Goal: Information Seeking & Learning: Find specific page/section

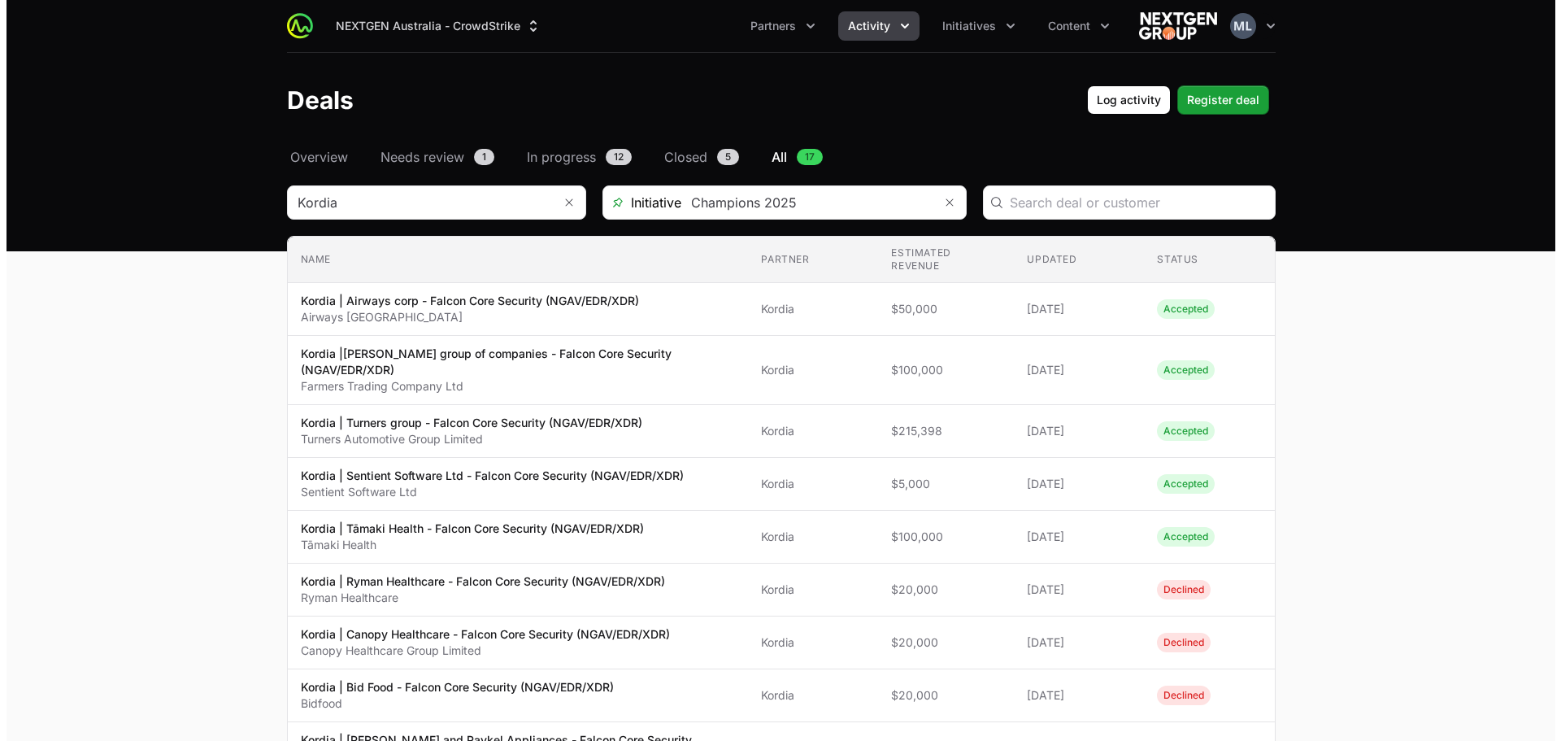
scroll to position [603, 0]
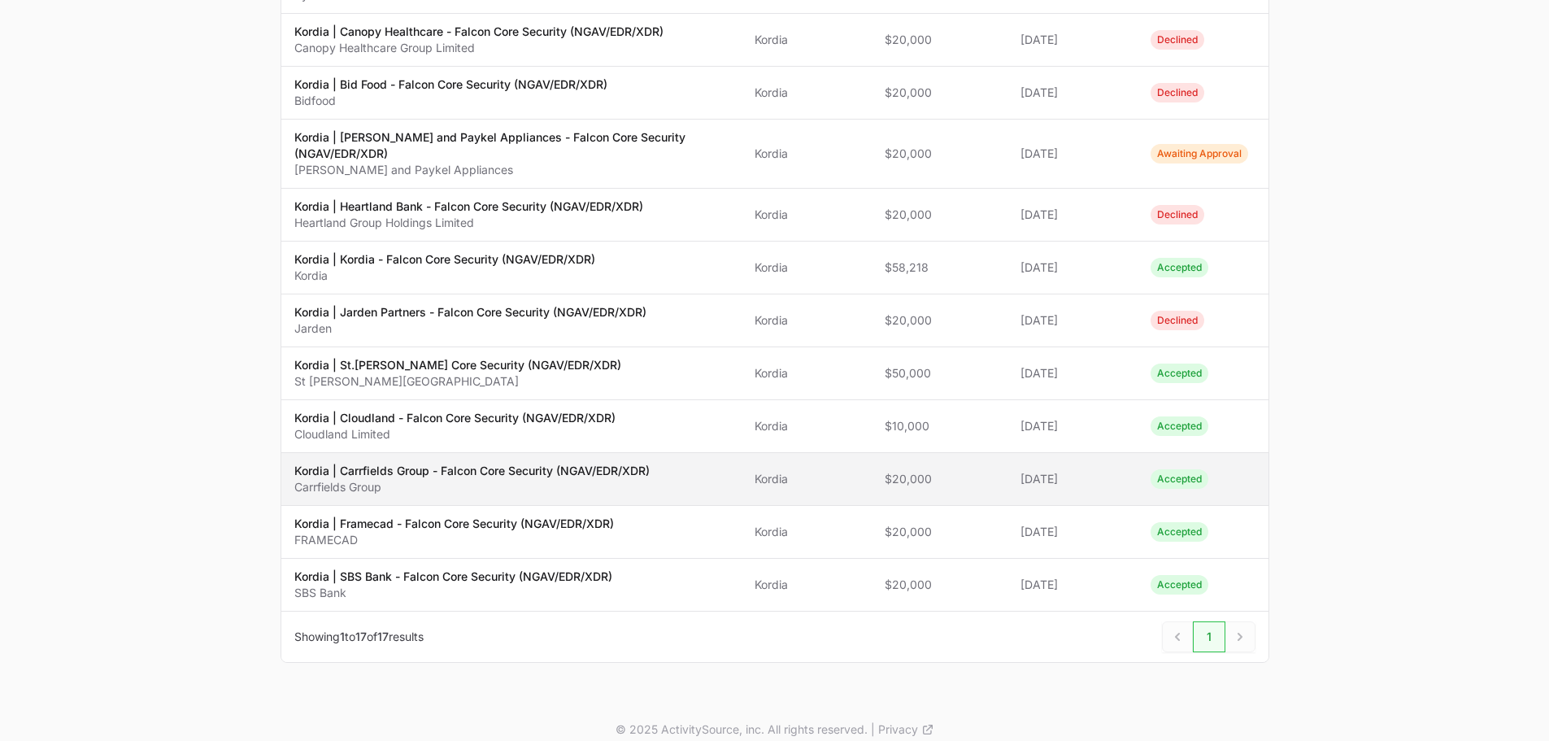
click at [557, 479] on p "Carrfields Group" at bounding box center [471, 487] width 355 height 16
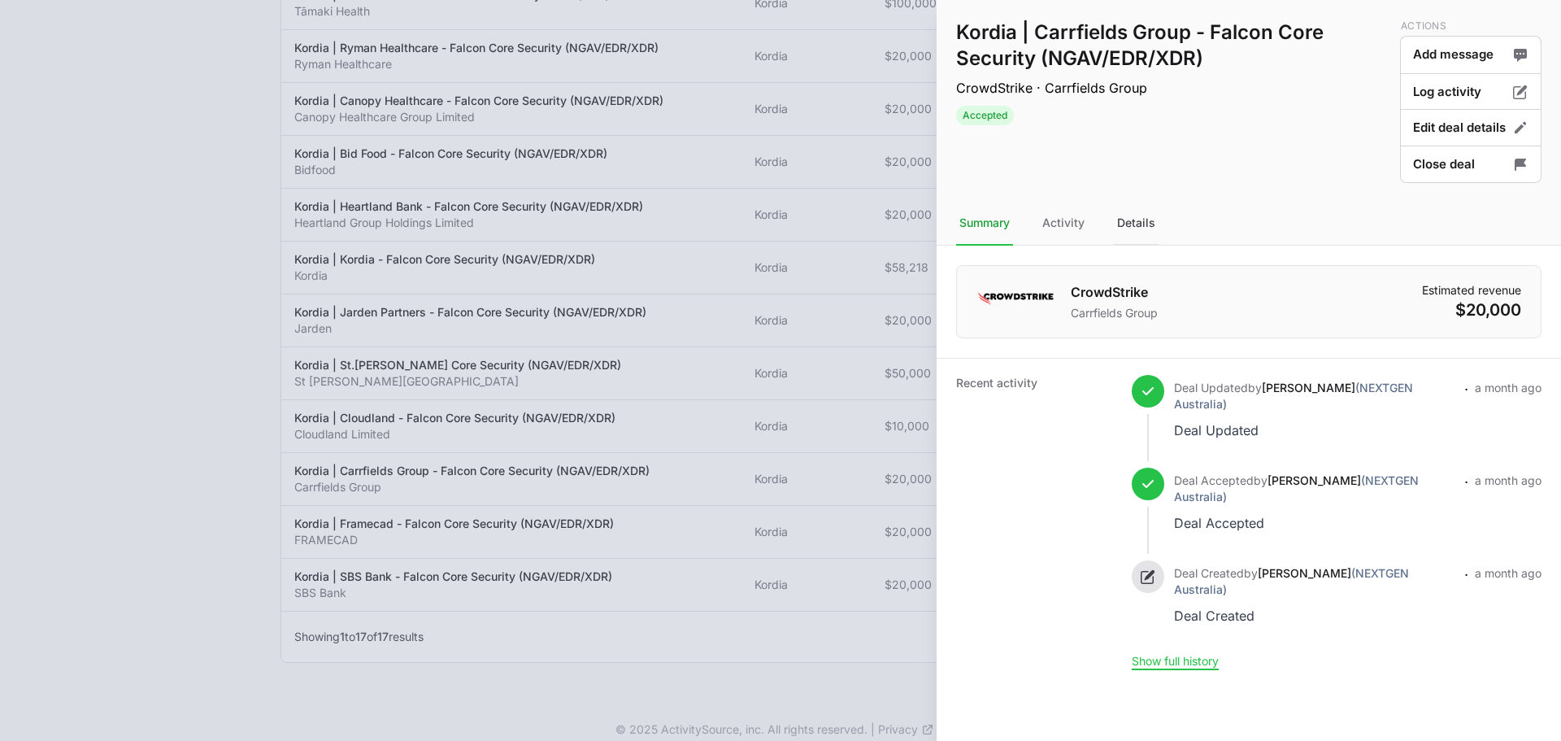
click at [1126, 216] on div "Details" at bounding box center [1136, 224] width 45 height 44
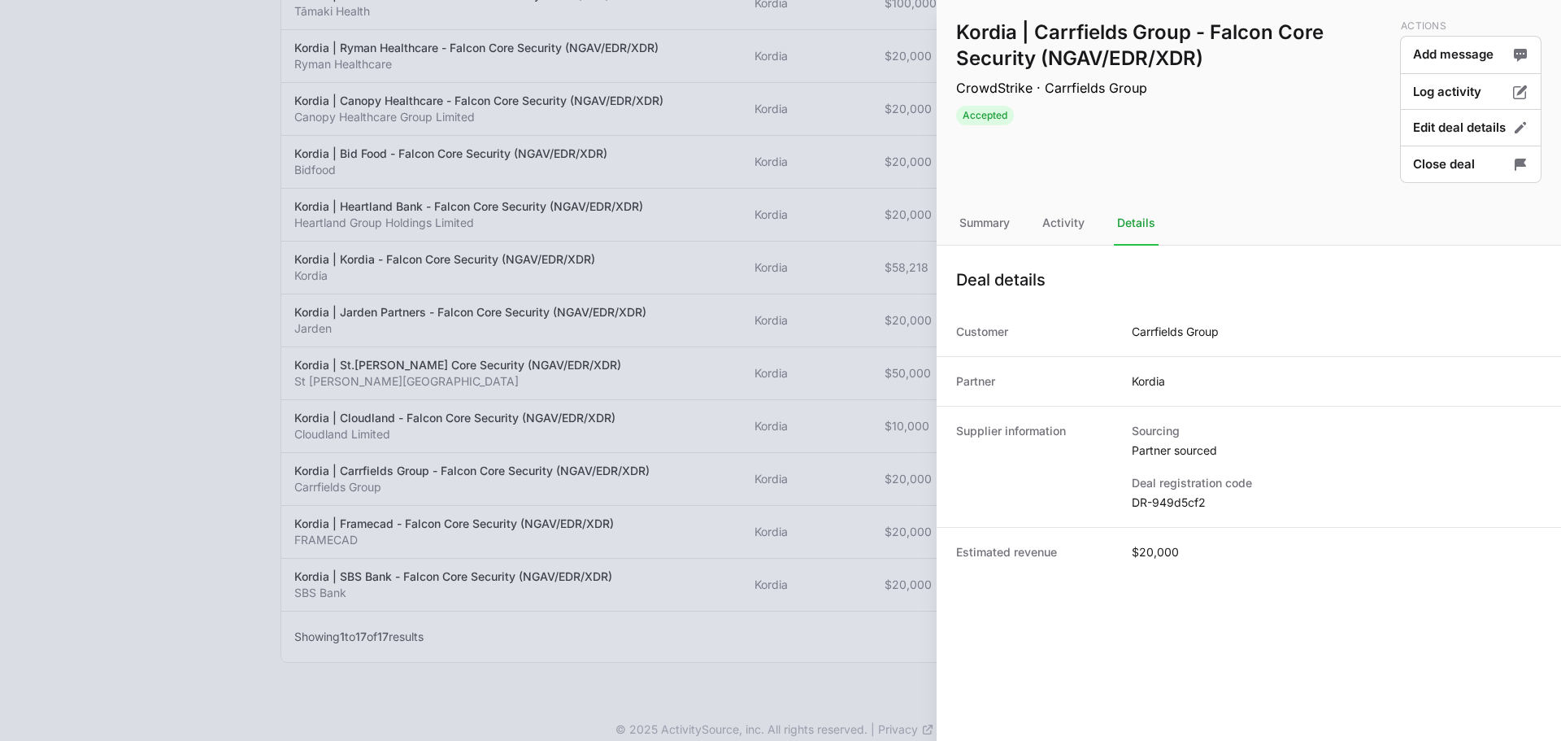
click at [1185, 500] on dd "DR-949d5cf2" at bounding box center [1337, 502] width 410 height 16
click at [1184, 500] on dd "DR-949d5cf2" at bounding box center [1337, 502] width 410 height 16
click at [1182, 502] on dd "DR-949d5cf2" at bounding box center [1337, 502] width 410 height 16
copy dl "DR-949d5cf2"
click at [776, 261] on div at bounding box center [780, 370] width 1561 height 741
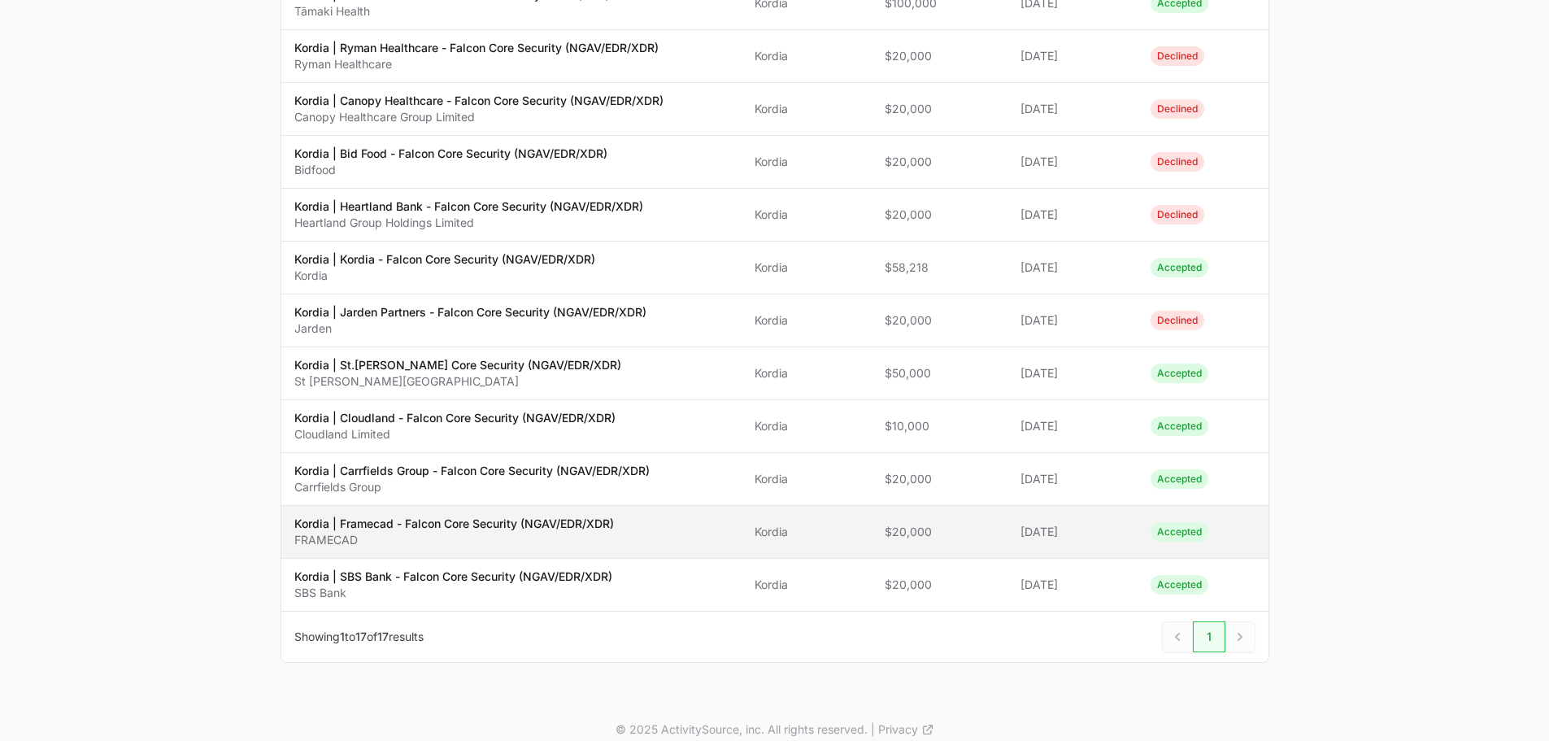
click at [503, 532] on p "FRAMECAD" at bounding box center [454, 540] width 320 height 16
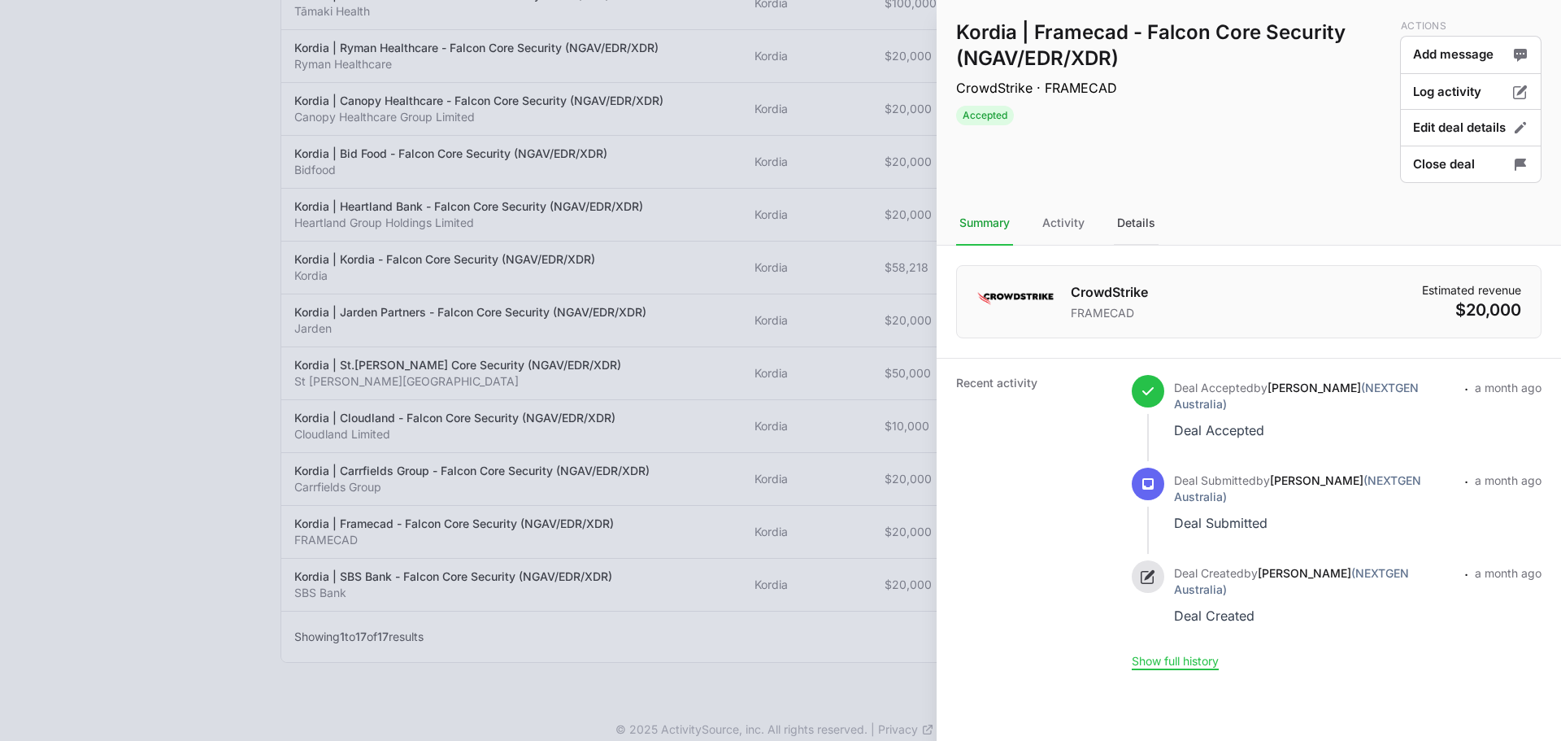
click at [1138, 231] on div "Details" at bounding box center [1136, 224] width 45 height 44
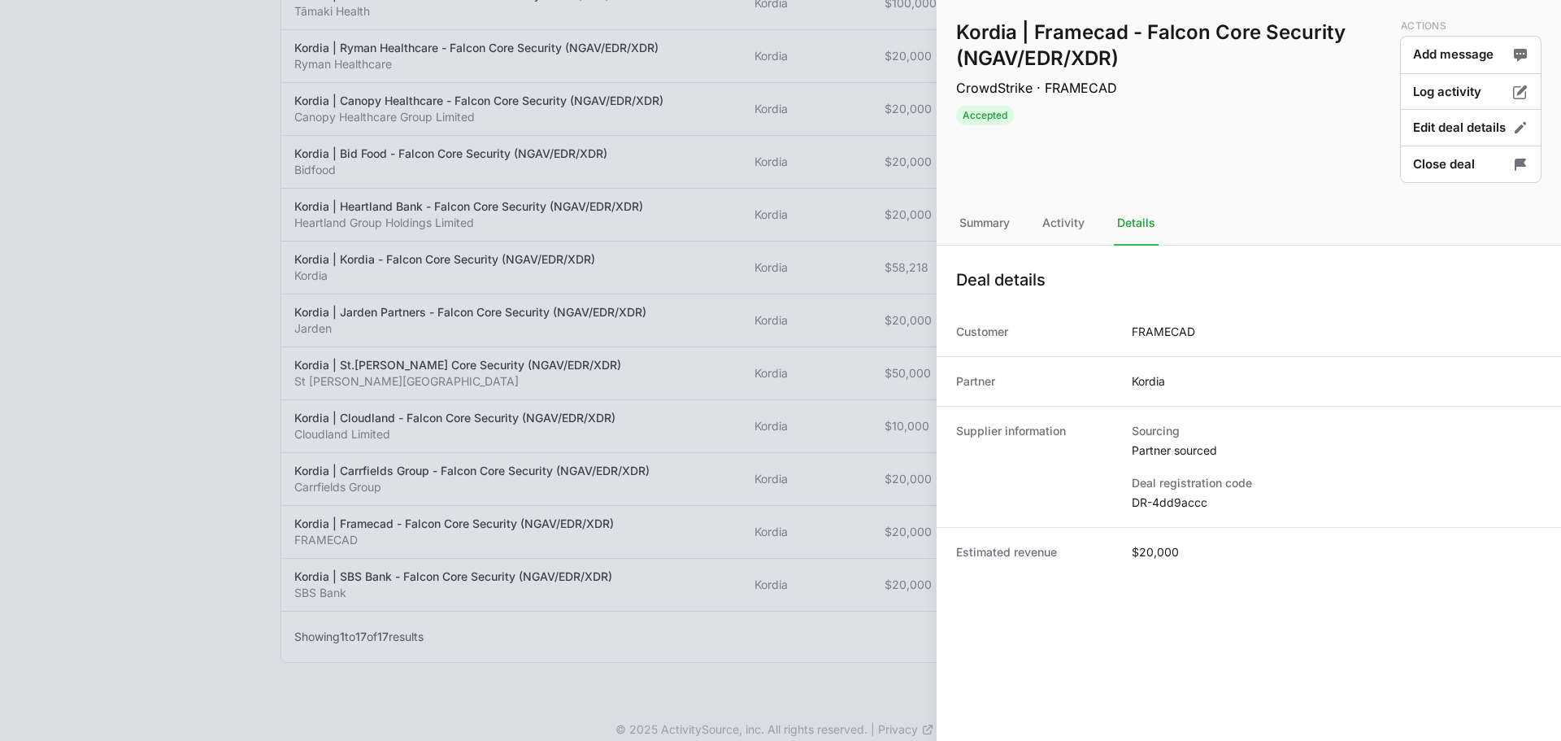
click at [1174, 503] on dd "DR-4dd9accc" at bounding box center [1337, 502] width 410 height 16
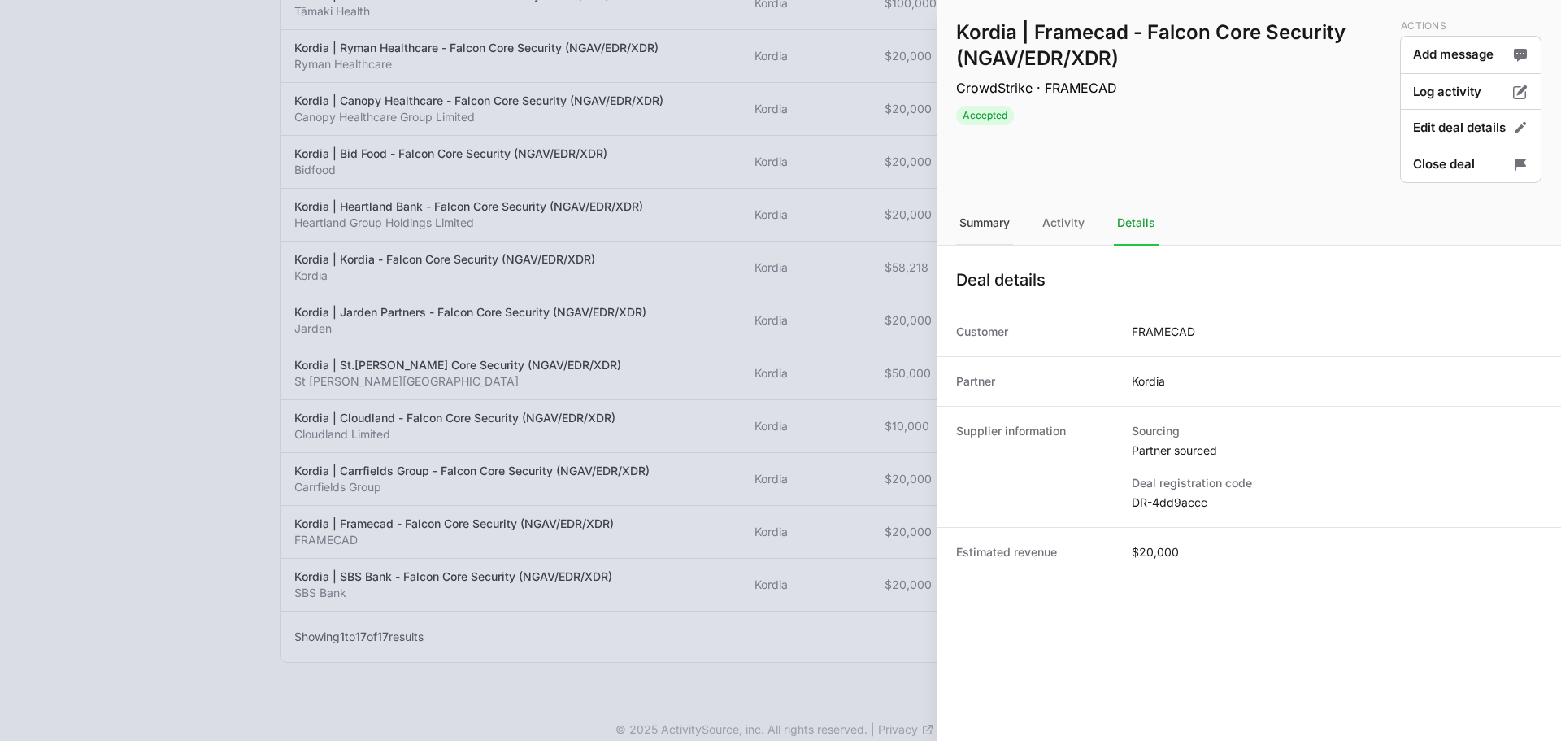
click at [993, 225] on div "Summary" at bounding box center [984, 224] width 57 height 44
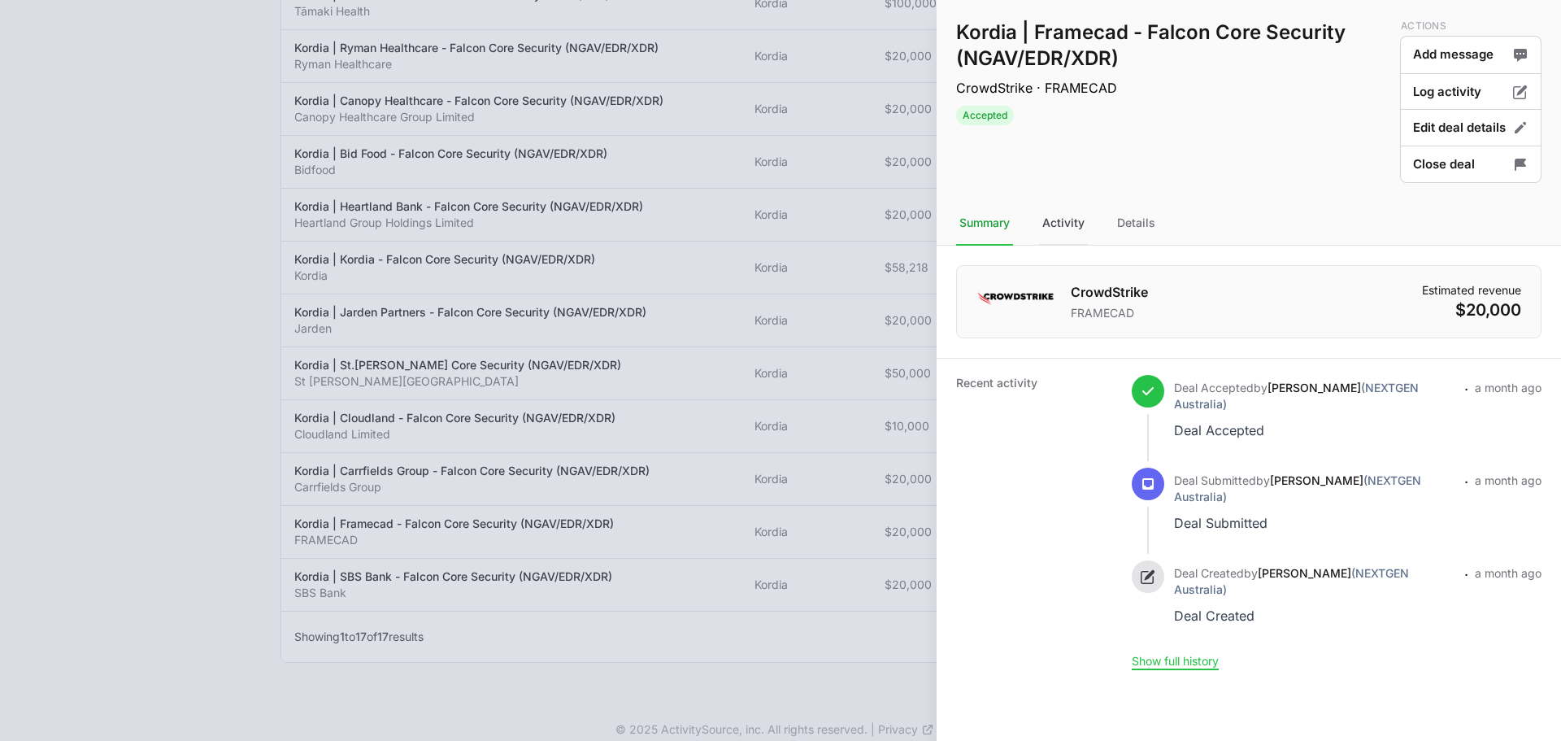
click at [1056, 234] on div "Activity" at bounding box center [1063, 224] width 49 height 44
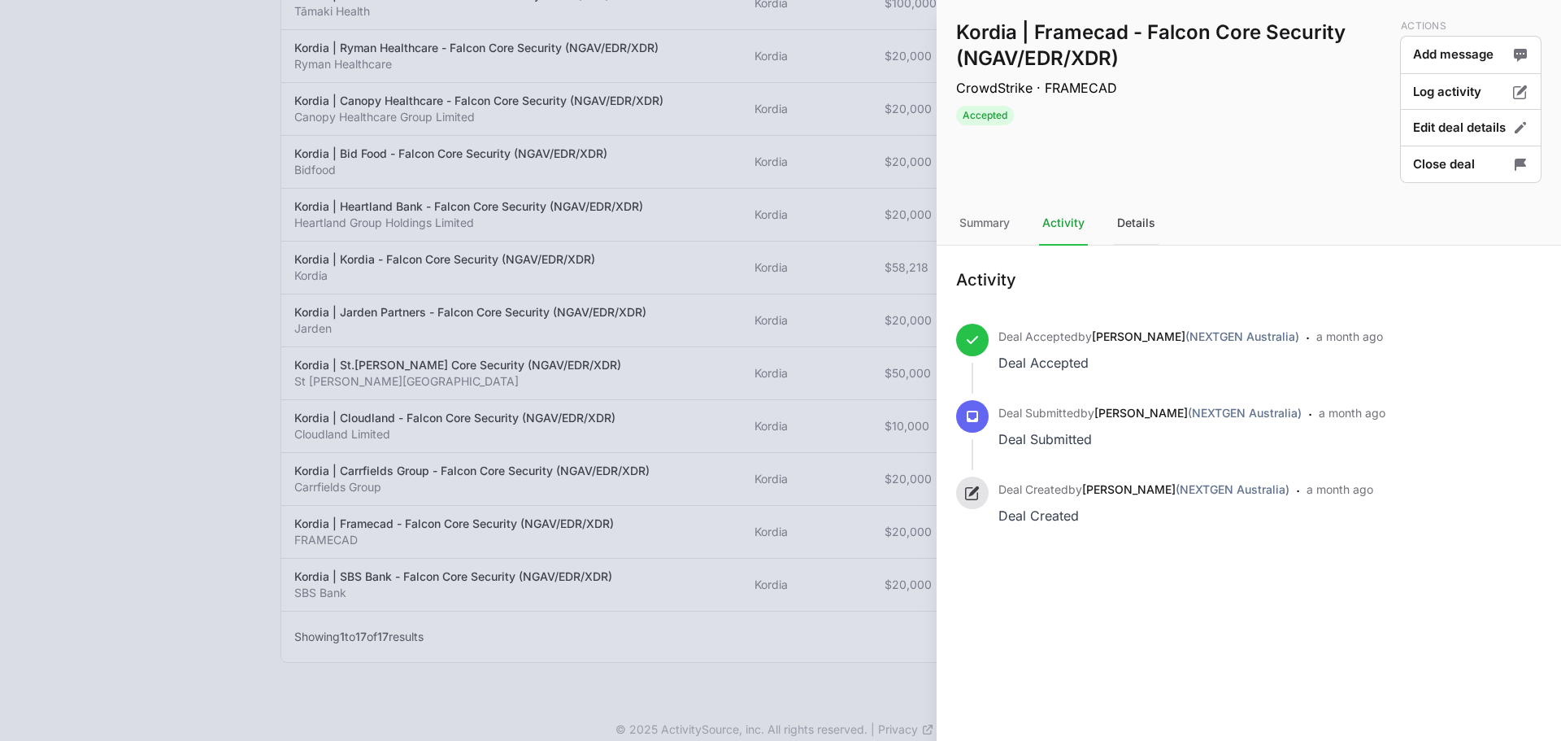
click at [1134, 226] on div "Details" at bounding box center [1136, 224] width 45 height 44
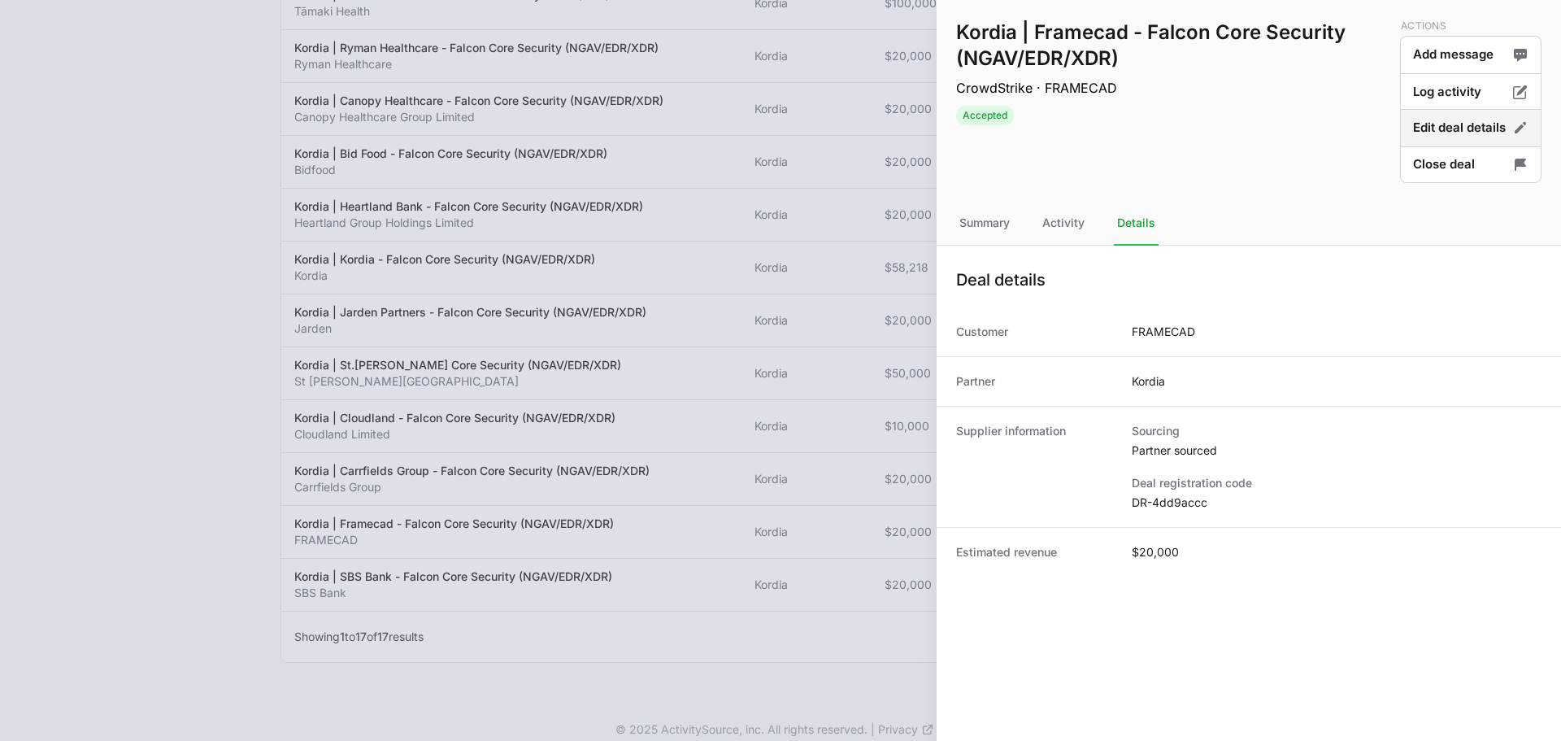
click at [1460, 137] on button "Edit deal details" at bounding box center [1471, 128] width 142 height 38
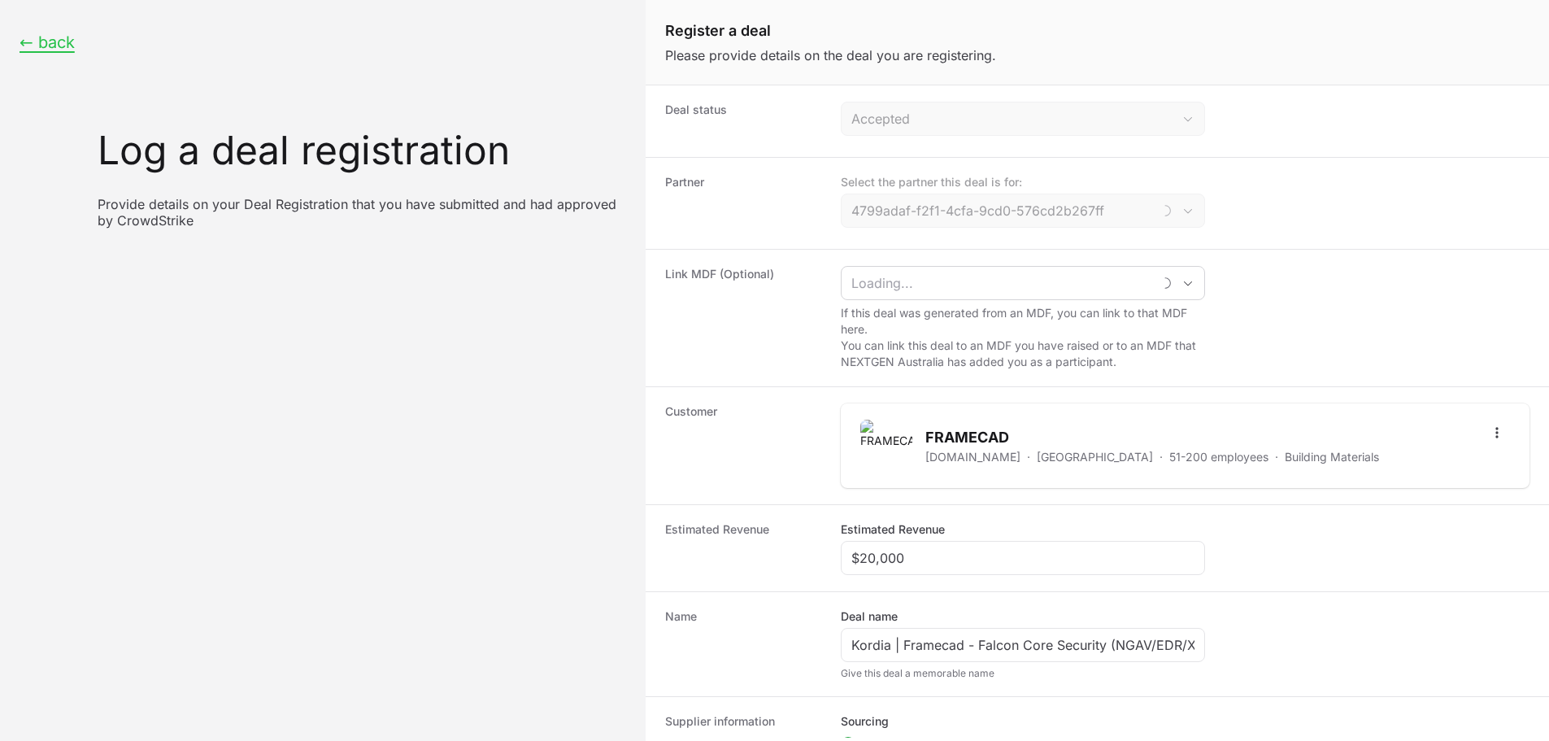
type input "Kordia"
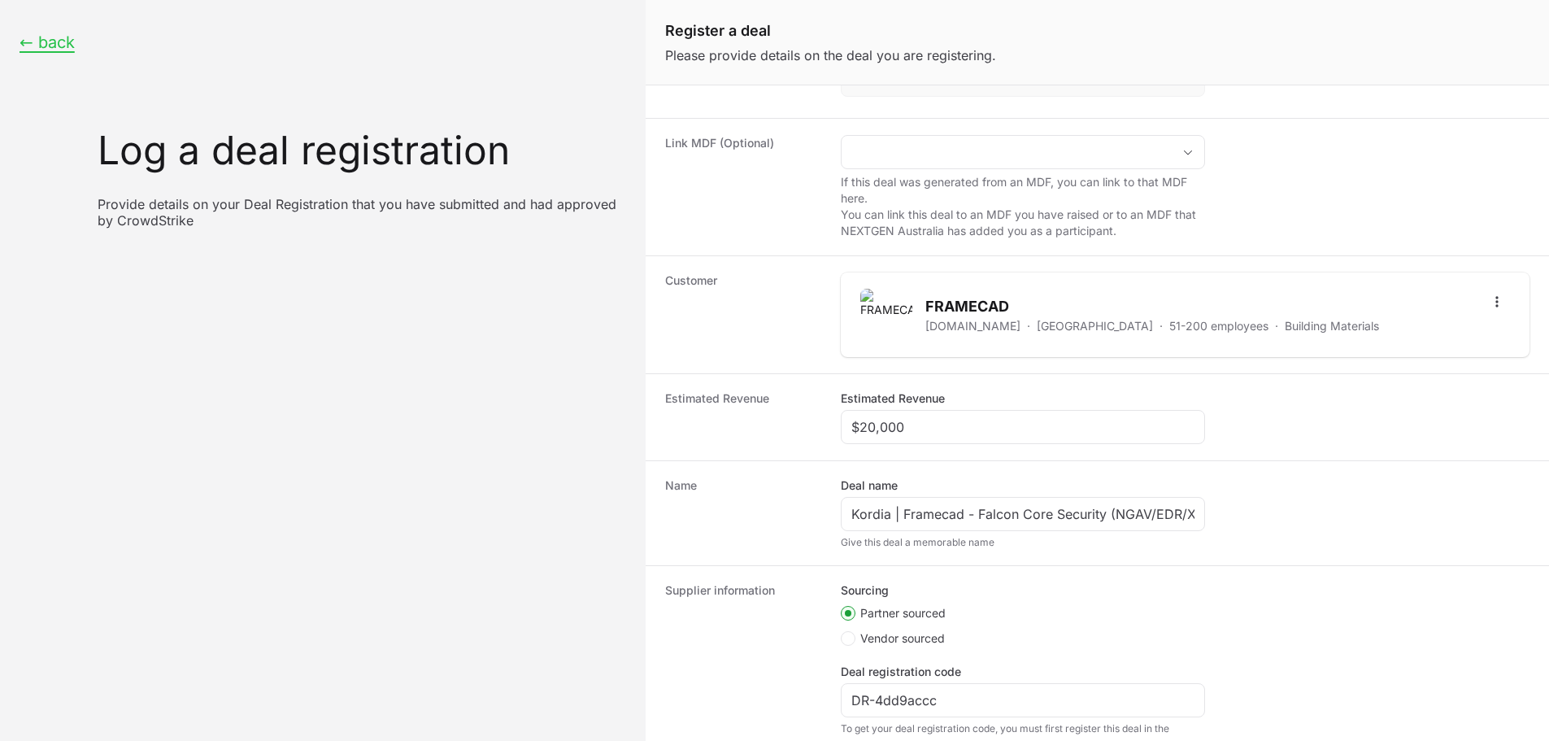
scroll to position [246, 0]
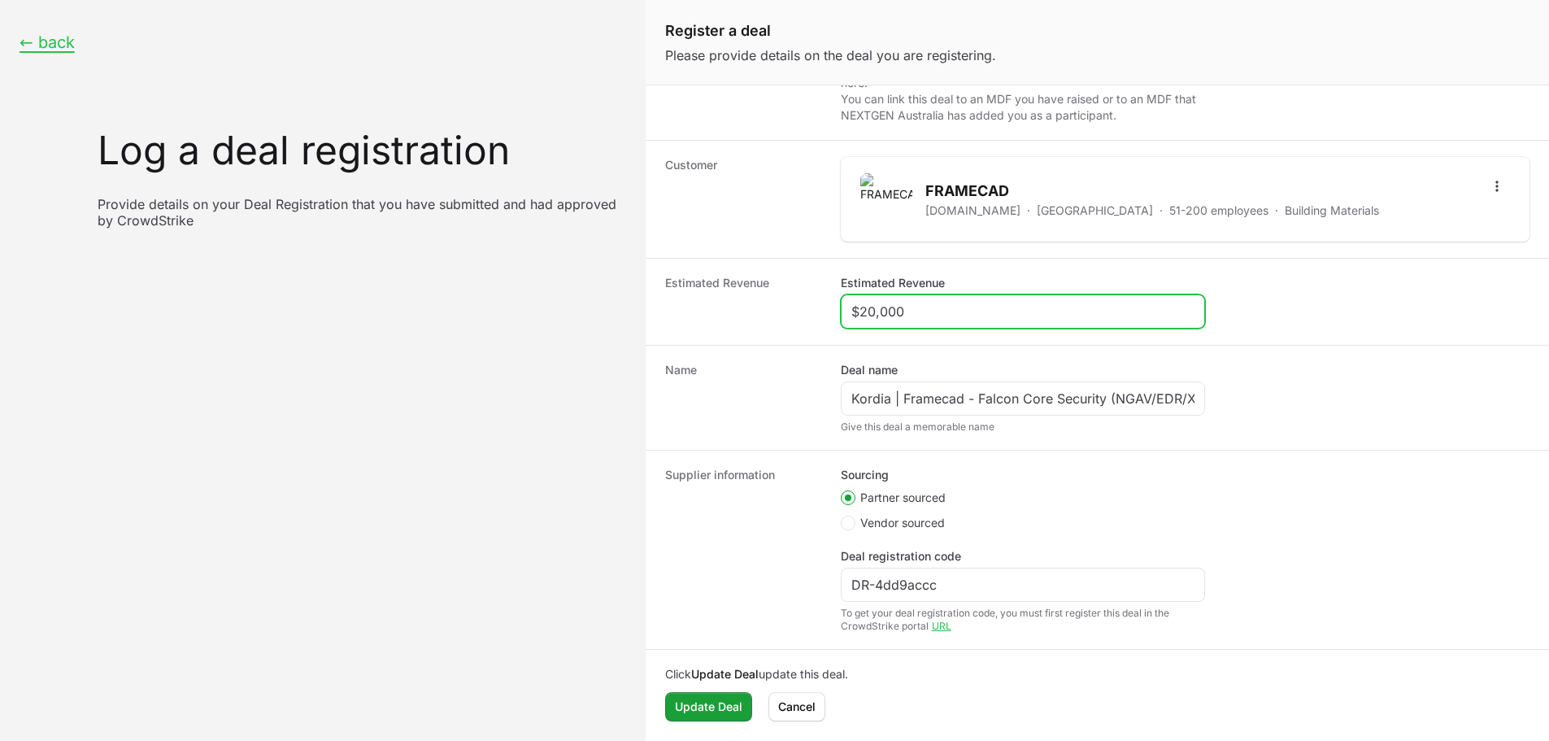
click at [952, 312] on input "$20,000" at bounding box center [1022, 312] width 343 height 20
click at [959, 314] on input "$20,000" at bounding box center [1022, 312] width 343 height 20
click at [963, 312] on input "$20,000" at bounding box center [1022, 312] width 343 height 20
type input "$10,000"
click at [703, 705] on span "Update Deal" at bounding box center [708, 707] width 67 height 20
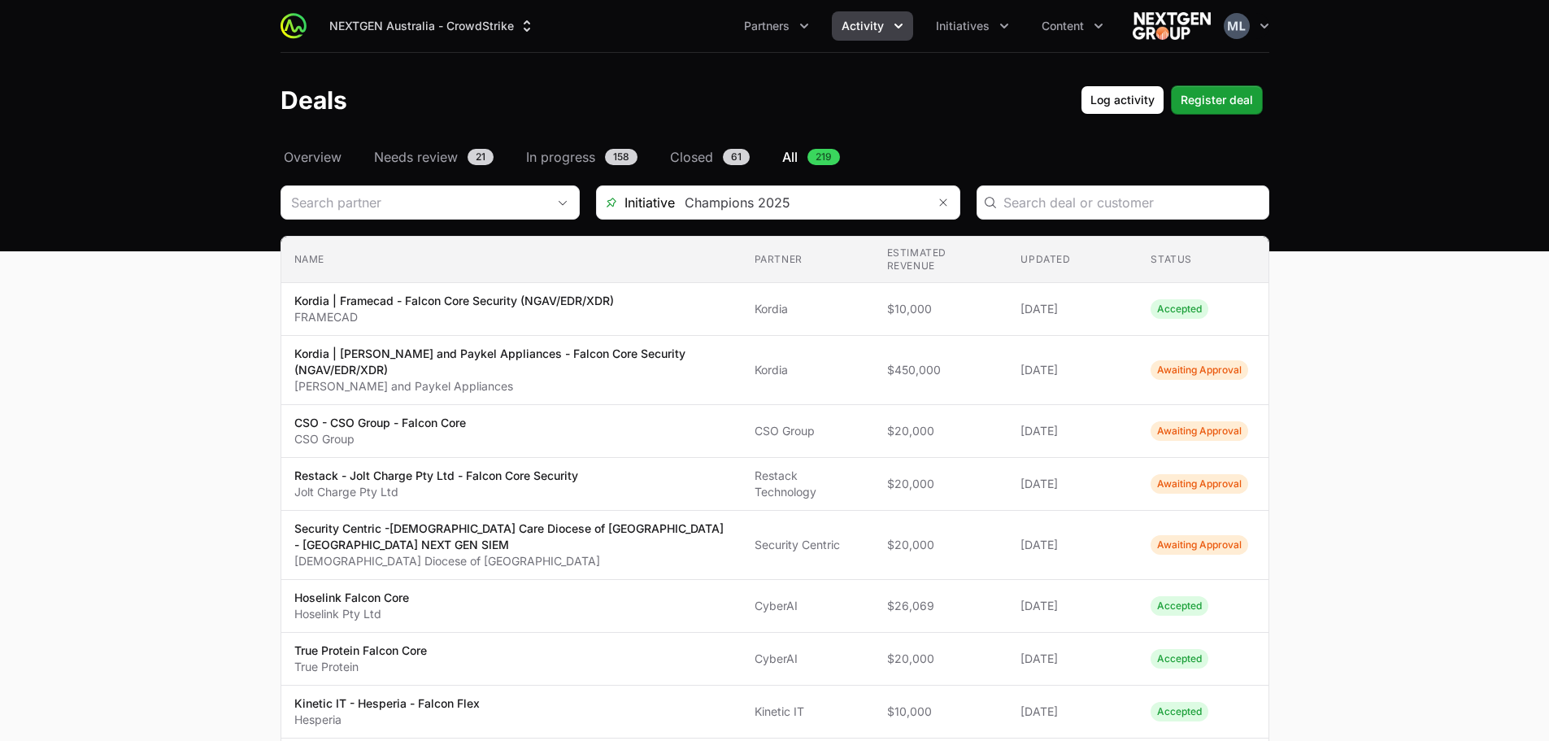
click at [512, 213] on input "Deals Filters" at bounding box center [413, 202] width 265 height 33
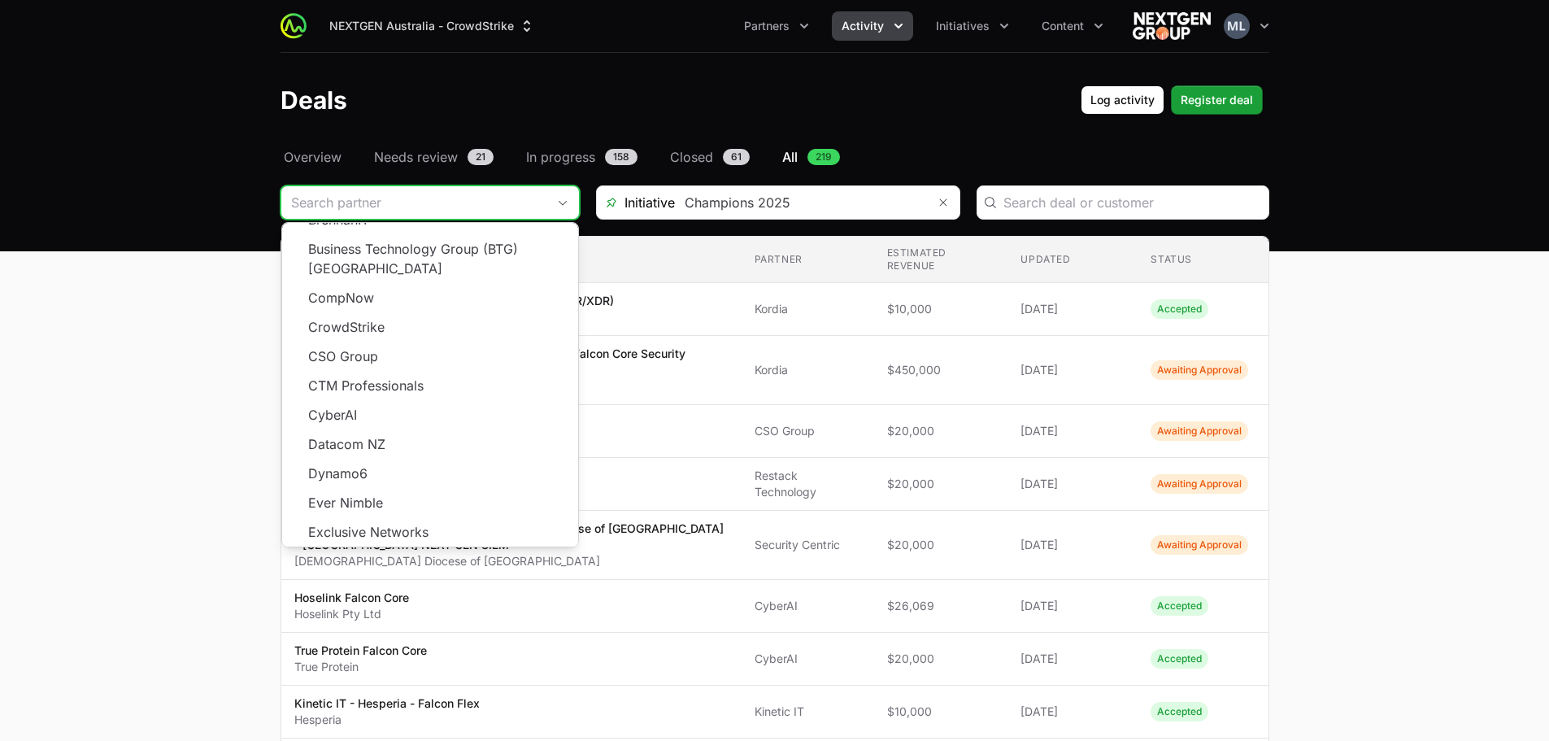
scroll to position [293, 0]
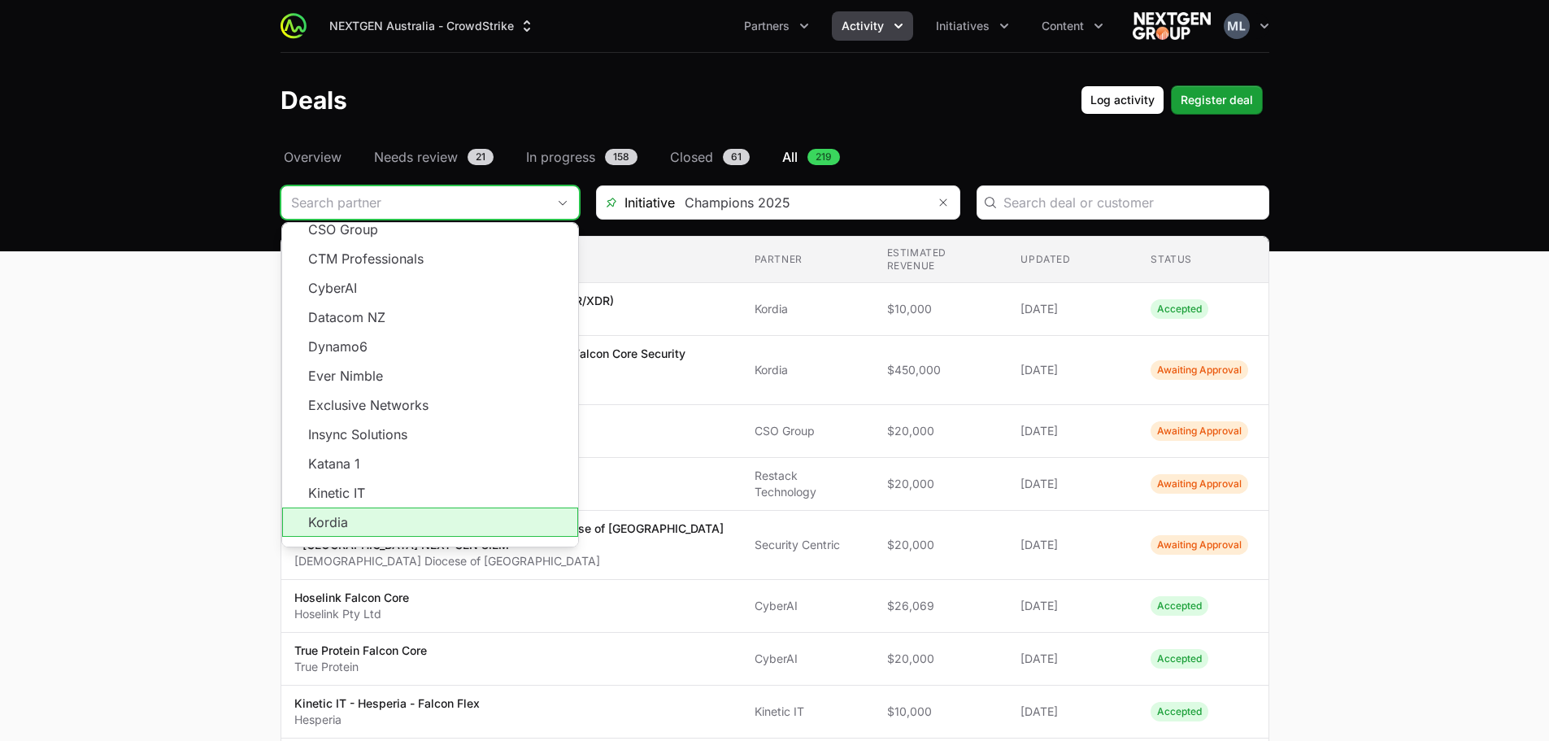
click at [398, 507] on li "Kordia" at bounding box center [430, 521] width 296 height 29
type input "Kordia"
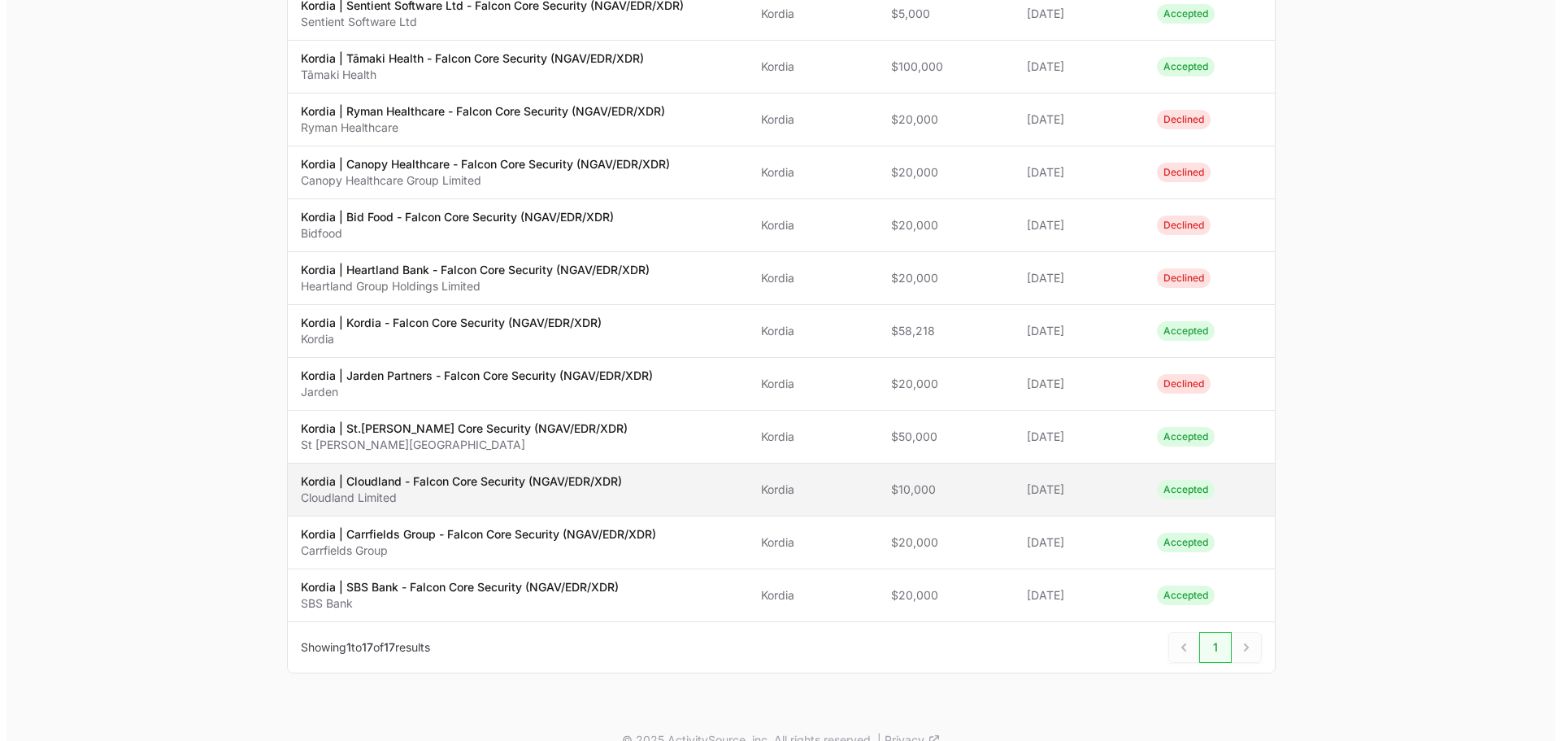
scroll to position [603, 0]
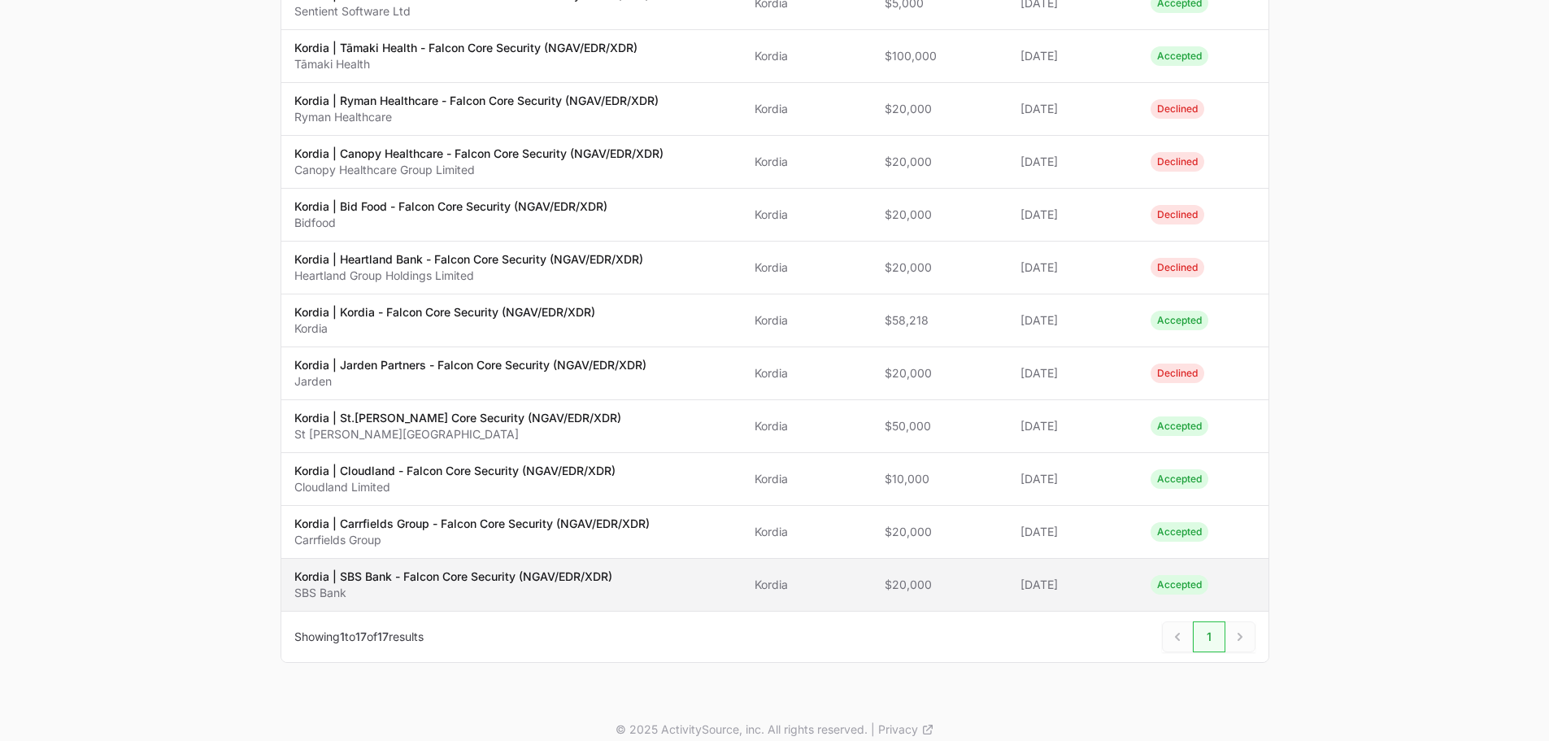
click at [451, 568] on p "Kordia | SBS Bank - Falcon Core Security (NGAV/EDR/XDR)" at bounding box center [453, 576] width 318 height 16
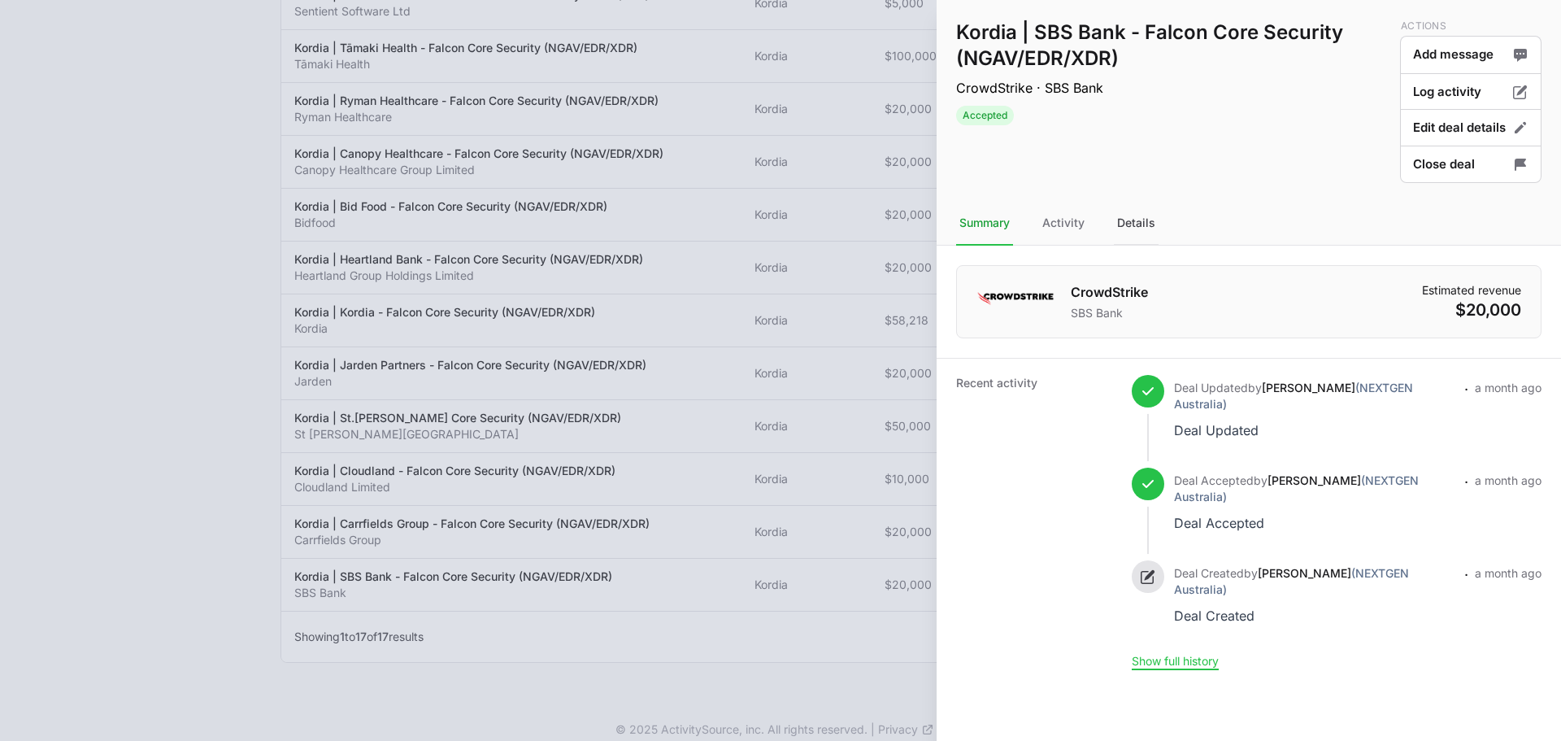
click at [1136, 209] on div "Details" at bounding box center [1136, 224] width 45 height 44
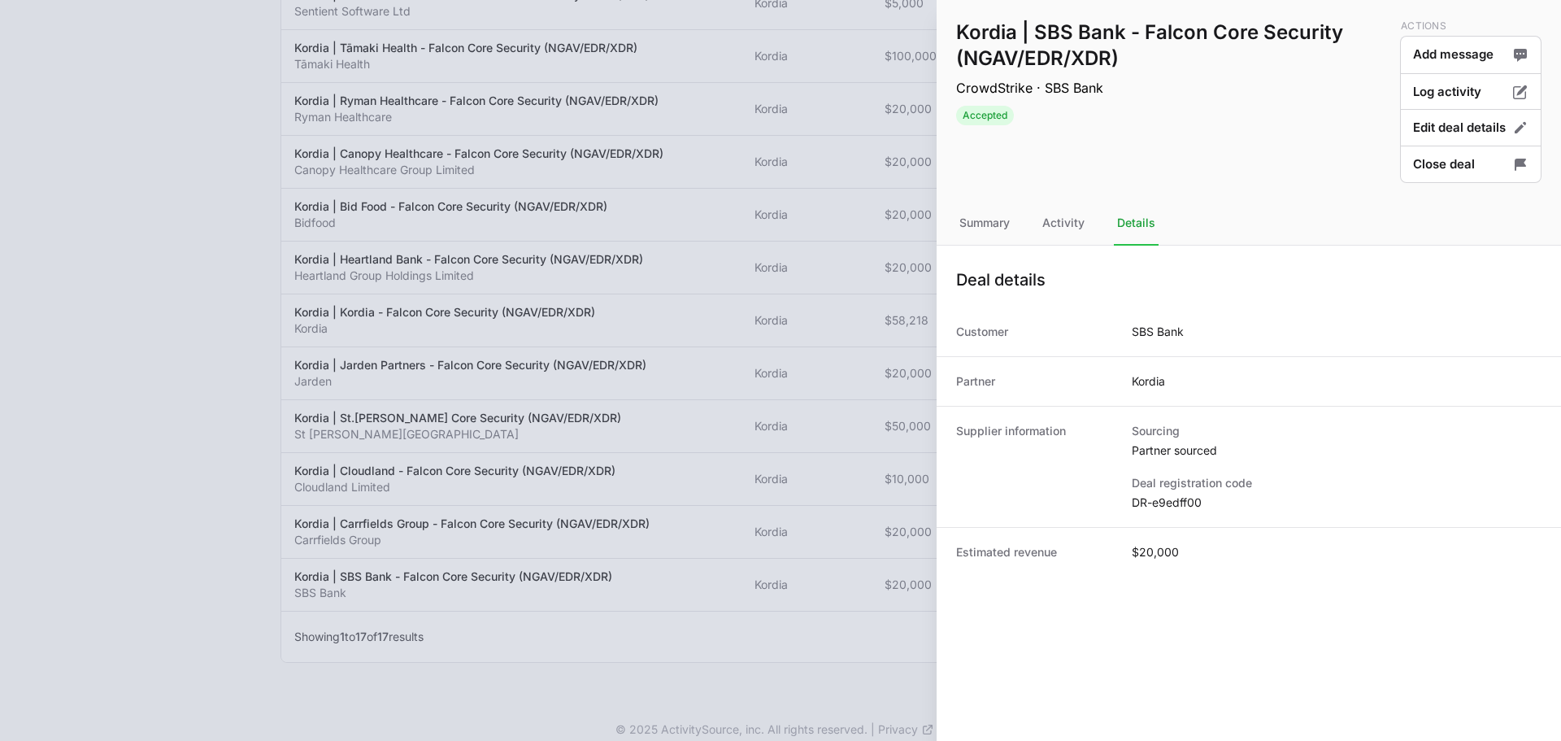
click at [1169, 500] on dd "DR-e9edff00" at bounding box center [1337, 502] width 410 height 16
copy dl "DR-e9edff00"
click at [1430, 125] on button "Edit deal details" at bounding box center [1471, 128] width 142 height 38
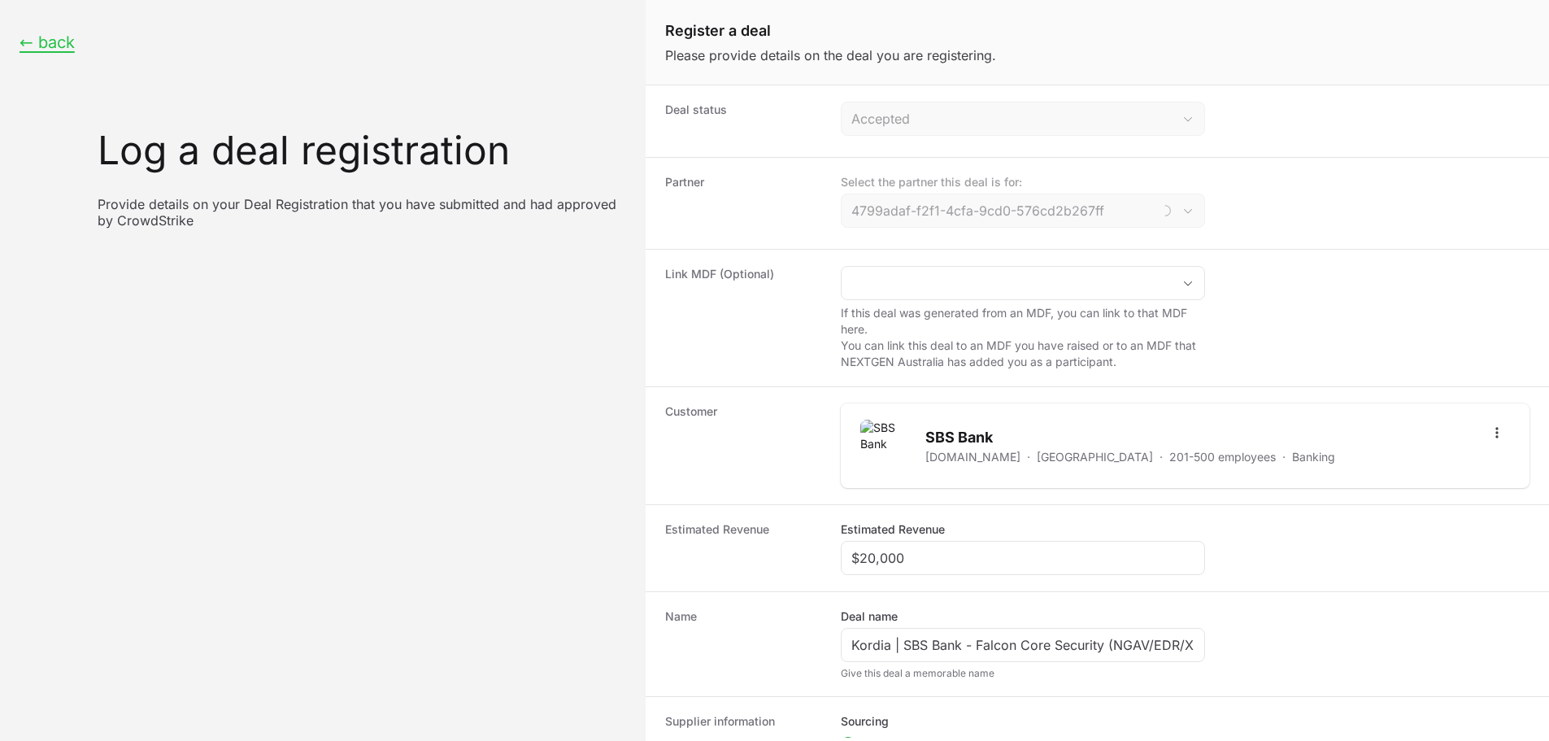
type input "Kordia"
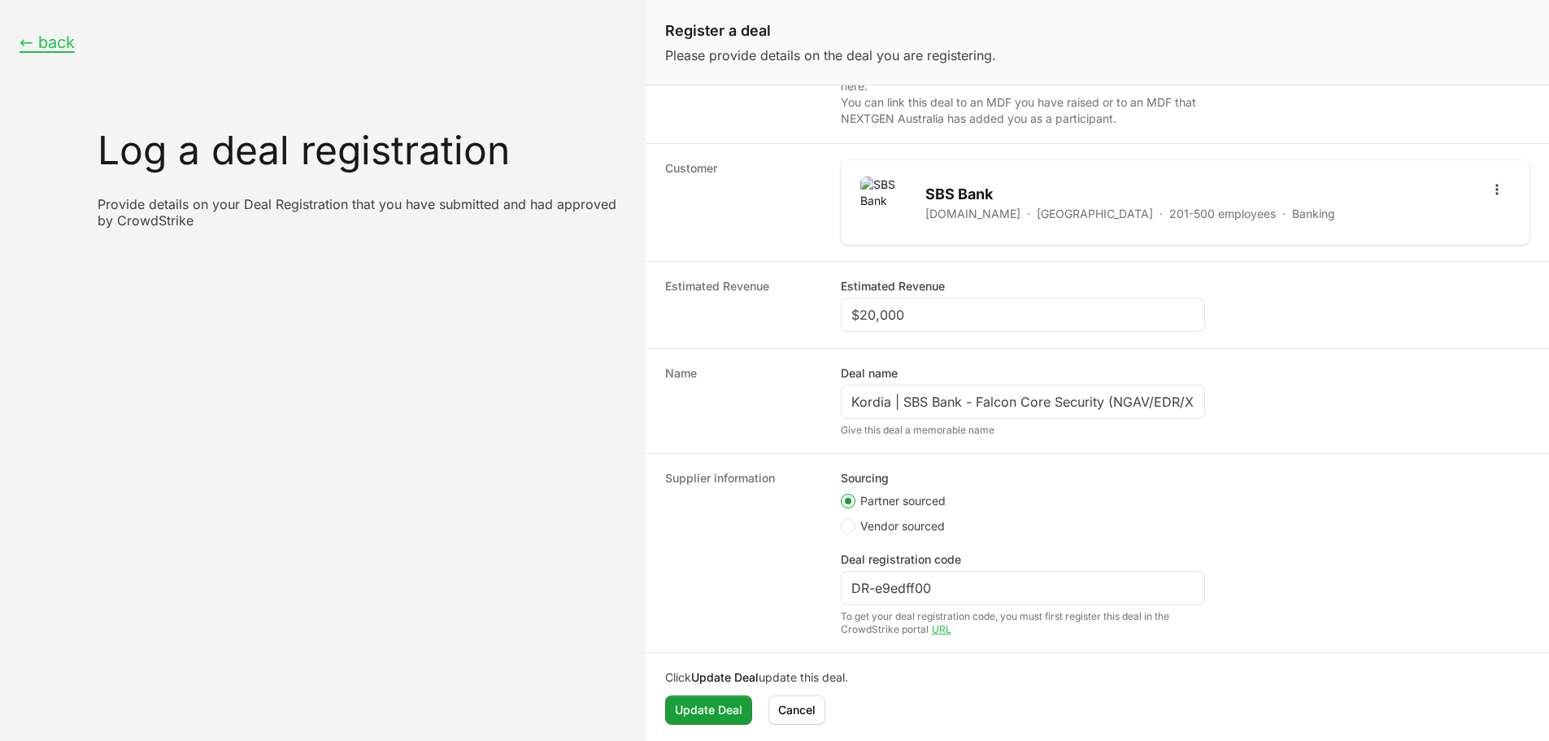
scroll to position [246, 0]
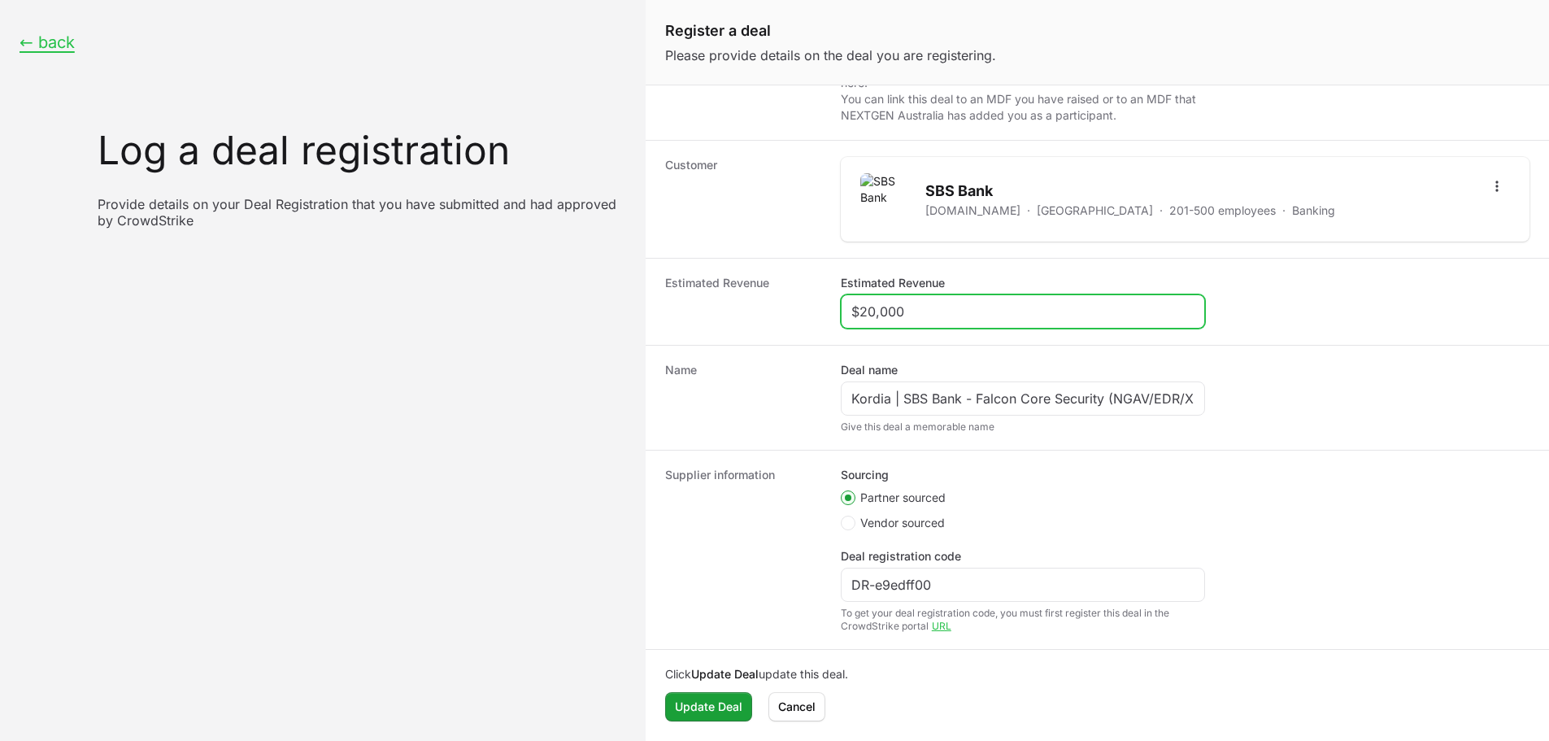
click at [933, 317] on input "$20,000" at bounding box center [1022, 312] width 343 height 20
type input "$10,000"
click at [694, 695] on button "Update Deal" at bounding box center [708, 706] width 87 height 29
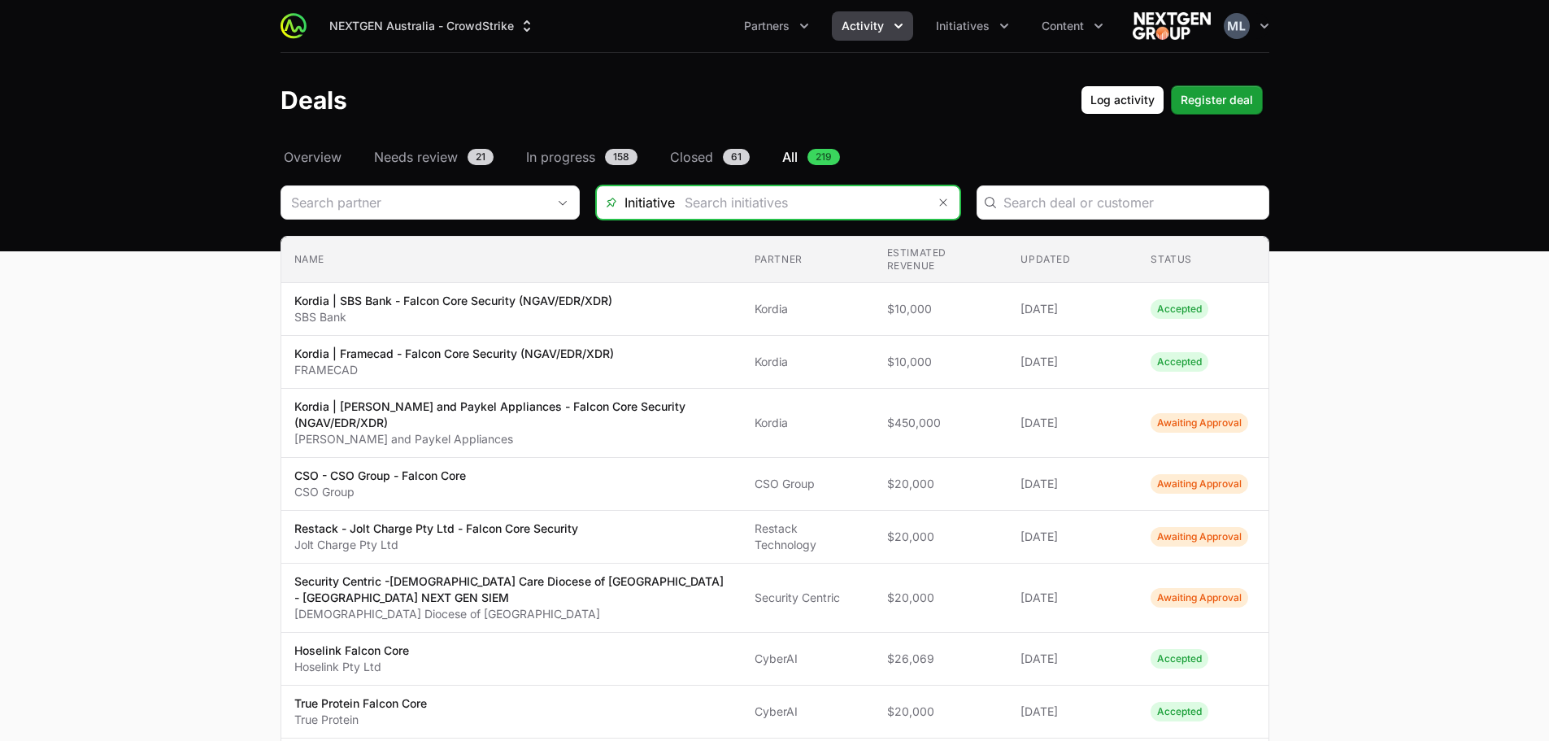
click at [814, 198] on input "Deals Filters" at bounding box center [801, 202] width 252 height 33
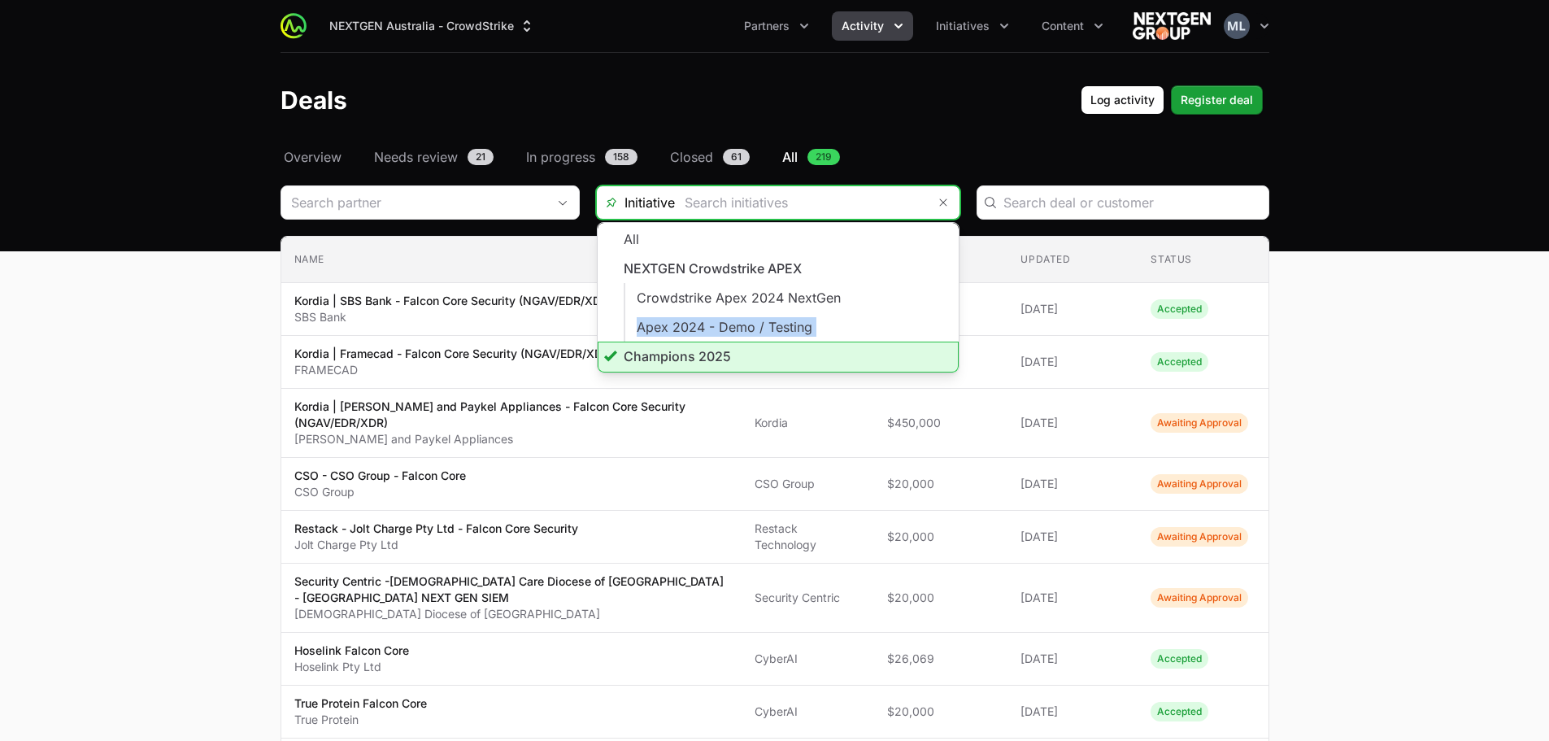
click at [697, 345] on ul "All NEXTGEN Crowdstrike APEX Crowdstrike Apex 2024 NextGen Apex 2024 - Demo / T…" at bounding box center [778, 298] width 361 height 150
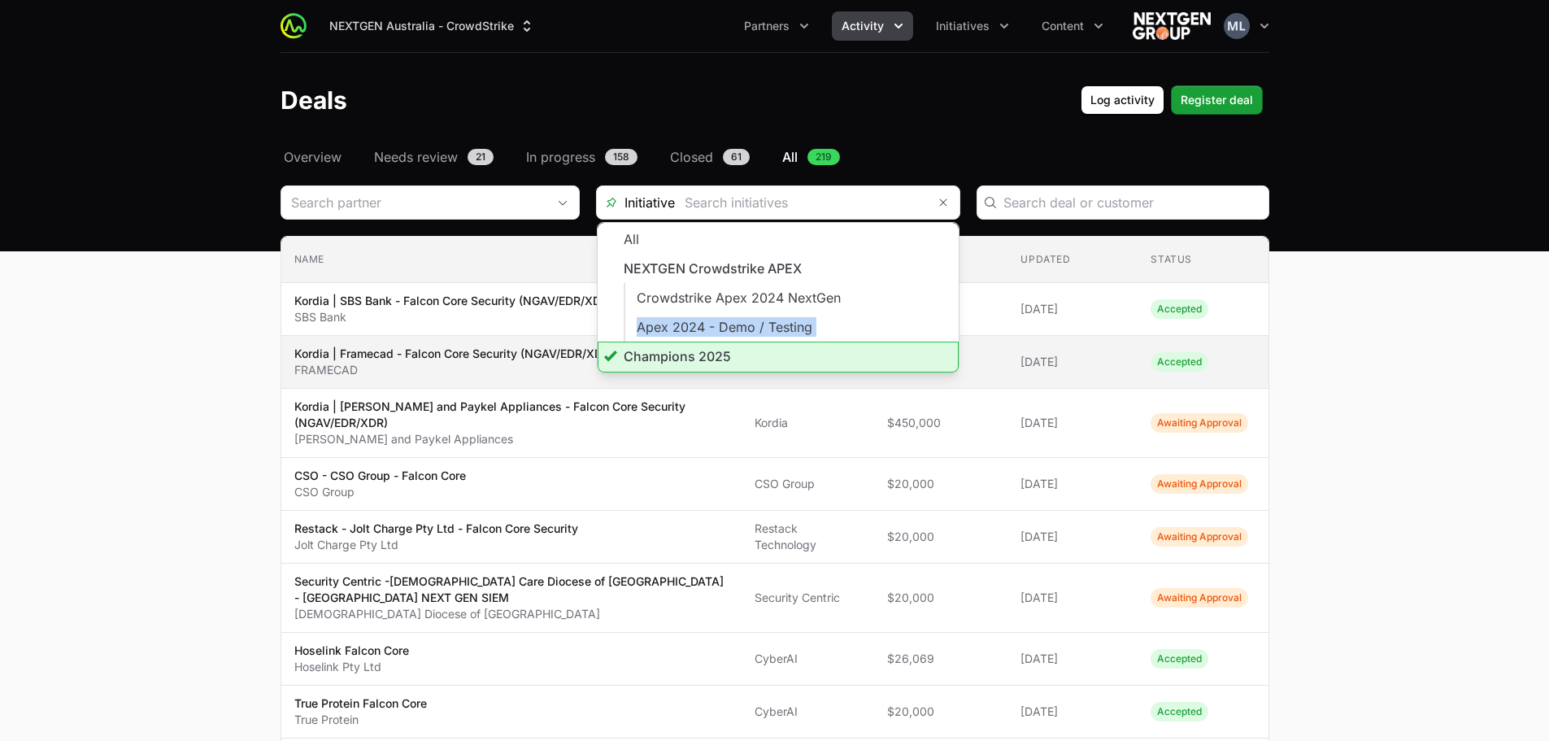
type input "Champions 2025"
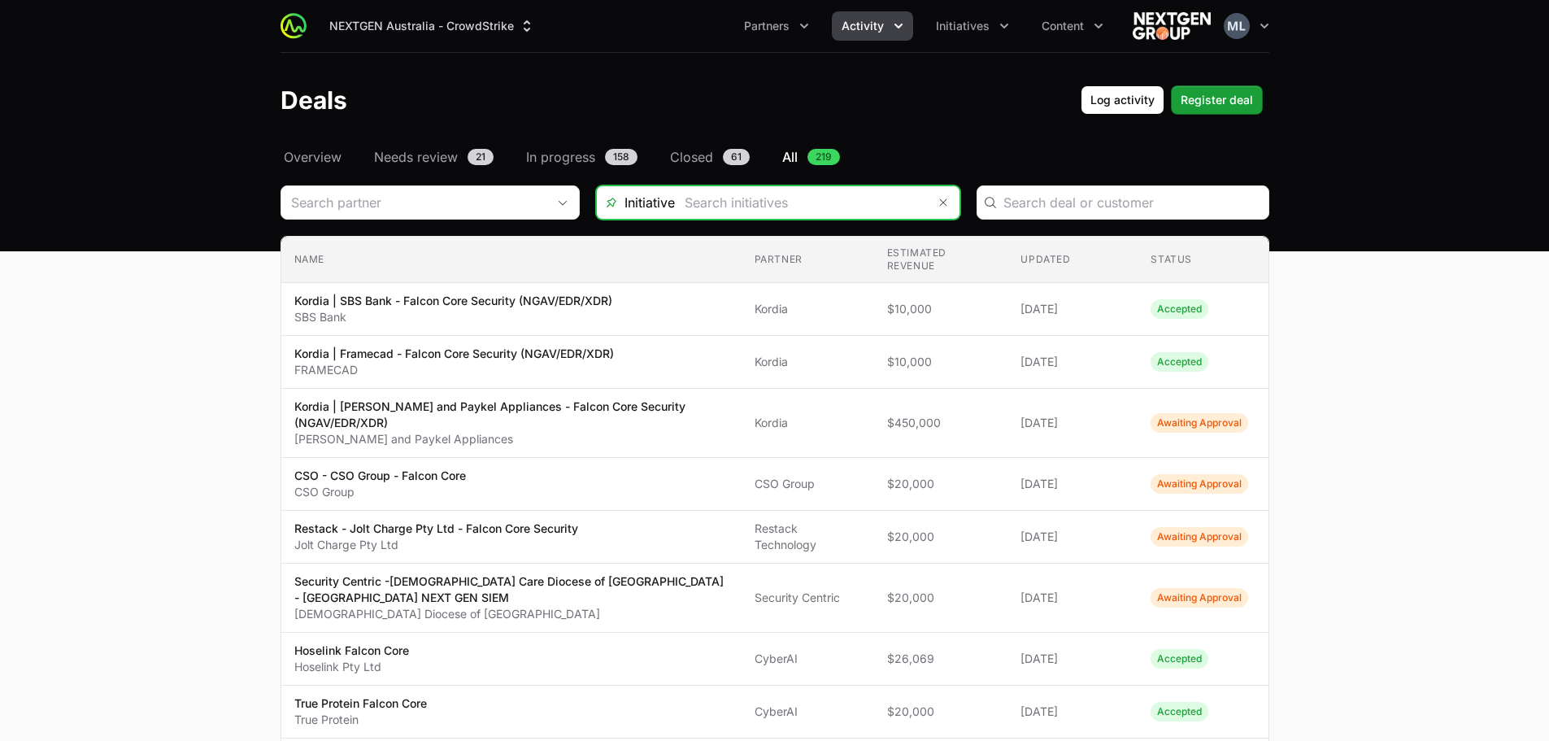
click at [724, 194] on input "Deals Filters" at bounding box center [801, 202] width 252 height 33
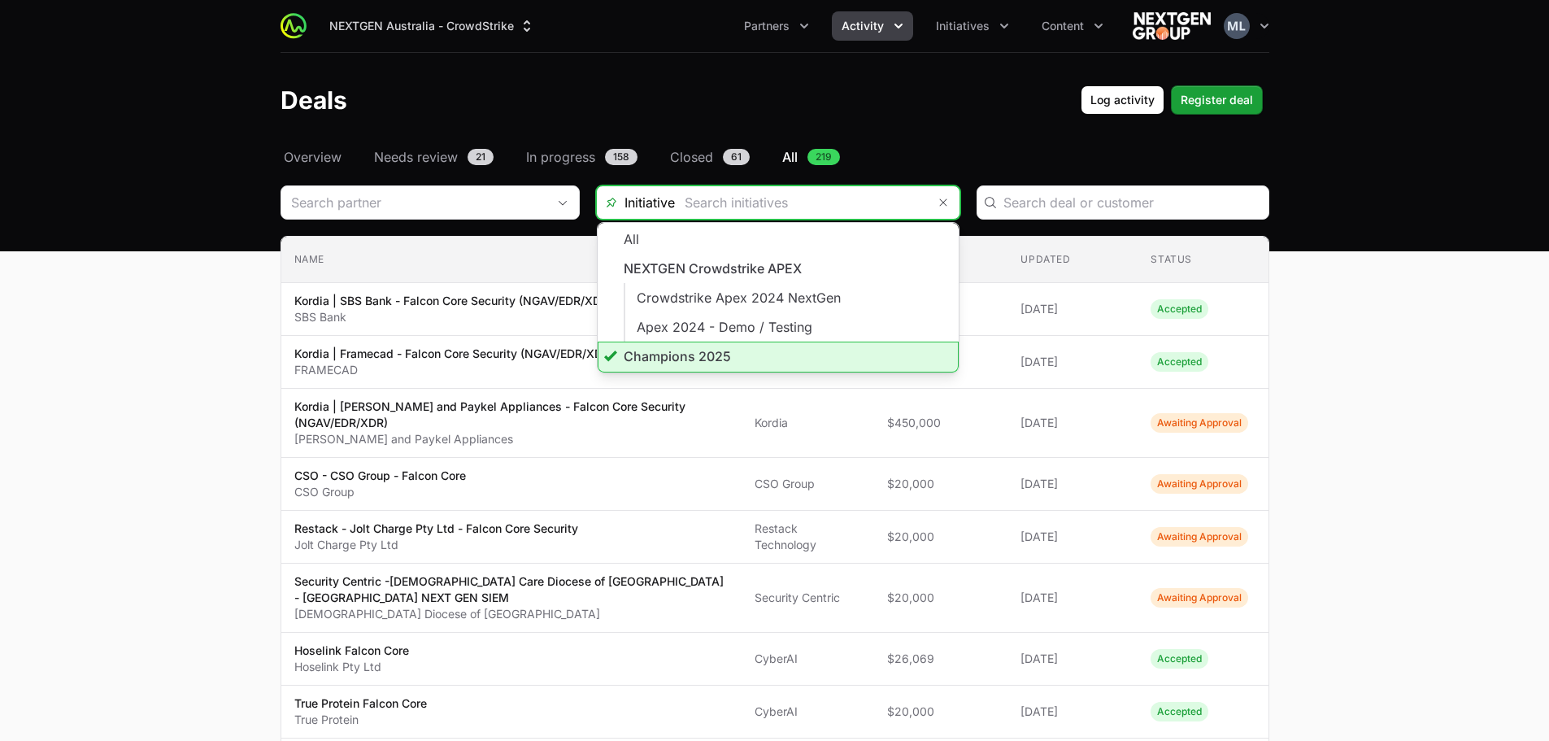
click at [696, 355] on li "Champions 2025" at bounding box center [778, 357] width 361 height 31
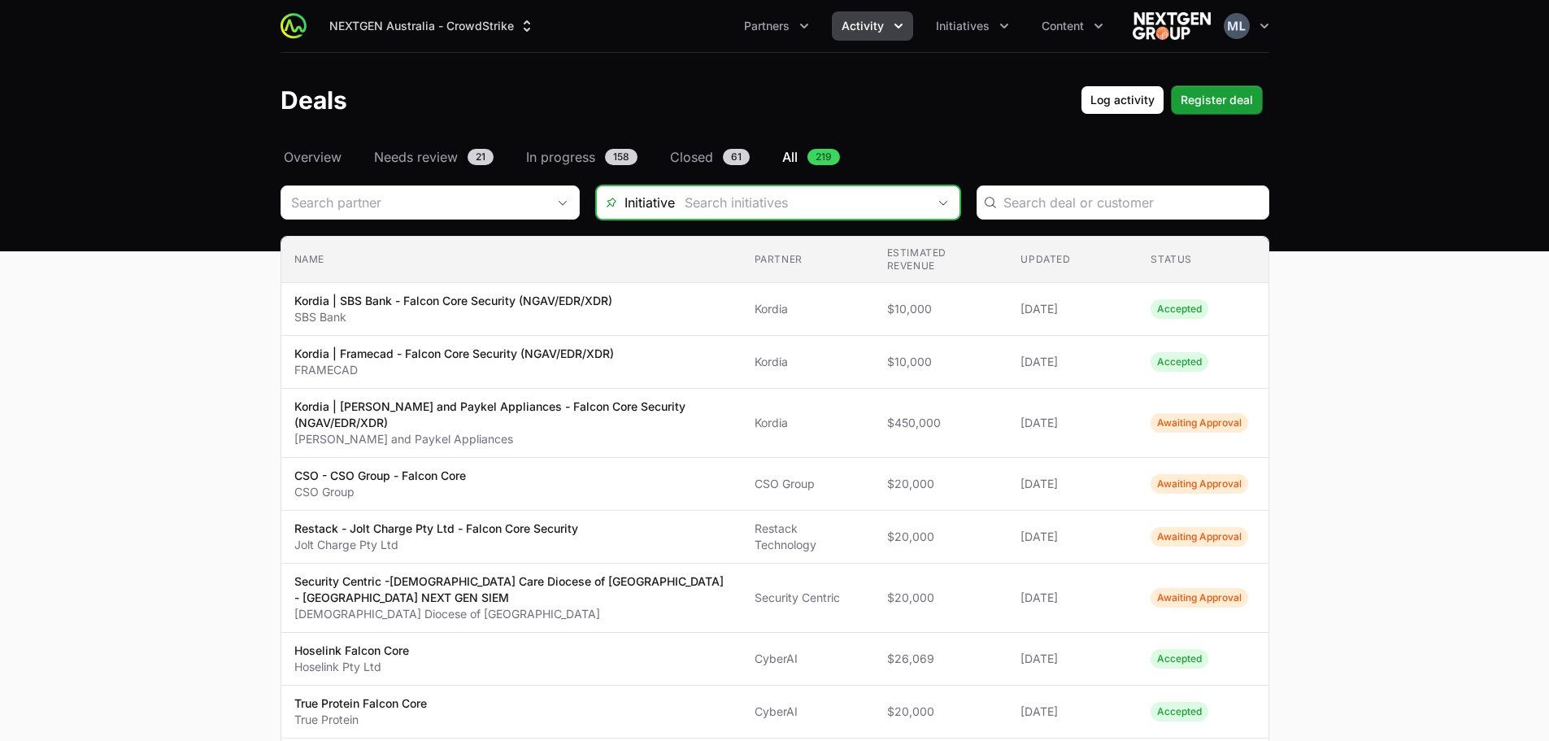
click at [686, 202] on input "Deals Filters" at bounding box center [801, 202] width 252 height 33
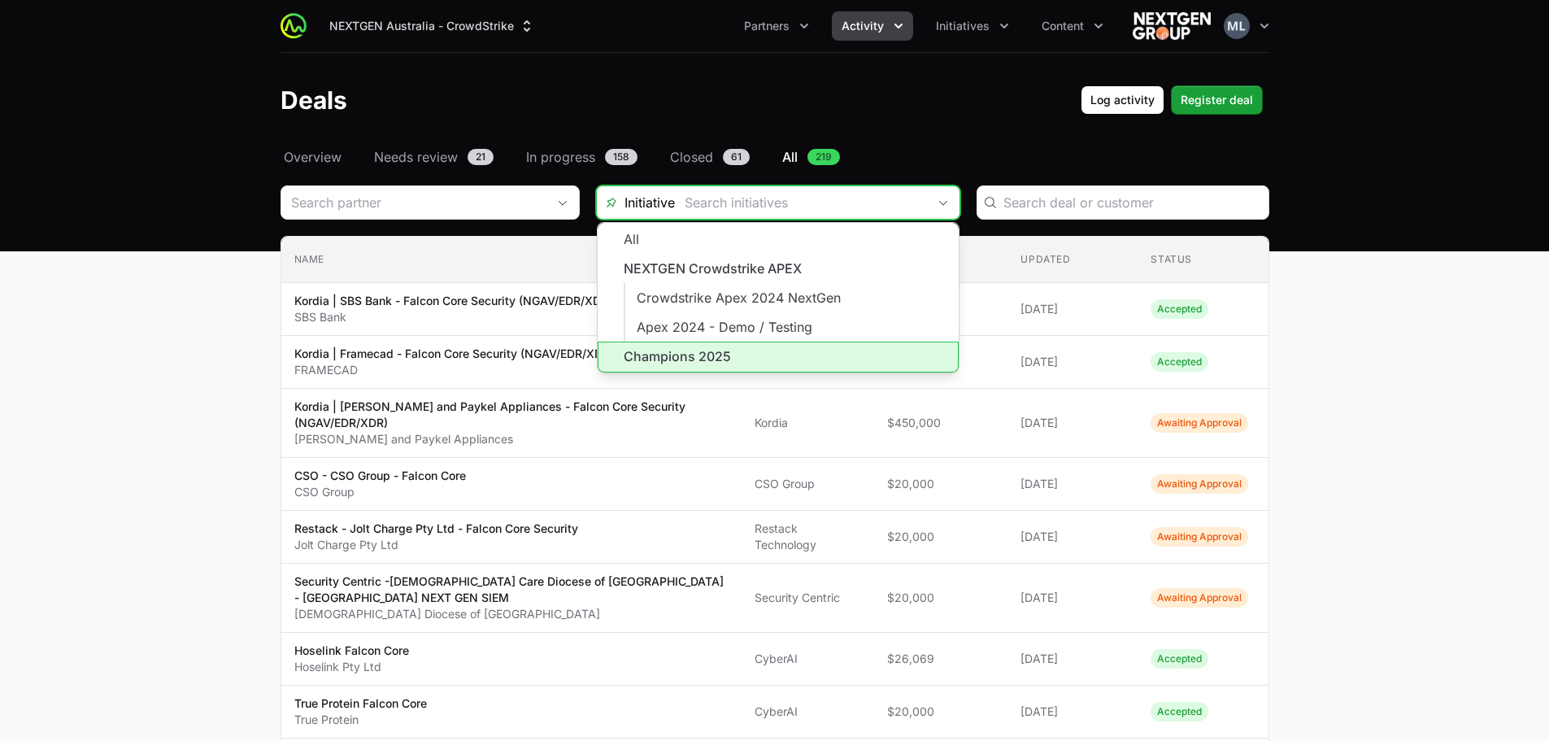
click at [705, 349] on li "Champions 2025" at bounding box center [778, 357] width 361 height 31
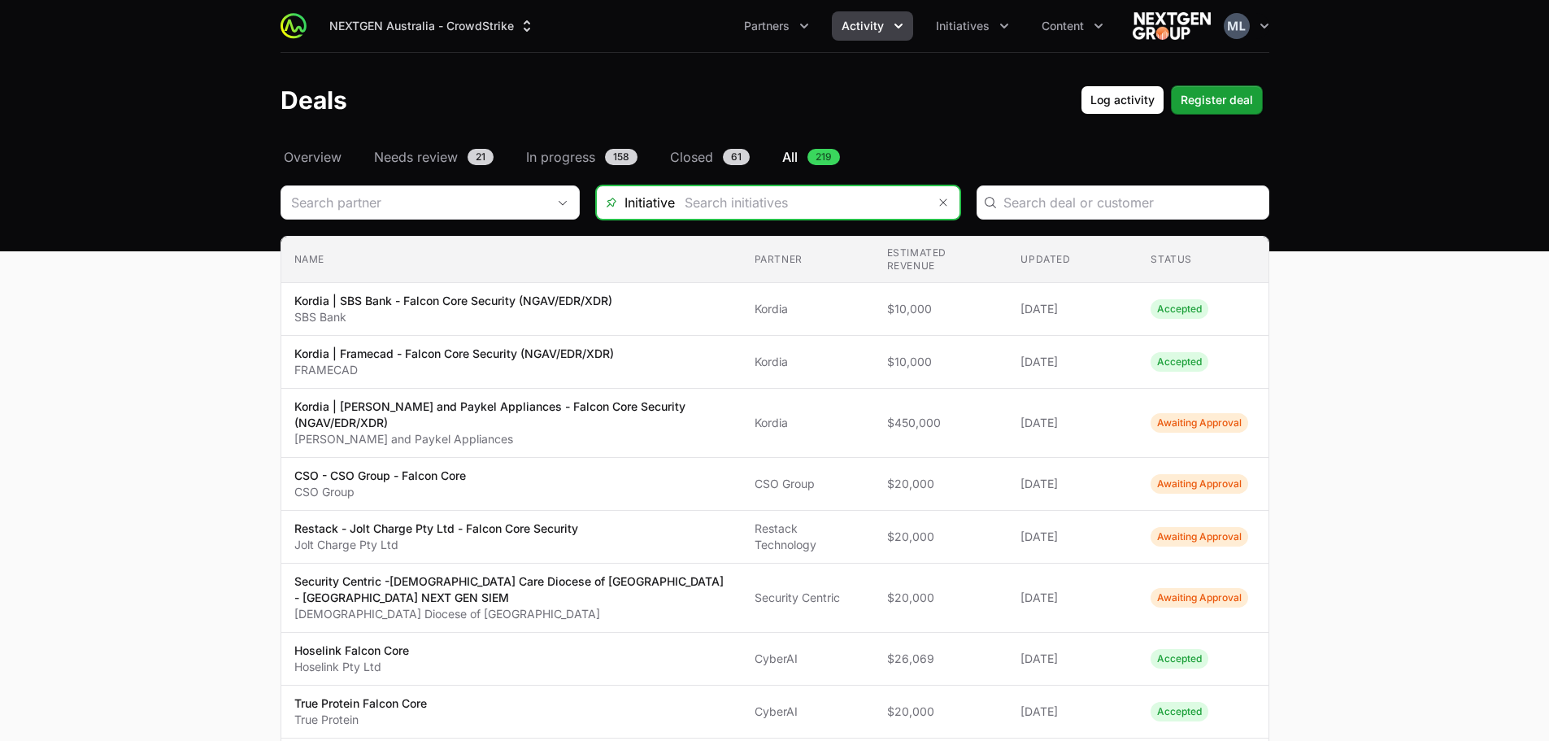
type input "Champions 2025"
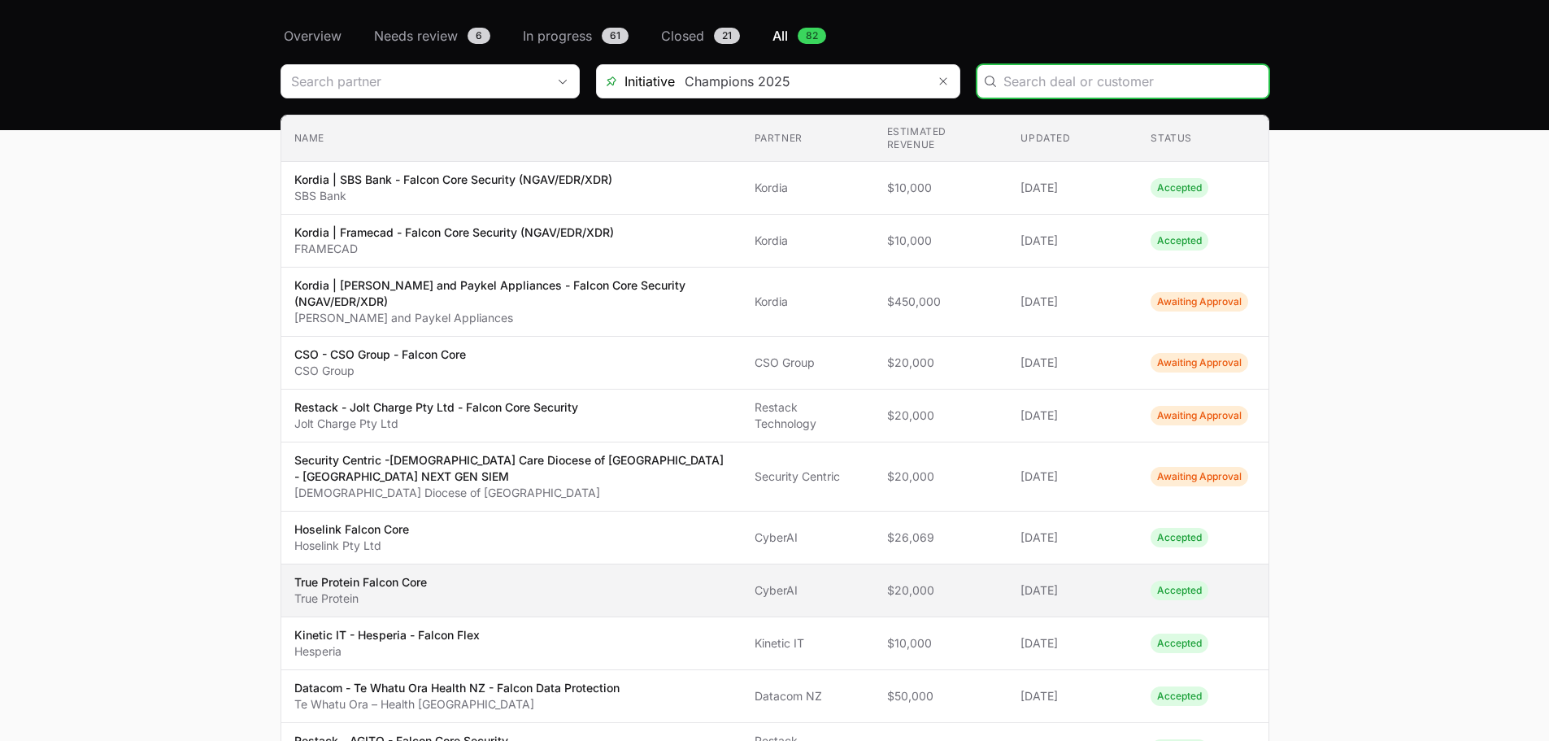
scroll to position [147, 0]
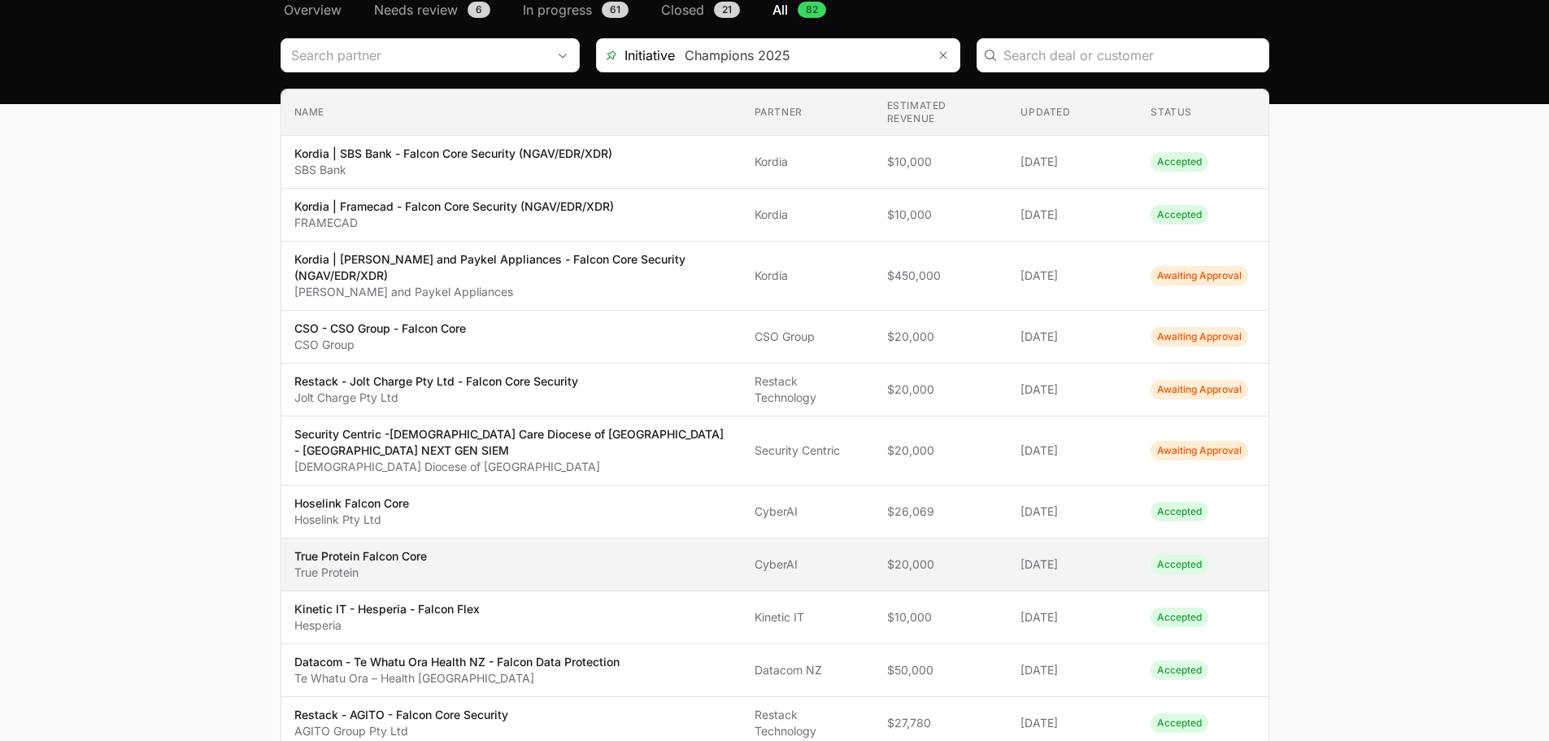
click at [488, 548] on span "True Protein Falcon Core True Protein" at bounding box center [511, 564] width 434 height 33
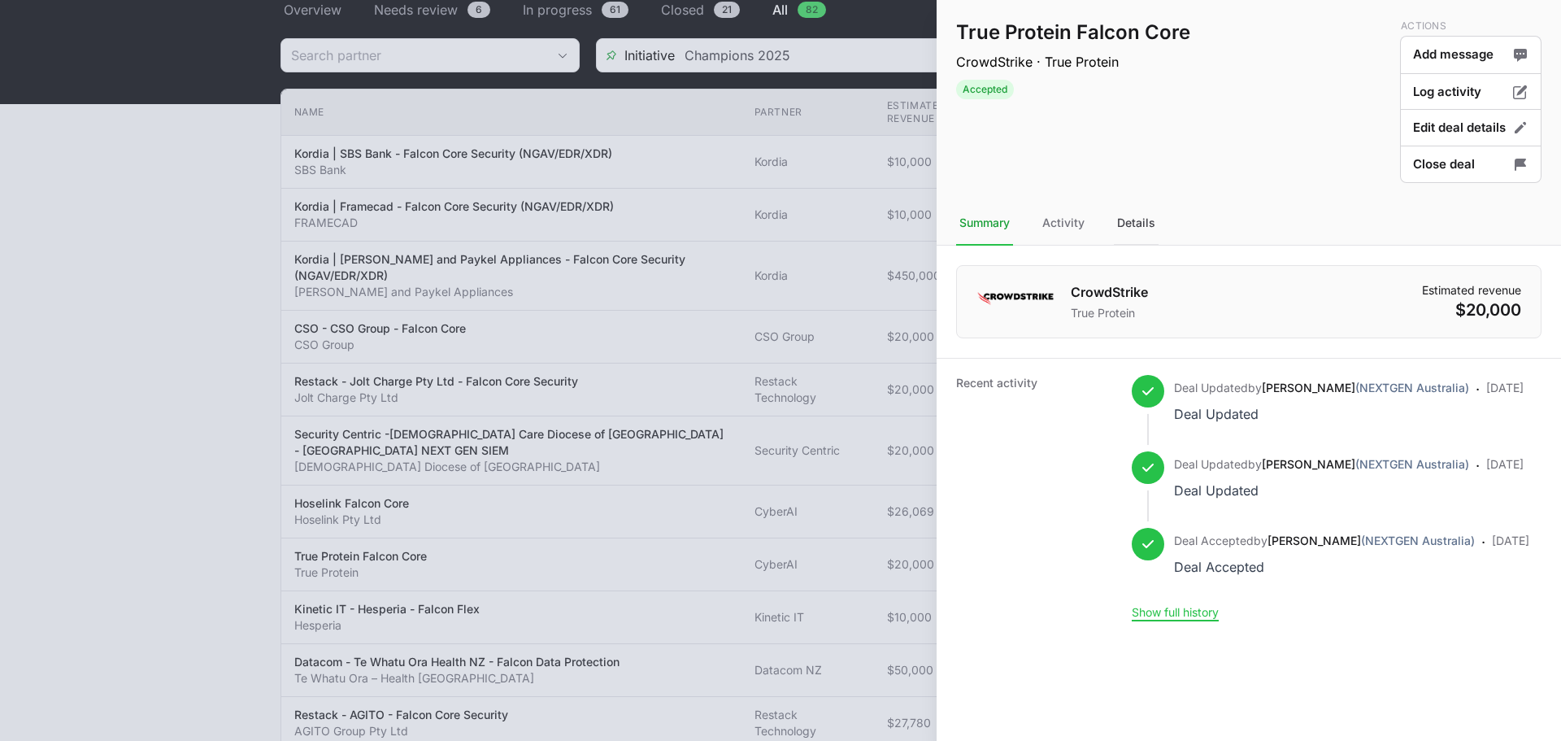
click at [1126, 219] on div "Details" at bounding box center [1136, 224] width 45 height 44
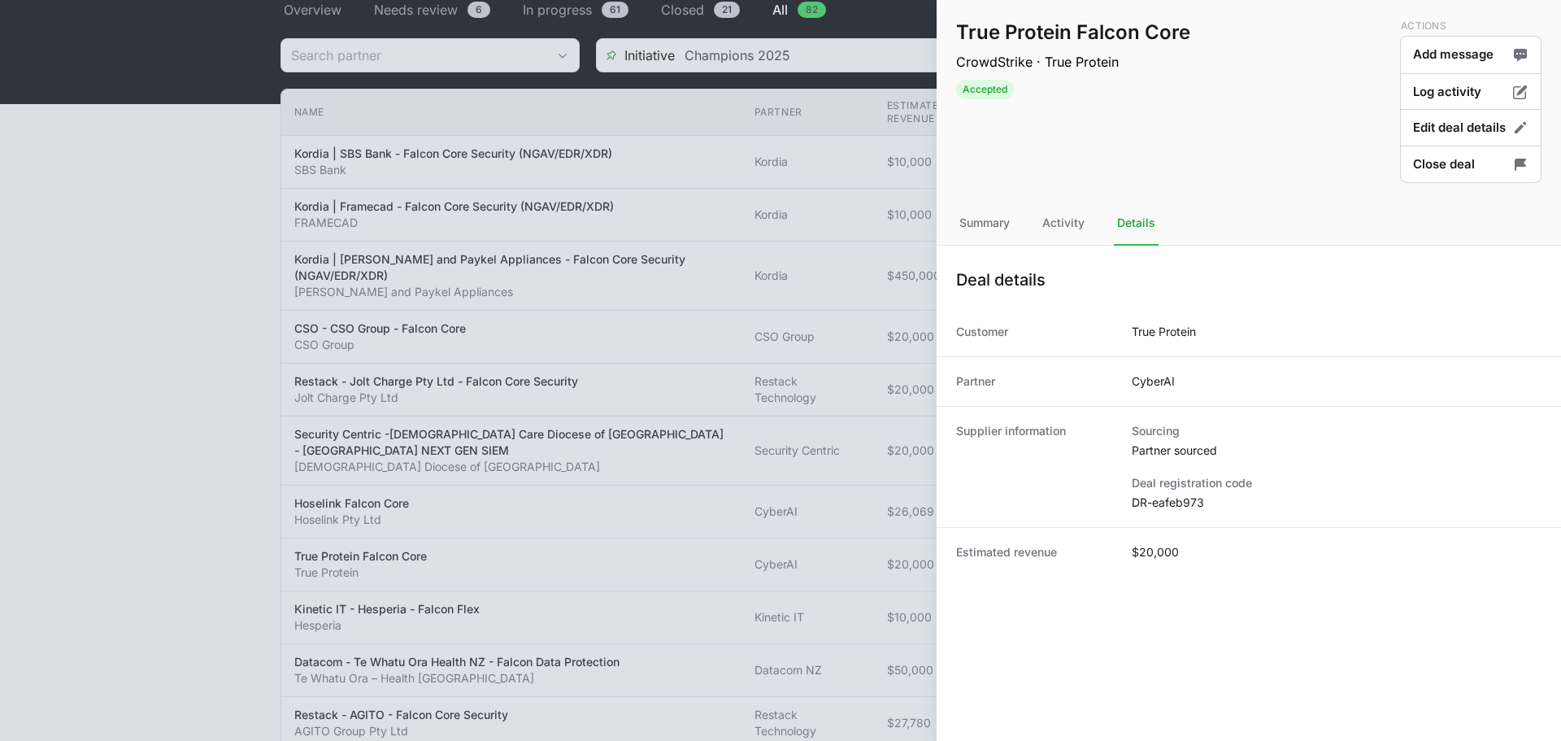
click at [1183, 500] on dd "DR-eafeb973" at bounding box center [1337, 502] width 410 height 16
copy dl "DR-eafeb973"
click at [873, 161] on div at bounding box center [780, 370] width 1561 height 741
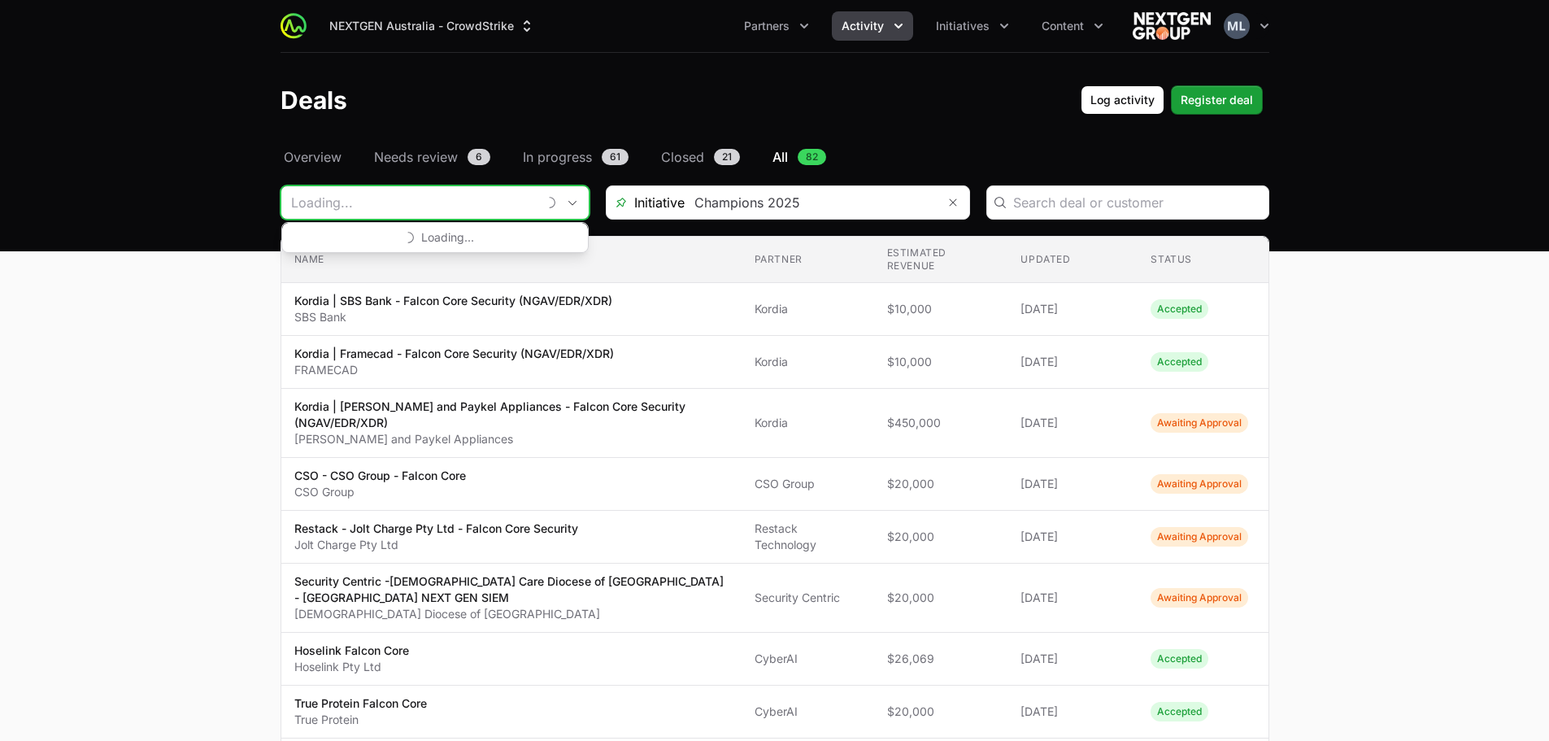
click at [472, 207] on input "Deals Filters" at bounding box center [408, 202] width 255 height 33
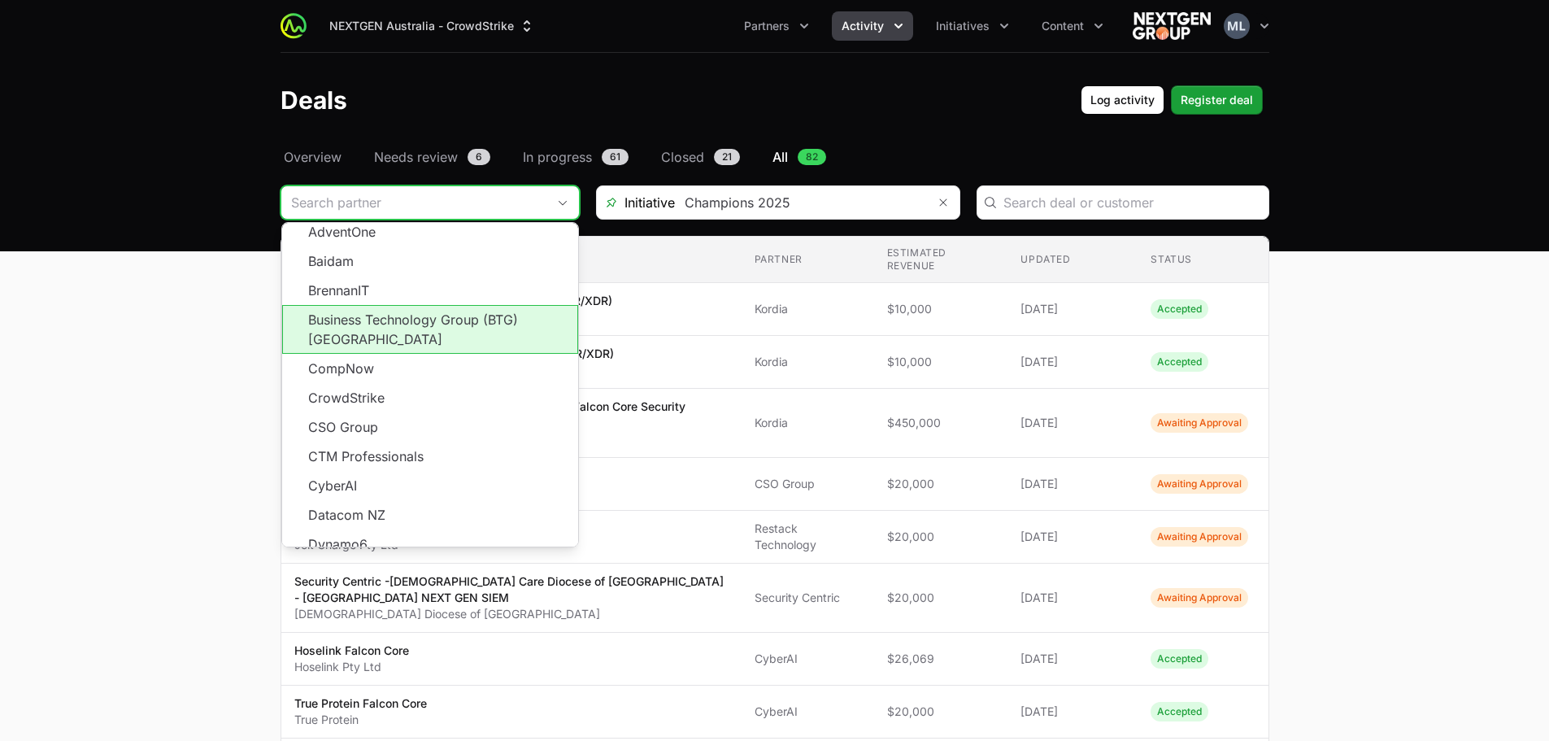
scroll to position [293, 0]
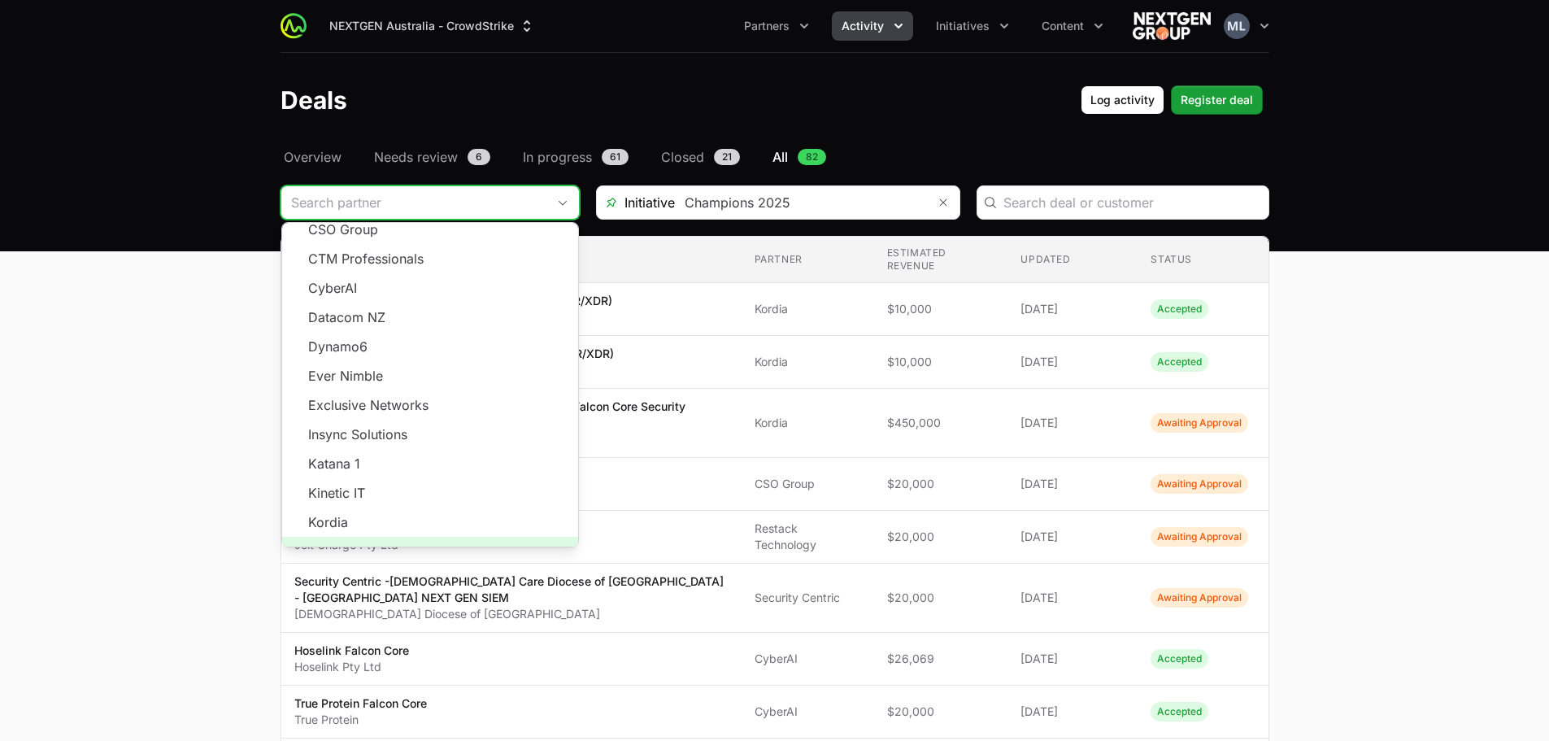
click at [415, 538] on span "Load more" at bounding box center [430, 551] width 296 height 29
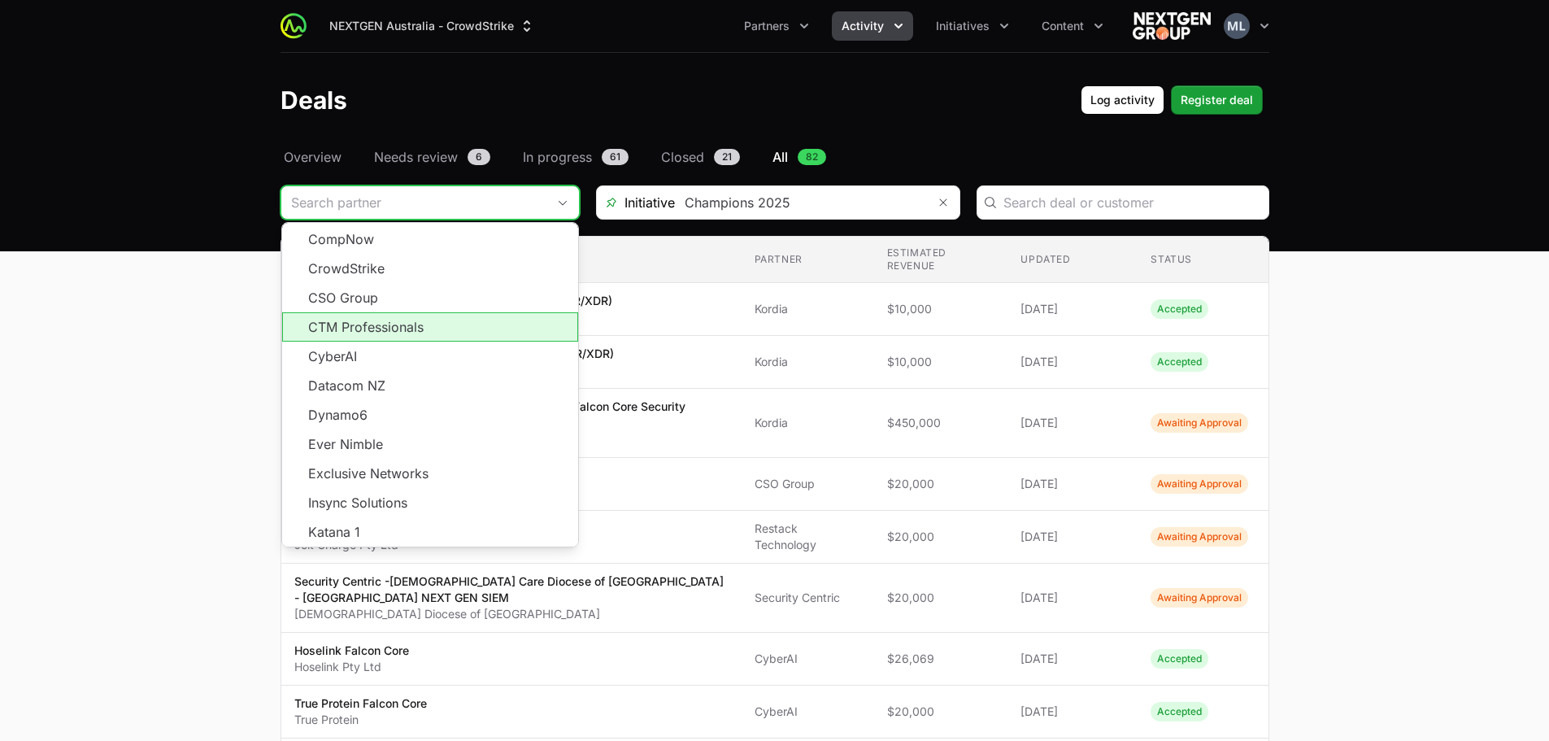
scroll to position [76, 0]
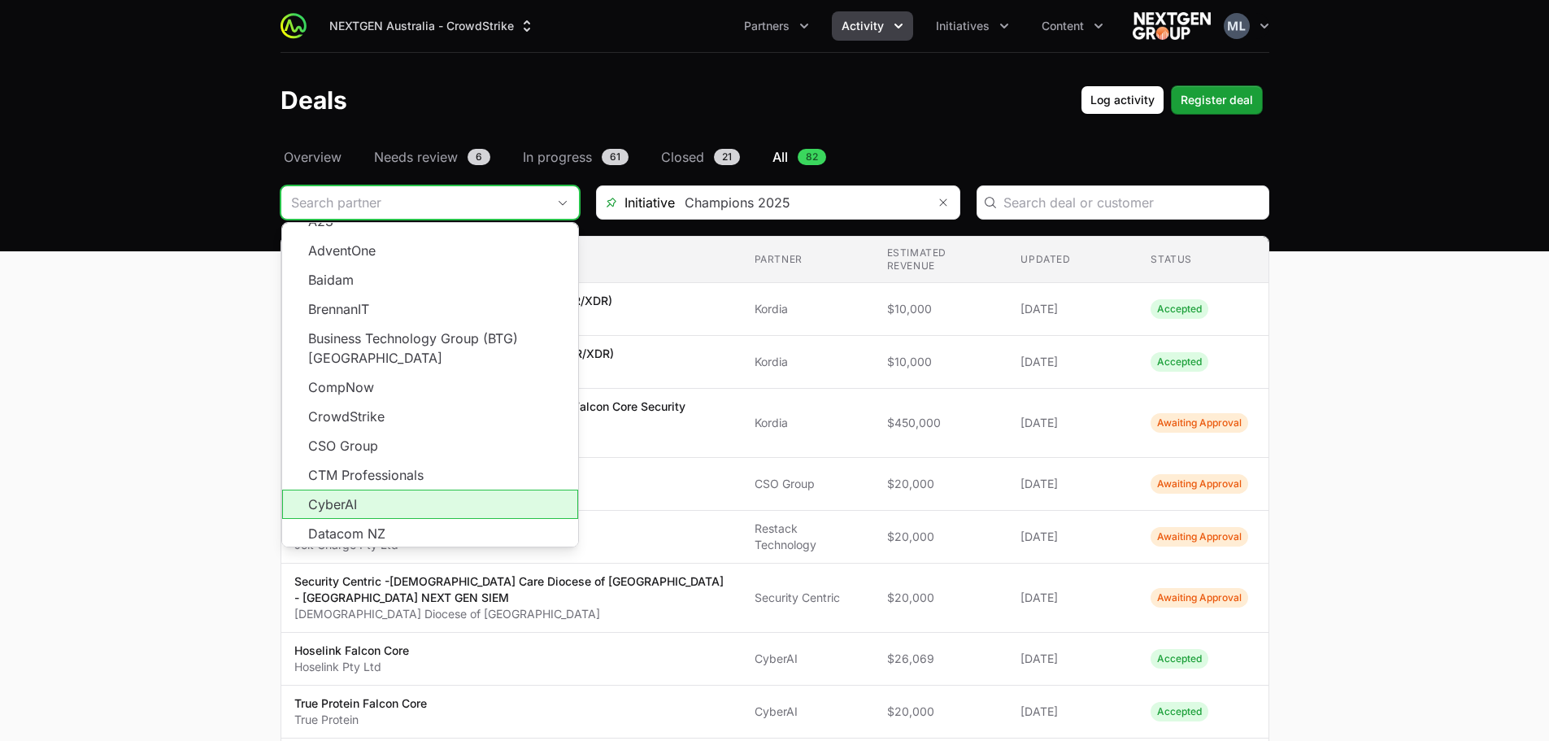
click at [363, 490] on li "CyberAI" at bounding box center [430, 504] width 296 height 29
type input "CyberAI"
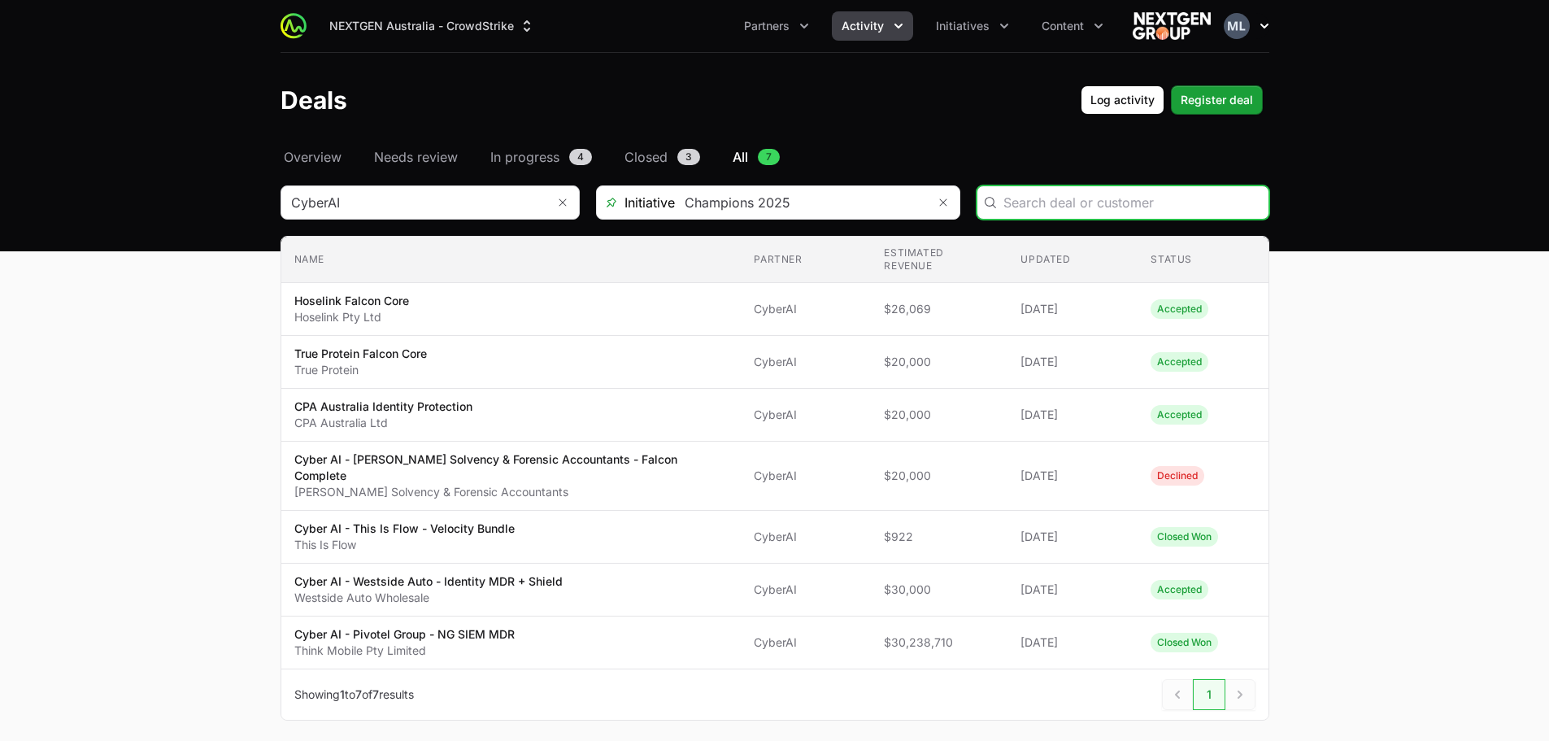
click at [1263, 20] on icon "button" at bounding box center [1264, 26] width 16 height 16
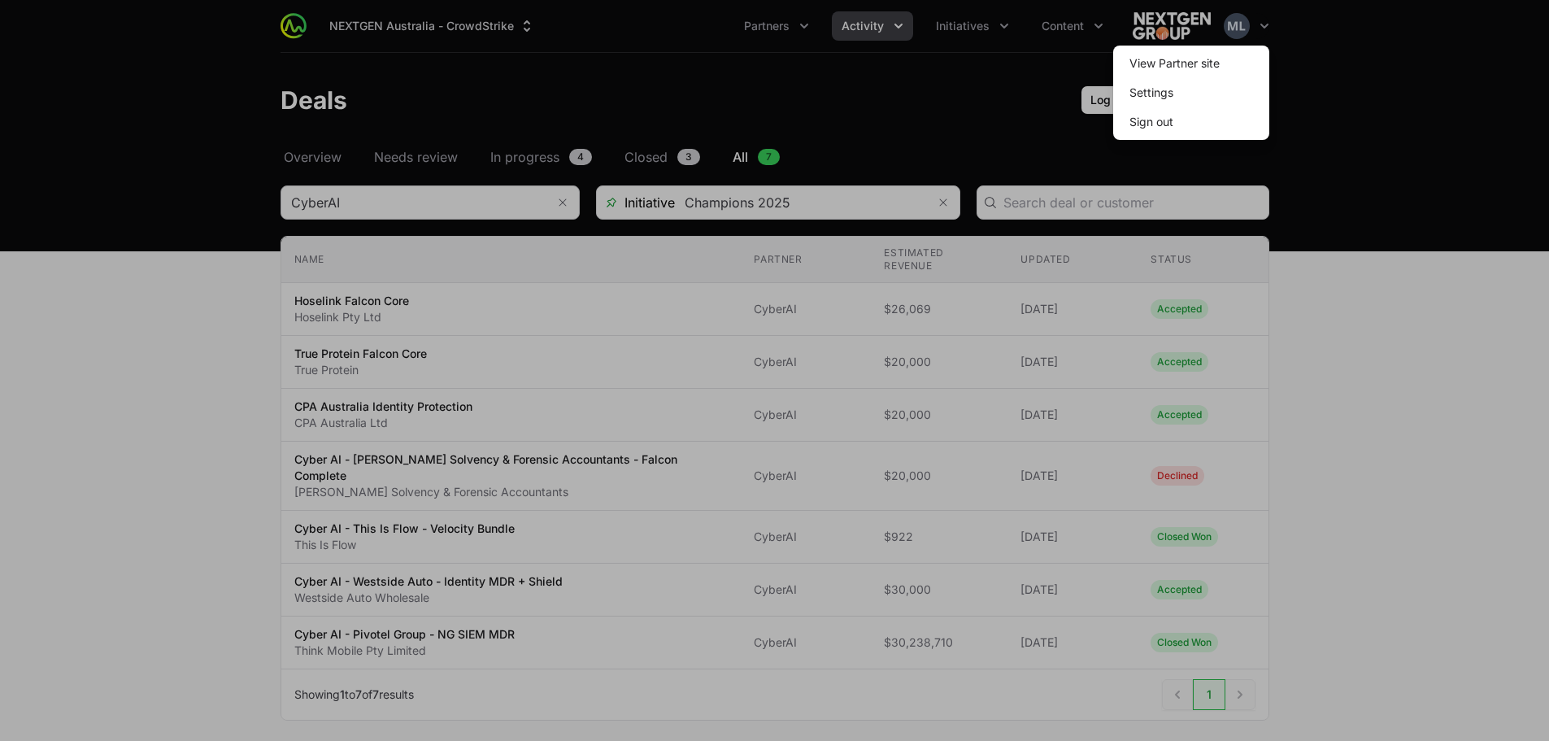
click at [1392, 33] on div at bounding box center [774, 370] width 1549 height 741
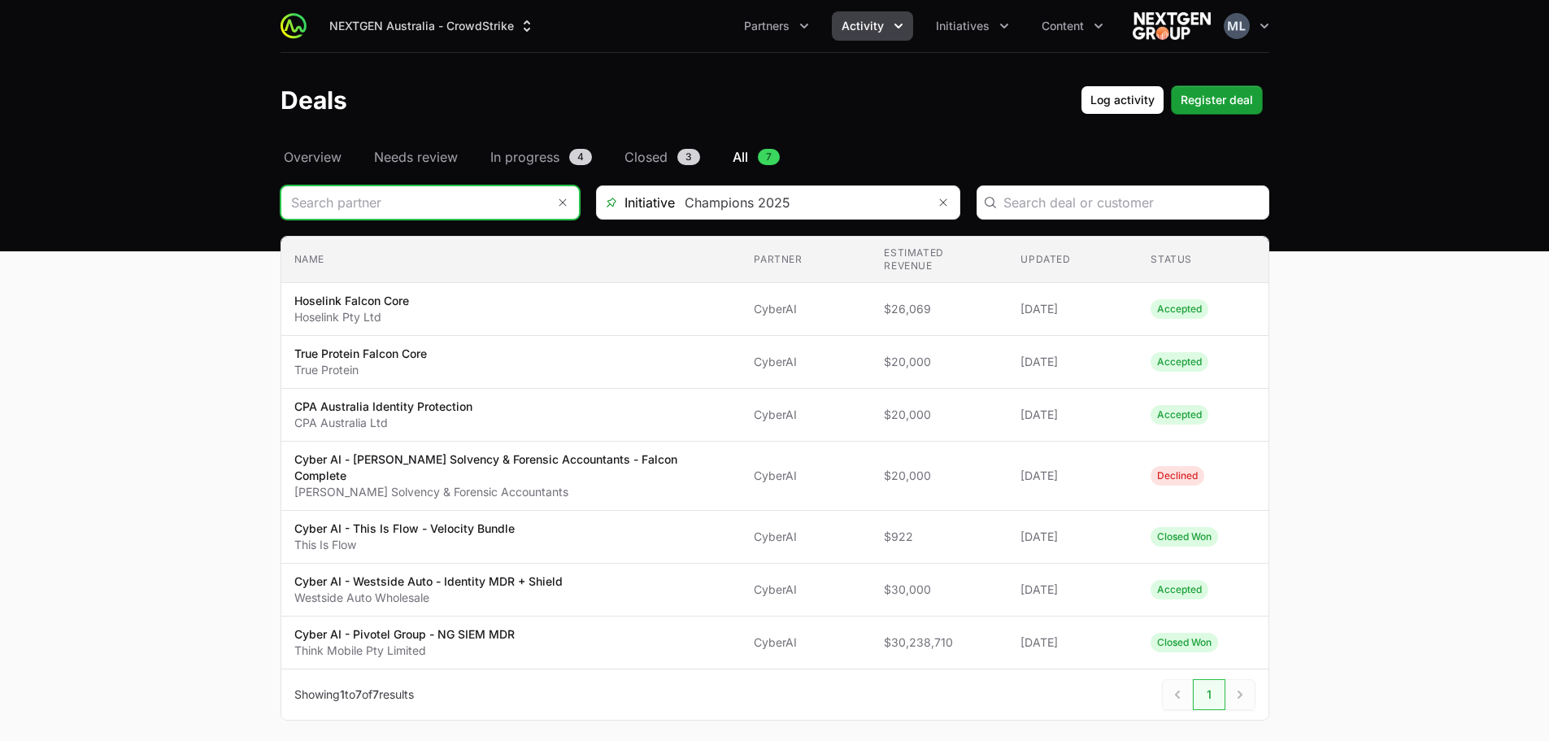
click at [505, 204] on input "Deals Filters" at bounding box center [413, 202] width 265 height 33
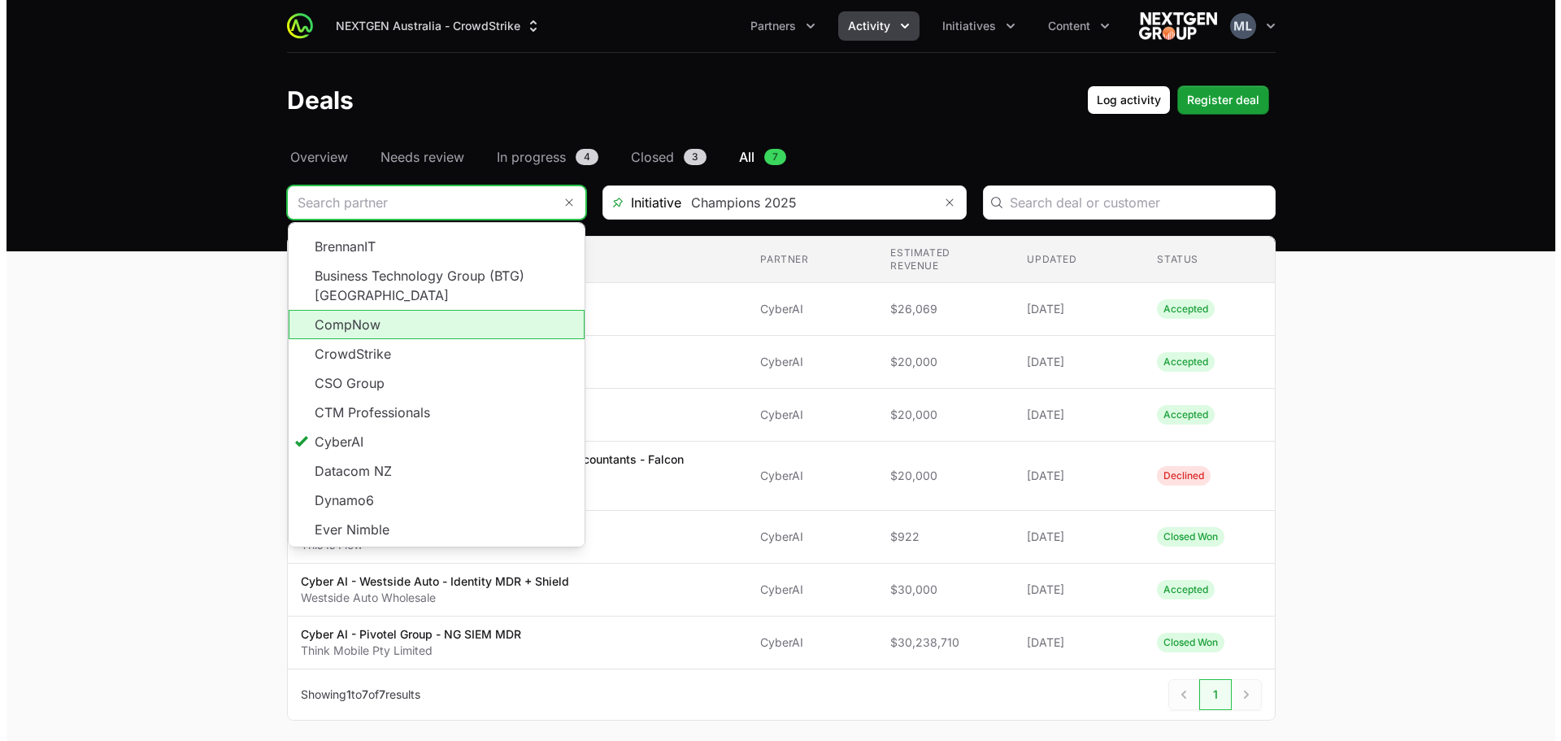
scroll to position [163, 0]
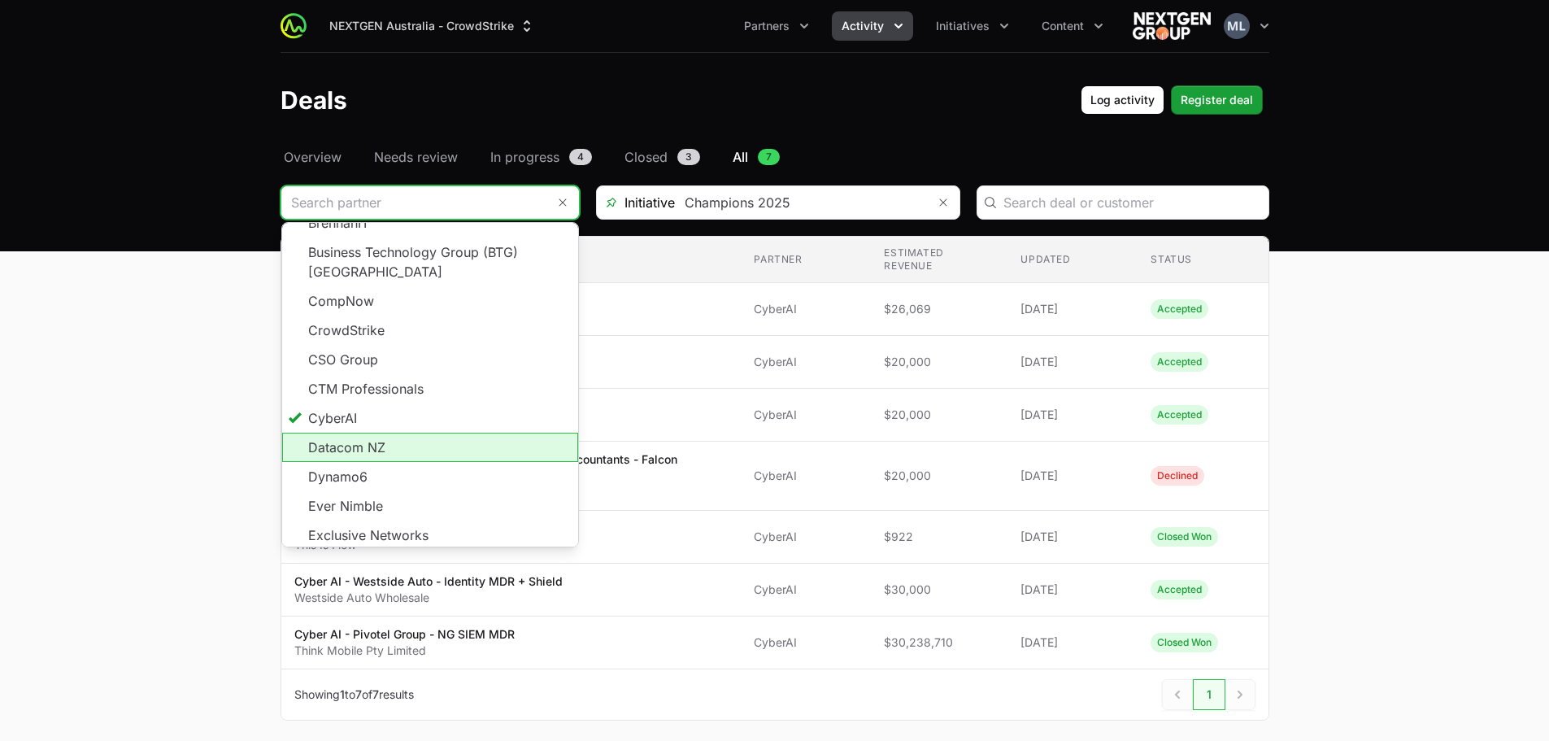
click at [445, 433] on li "Datacom NZ" at bounding box center [430, 447] width 296 height 29
type input "Datacom NZ"
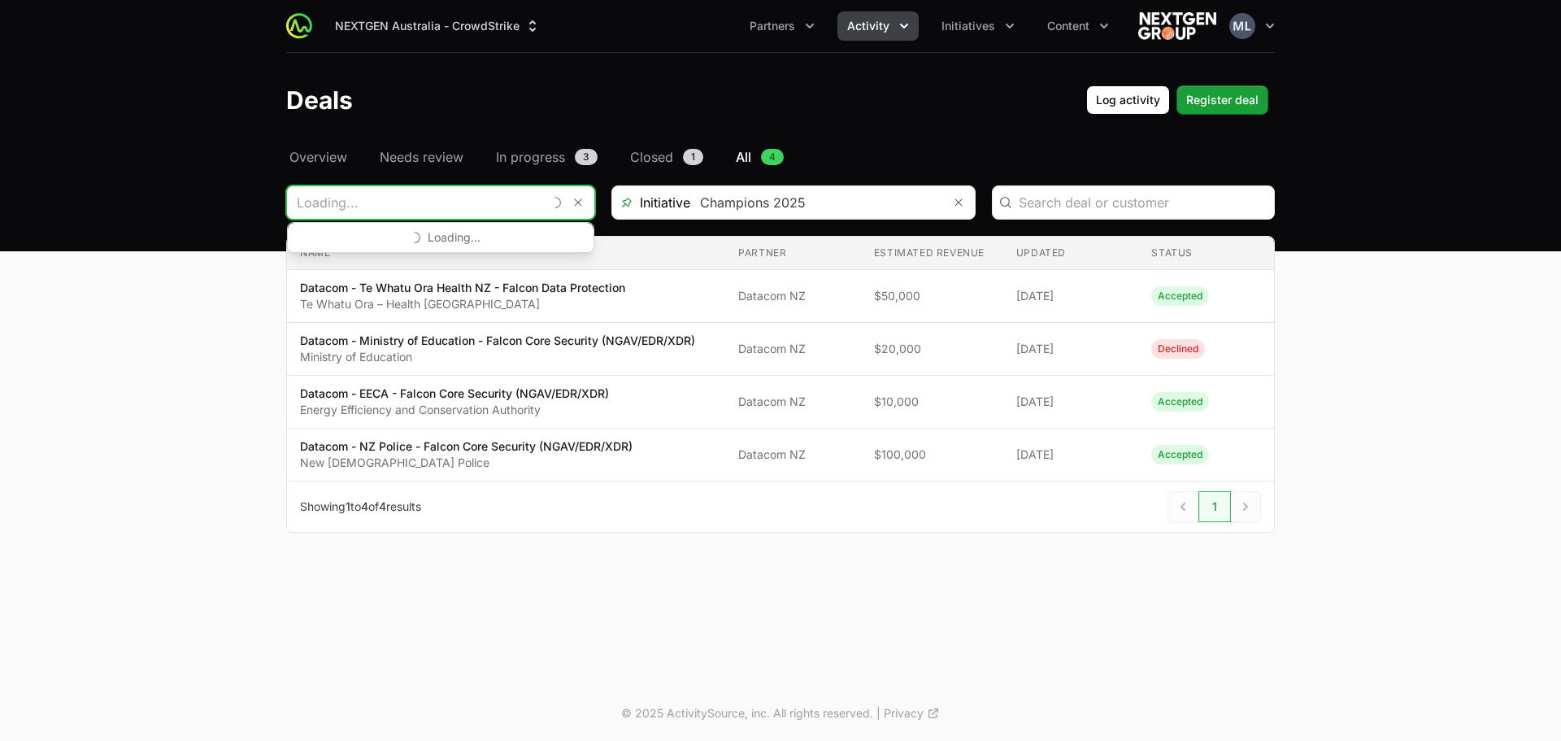
click at [437, 200] on input "Deals Filters" at bounding box center [414, 202] width 255 height 33
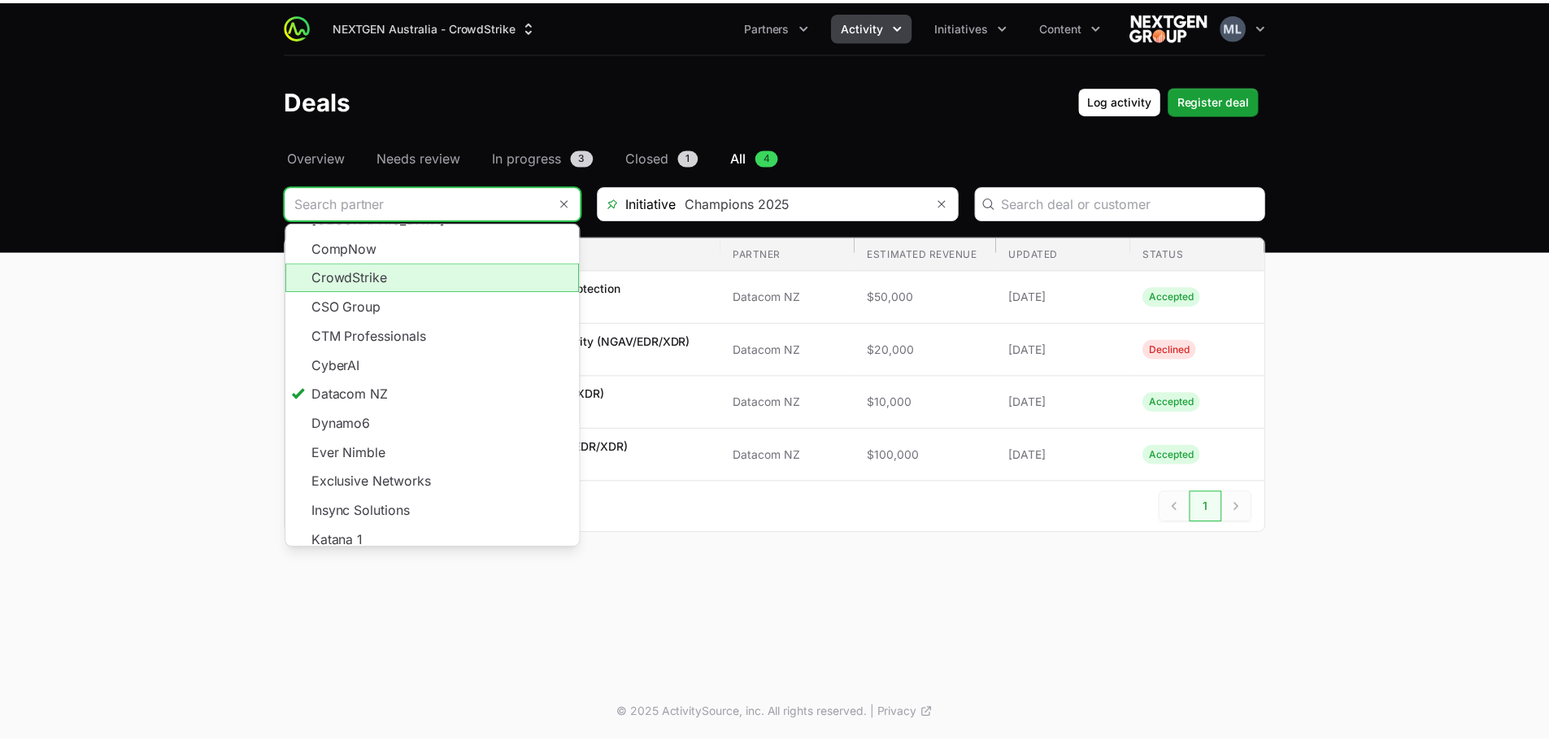
scroll to position [220, 0]
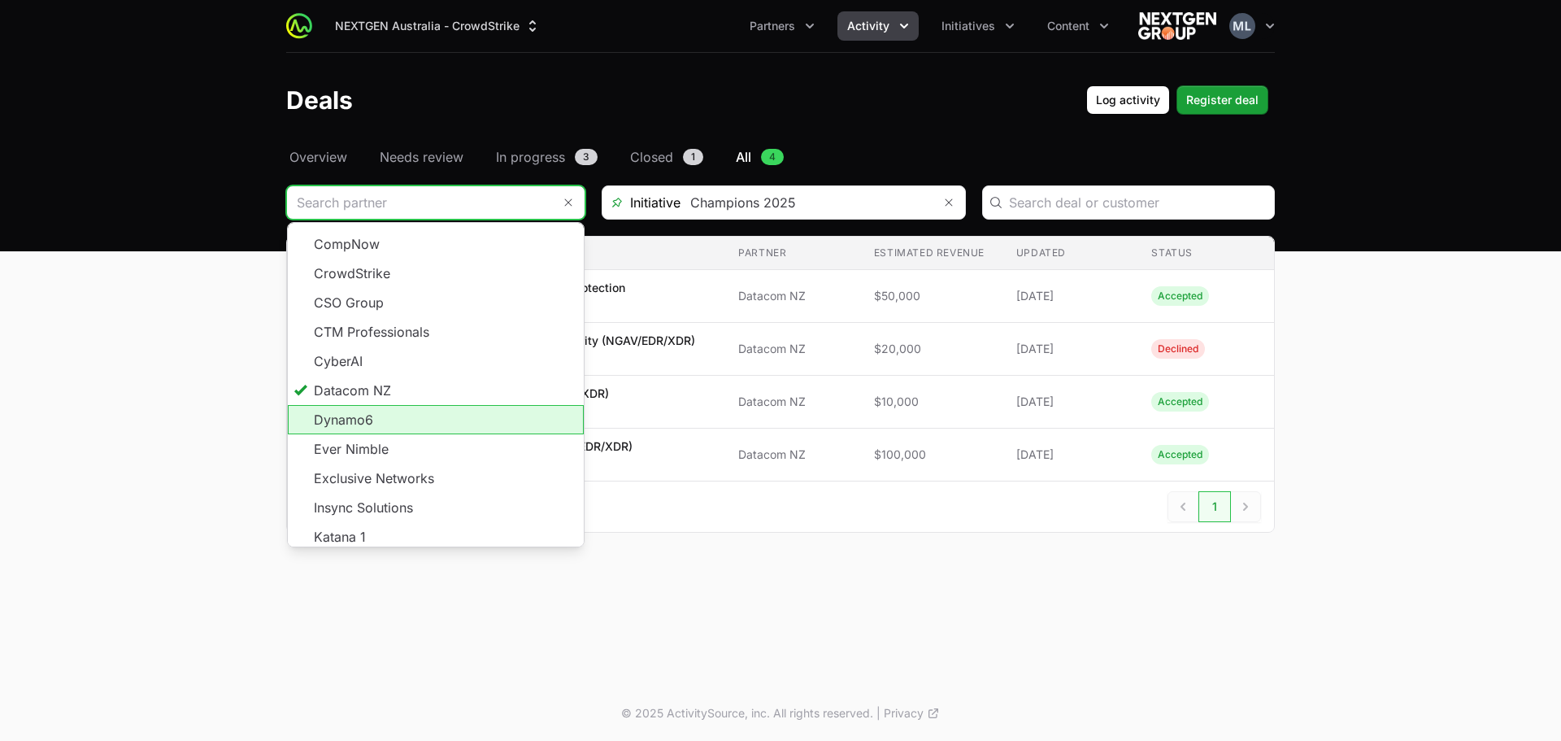
click at [385, 410] on li "Dynamo6" at bounding box center [436, 419] width 296 height 29
type input "Dynamo6"
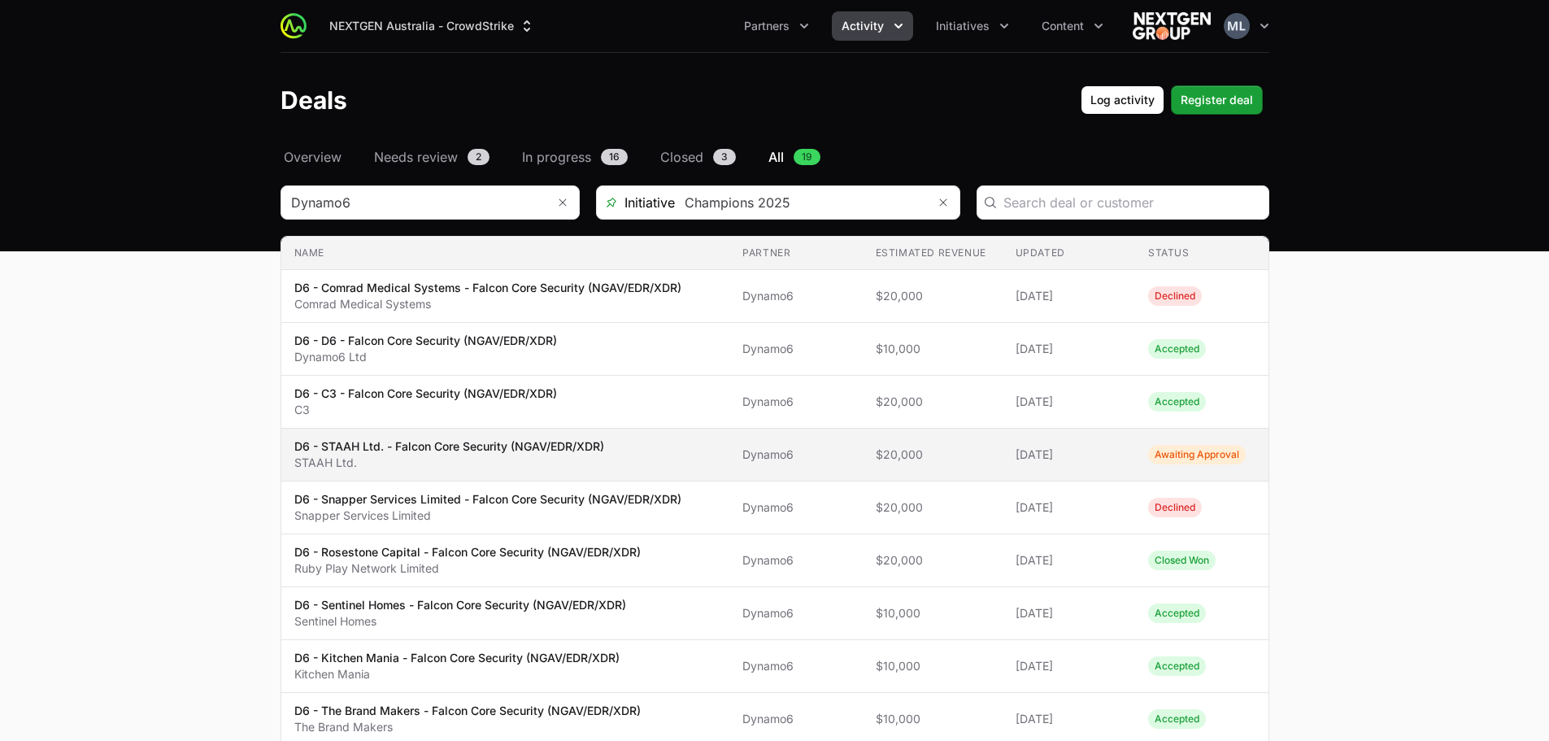
click at [525, 461] on p "STAAH Ltd." at bounding box center [449, 463] width 310 height 16
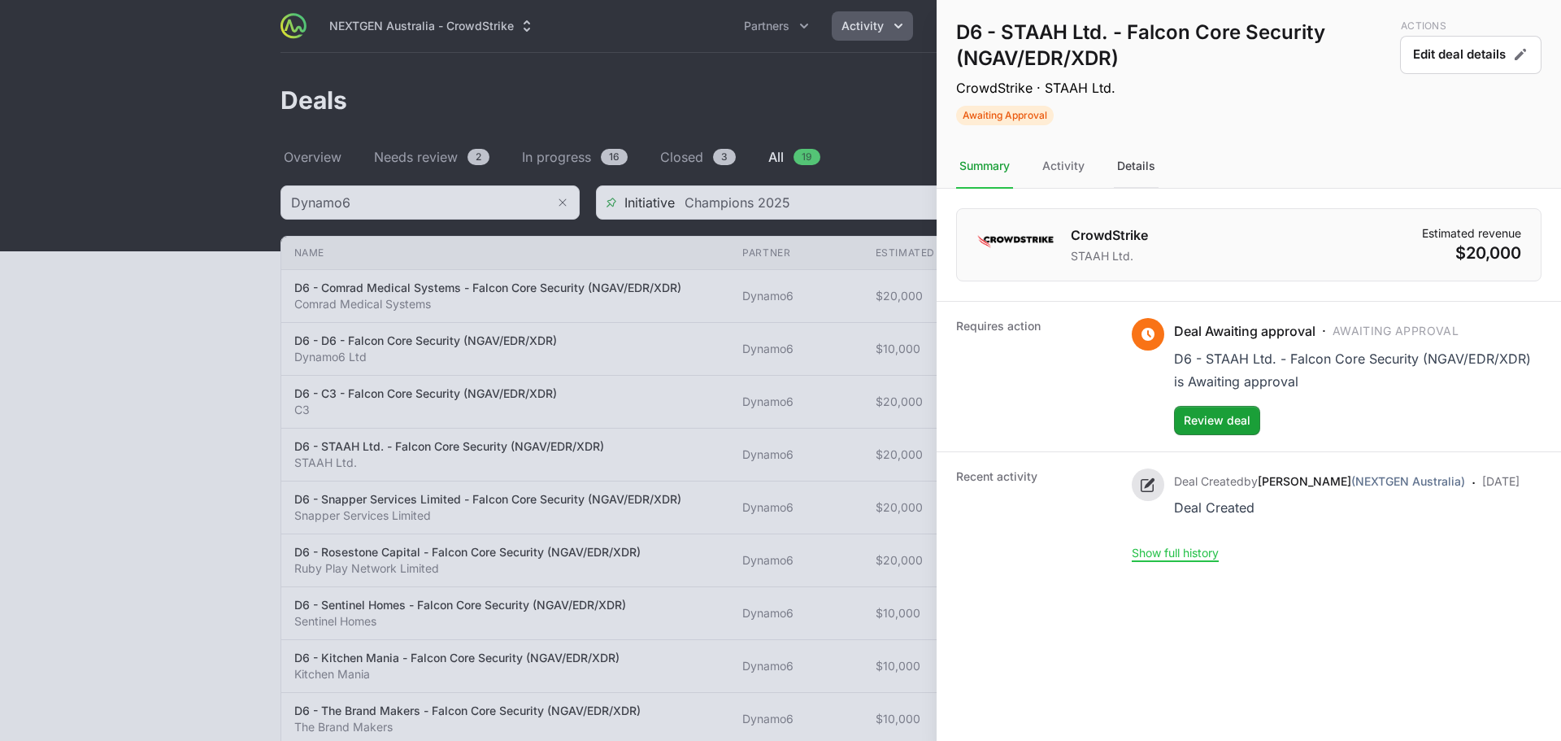
click at [1143, 148] on div "Details" at bounding box center [1136, 167] width 45 height 44
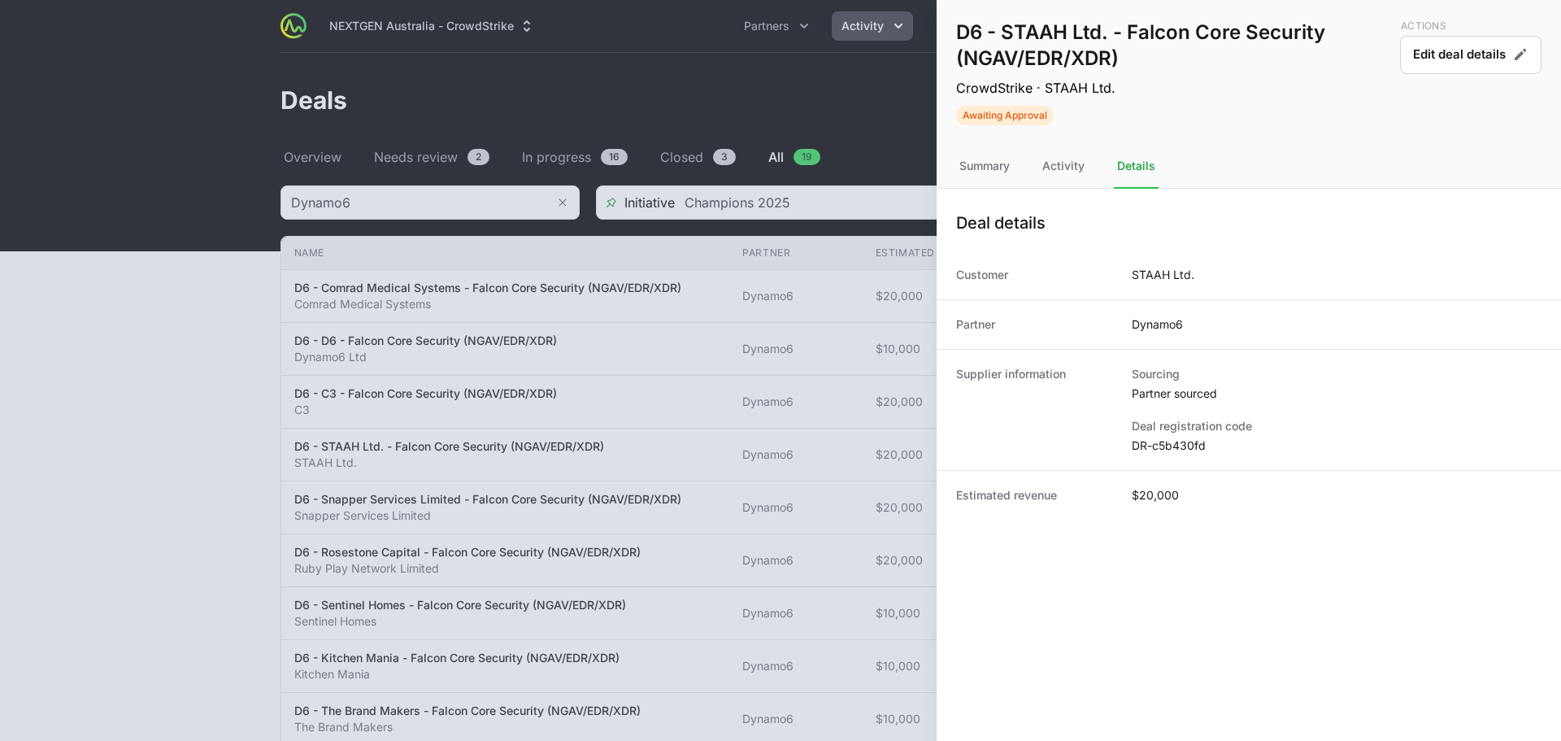
click at [1165, 439] on dd "DR-c5b430fd" at bounding box center [1337, 446] width 410 height 16
copy dl "DR-c5b430fd"
click at [887, 107] on div at bounding box center [780, 370] width 1561 height 741
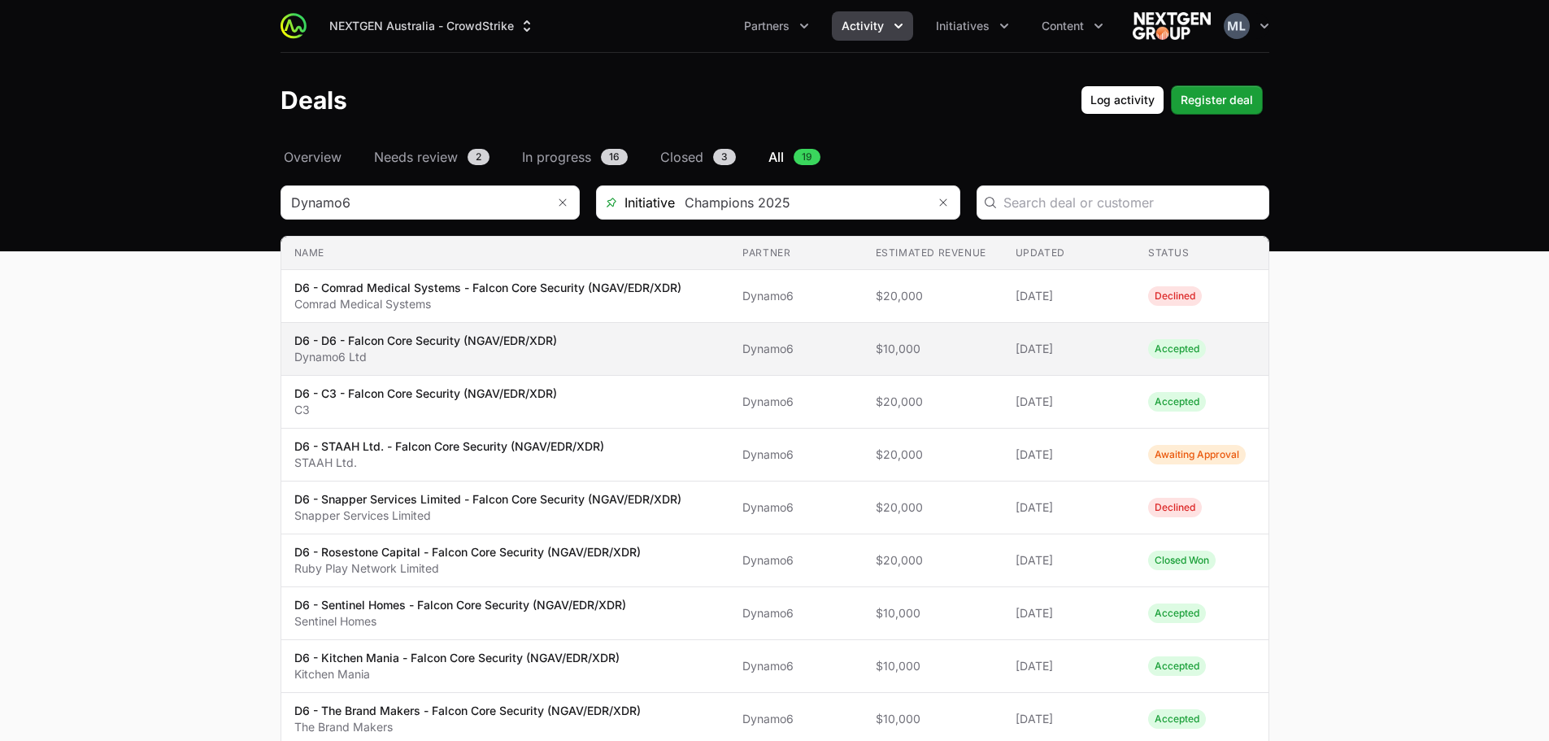
click at [876, 355] on span "$10,000" at bounding box center [933, 349] width 114 height 16
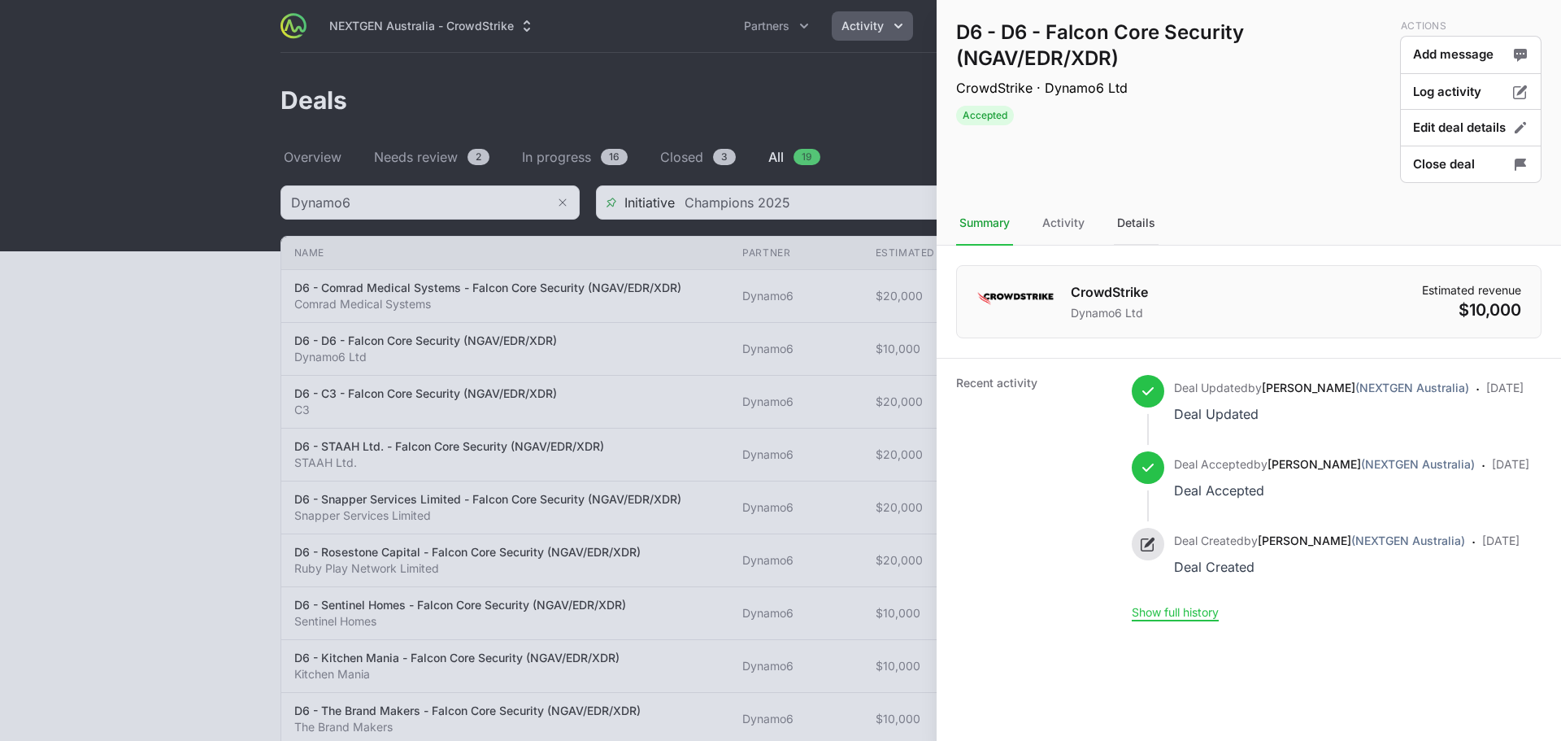
click at [1130, 223] on div "Details" at bounding box center [1136, 224] width 45 height 44
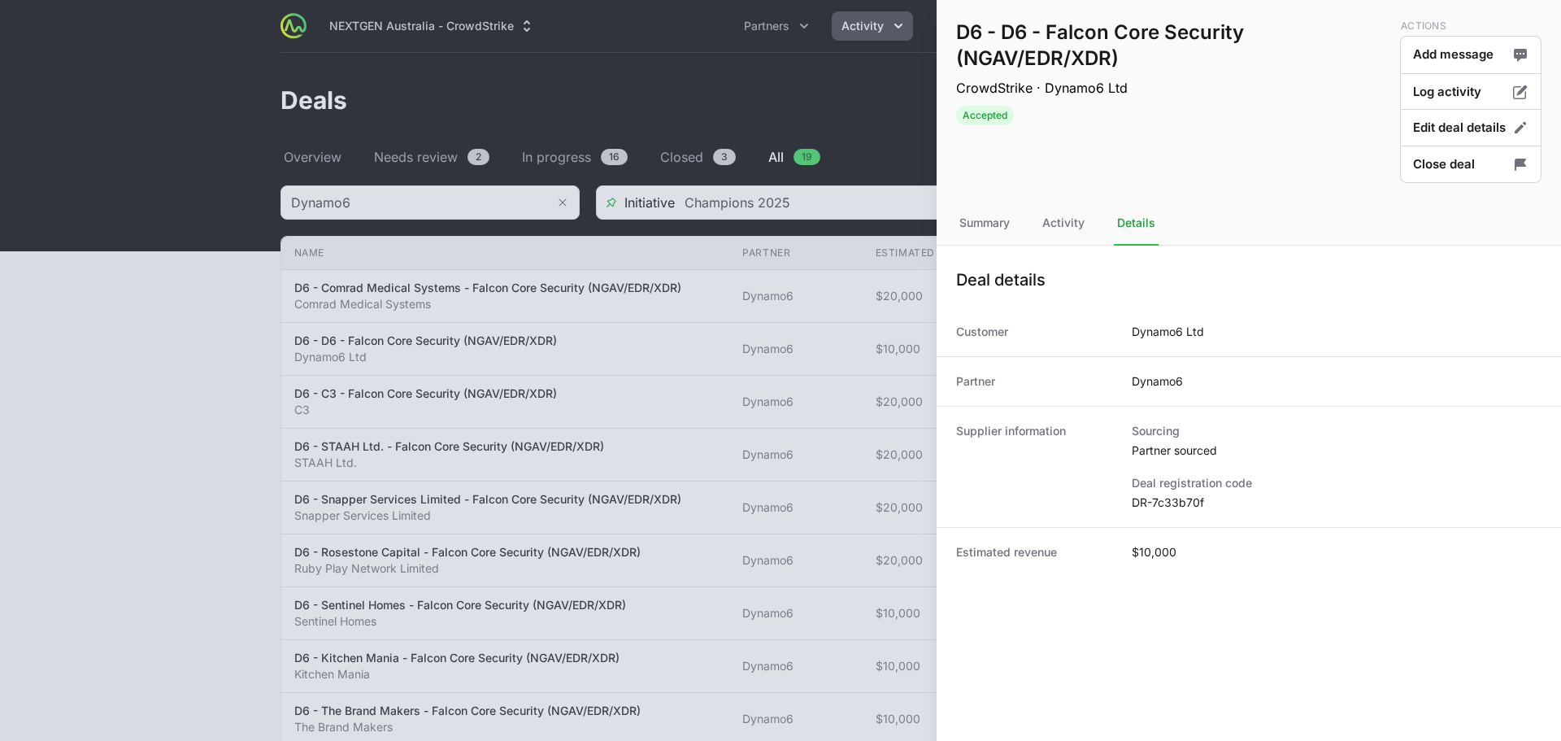
click at [1159, 504] on dd "DR-7c33b70f" at bounding box center [1337, 502] width 410 height 16
copy dl "DR-7c33b70f"
click at [1433, 124] on button "Edit deal details" at bounding box center [1471, 128] width 142 height 38
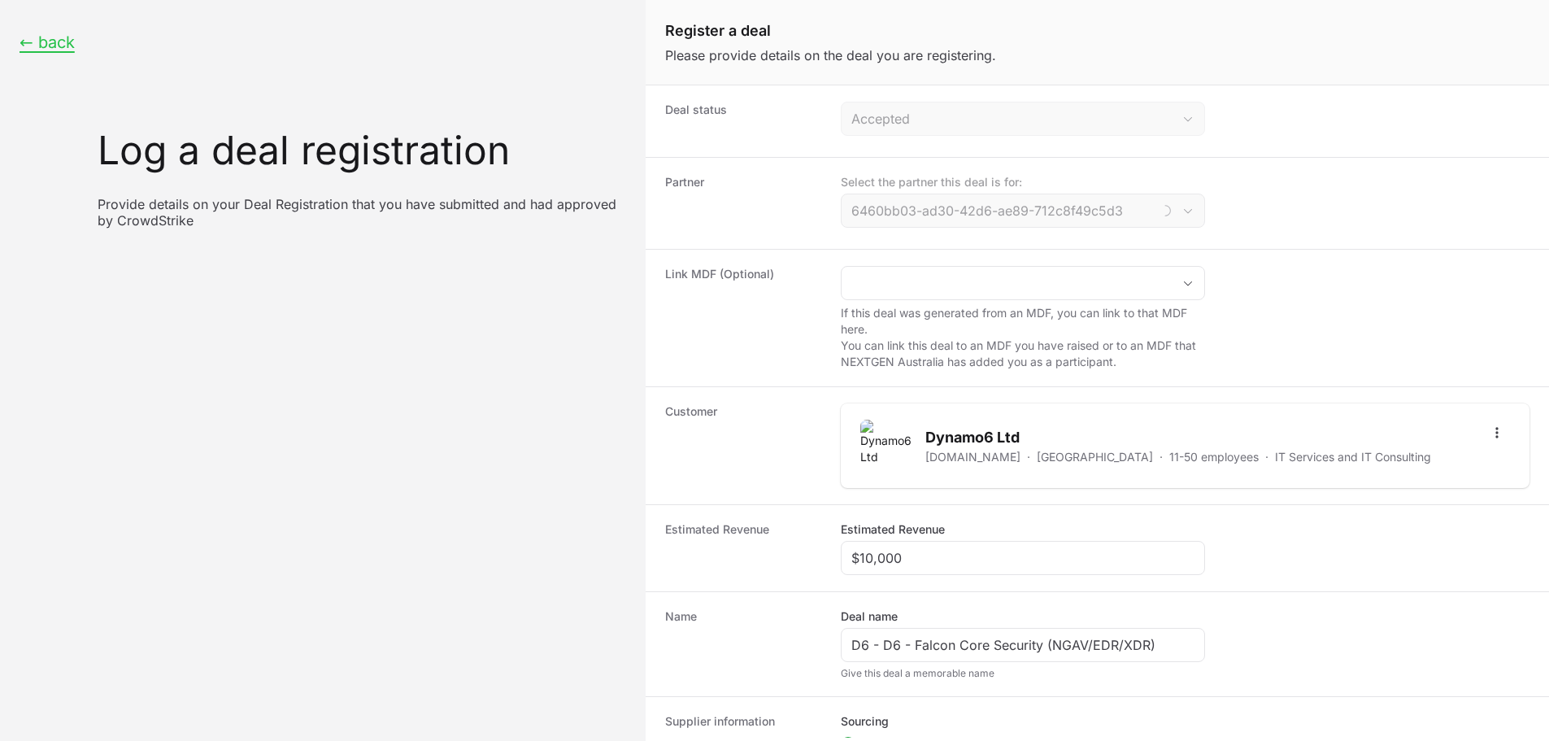
type input "Dynamo6"
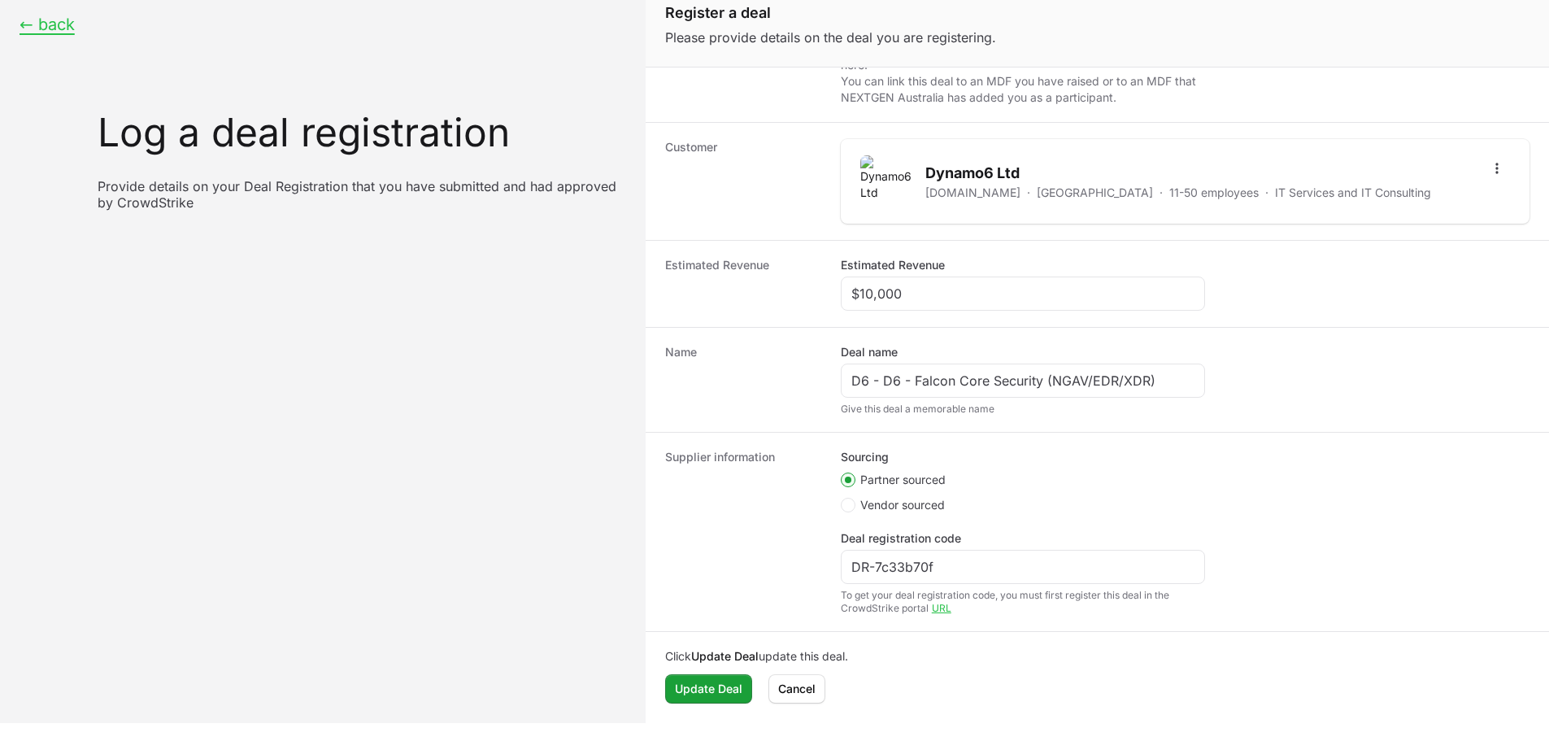
scroll to position [23, 0]
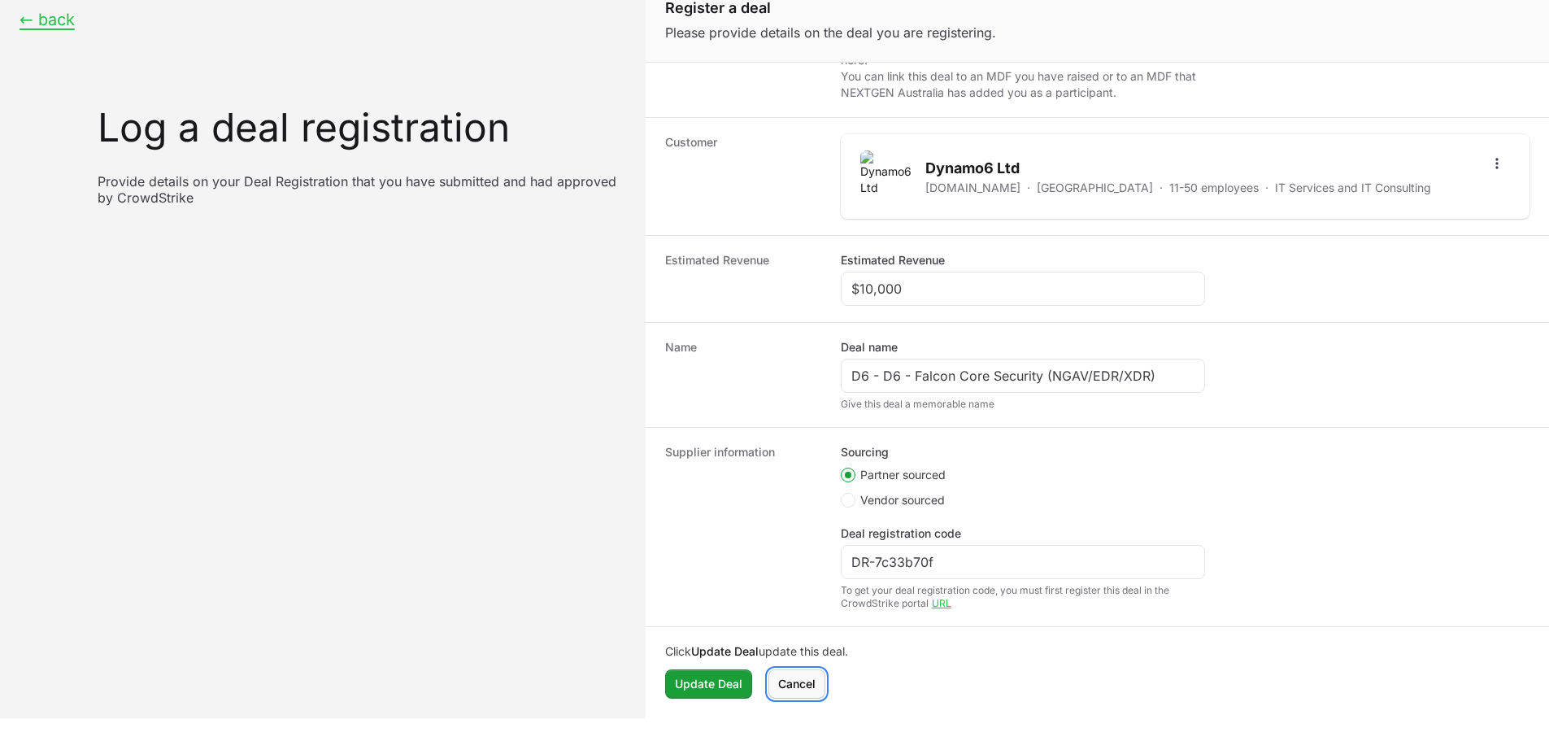
click at [796, 690] on span "Cancel" at bounding box center [796, 684] width 37 height 20
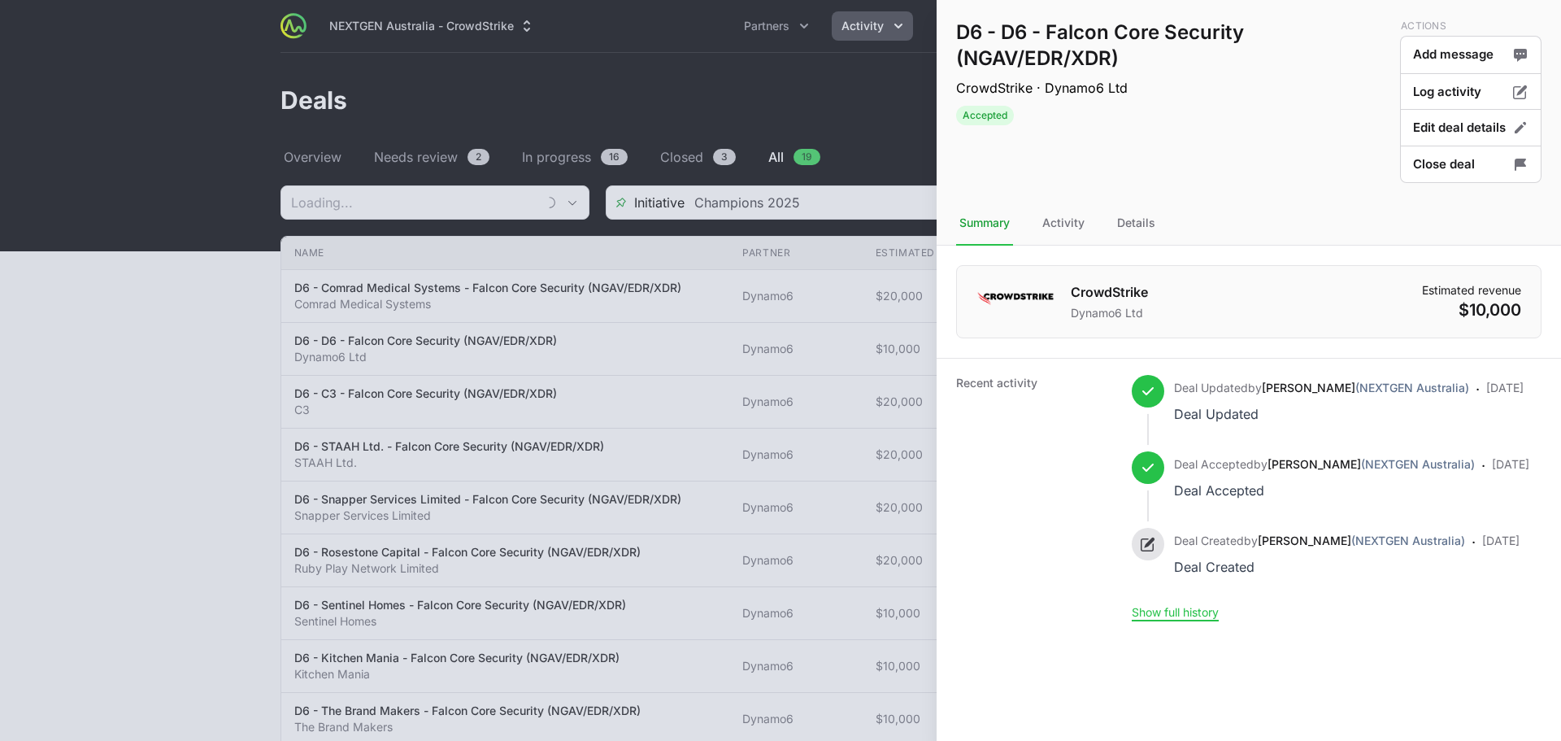
type input "Dynamo6"
click at [1118, 217] on div "Details" at bounding box center [1136, 224] width 45 height 44
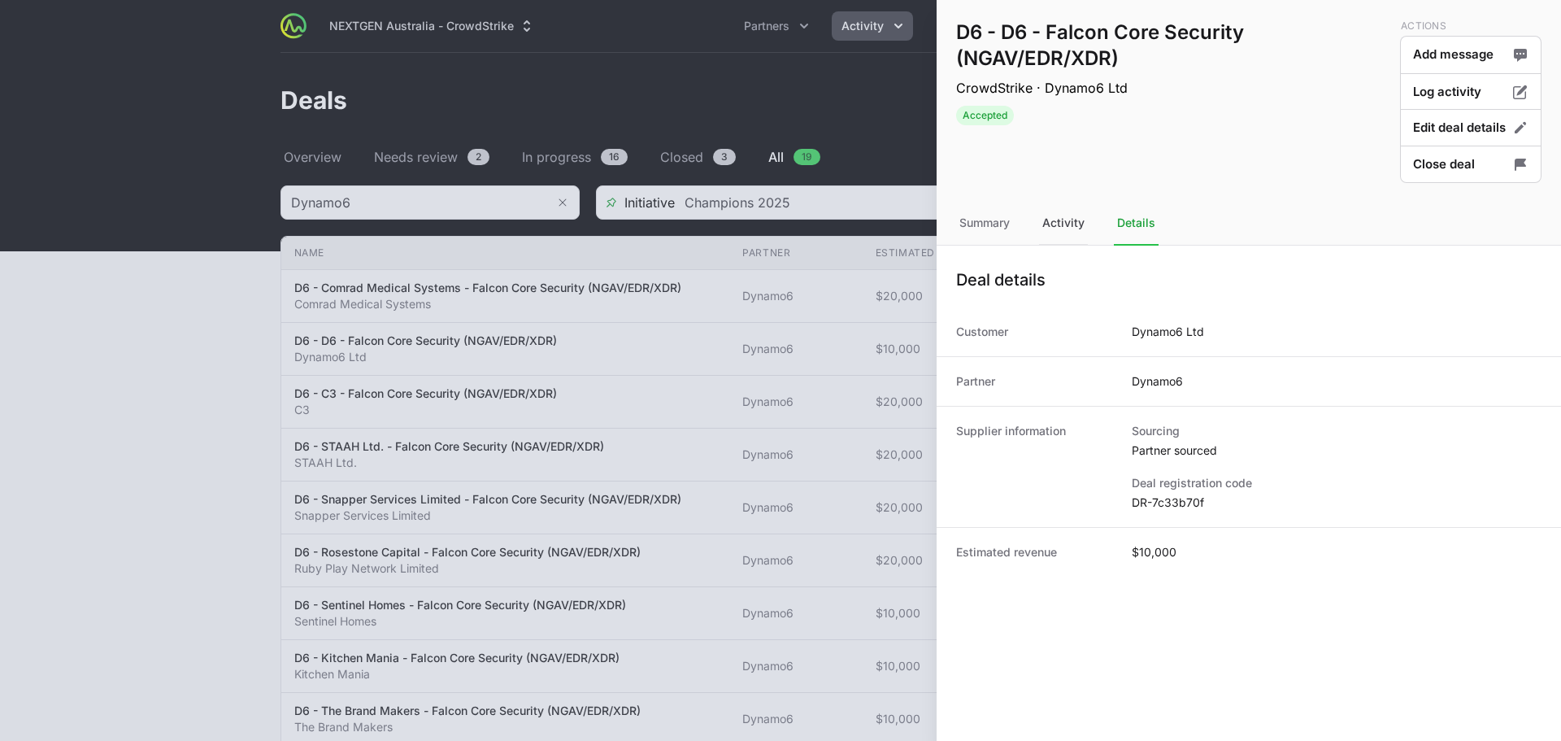
click at [1062, 235] on div "Activity" at bounding box center [1063, 224] width 49 height 44
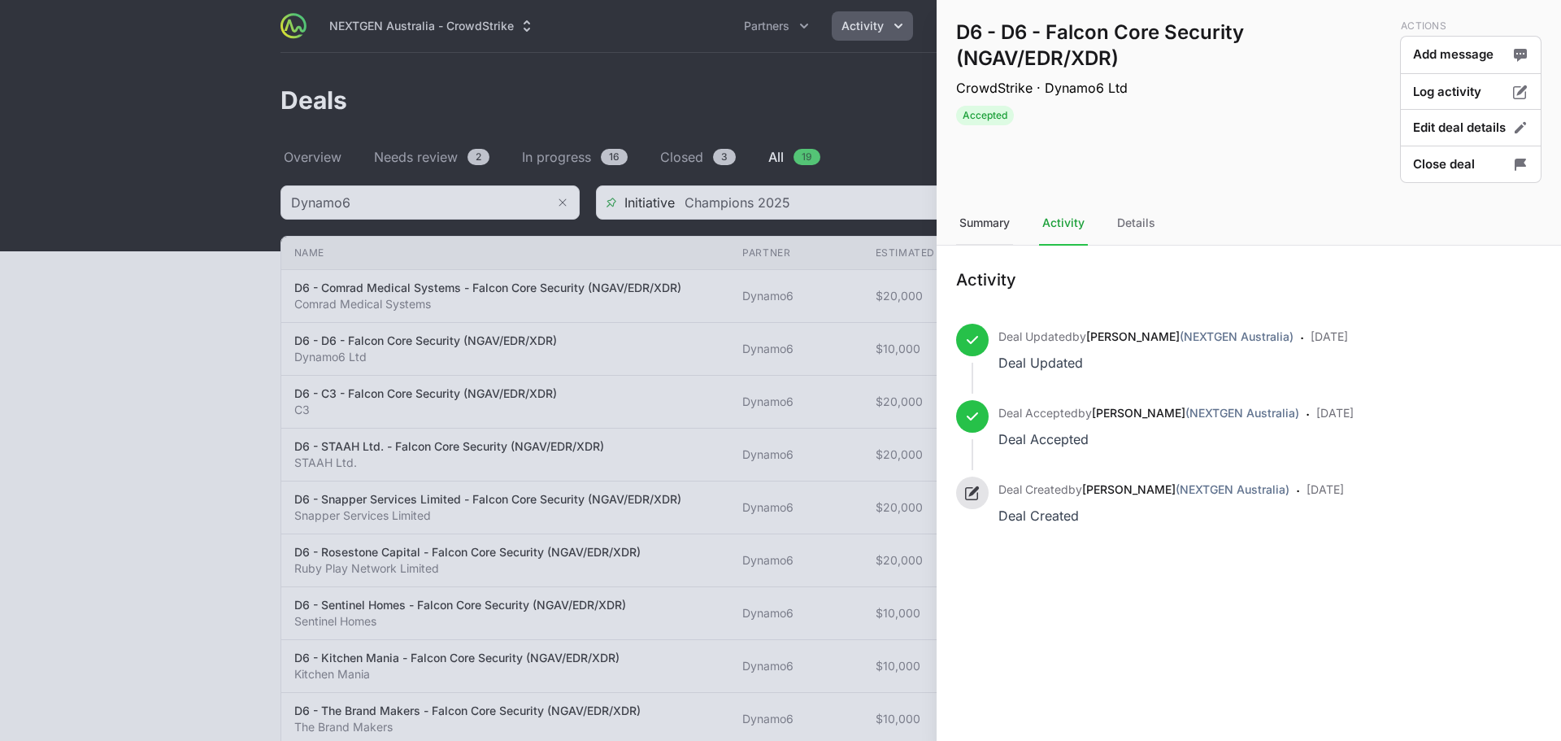
click at [991, 233] on div "Summary" at bounding box center [984, 224] width 57 height 44
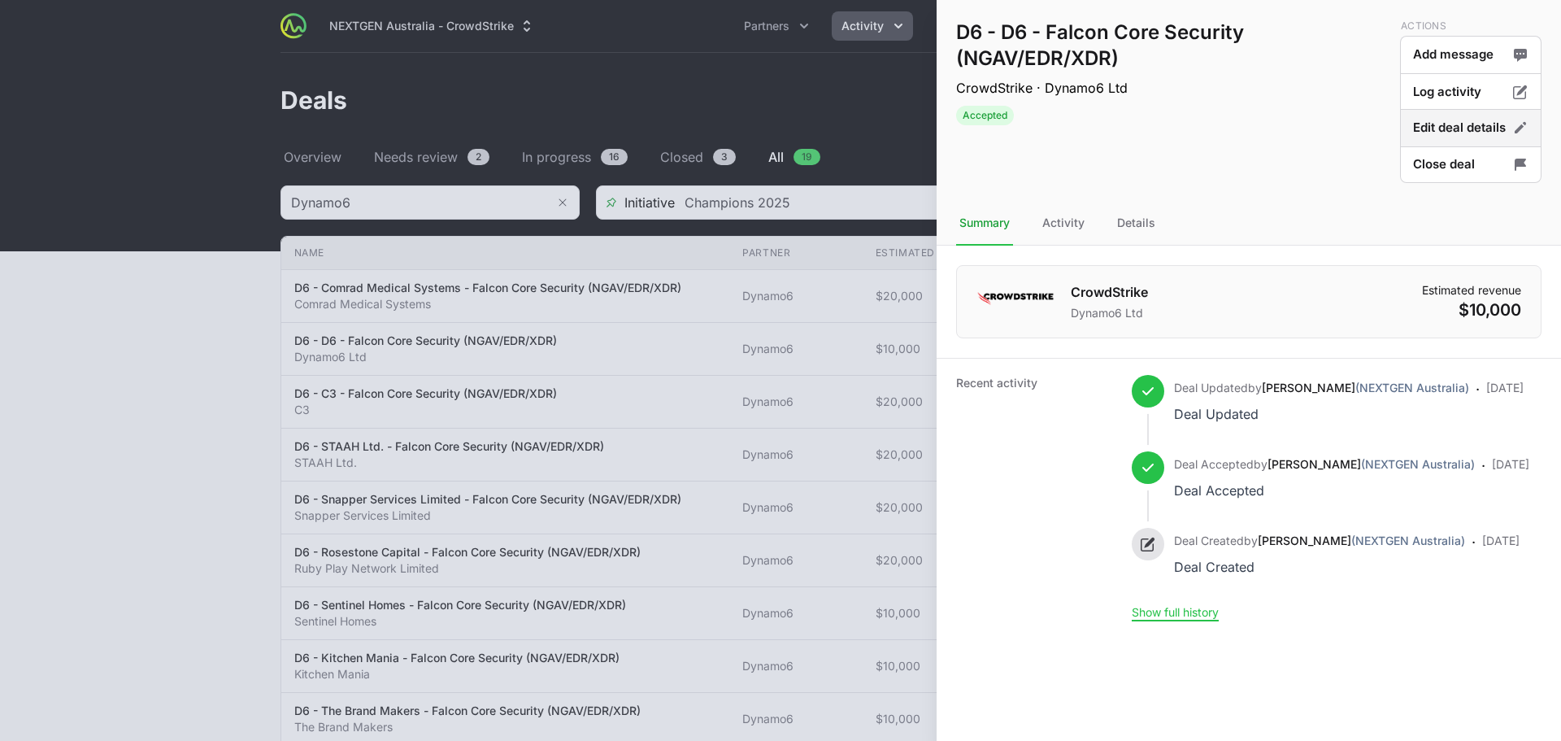
click at [1467, 130] on button "Edit deal details" at bounding box center [1471, 128] width 142 height 38
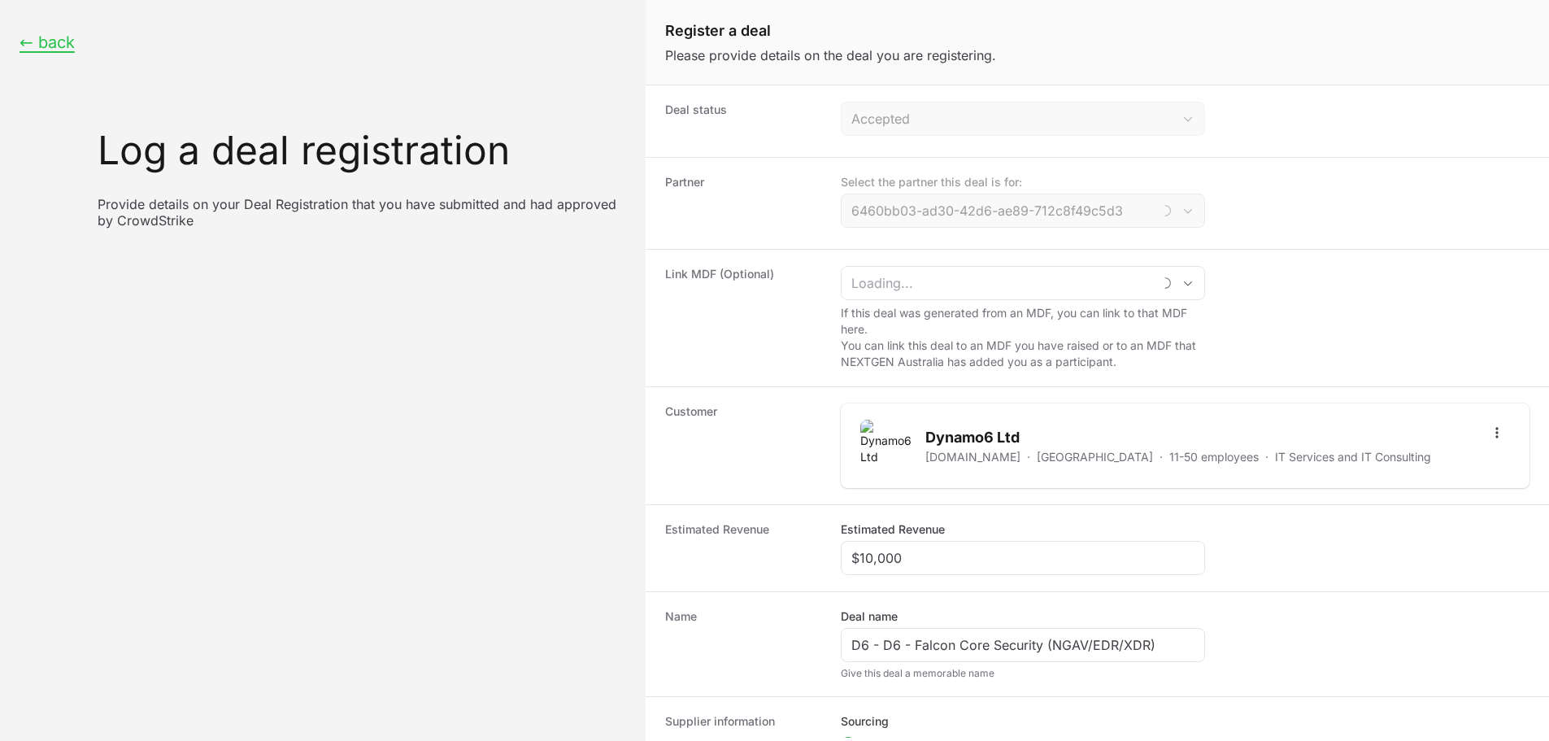
type input "Dynamo6"
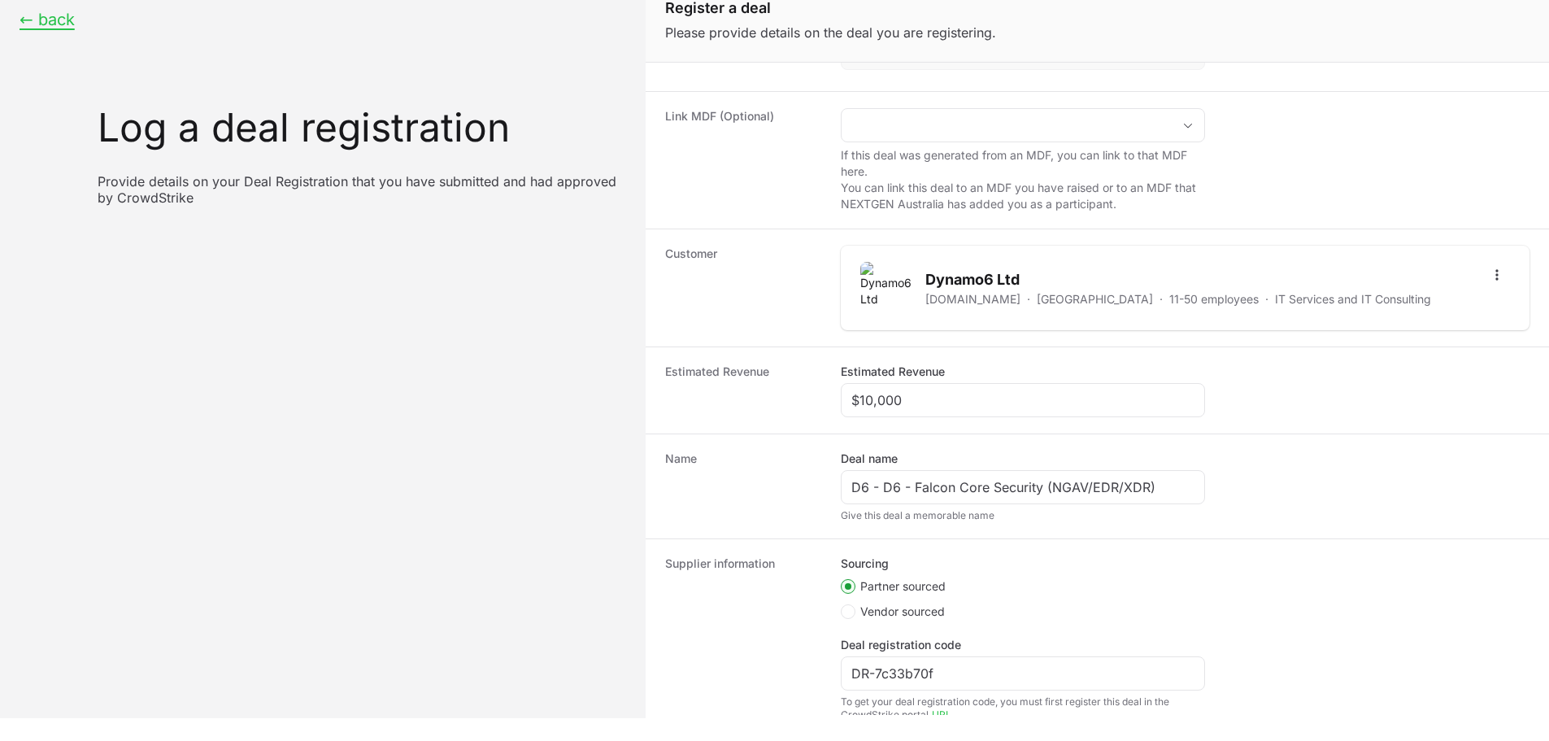
scroll to position [246, 0]
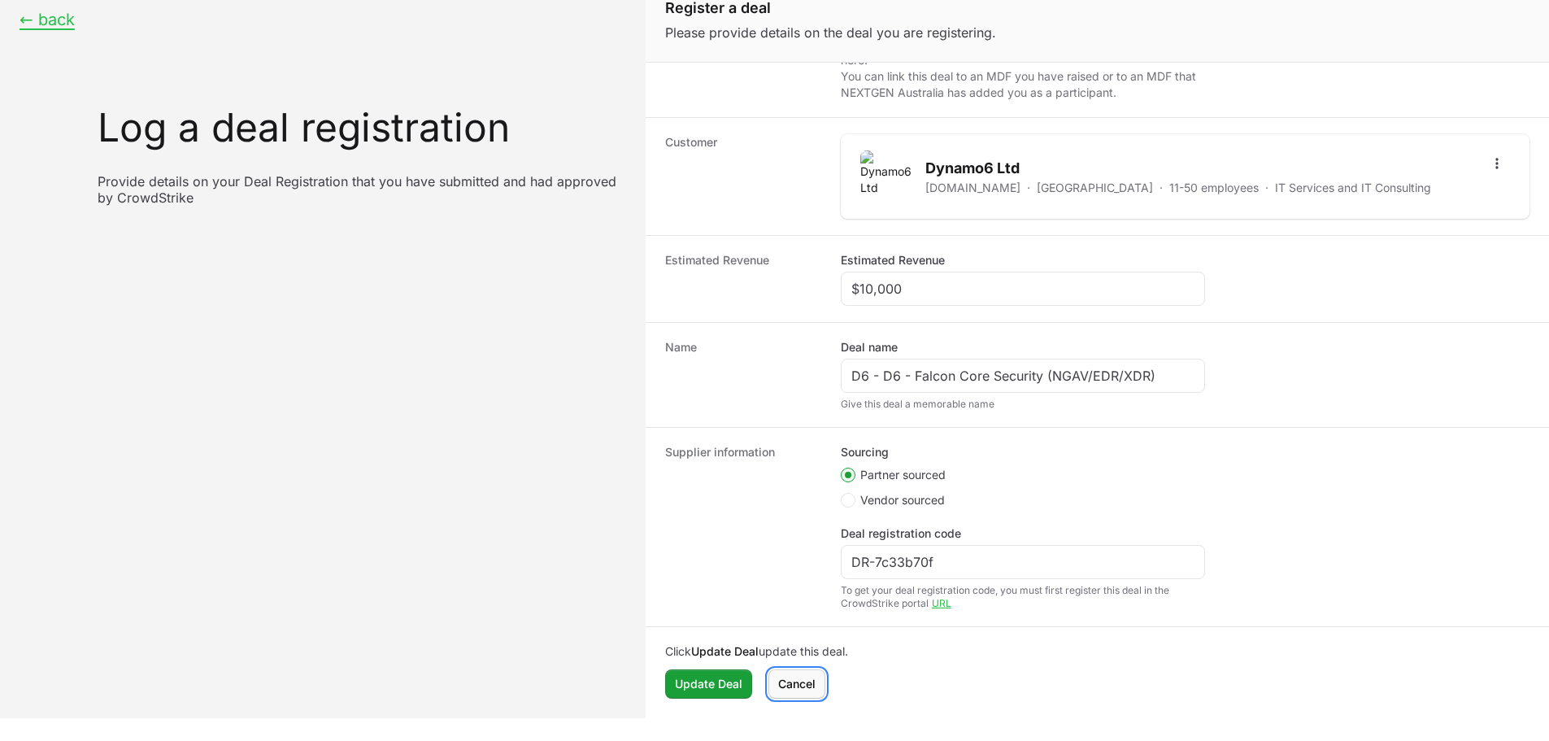
click at [795, 676] on span "Cancel" at bounding box center [796, 684] width 37 height 20
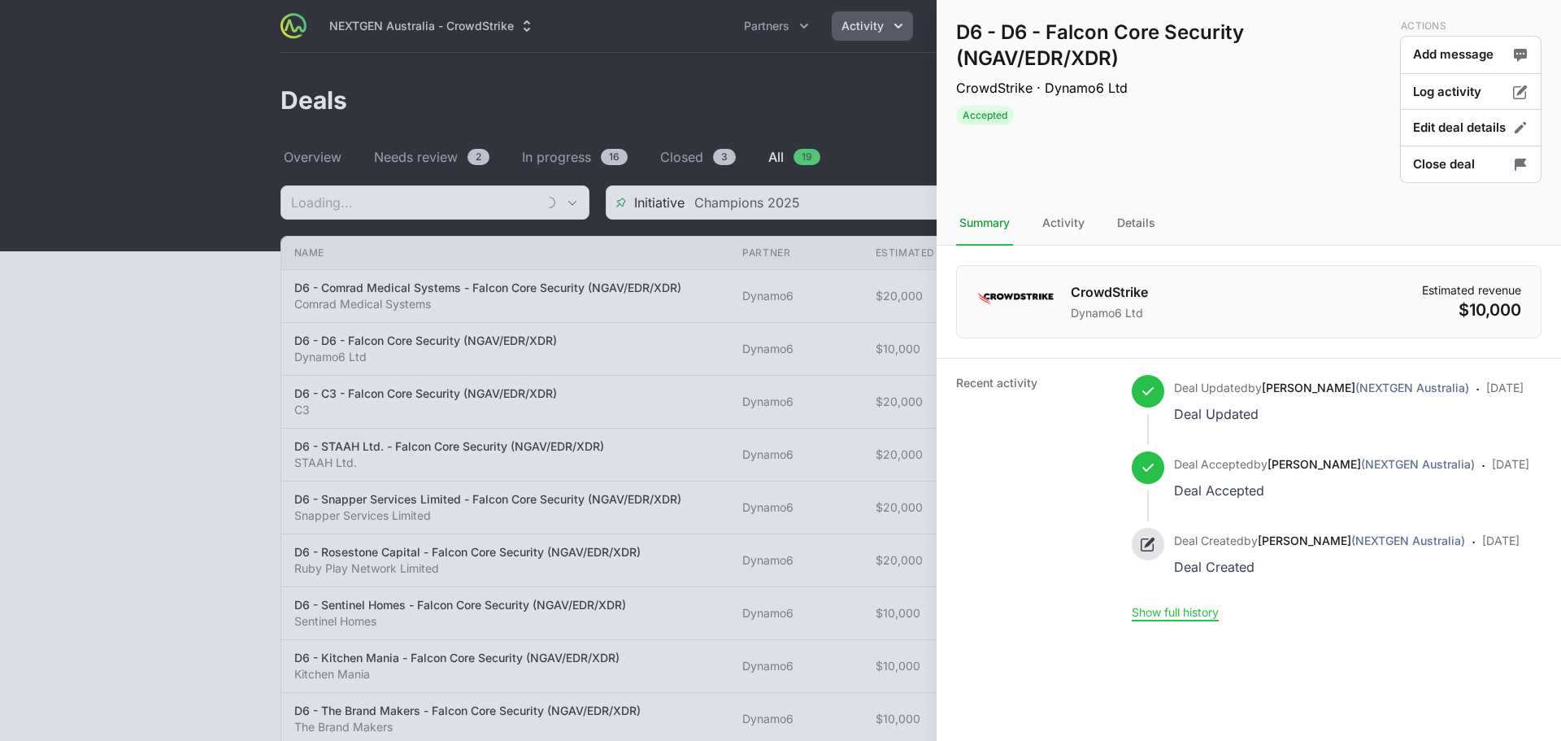
type input "Dynamo6"
click at [1457, 98] on button "Log activity" at bounding box center [1471, 92] width 142 height 38
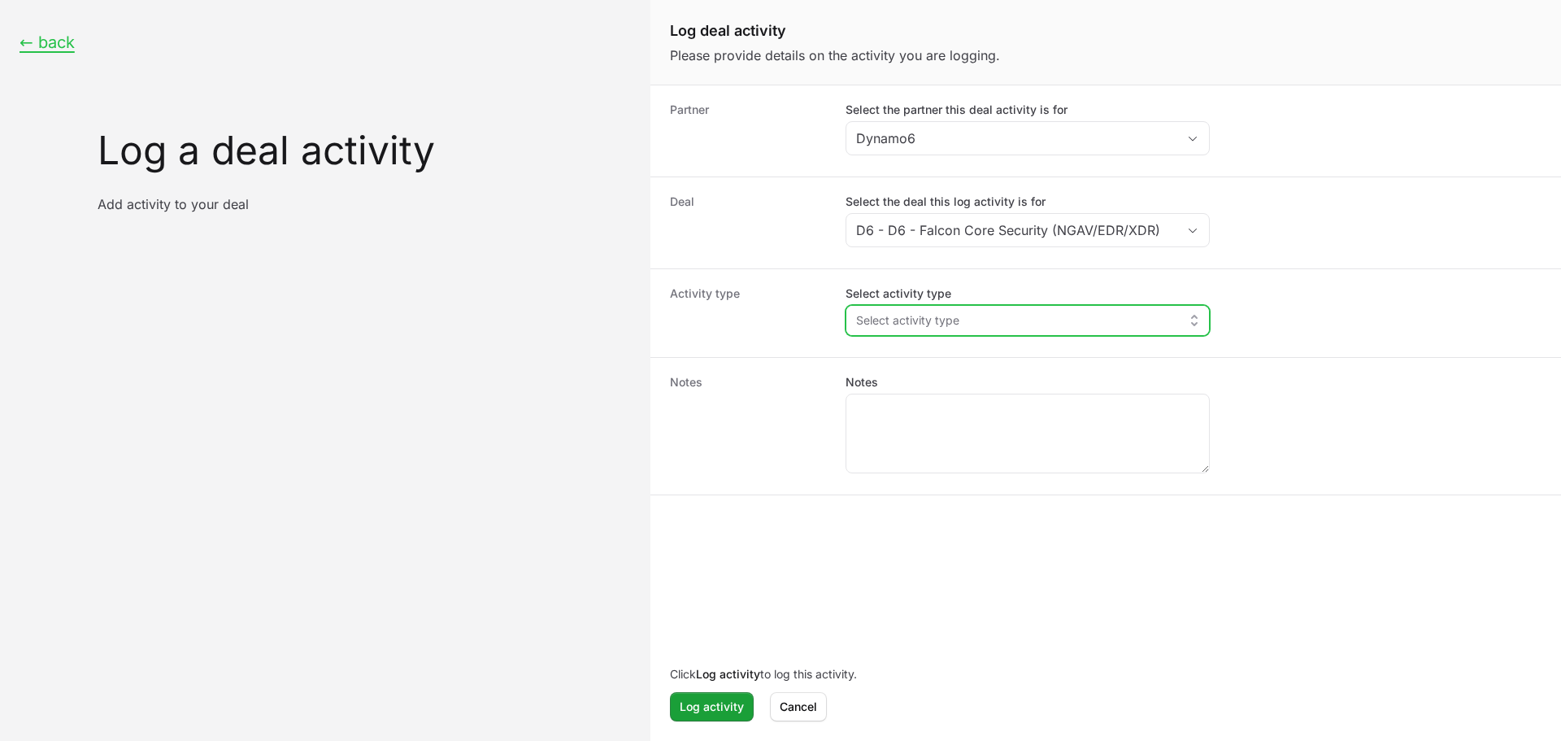
click at [943, 309] on button "Select activity type" at bounding box center [1028, 320] width 363 height 29
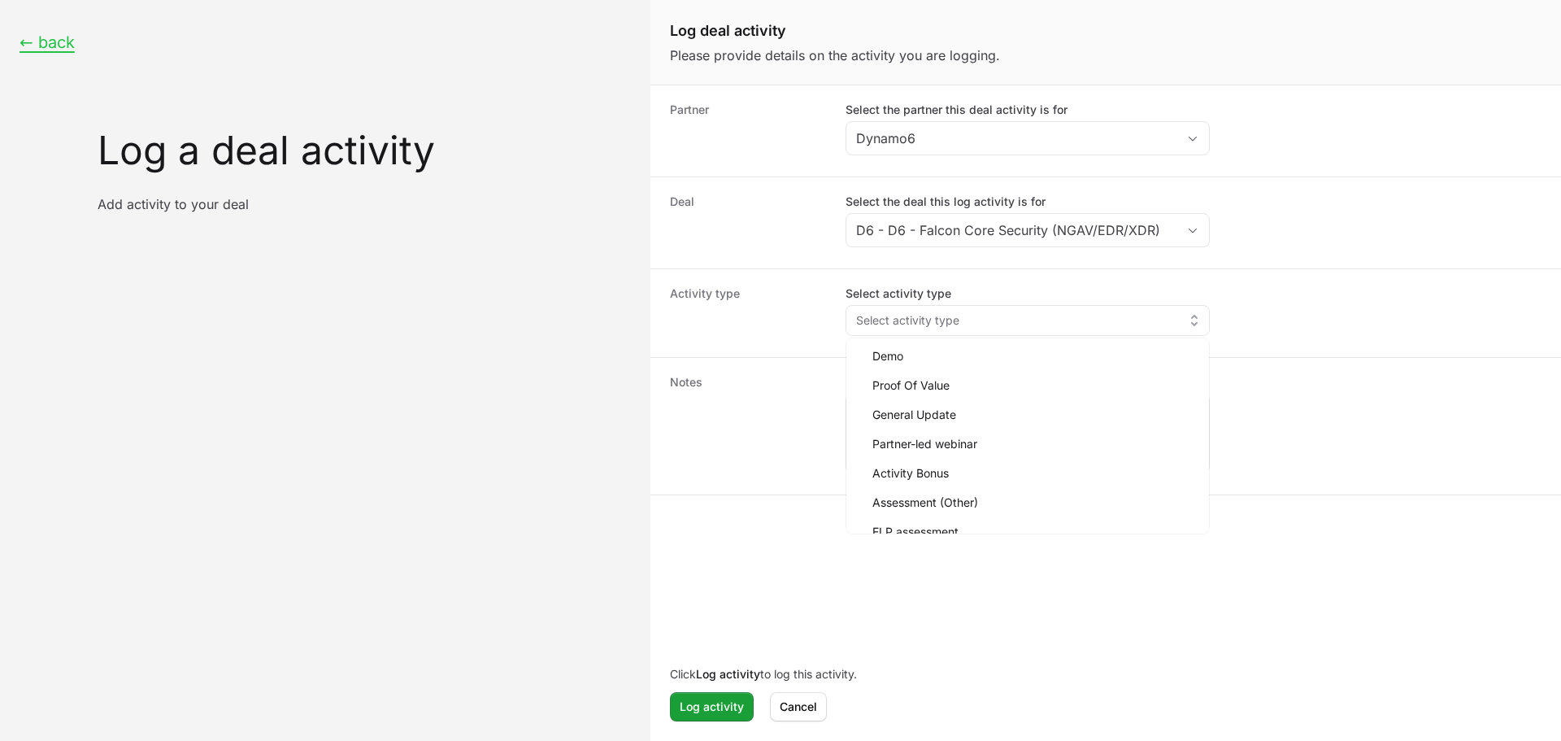
click at [751, 259] on div "Deal Select the deal this log activity is for D6 - D6 - Falcon Core Security (N…" at bounding box center [1106, 222] width 911 height 92
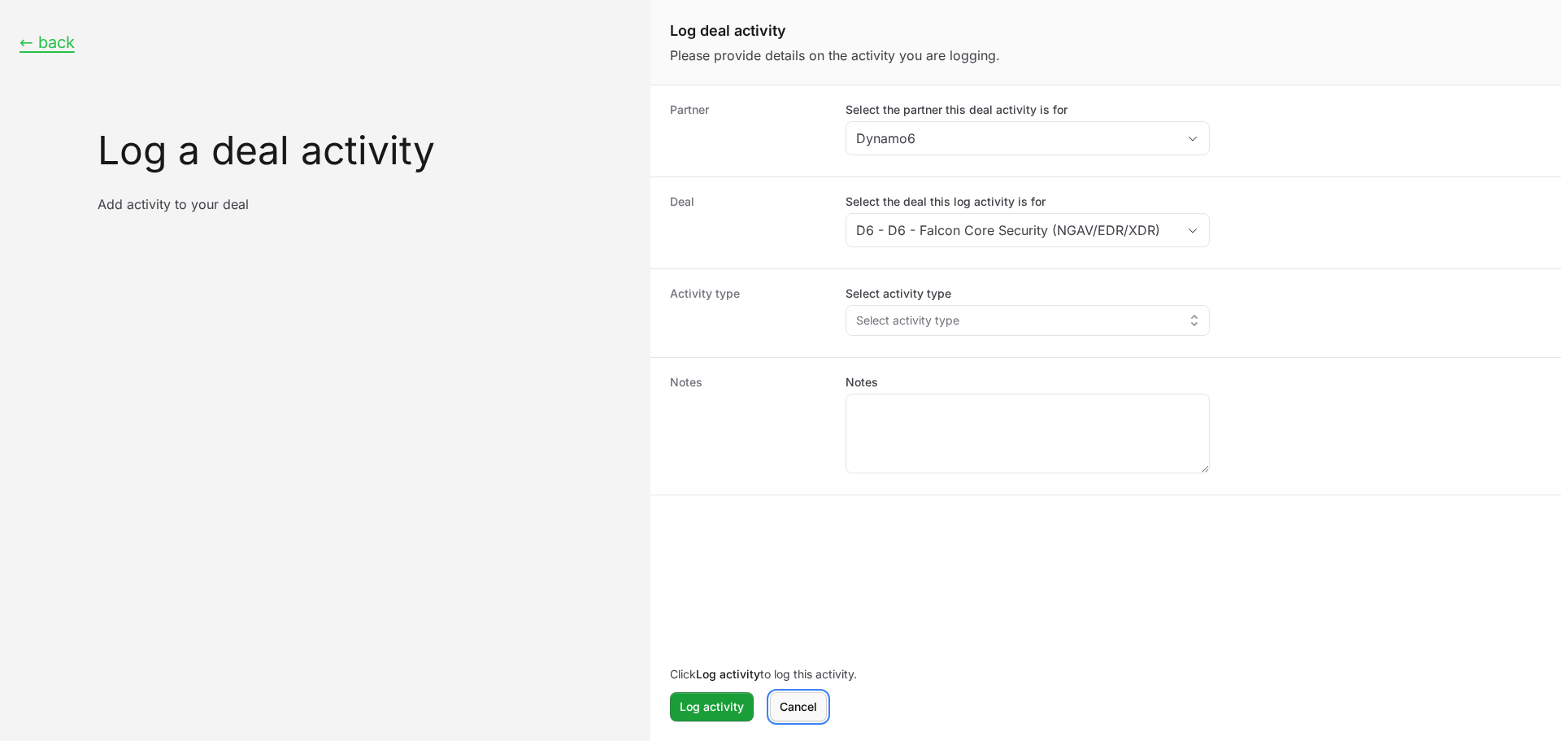
click at [788, 708] on span "Cancel" at bounding box center [798, 707] width 37 height 20
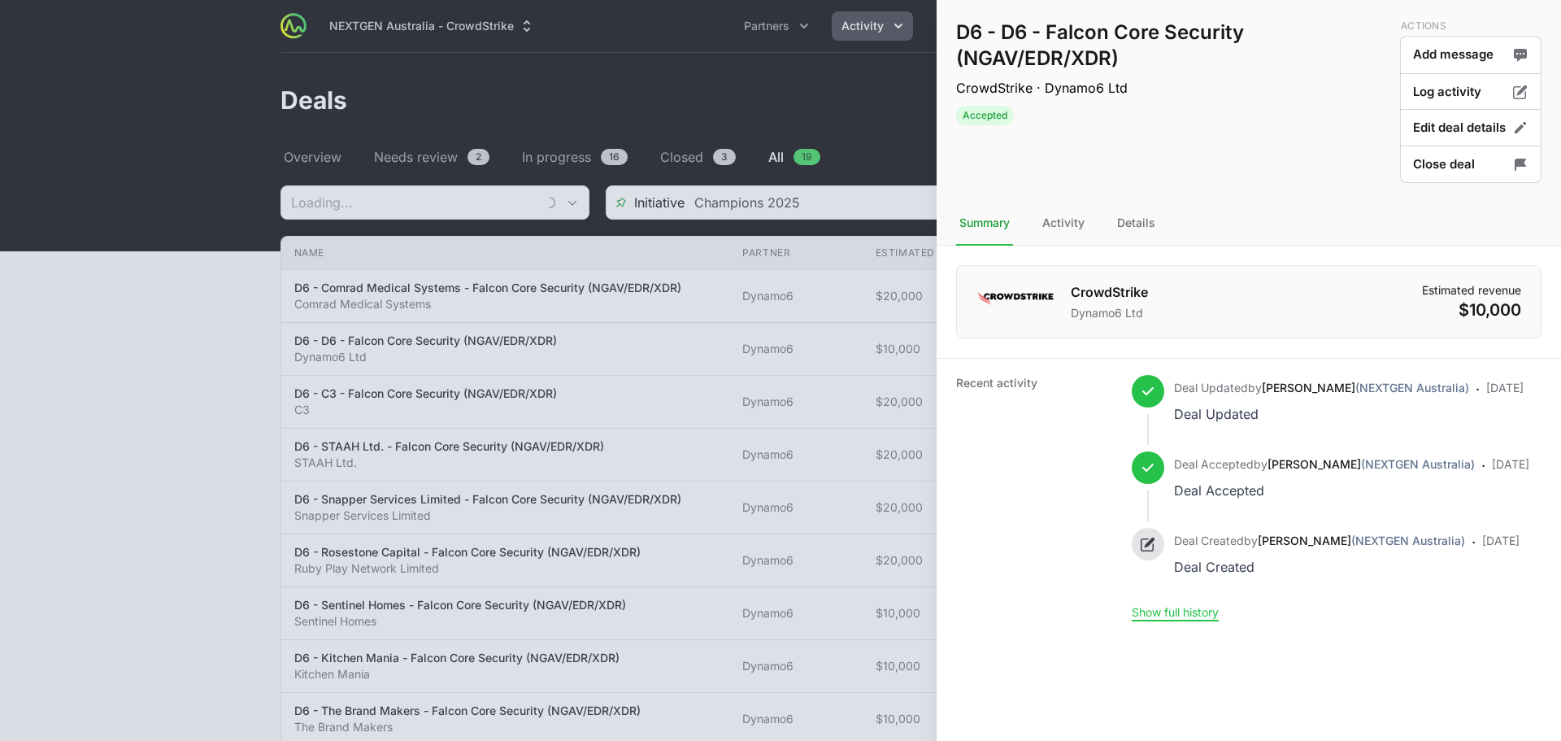
type input "Dynamo6"
click at [1081, 235] on div "Activity" at bounding box center [1063, 224] width 49 height 44
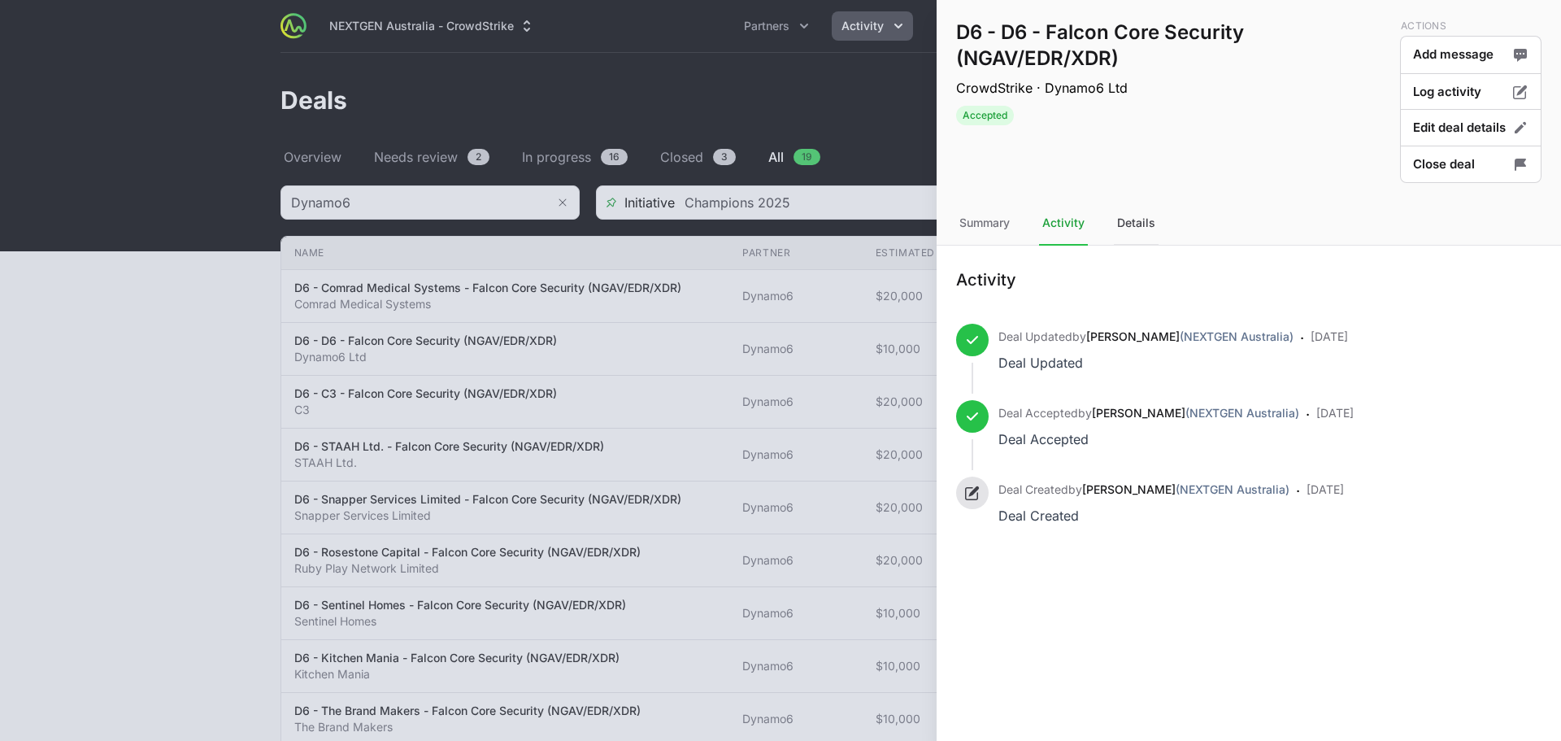
click at [1141, 229] on div "Details" at bounding box center [1136, 224] width 45 height 44
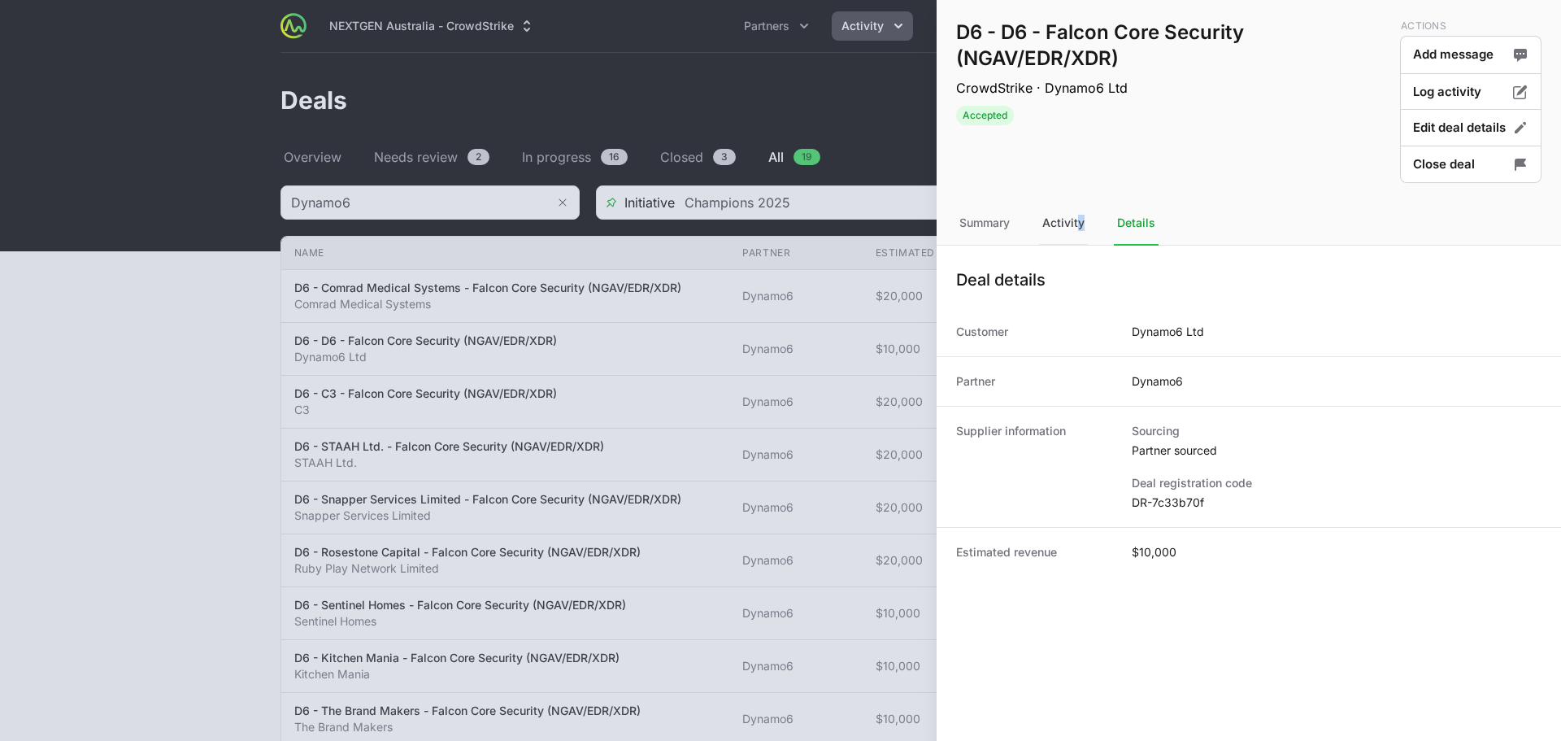
click at [1076, 240] on div "Activity" at bounding box center [1063, 224] width 49 height 44
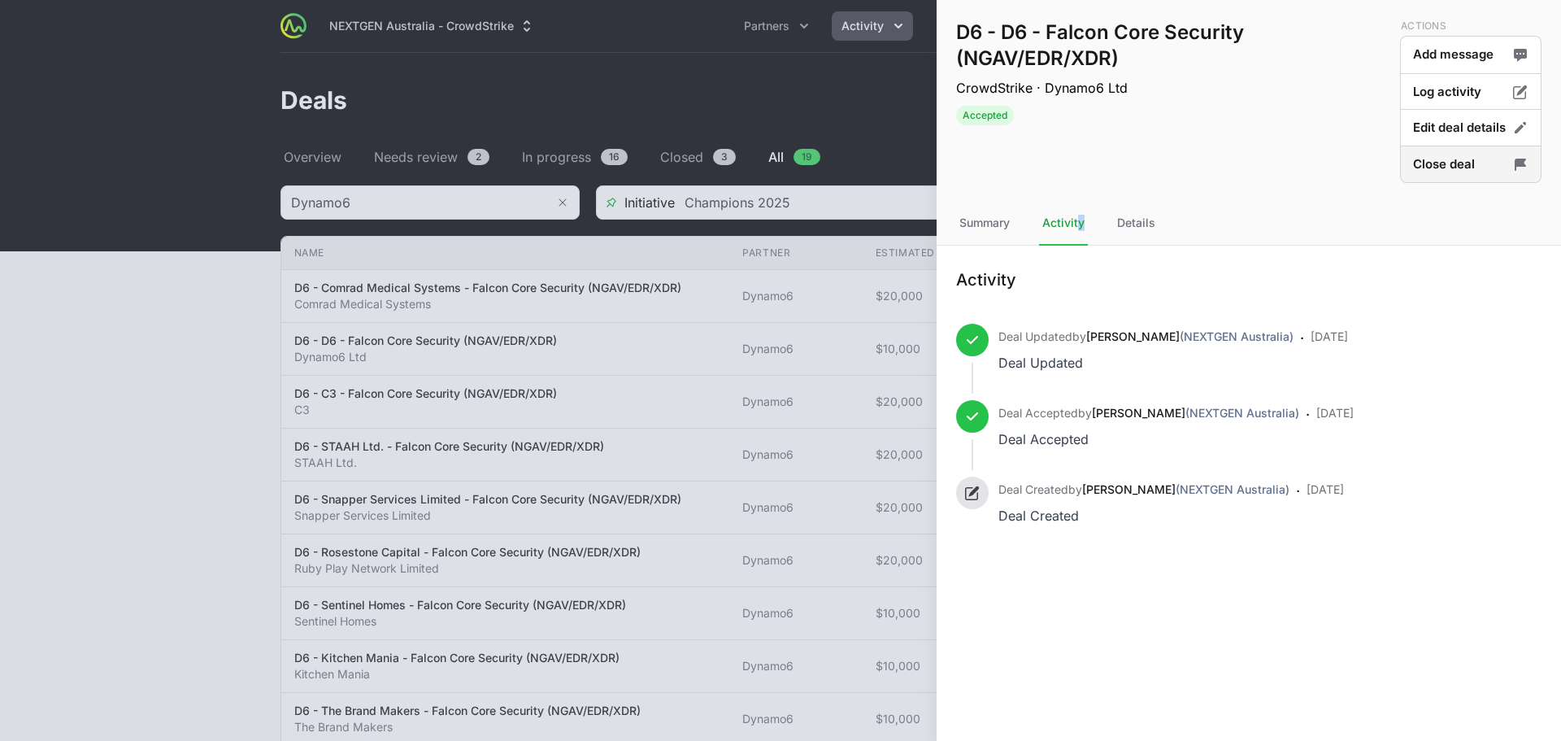
click at [1448, 168] on button "Close deal" at bounding box center [1471, 165] width 142 height 38
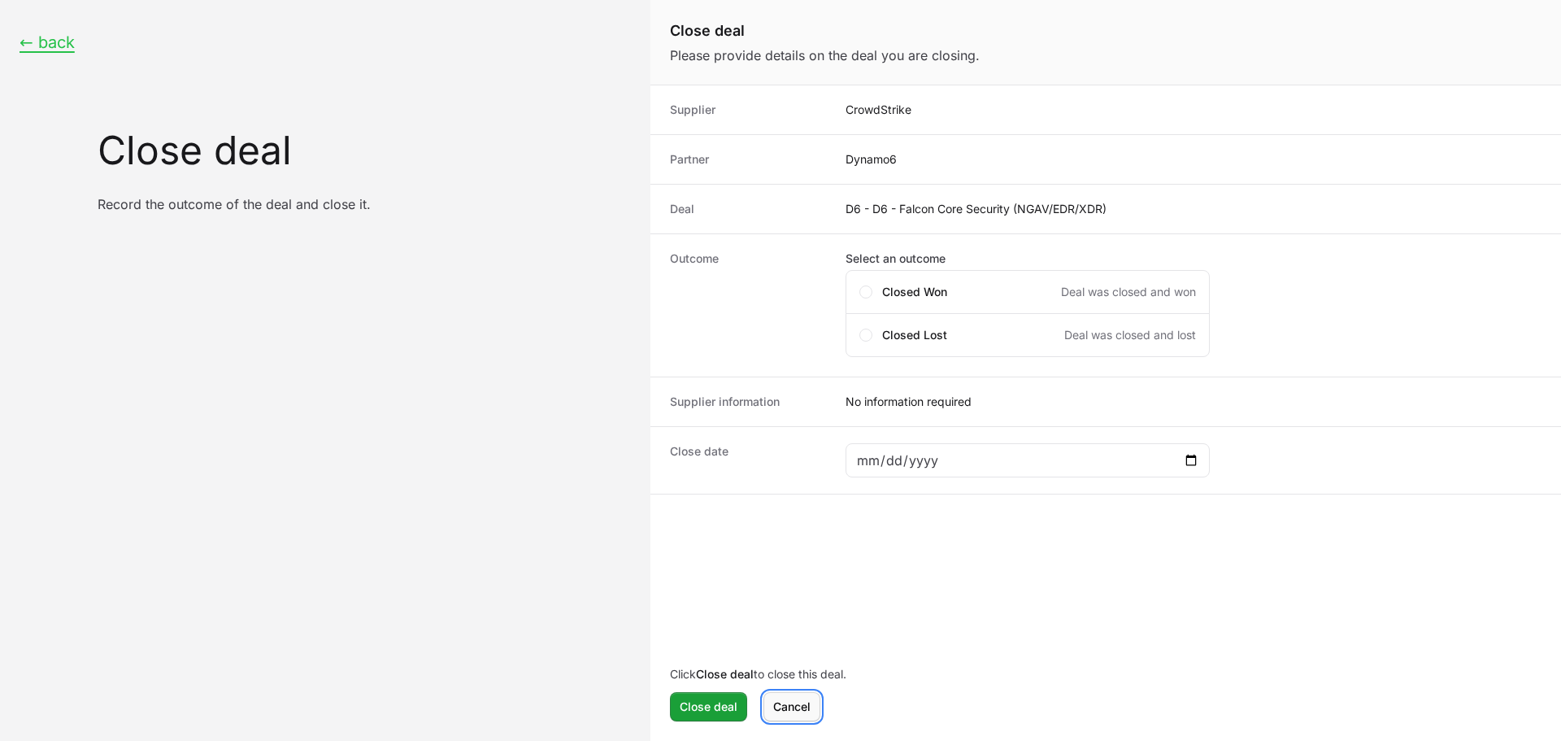
click at [783, 705] on span "Cancel" at bounding box center [791, 707] width 37 height 20
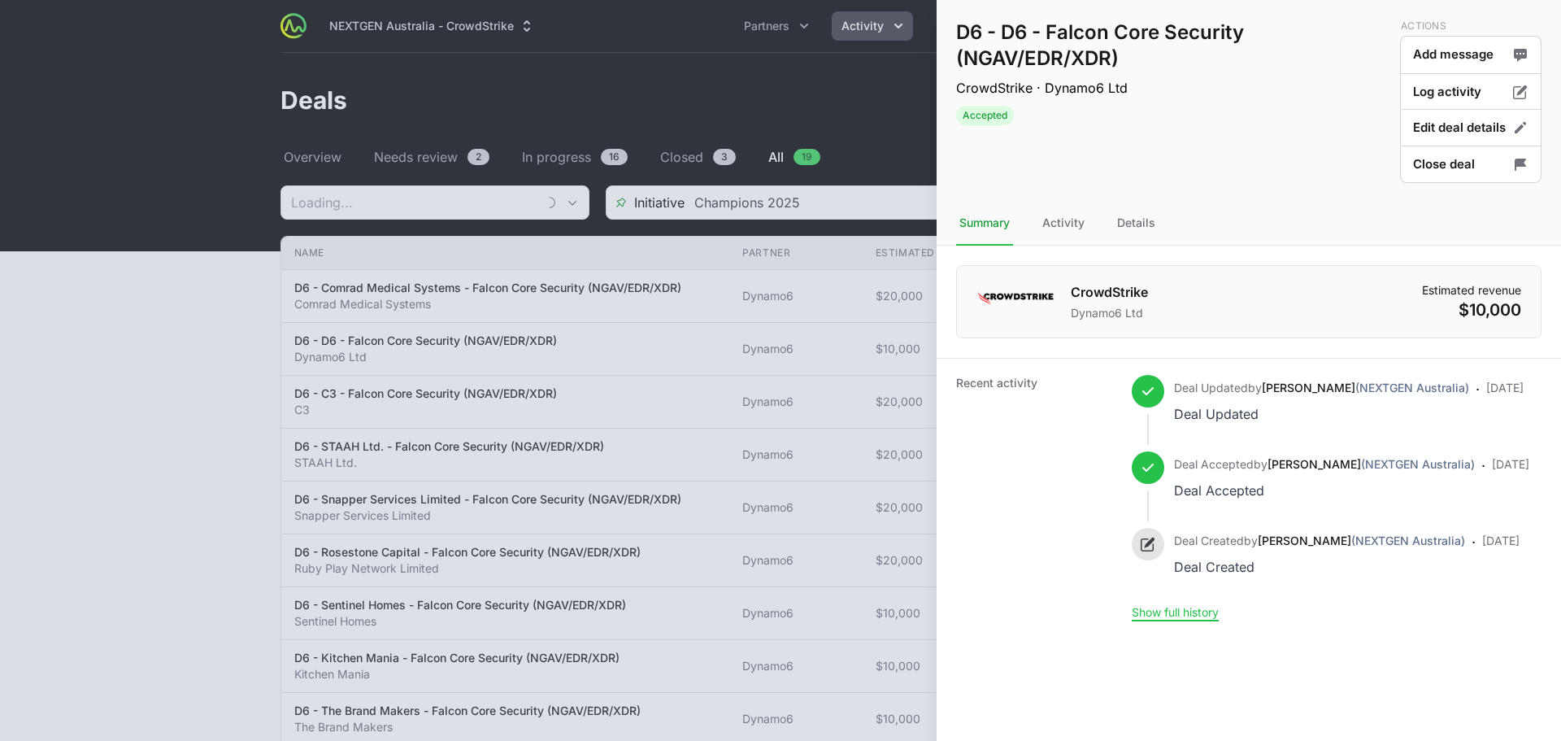
type input "Dynamo6"
click at [1199, 612] on button "Show full history" at bounding box center [1175, 612] width 87 height 15
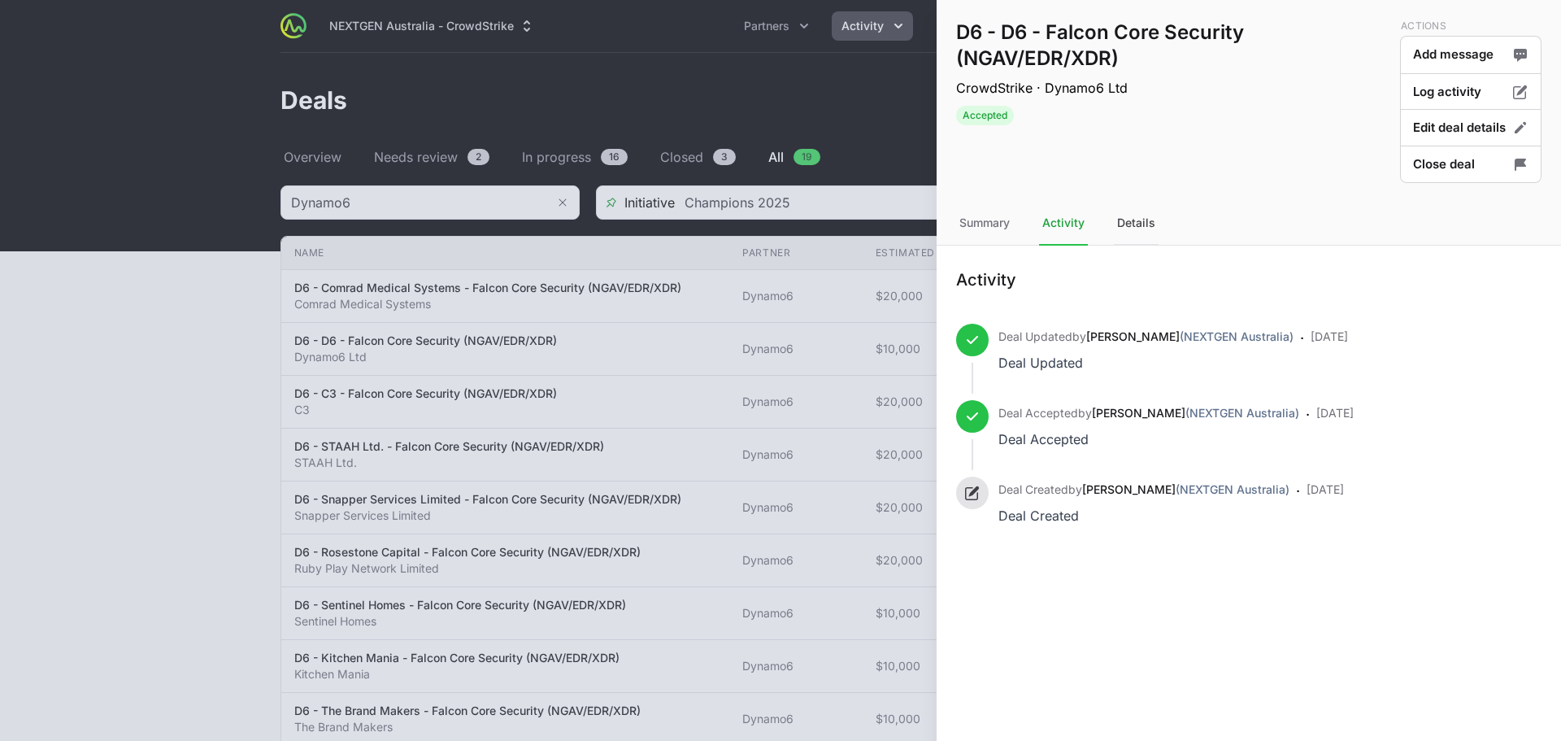
click at [1125, 220] on div "Details" at bounding box center [1136, 224] width 45 height 44
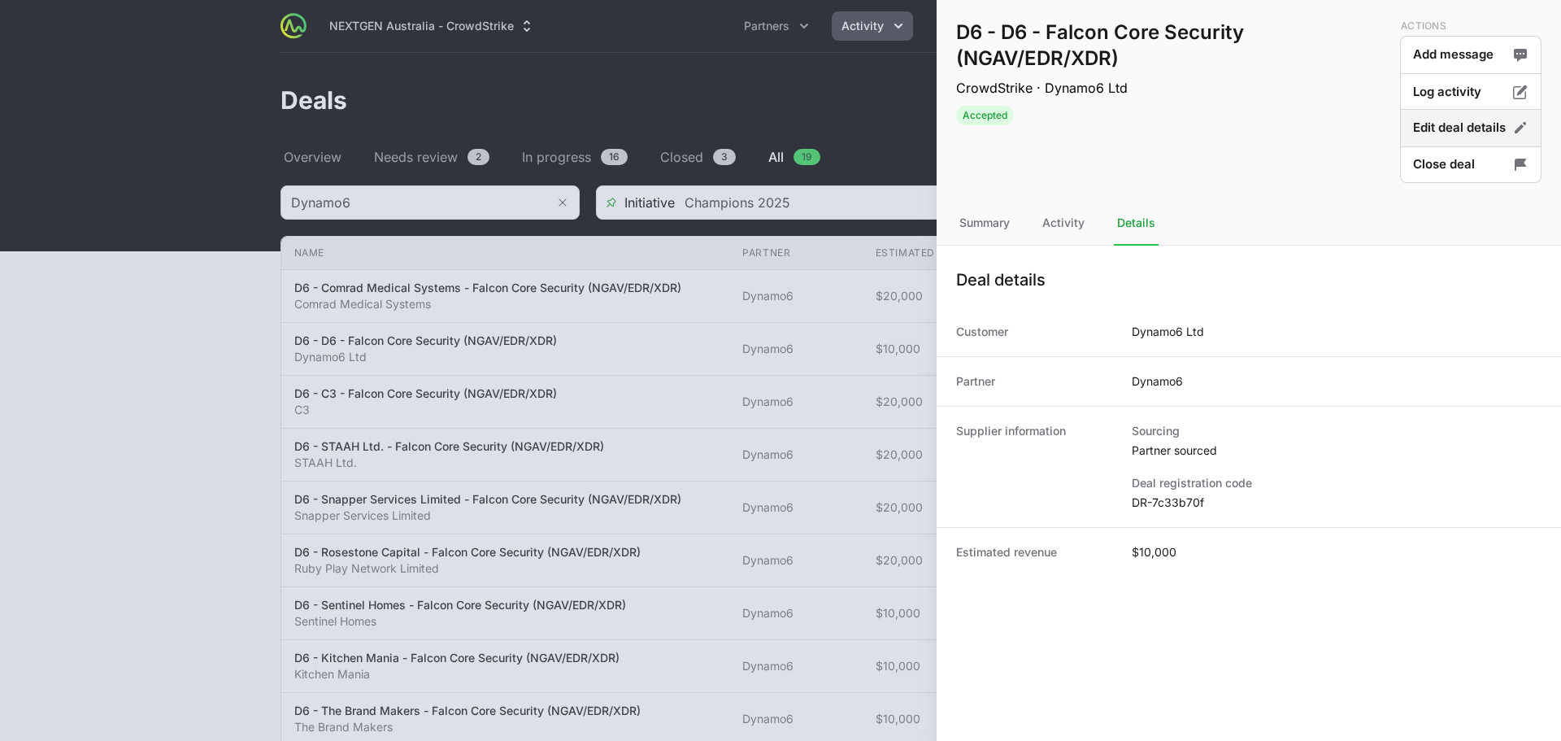
click at [1439, 126] on button "Edit deal details" at bounding box center [1471, 128] width 142 height 38
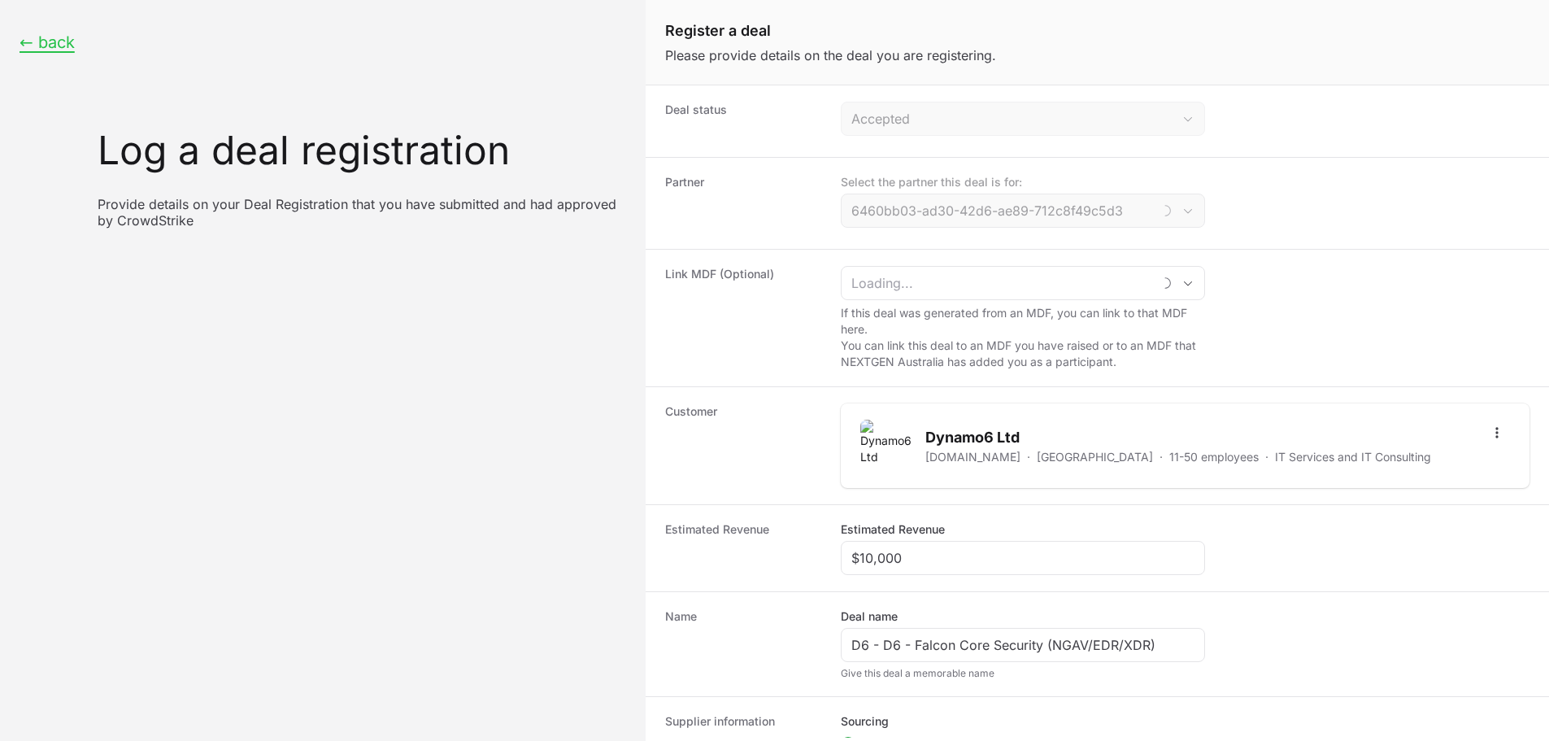
type input "Dynamo6"
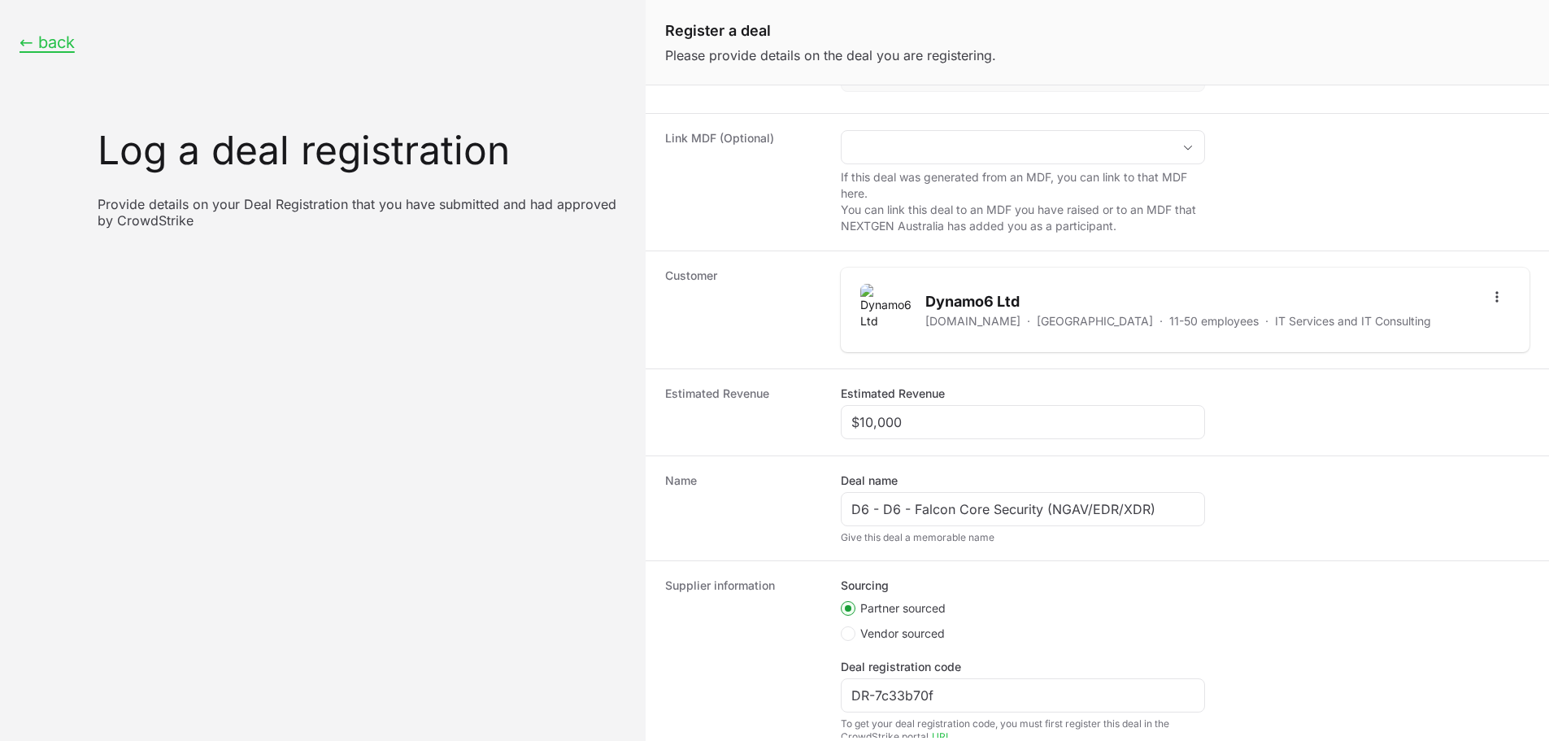
scroll to position [246, 0]
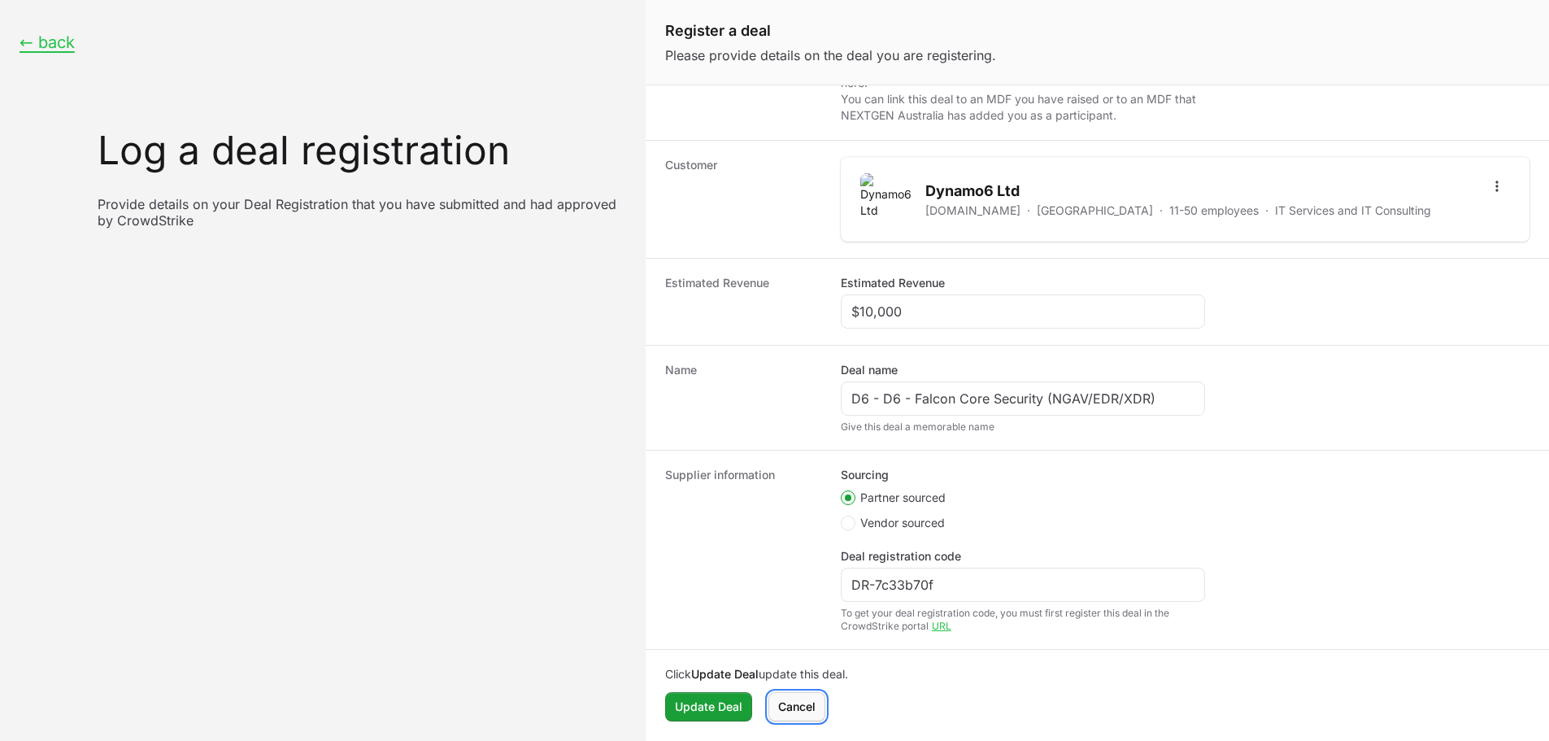
click at [793, 710] on span "Cancel" at bounding box center [796, 707] width 37 height 20
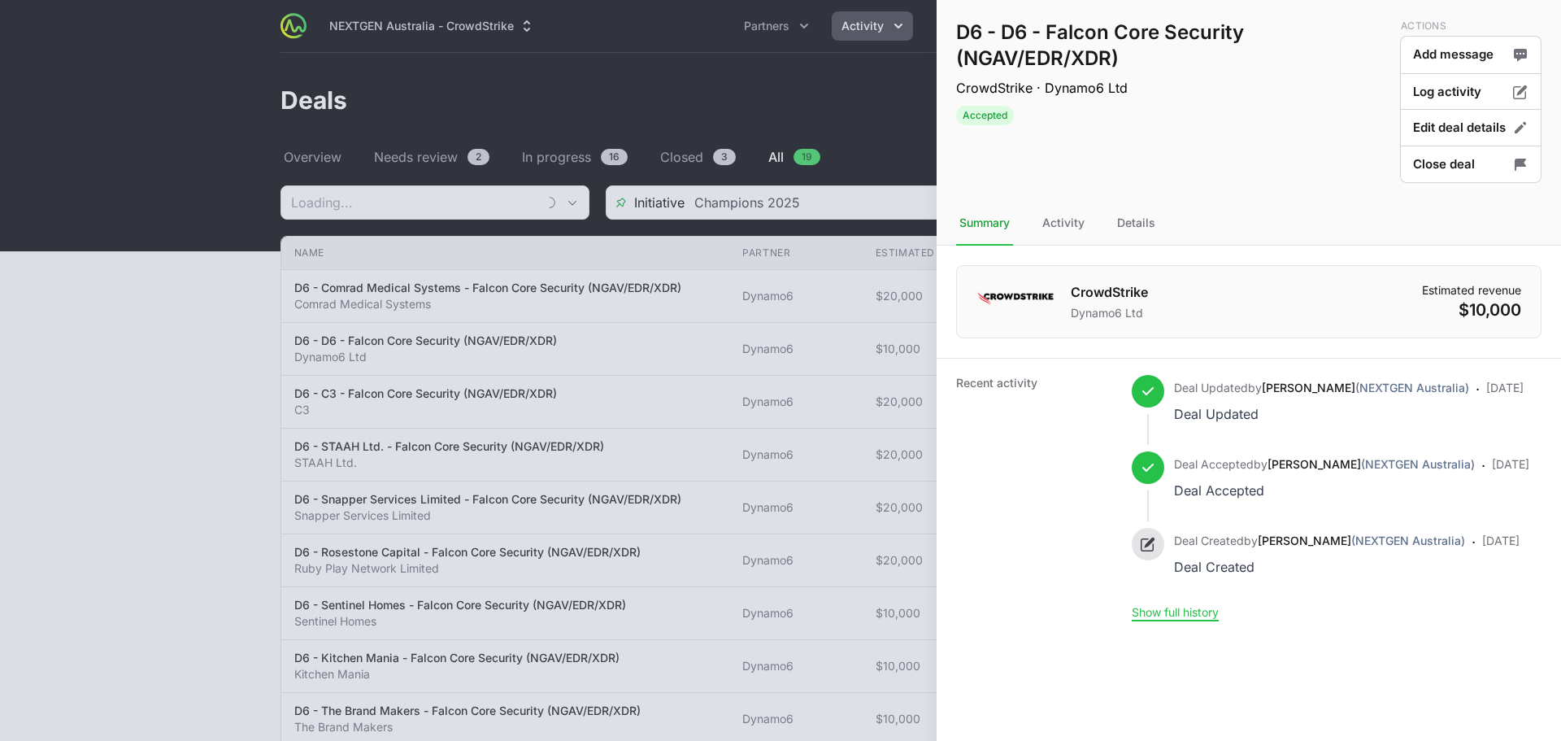
type input "Dynamo6"
click at [1152, 218] on div "Details" at bounding box center [1136, 224] width 45 height 44
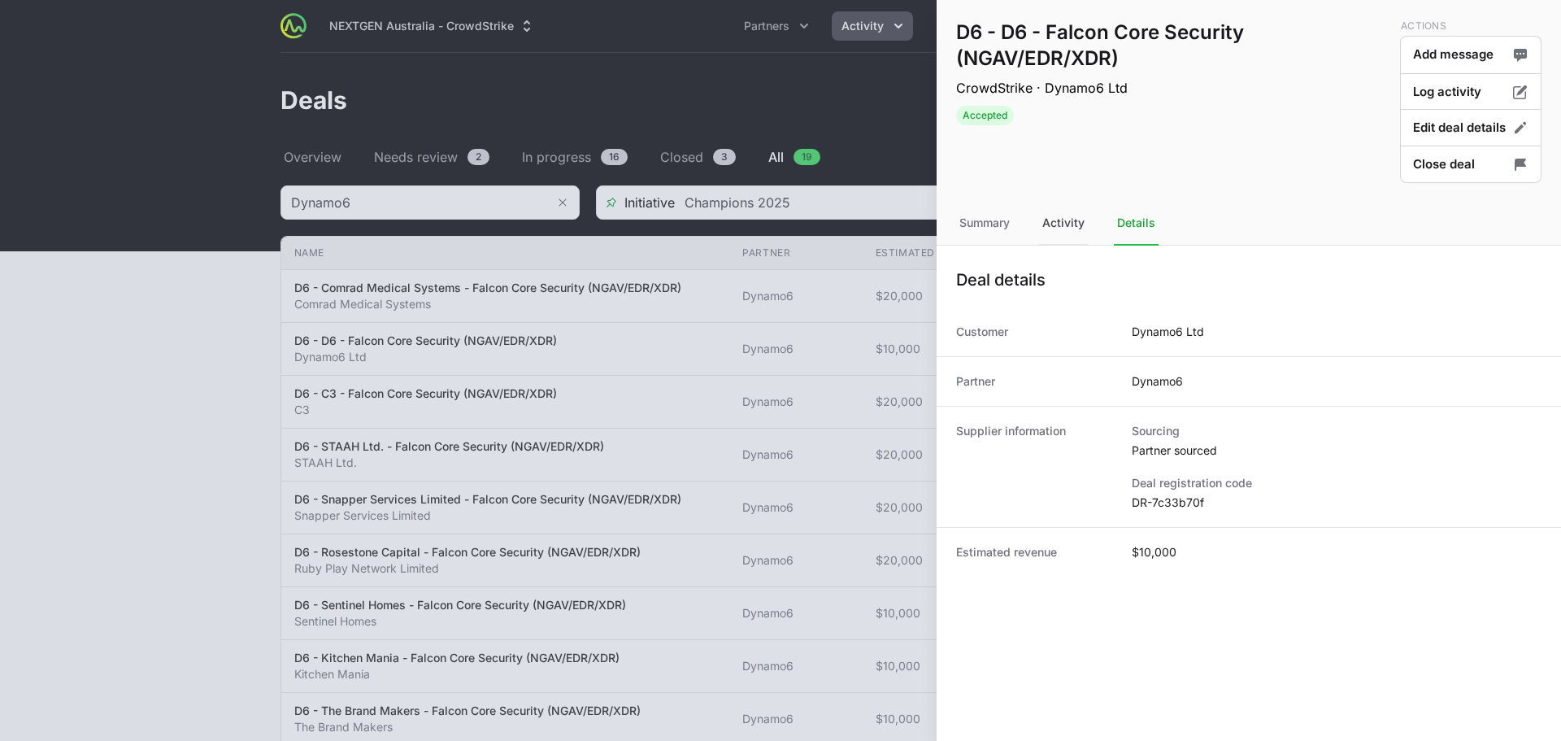
click at [1068, 217] on div "Activity" at bounding box center [1063, 224] width 49 height 44
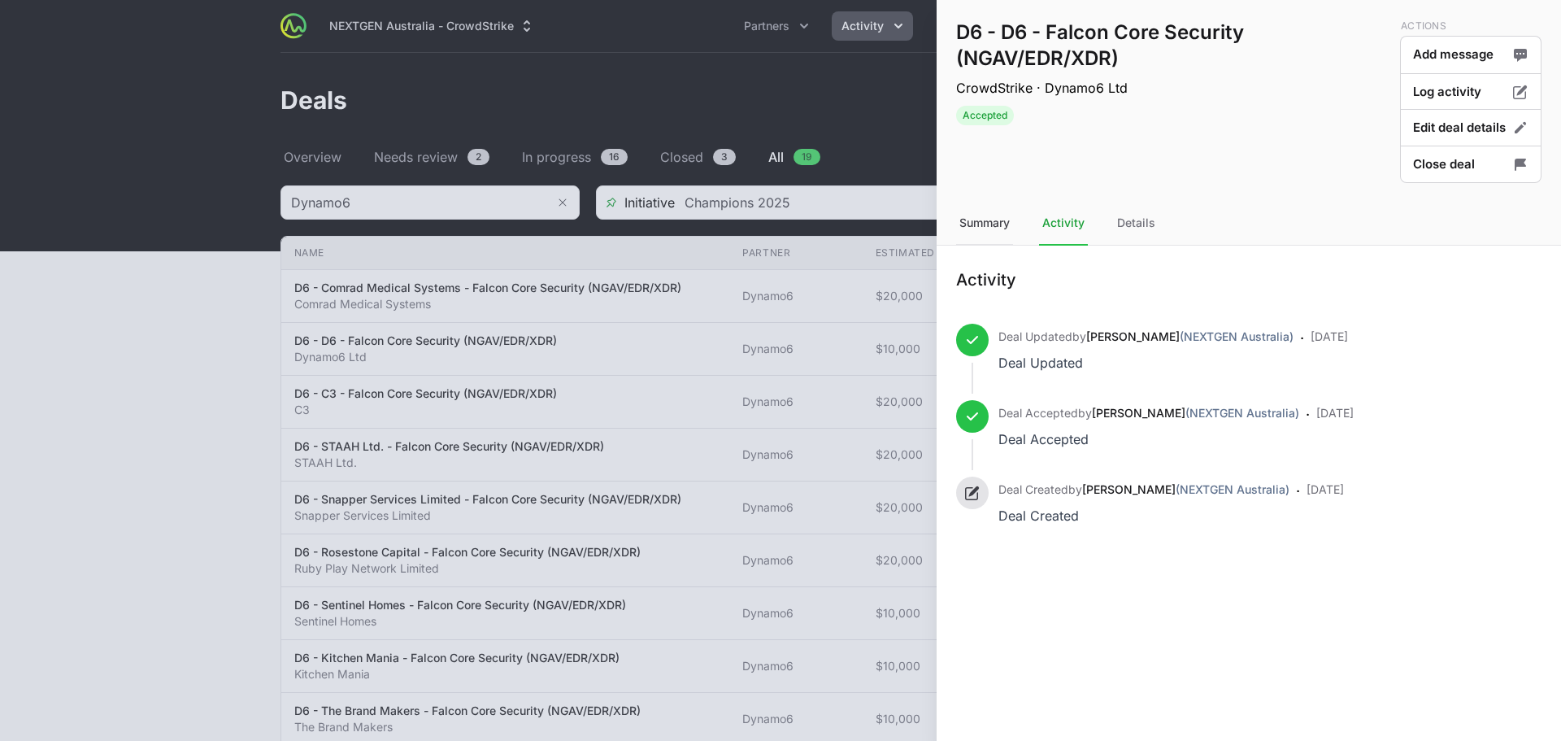
click at [996, 225] on div "Summary" at bounding box center [984, 224] width 57 height 44
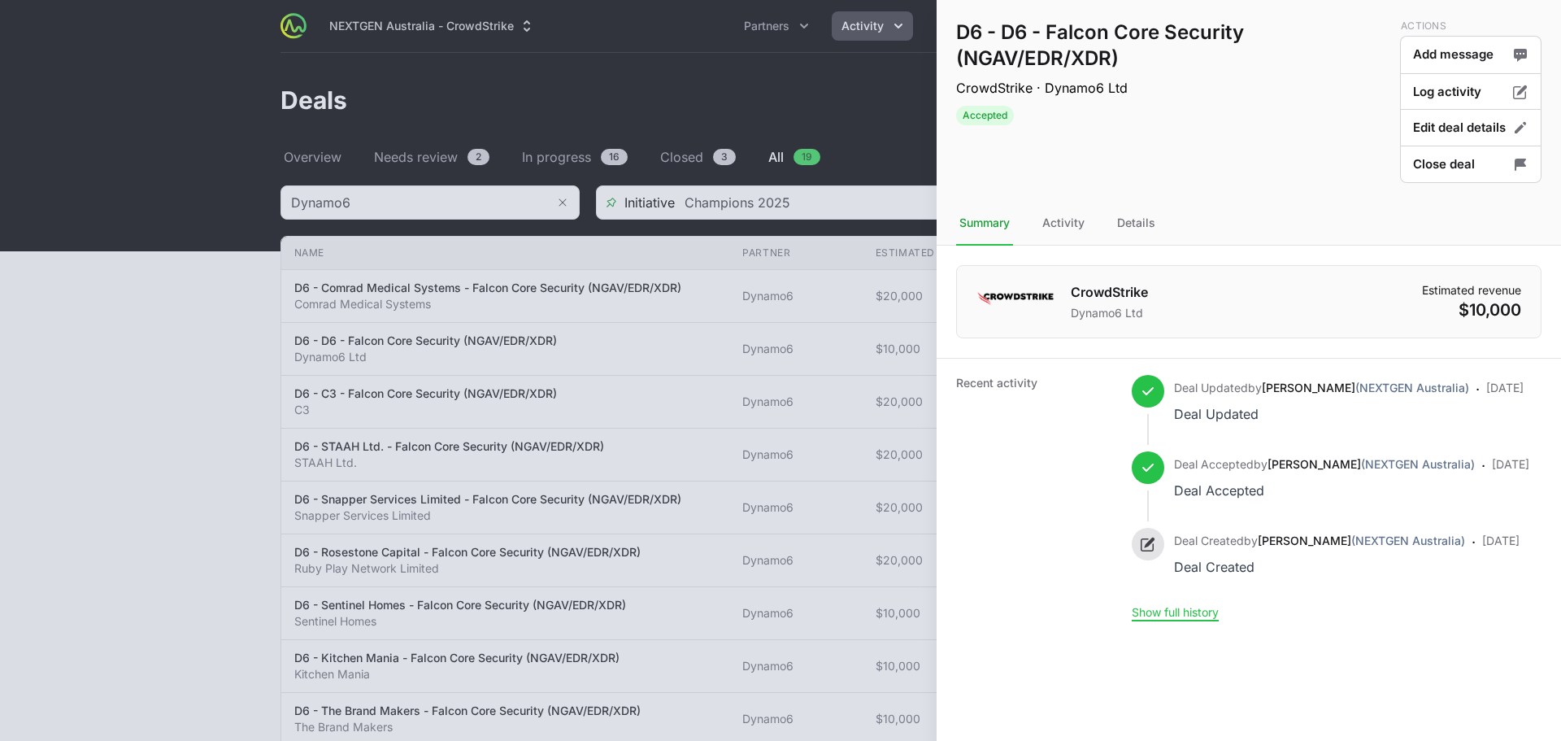
click at [793, 107] on div at bounding box center [780, 370] width 1561 height 741
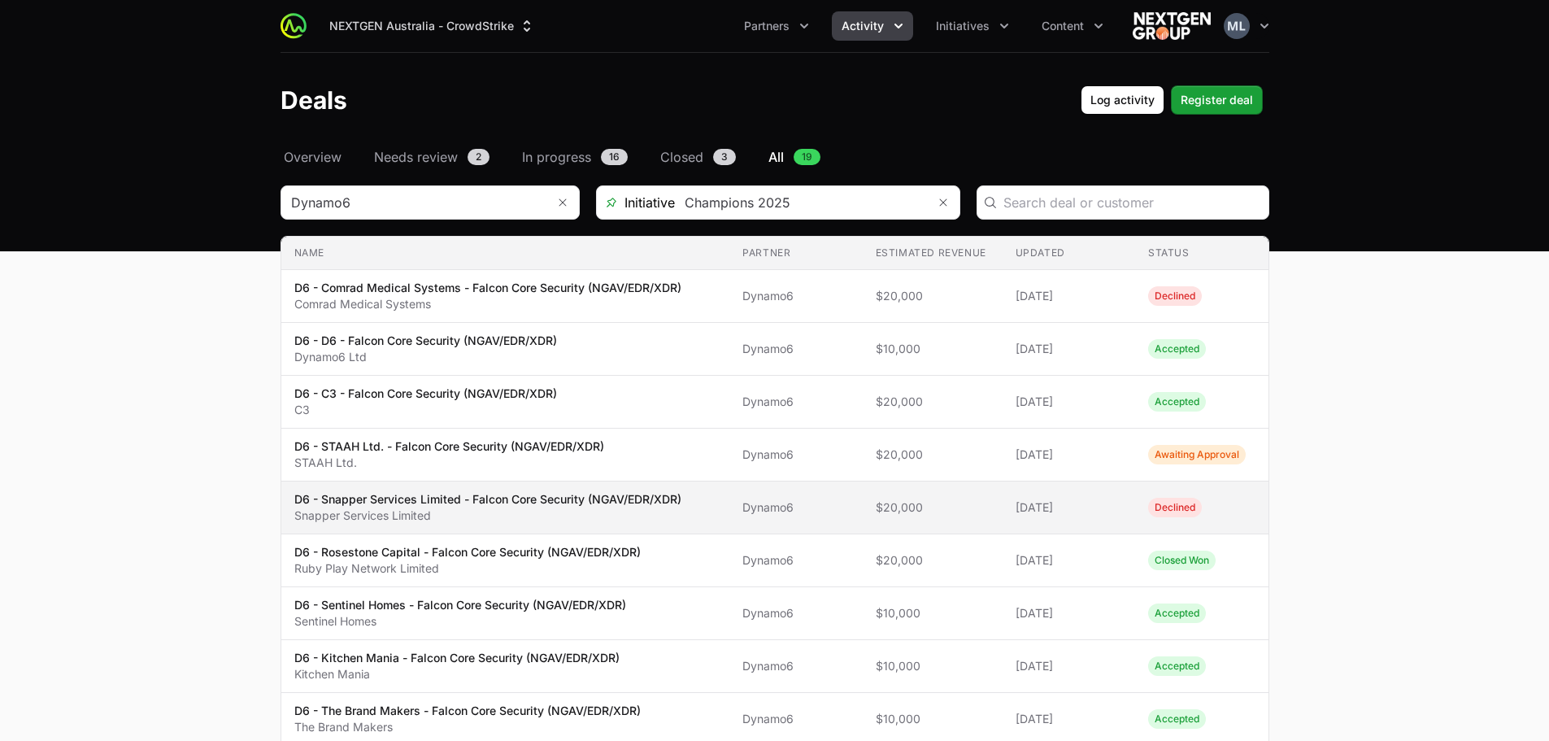
click at [824, 495] on td "Partner Dynamo6" at bounding box center [795, 507] width 133 height 53
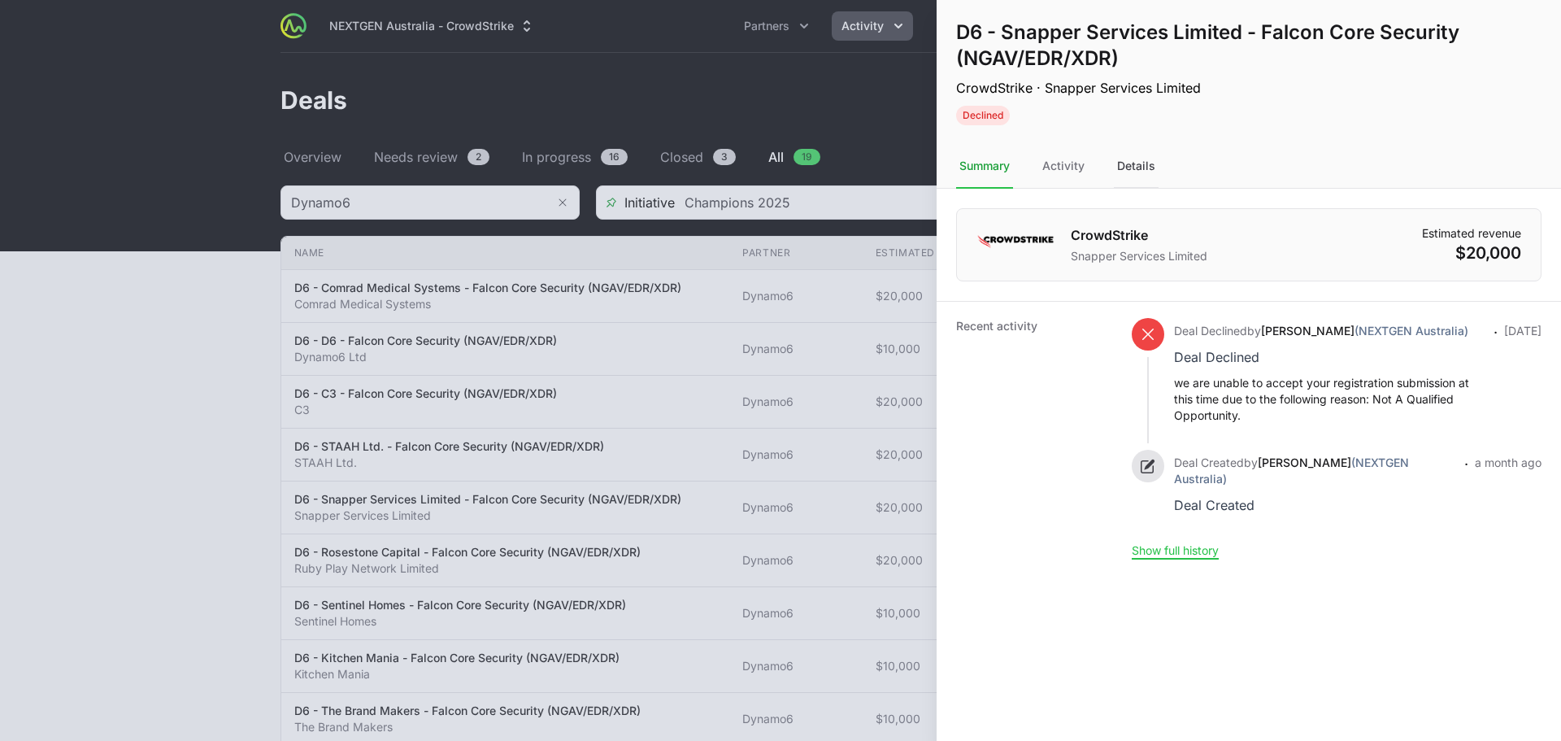
click at [1136, 157] on div "Details" at bounding box center [1136, 167] width 45 height 44
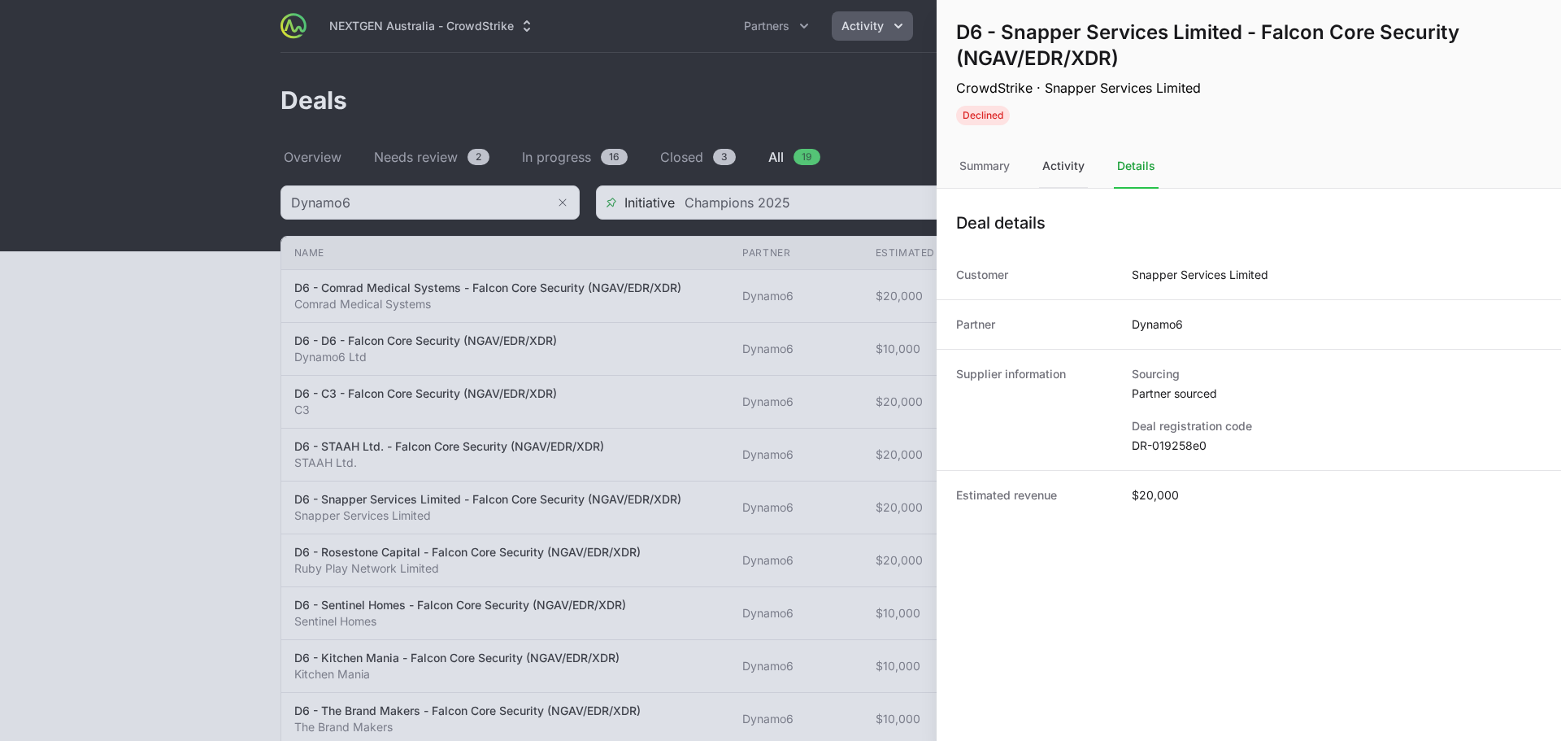
click at [1045, 172] on div "Activity" at bounding box center [1063, 167] width 49 height 44
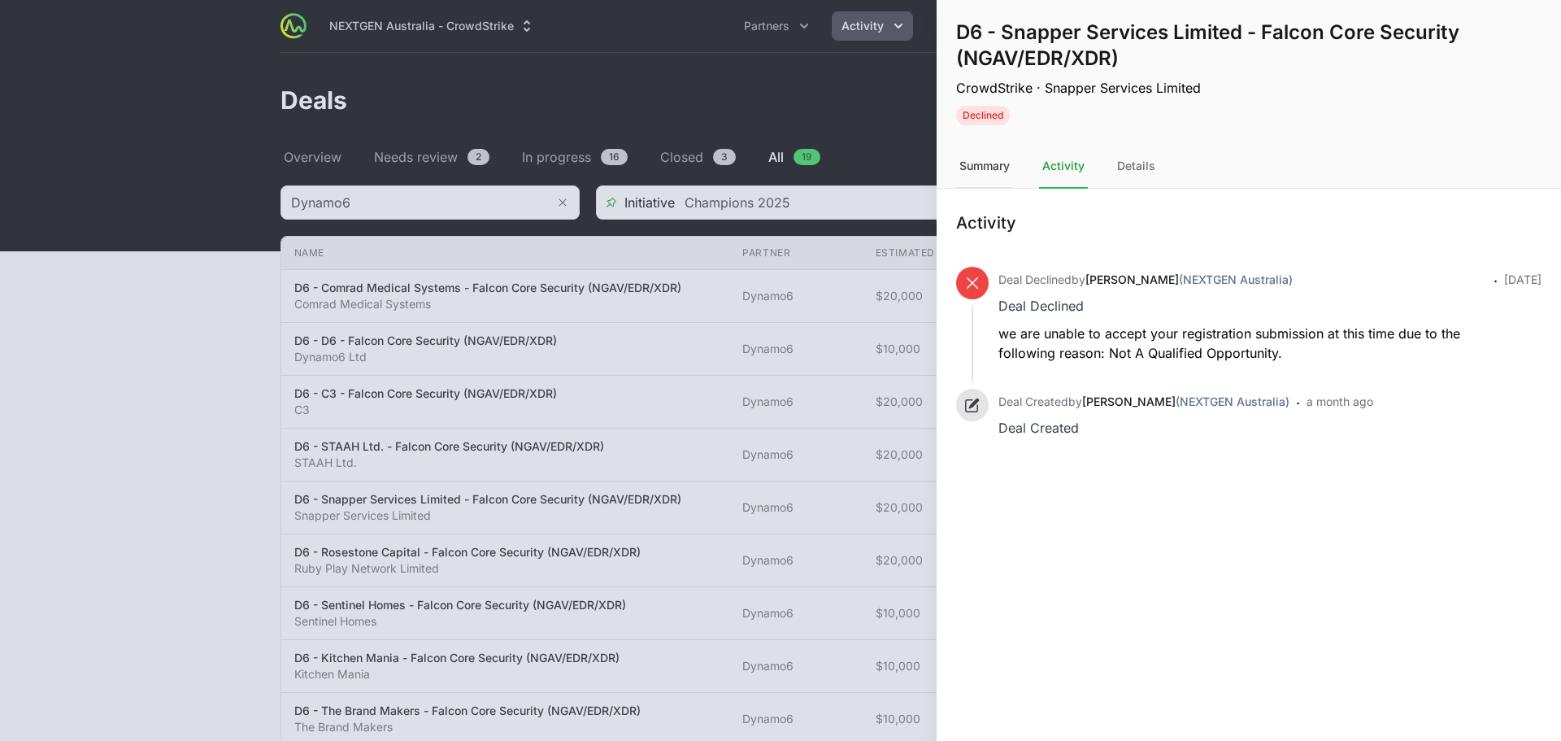
click at [969, 166] on div "Summary" at bounding box center [984, 167] width 57 height 44
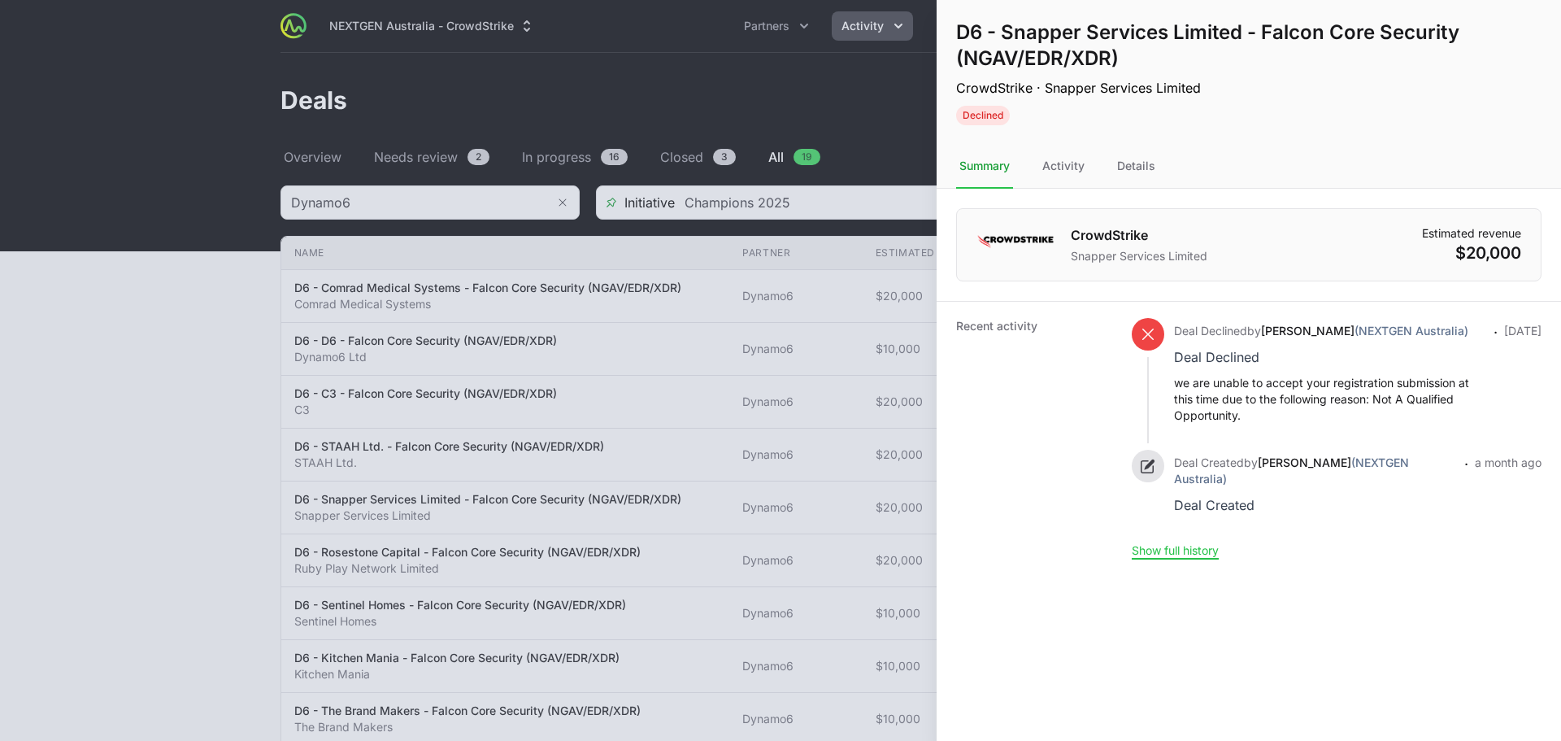
click at [828, 130] on div at bounding box center [780, 370] width 1561 height 741
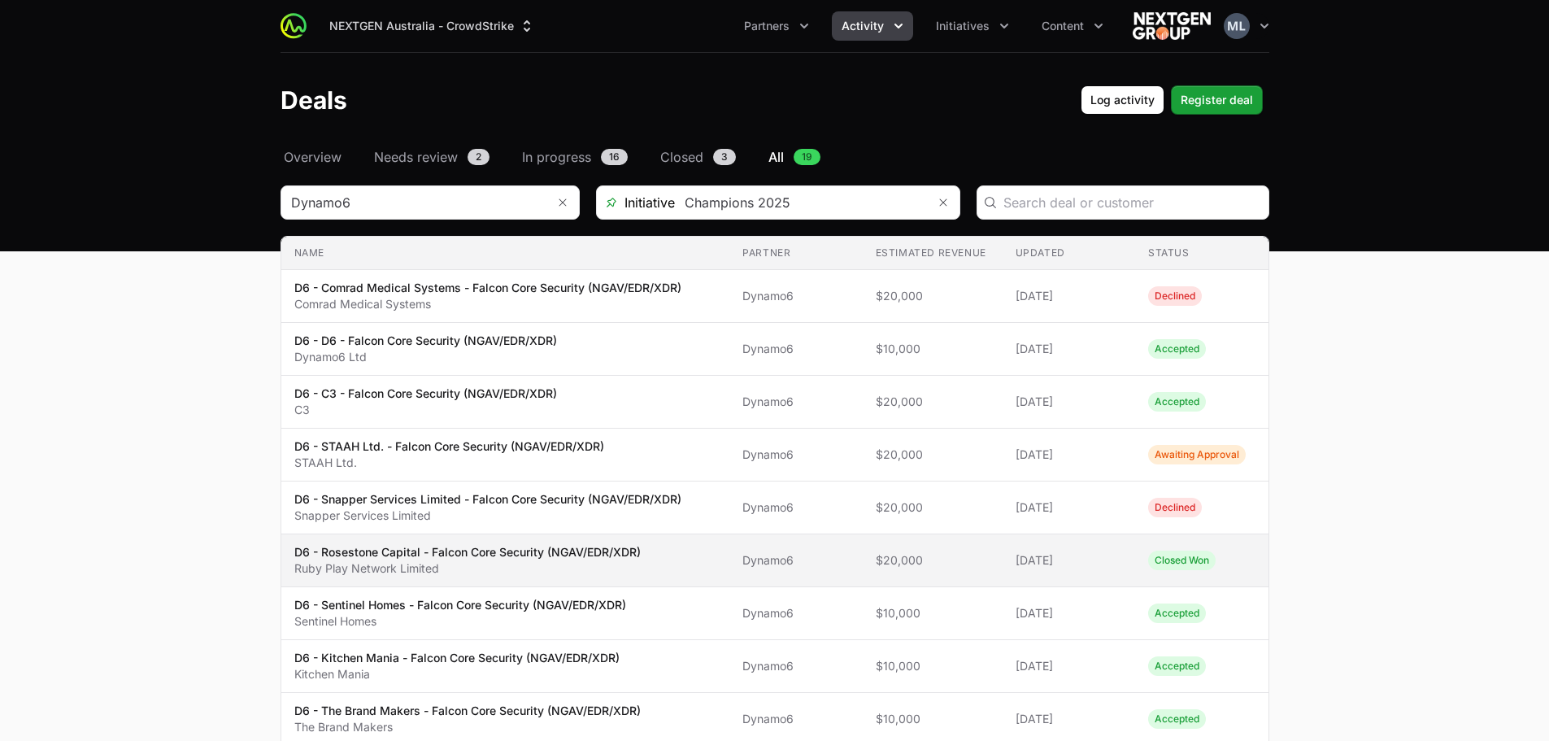
click at [625, 564] on p "Ruby Play Network Limited" at bounding box center [467, 568] width 346 height 16
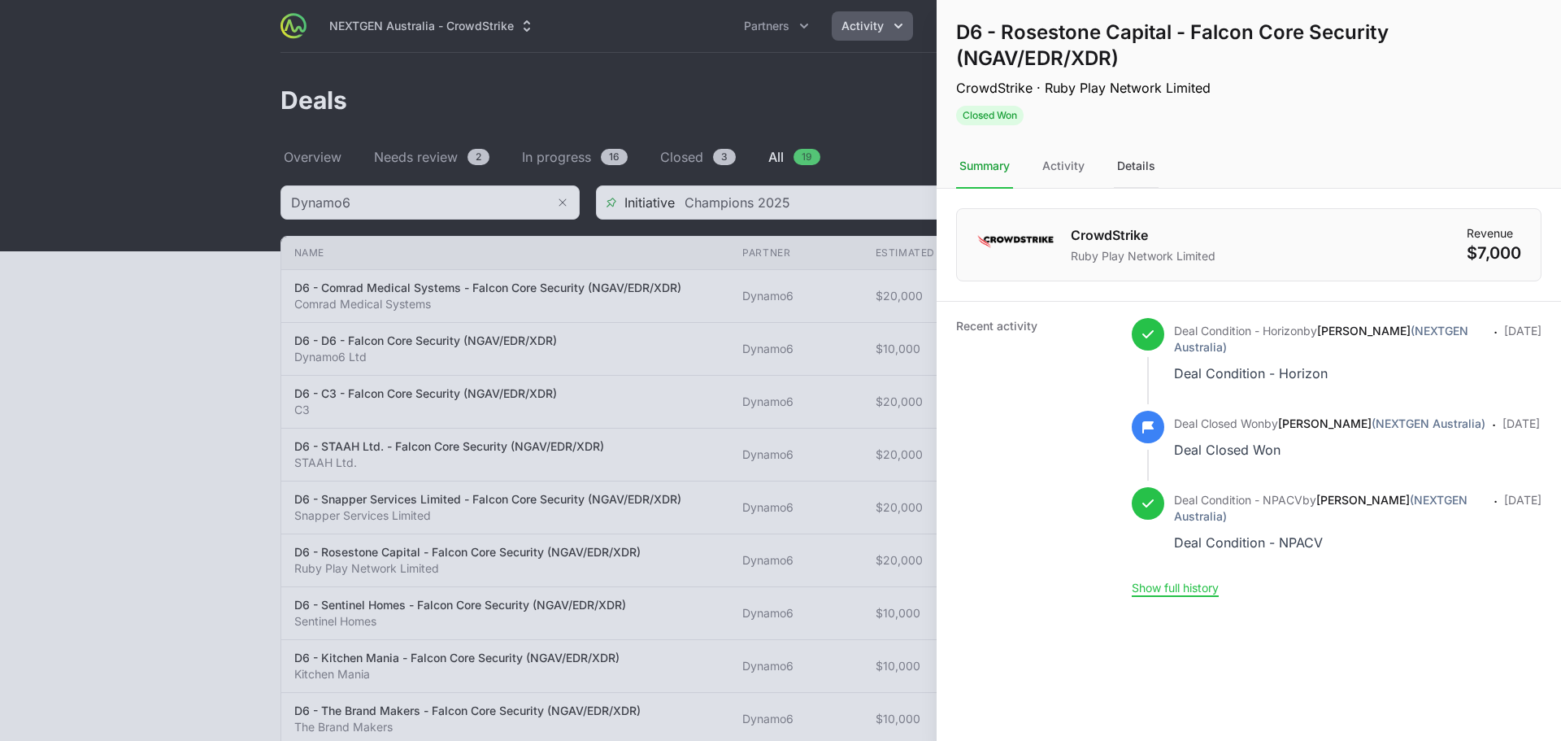
click at [1137, 178] on div "Details" at bounding box center [1136, 167] width 45 height 44
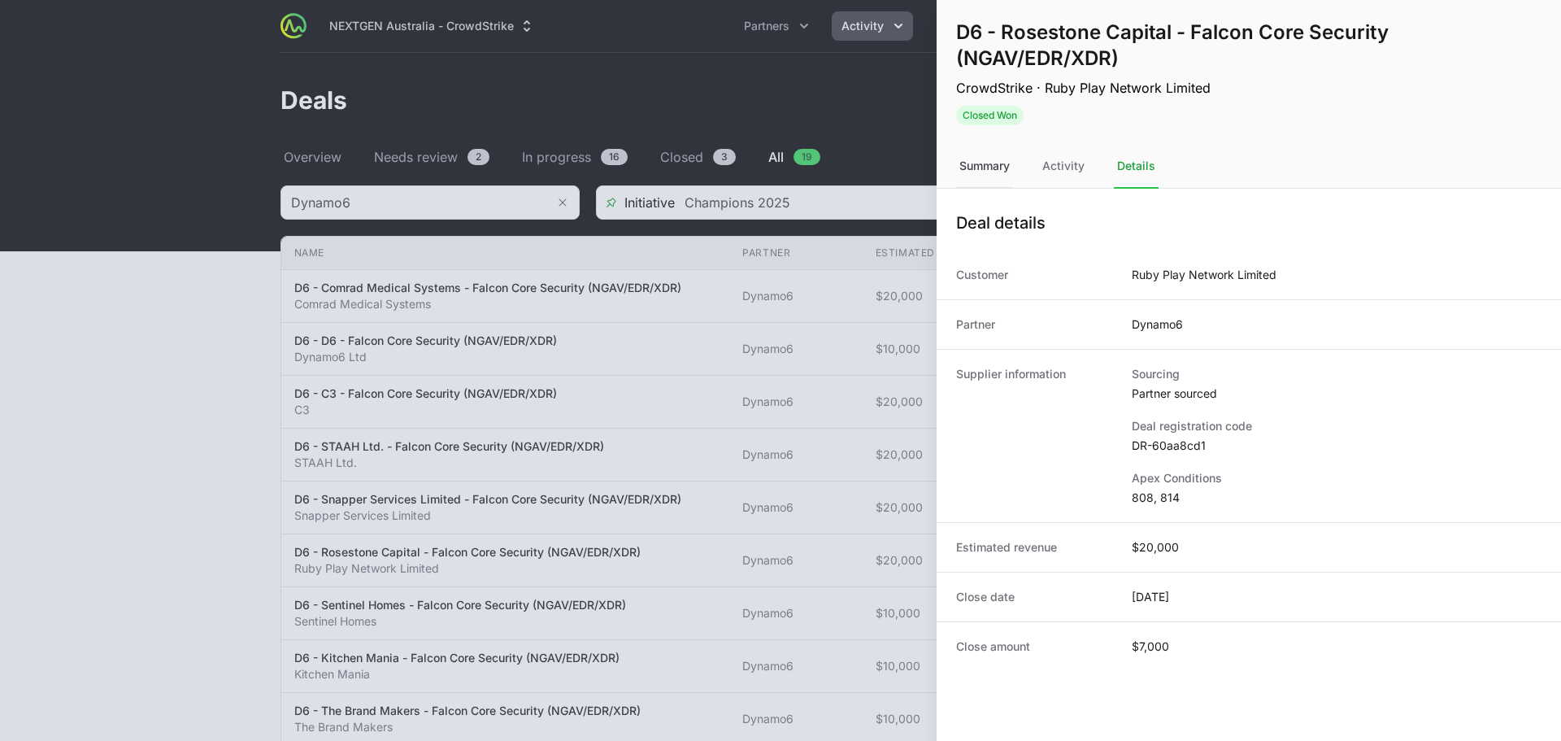
click at [977, 165] on div "Summary" at bounding box center [984, 167] width 57 height 44
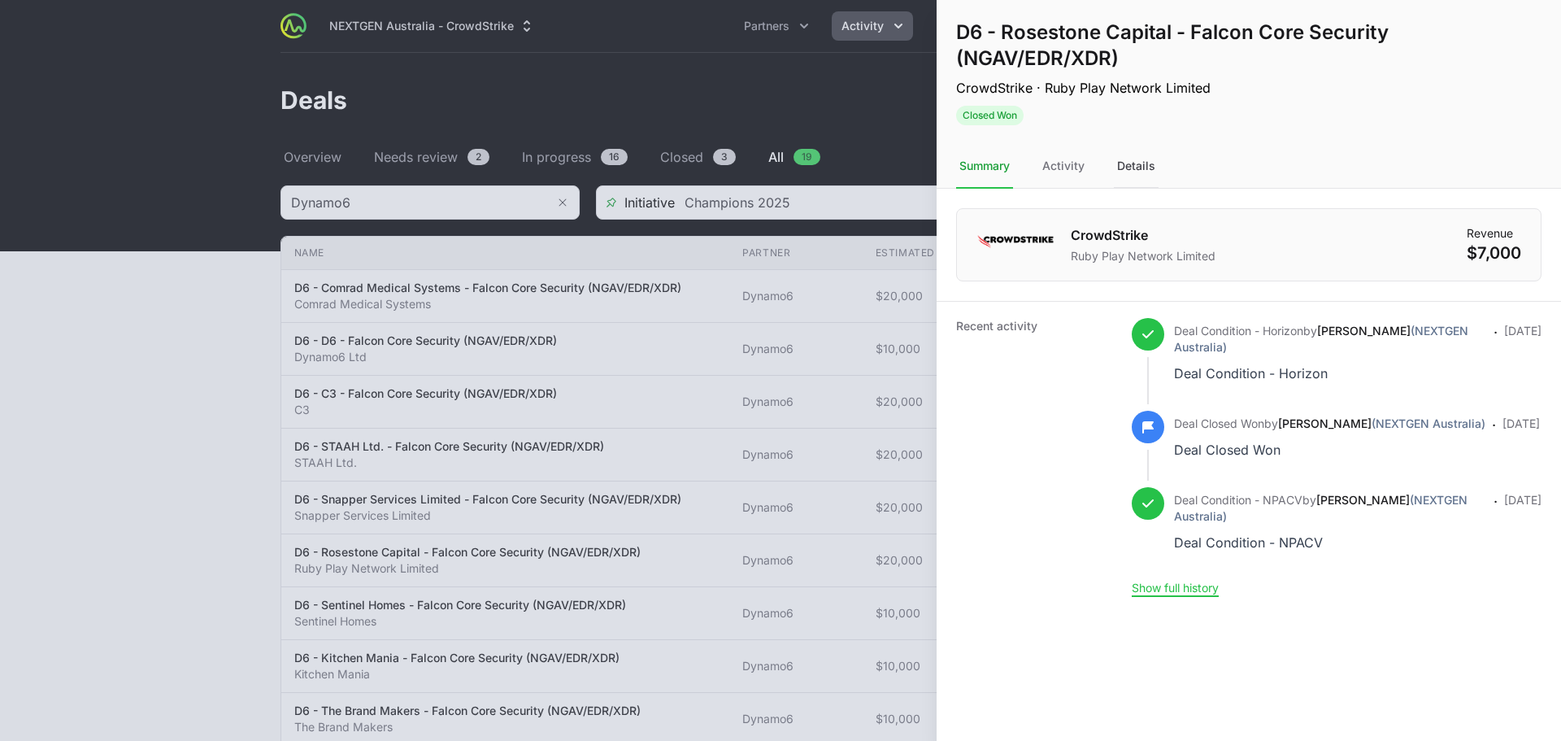
click at [1137, 169] on div "Details" at bounding box center [1136, 167] width 45 height 44
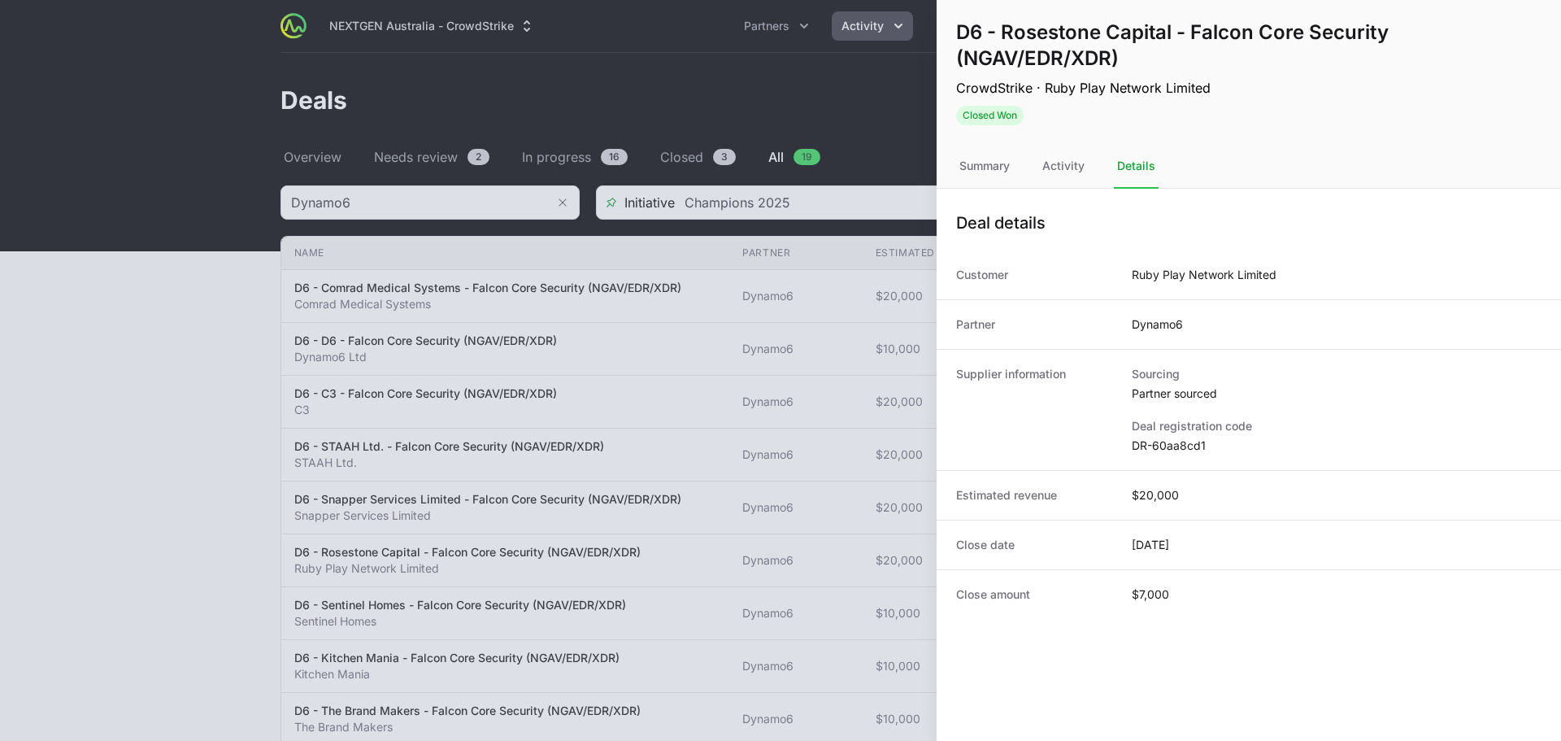
click at [1182, 447] on dd "DR-60aa8cd1" at bounding box center [1337, 446] width 410 height 16
copy dl "DR-60aa8cd1"
click at [793, 333] on div at bounding box center [780, 370] width 1561 height 741
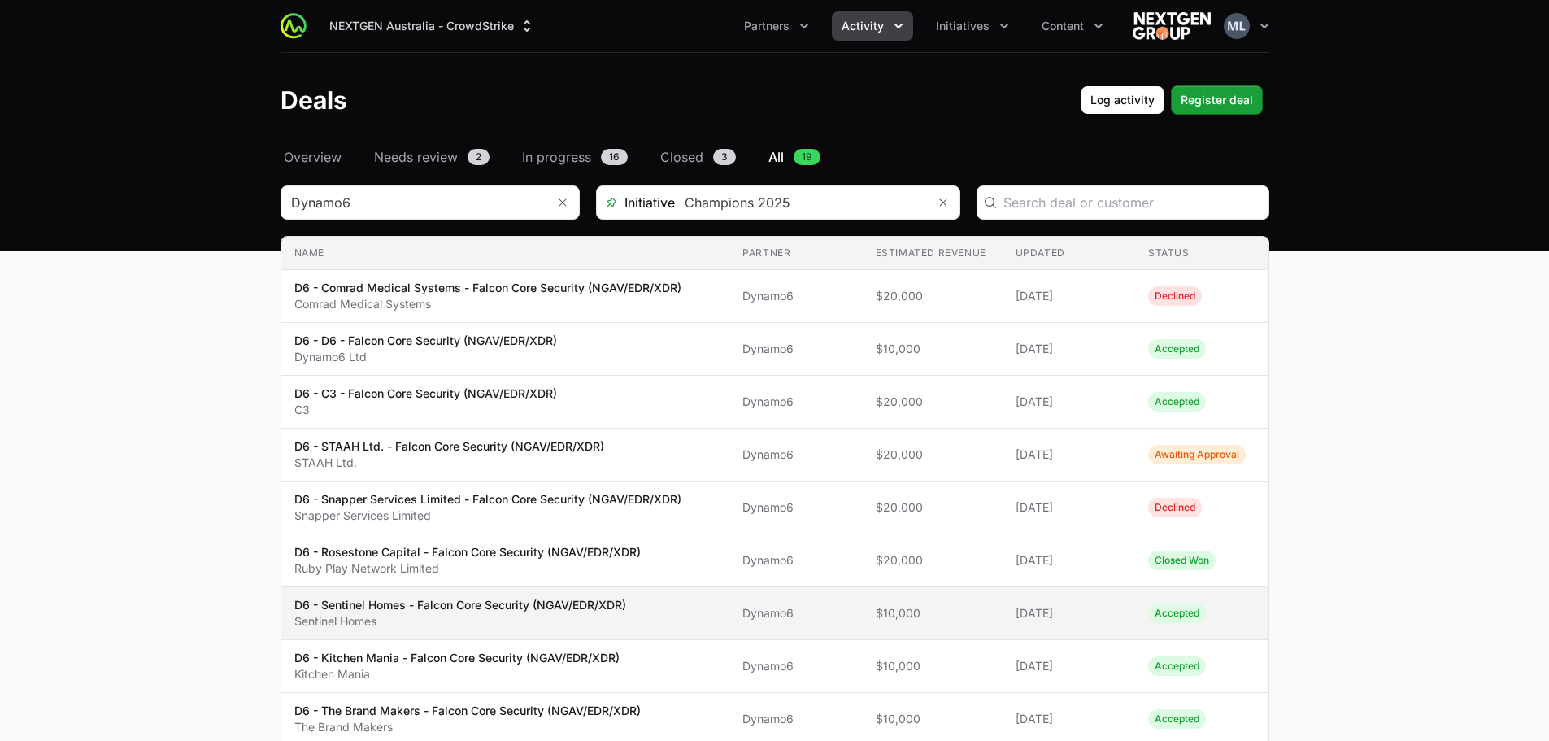
click at [472, 612] on p "D6 - Sentinel Homes - Falcon Core Security (NGAV/EDR/XDR)" at bounding box center [460, 605] width 332 height 16
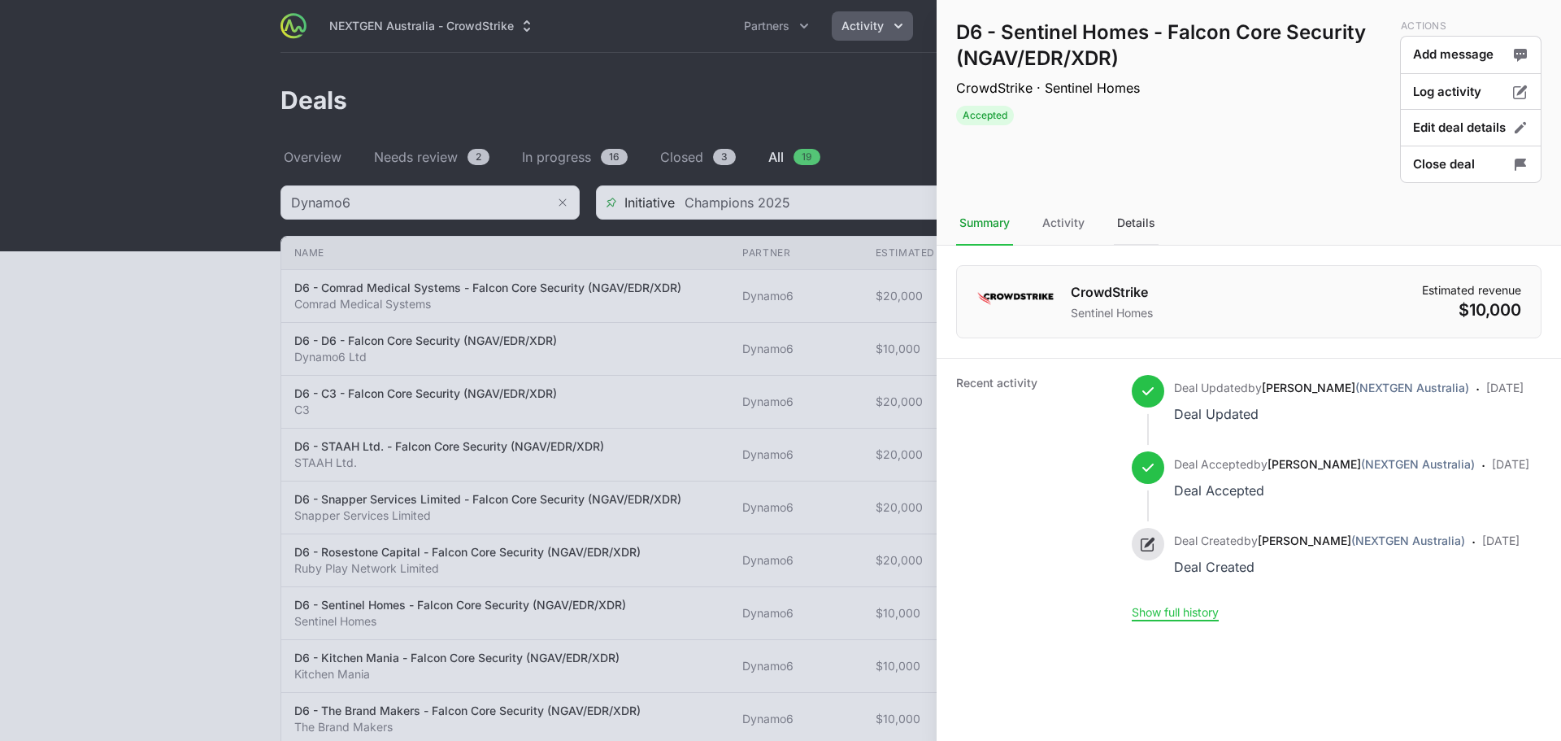
click at [1121, 233] on div "Details" at bounding box center [1136, 224] width 45 height 44
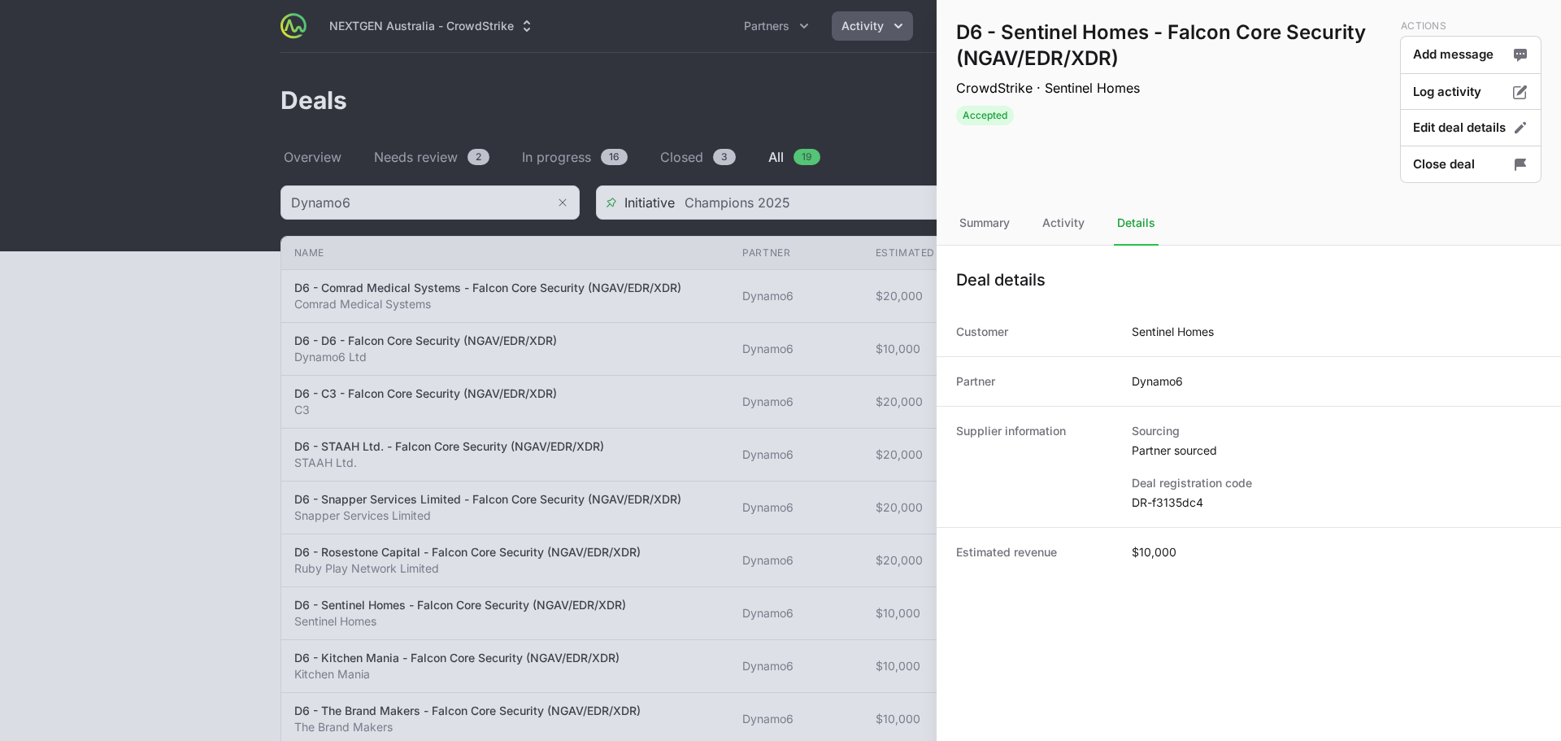
click at [1190, 500] on dd "DR-f3135dc4" at bounding box center [1337, 502] width 410 height 16
copy dl "DR-f3135dc4"
click at [762, 67] on div at bounding box center [780, 370] width 1561 height 741
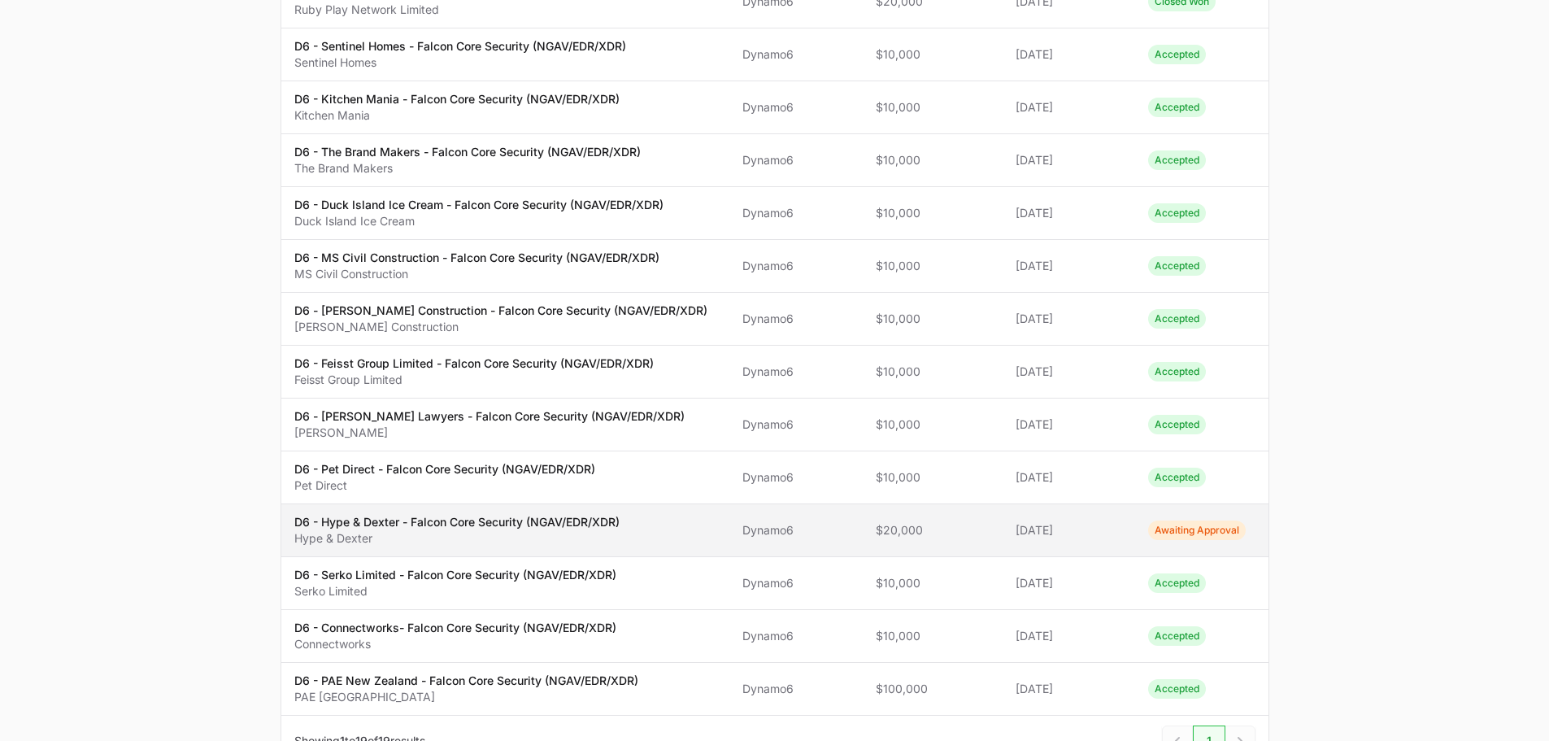
scroll to position [435, 0]
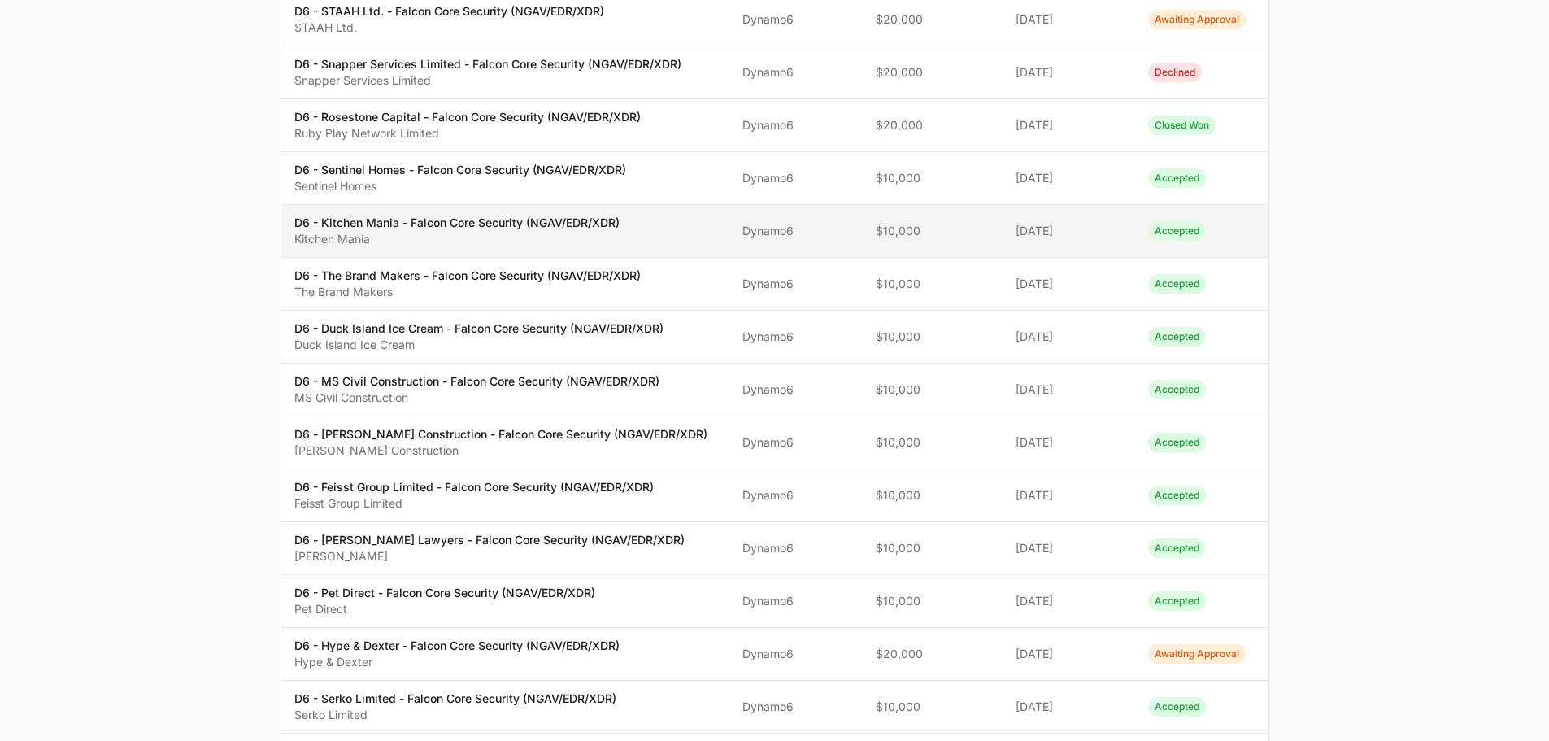
click at [541, 230] on p "D6 - Kitchen Mania - Falcon Core Security (NGAV/EDR/XDR)" at bounding box center [456, 223] width 325 height 16
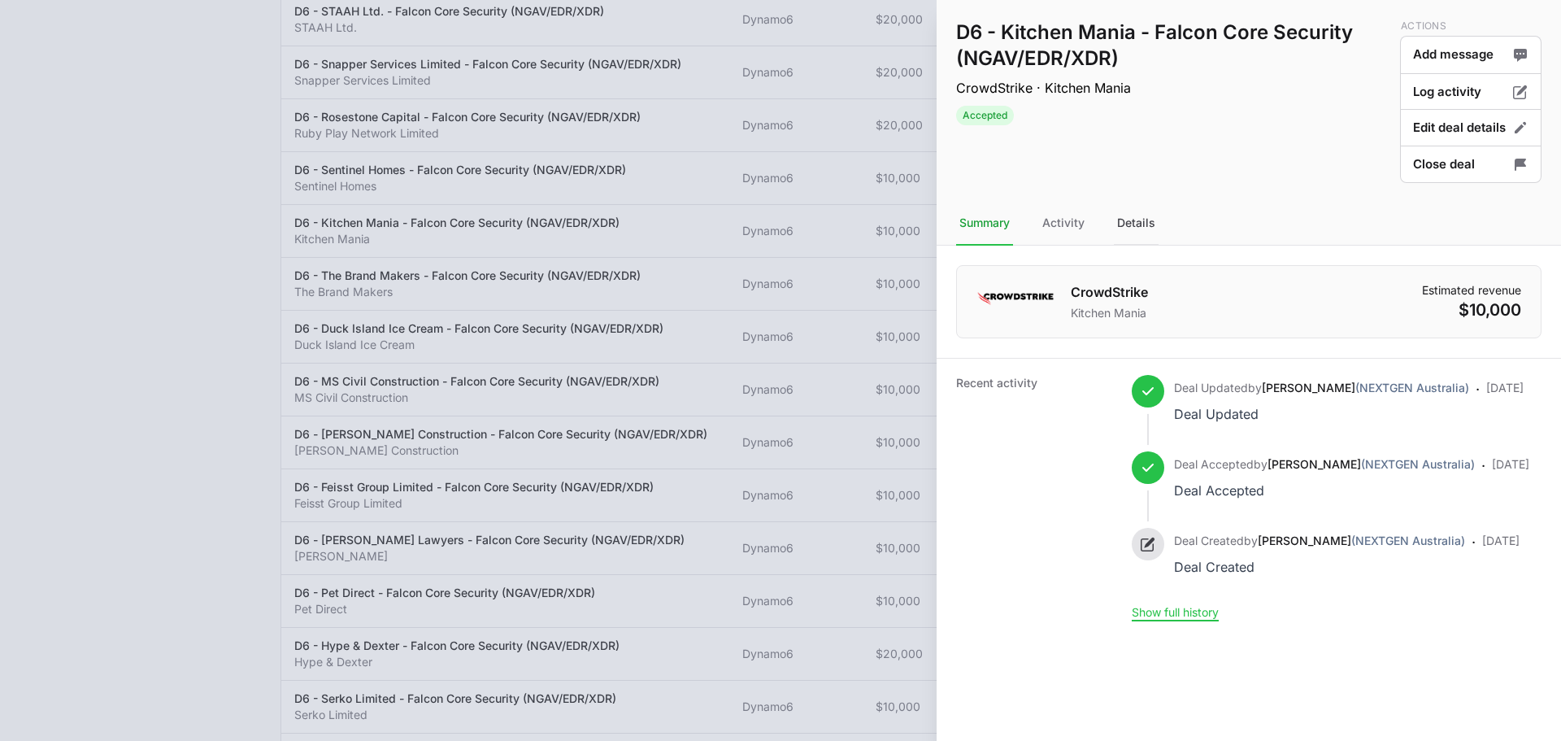
click at [1134, 230] on div "Details" at bounding box center [1136, 224] width 45 height 44
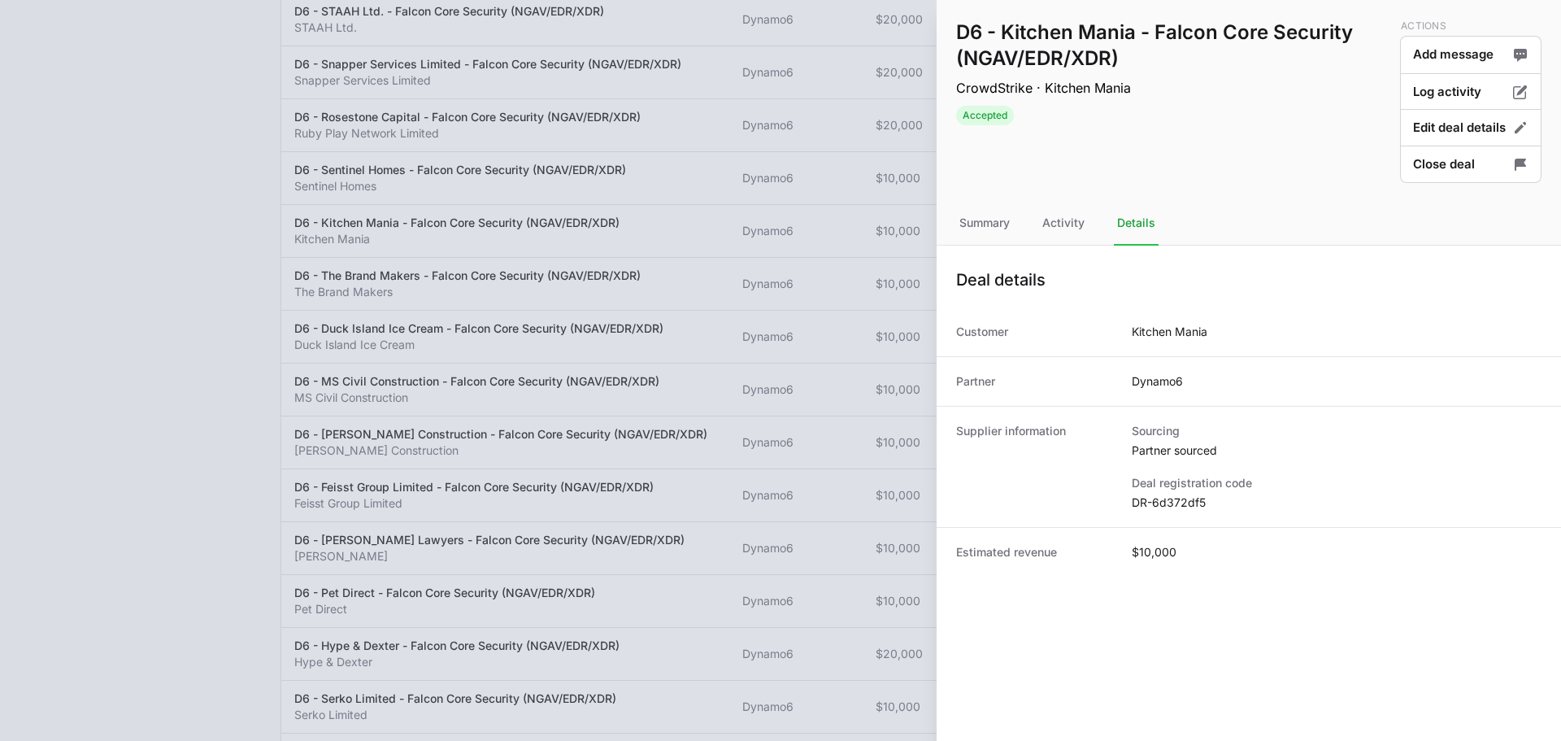
click at [1162, 503] on dd "DR-6d372df5" at bounding box center [1337, 502] width 410 height 16
copy dl "DR-6d372df5"
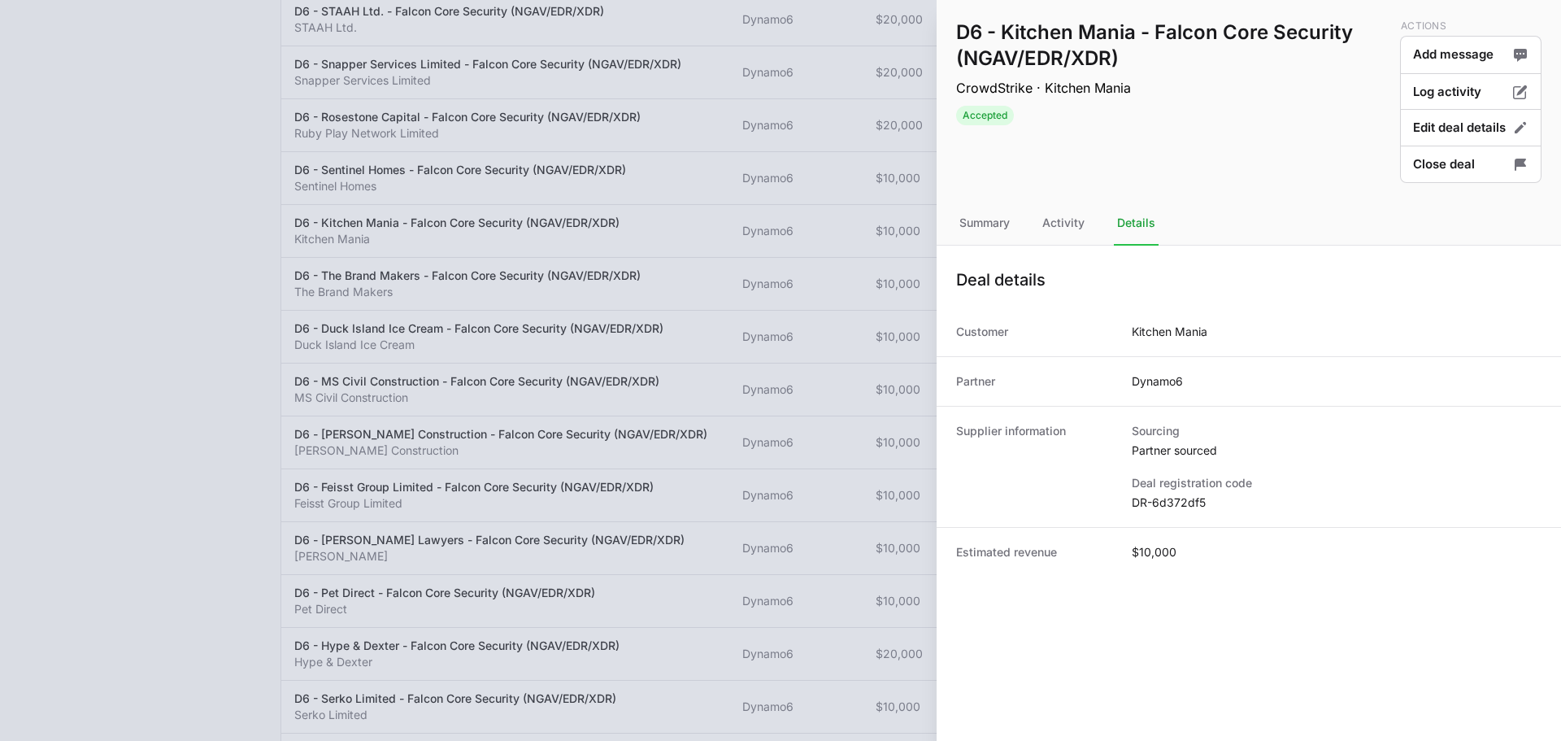
click at [866, 371] on div at bounding box center [780, 370] width 1561 height 741
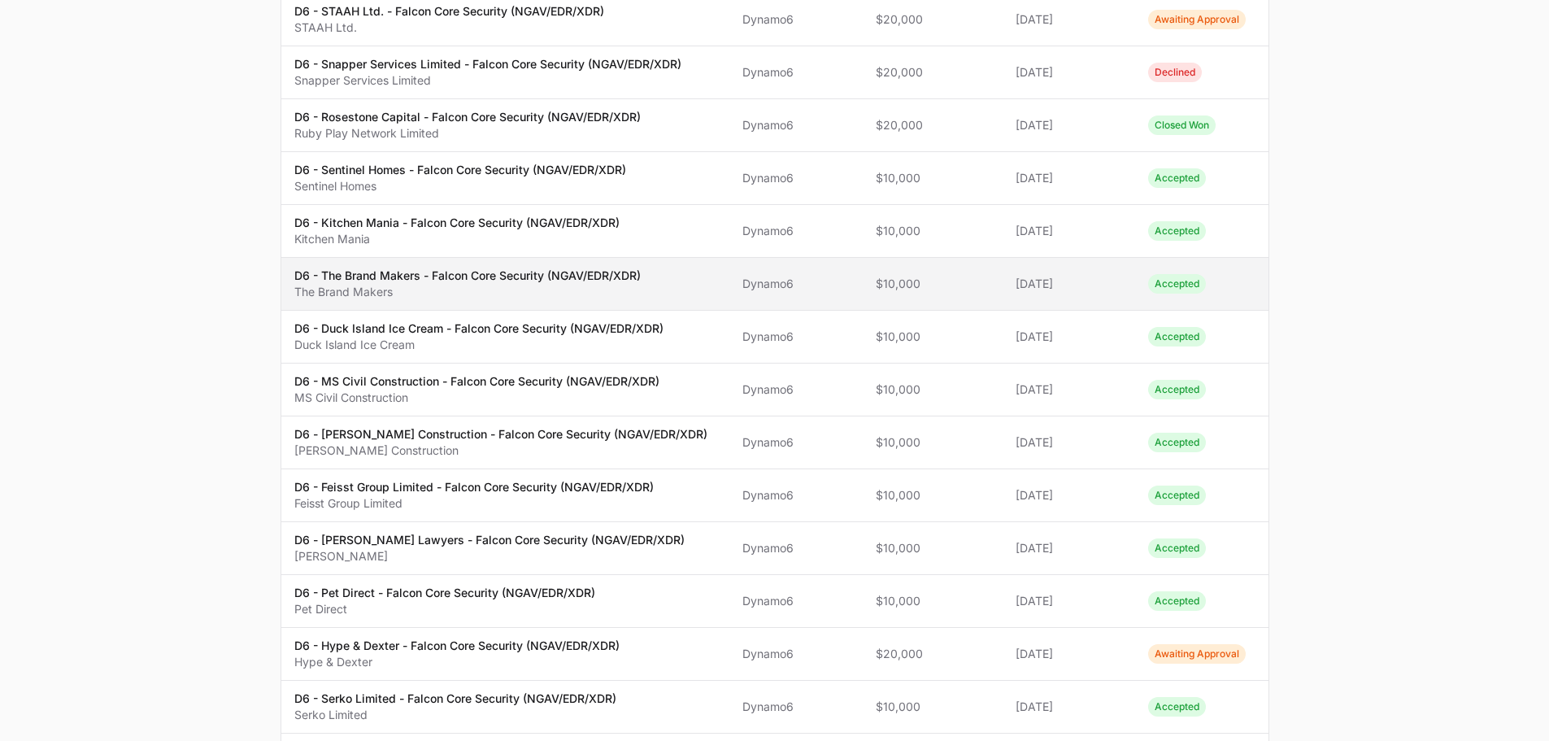
click at [442, 282] on p "D6 - The Brand Makers - Falcon Core Security (NGAV/EDR/XDR)" at bounding box center [467, 276] width 346 height 16
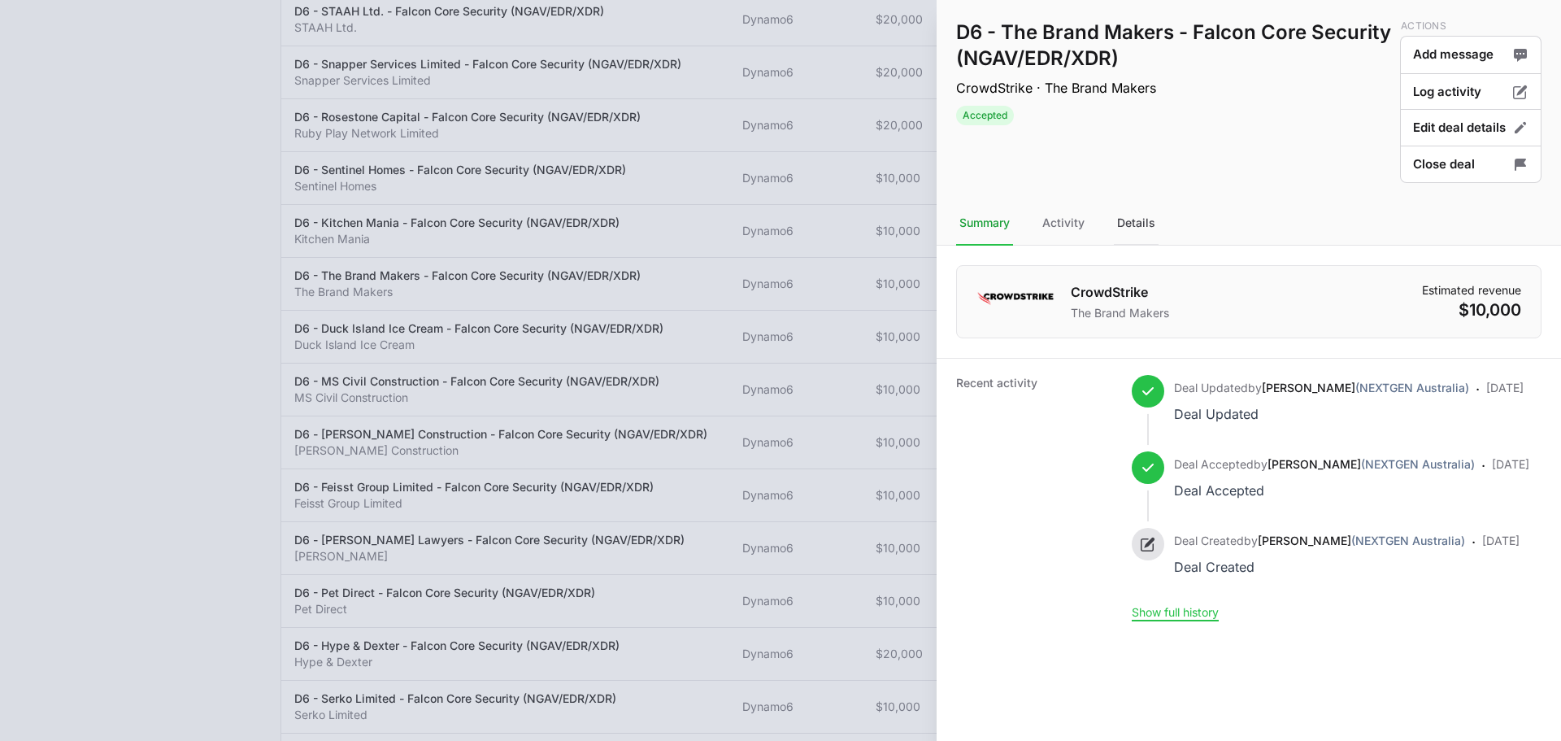
click at [1134, 234] on div "Details" at bounding box center [1136, 224] width 45 height 44
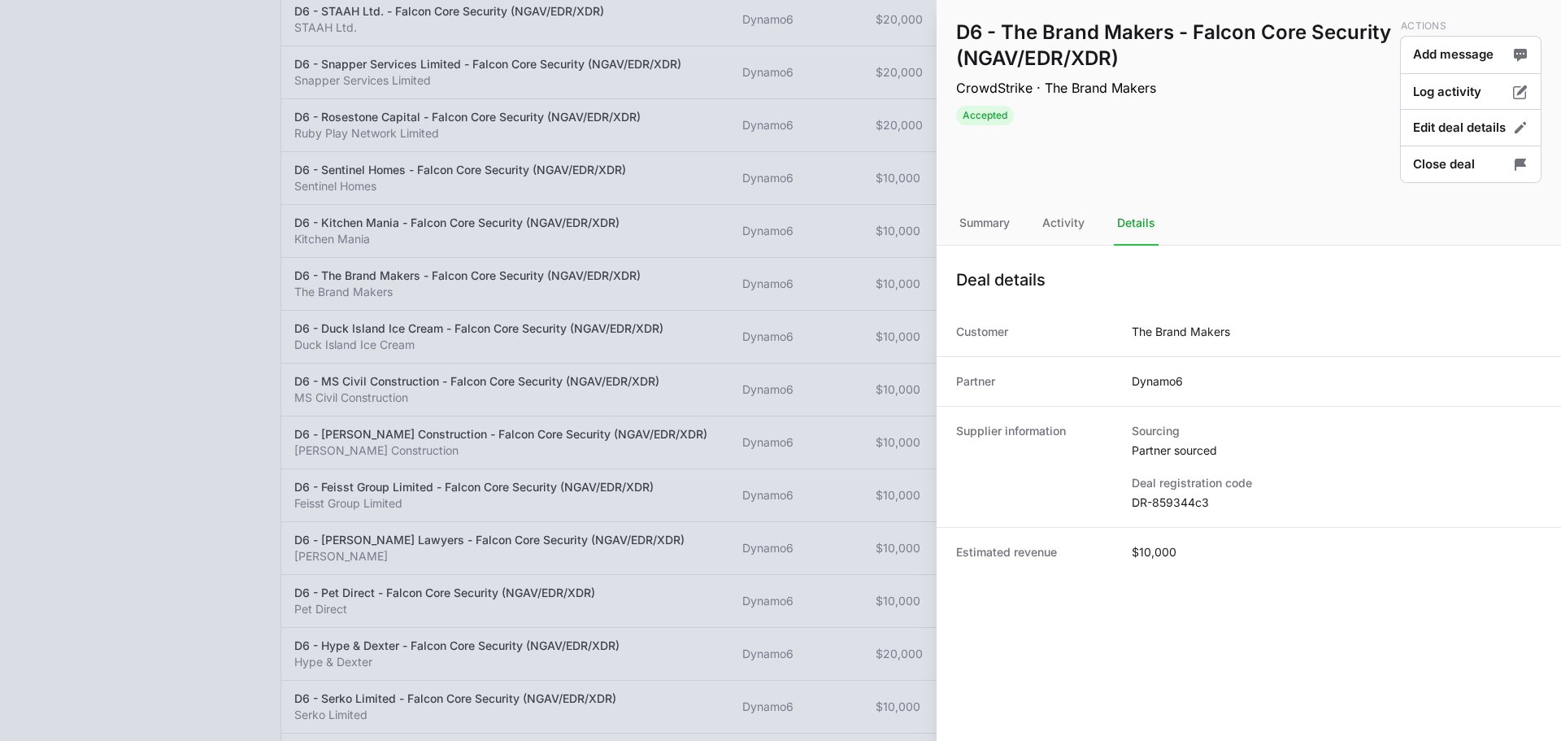
click at [1180, 500] on dd "DR-859344c3" at bounding box center [1337, 502] width 410 height 16
copy dl "DR-859344c3"
click at [712, 486] on div at bounding box center [780, 370] width 1561 height 741
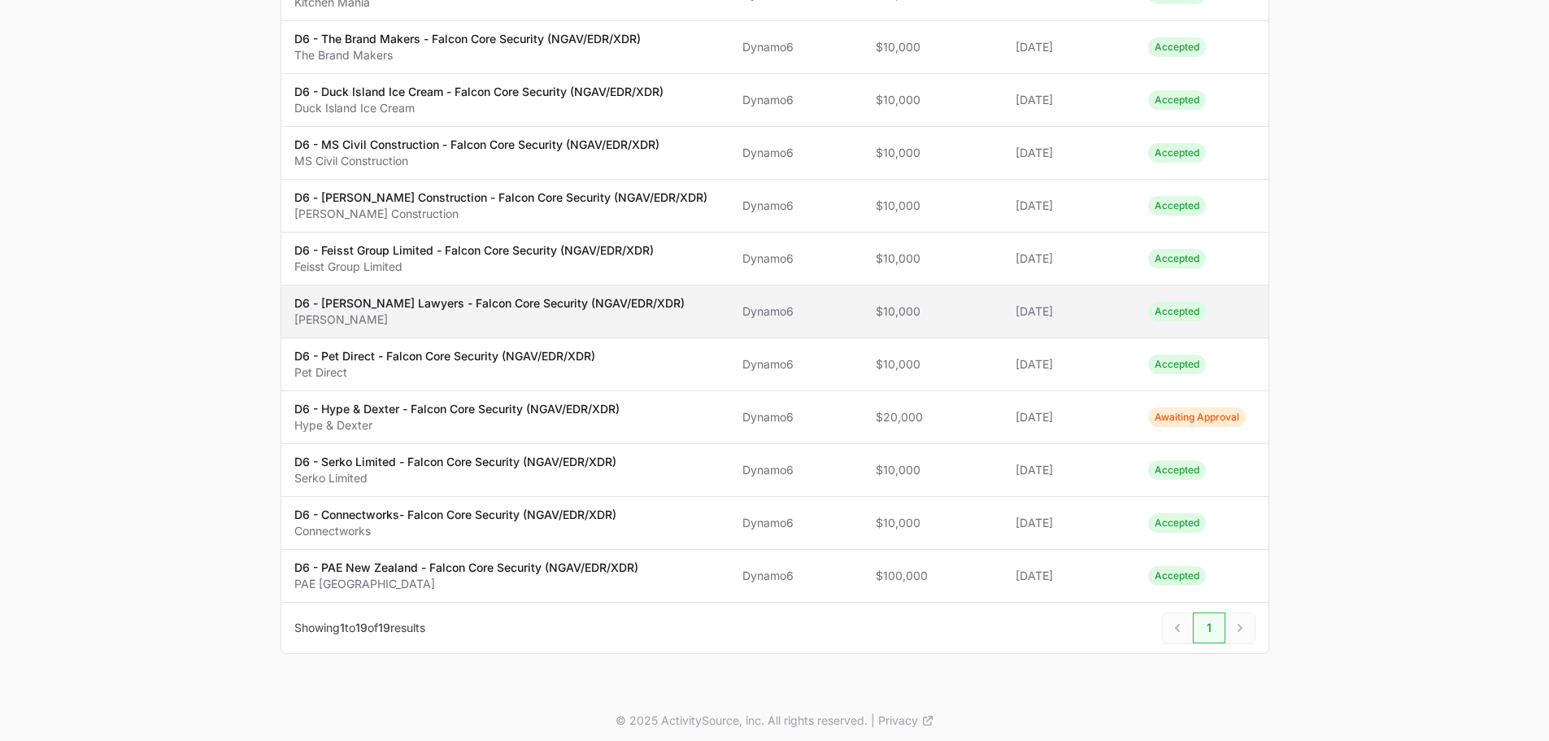
scroll to position [679, 0]
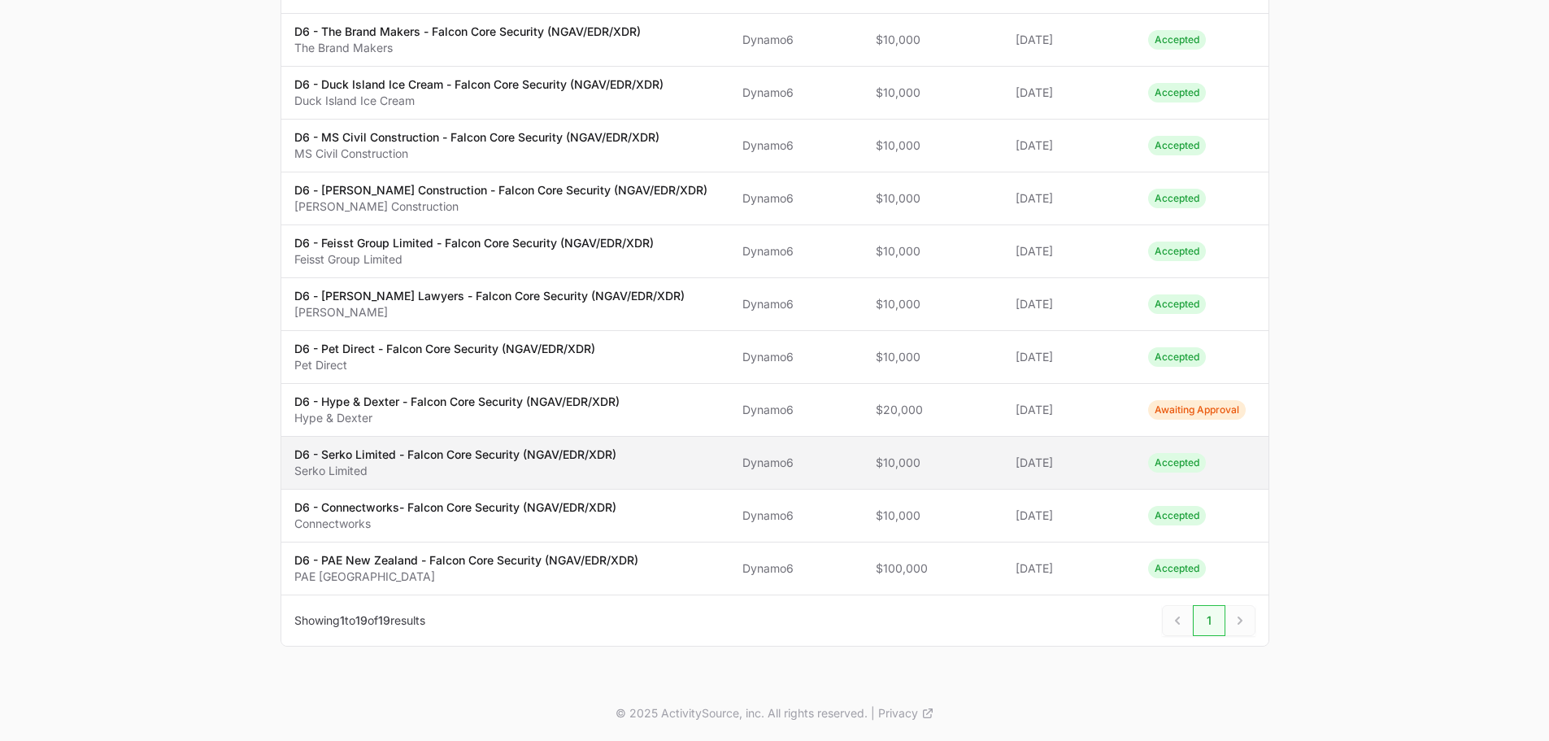
click at [457, 457] on p "D6 - Serko Limited - Falcon Core Security (NGAV/EDR/XDR)" at bounding box center [455, 454] width 322 height 16
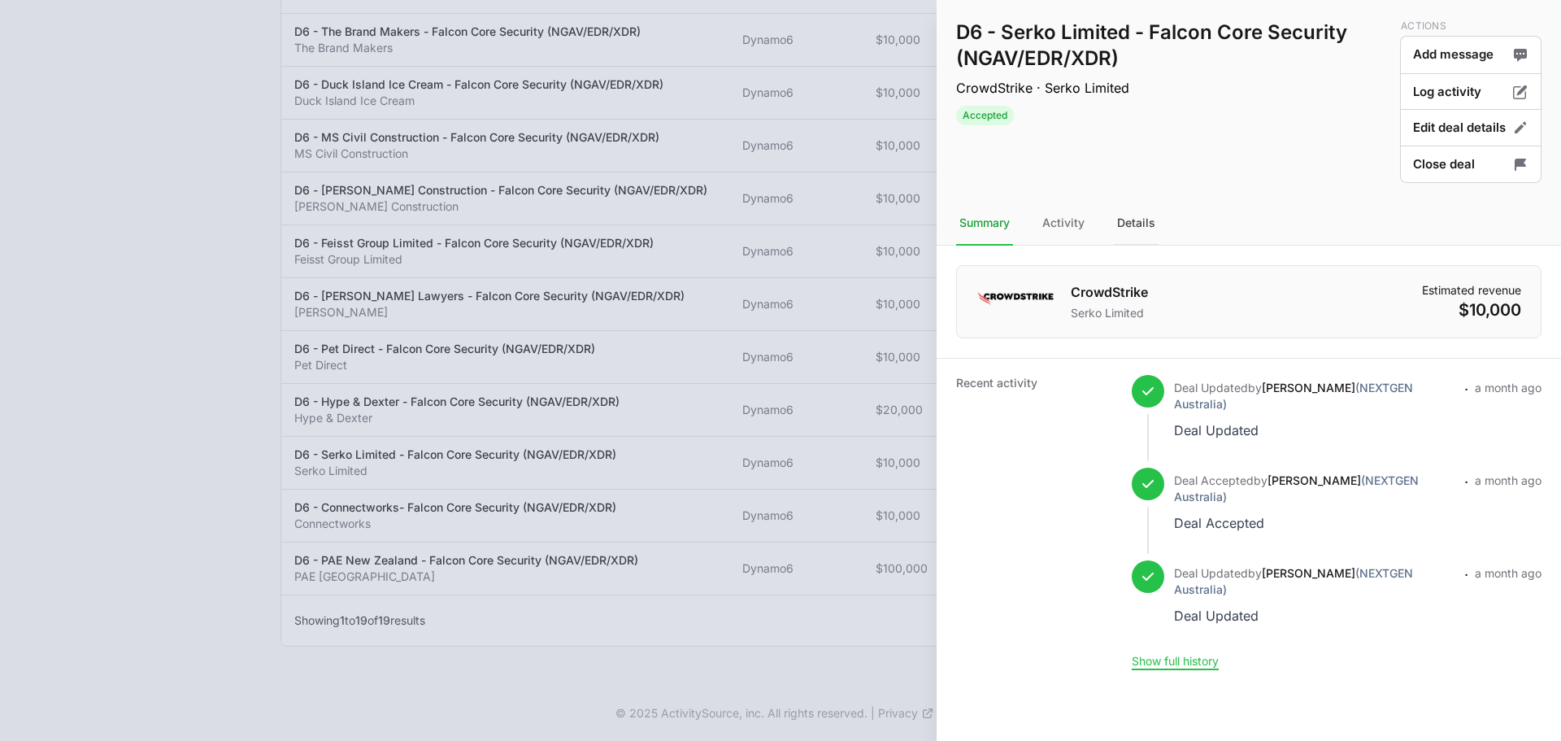
click at [1130, 219] on div "Details" at bounding box center [1136, 224] width 45 height 44
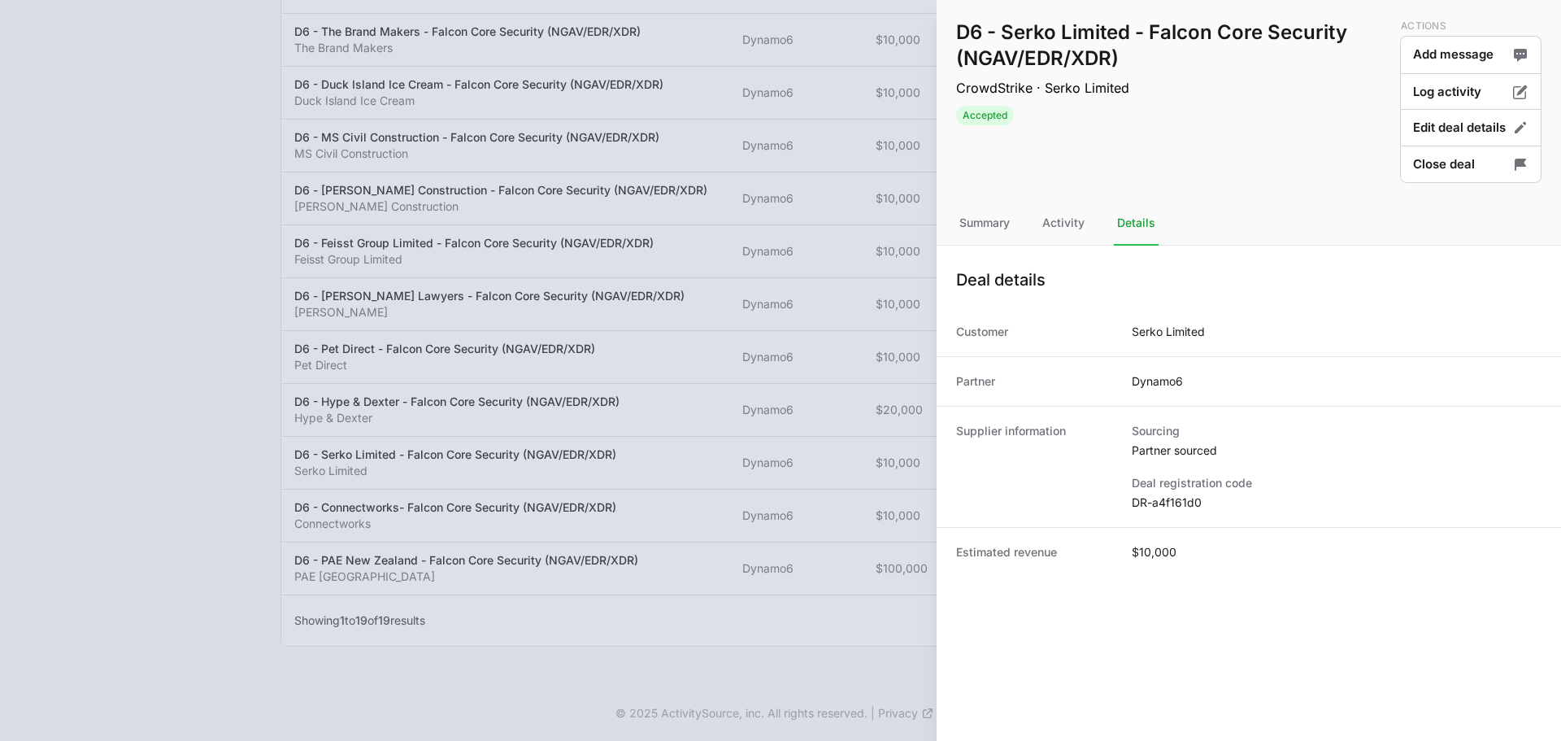
click at [1172, 511] on div "Supplier information Sourcing Partner sourced Deal registration code DR-a4f161d0" at bounding box center [1249, 466] width 625 height 121
click at [1175, 509] on dd "DR-a4f161d0" at bounding box center [1337, 502] width 410 height 16
copy dl "DR-a4f161d0"
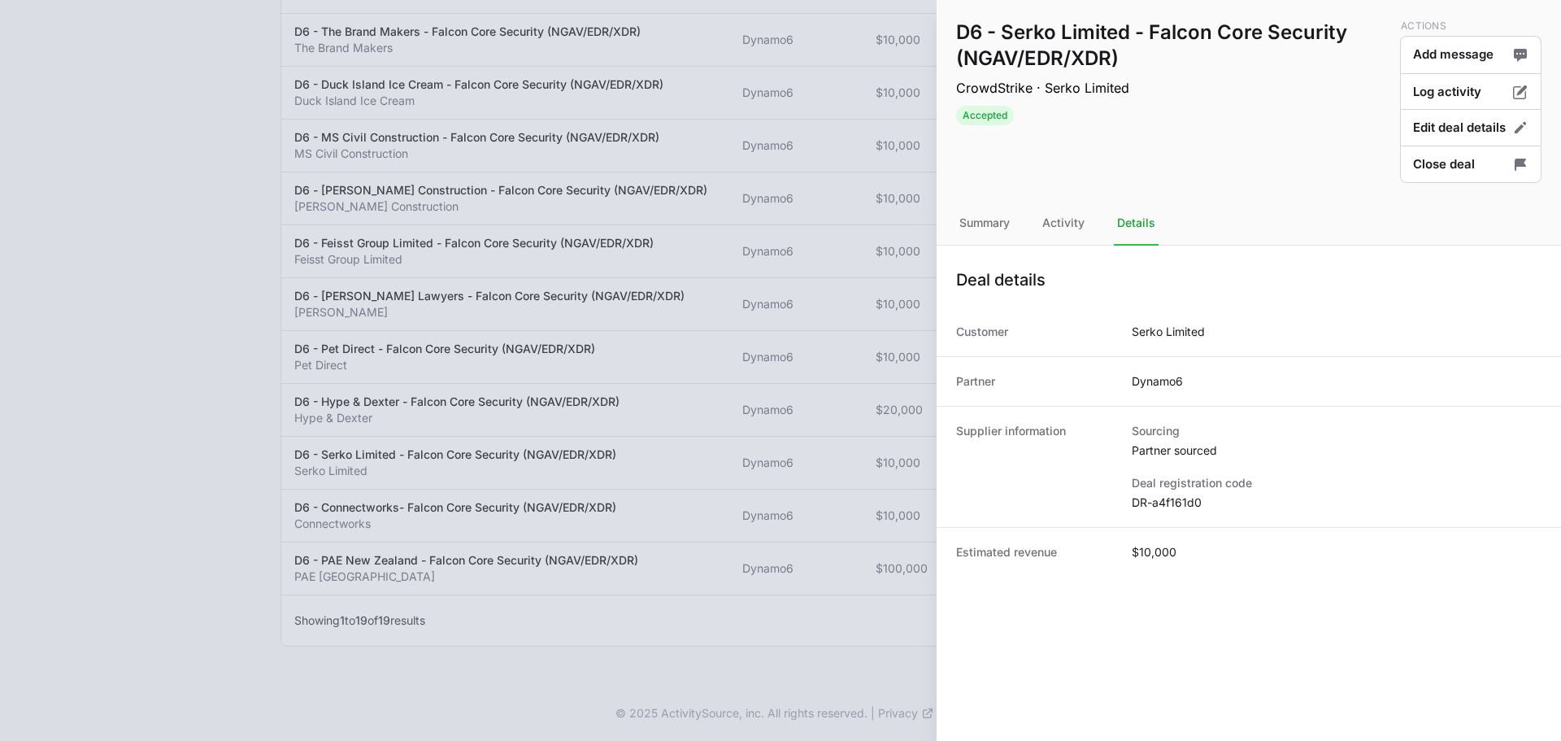
click at [843, 55] on div at bounding box center [780, 370] width 1561 height 741
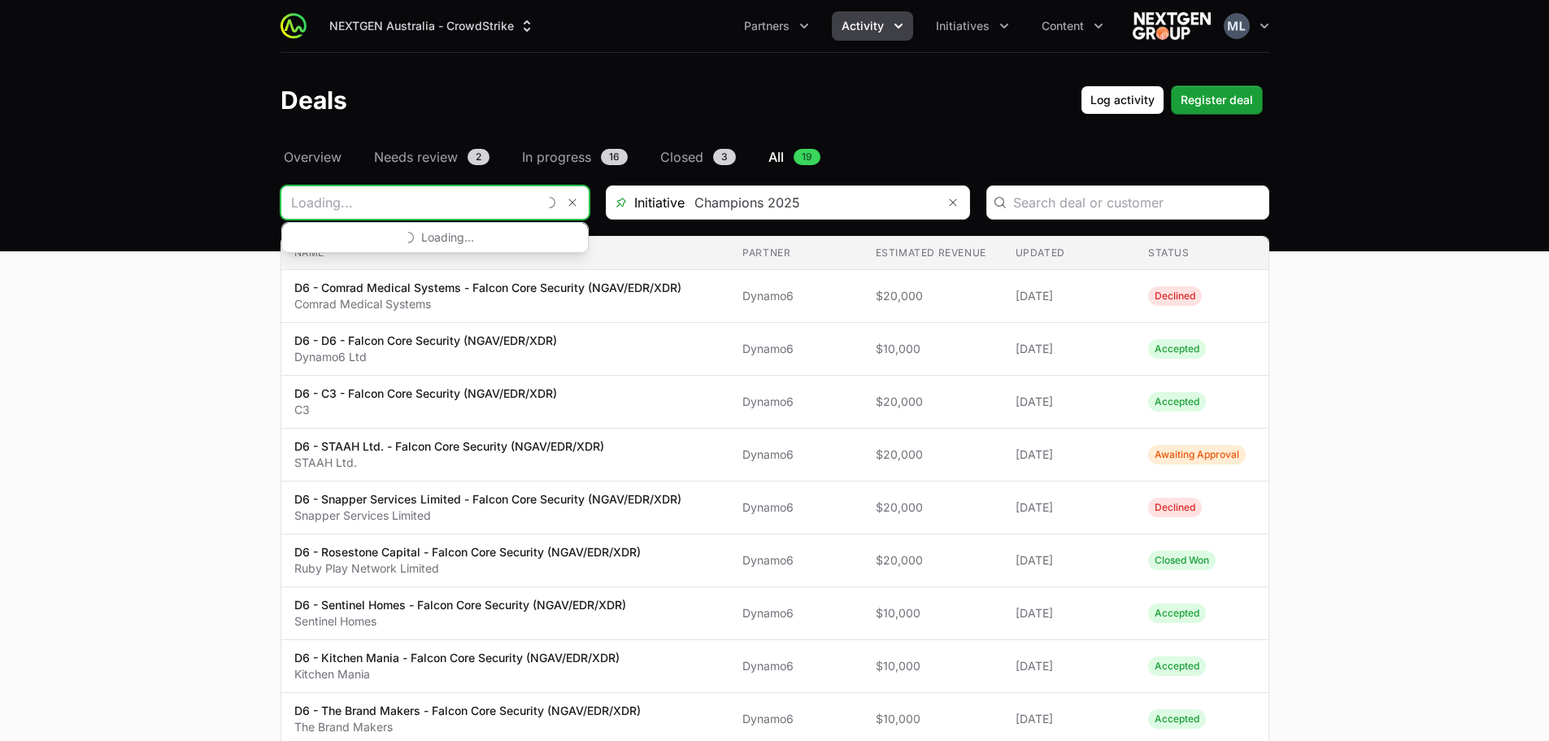
click at [516, 214] on input "Deals Filters" at bounding box center [408, 202] width 255 height 33
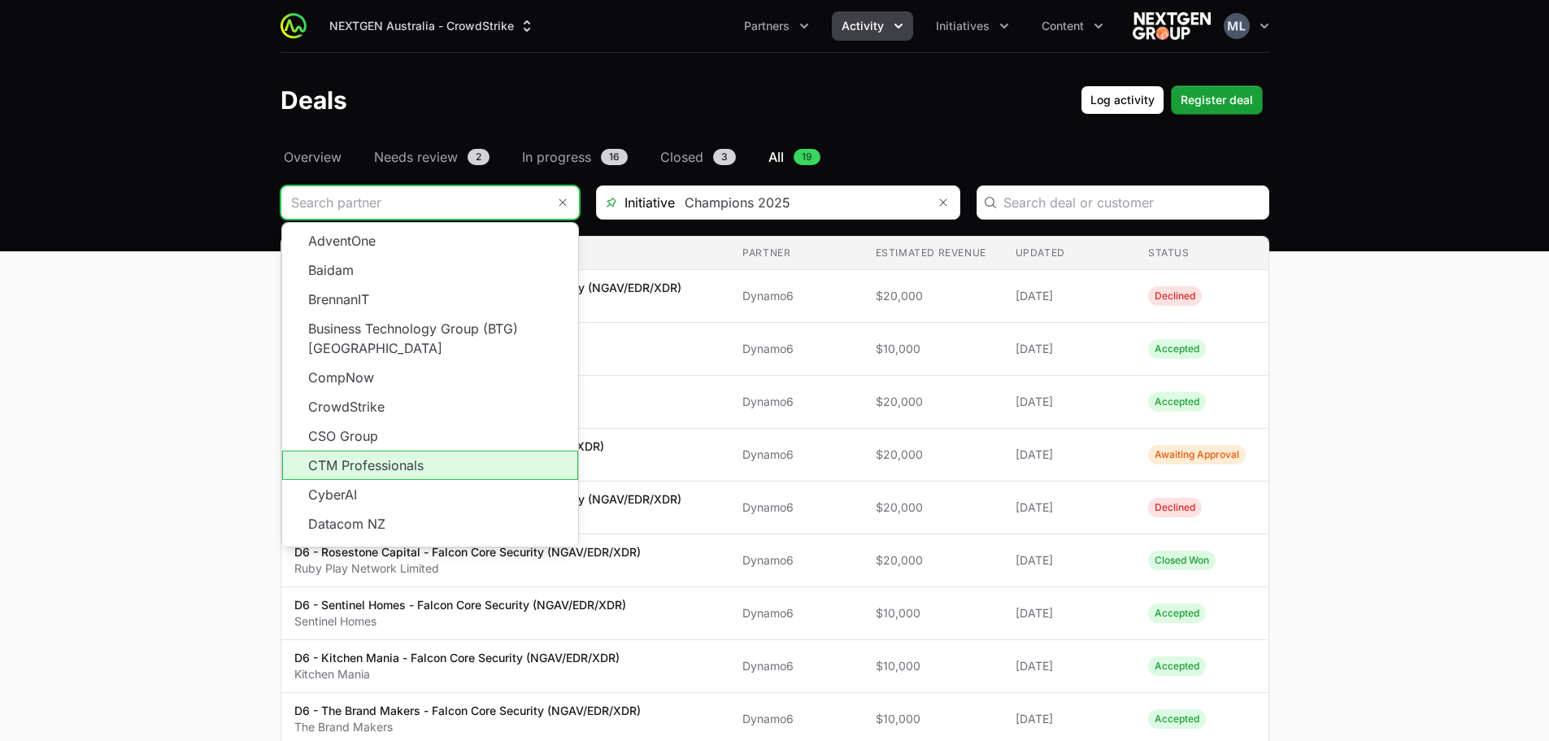
scroll to position [293, 0]
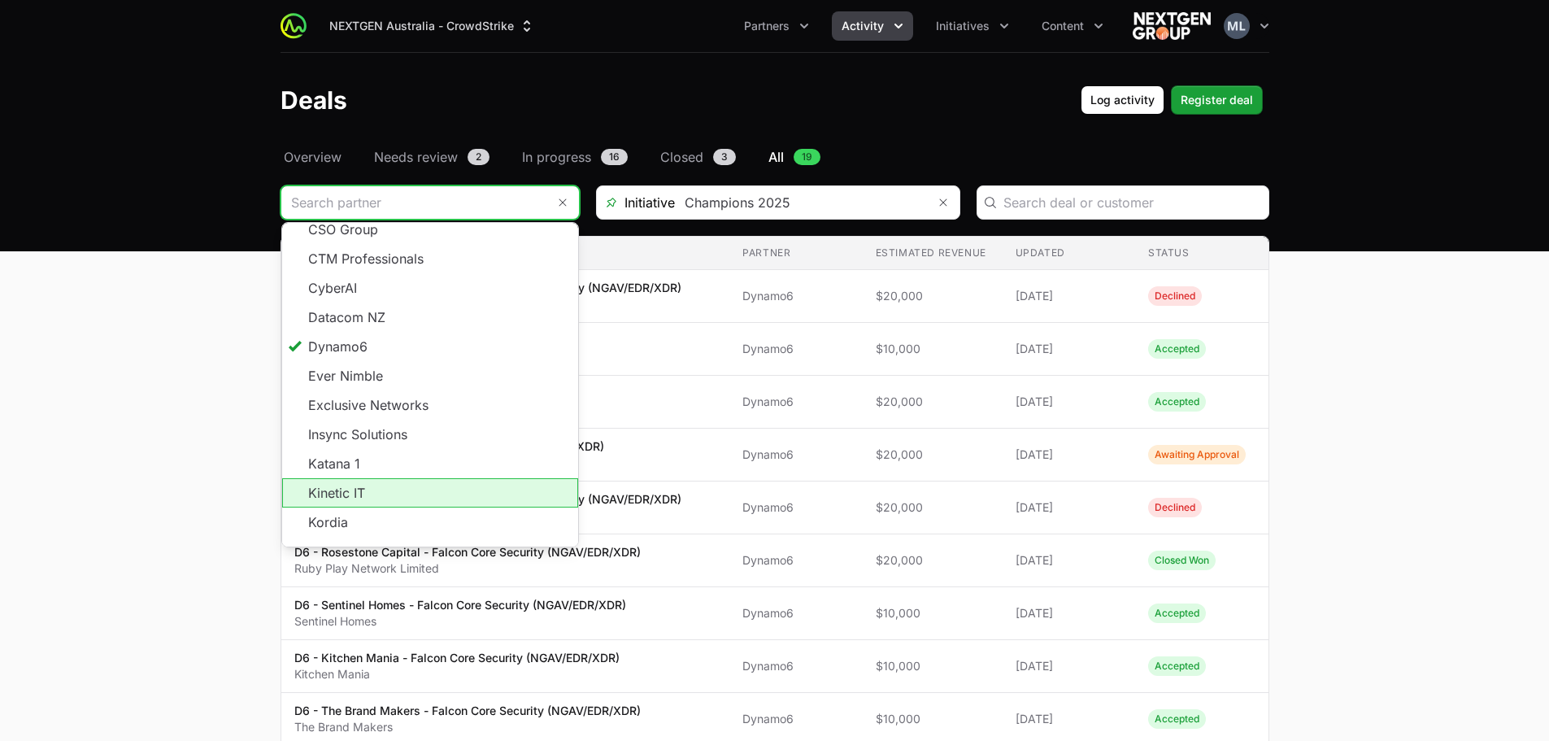
click at [379, 478] on li "Kinetic IT" at bounding box center [430, 492] width 296 height 29
type input "Kinetic IT"
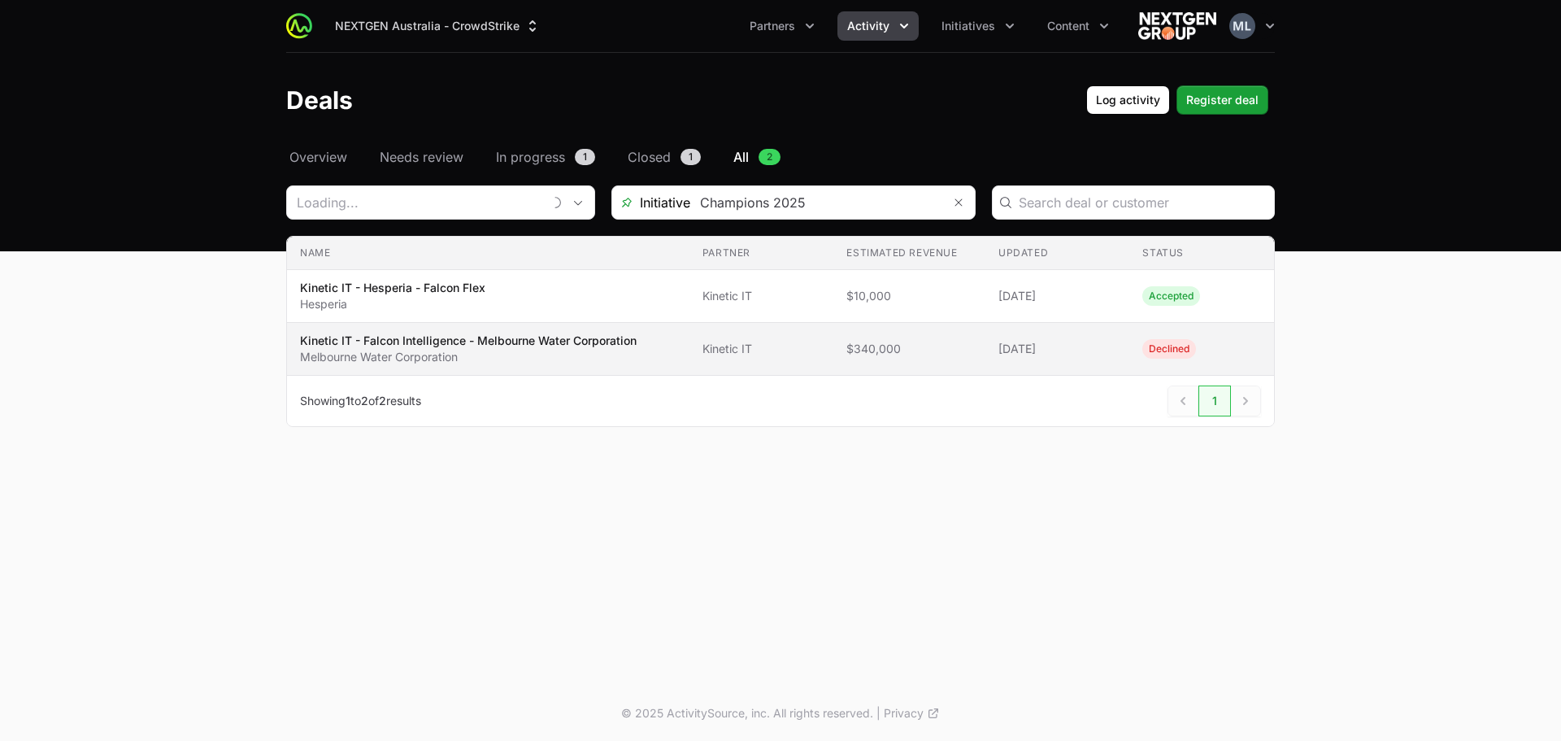
type input "Kinetic IT"
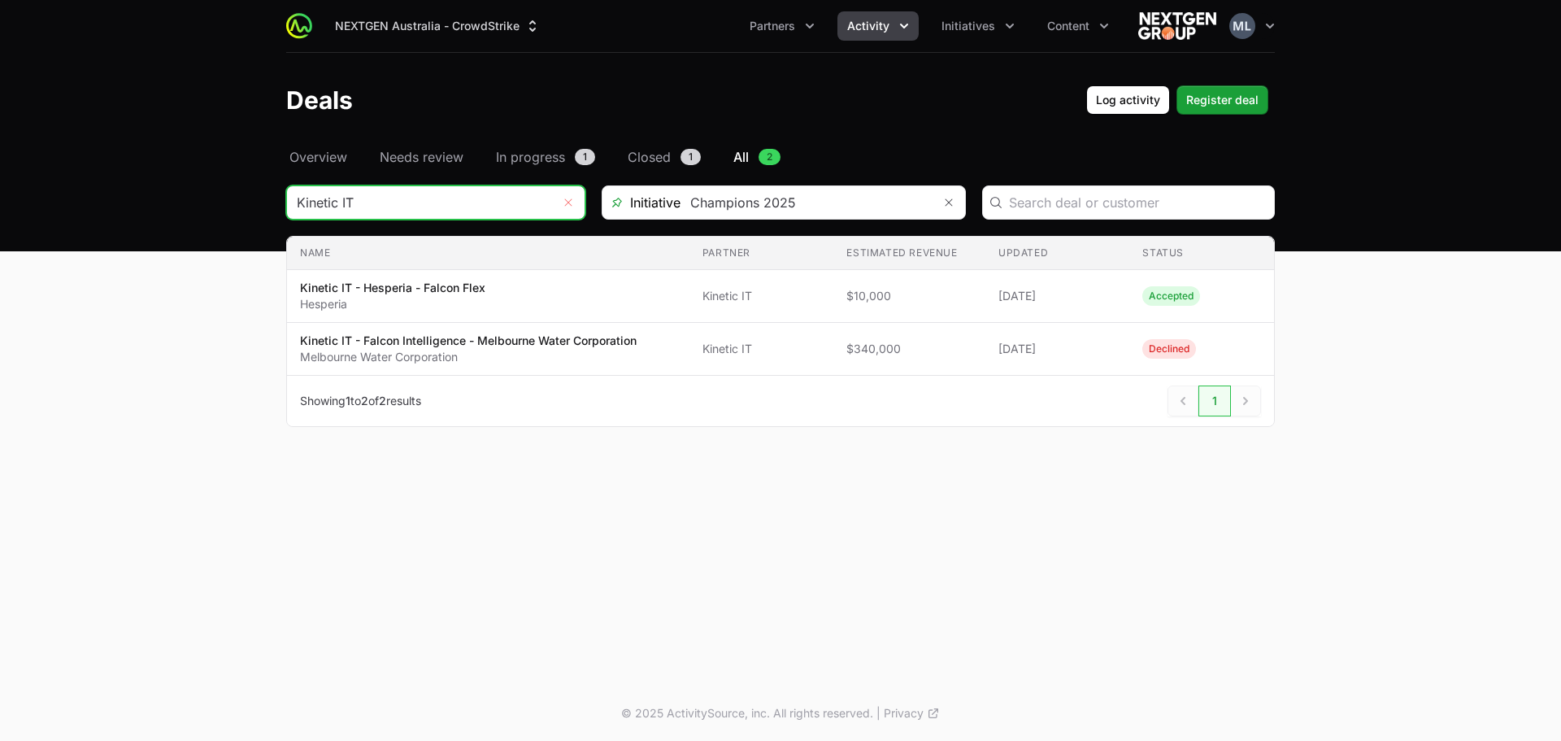
click at [573, 206] on icon "Remove" at bounding box center [569, 202] width 10 height 13
click at [398, 207] on input "Deals Filters" at bounding box center [419, 202] width 265 height 33
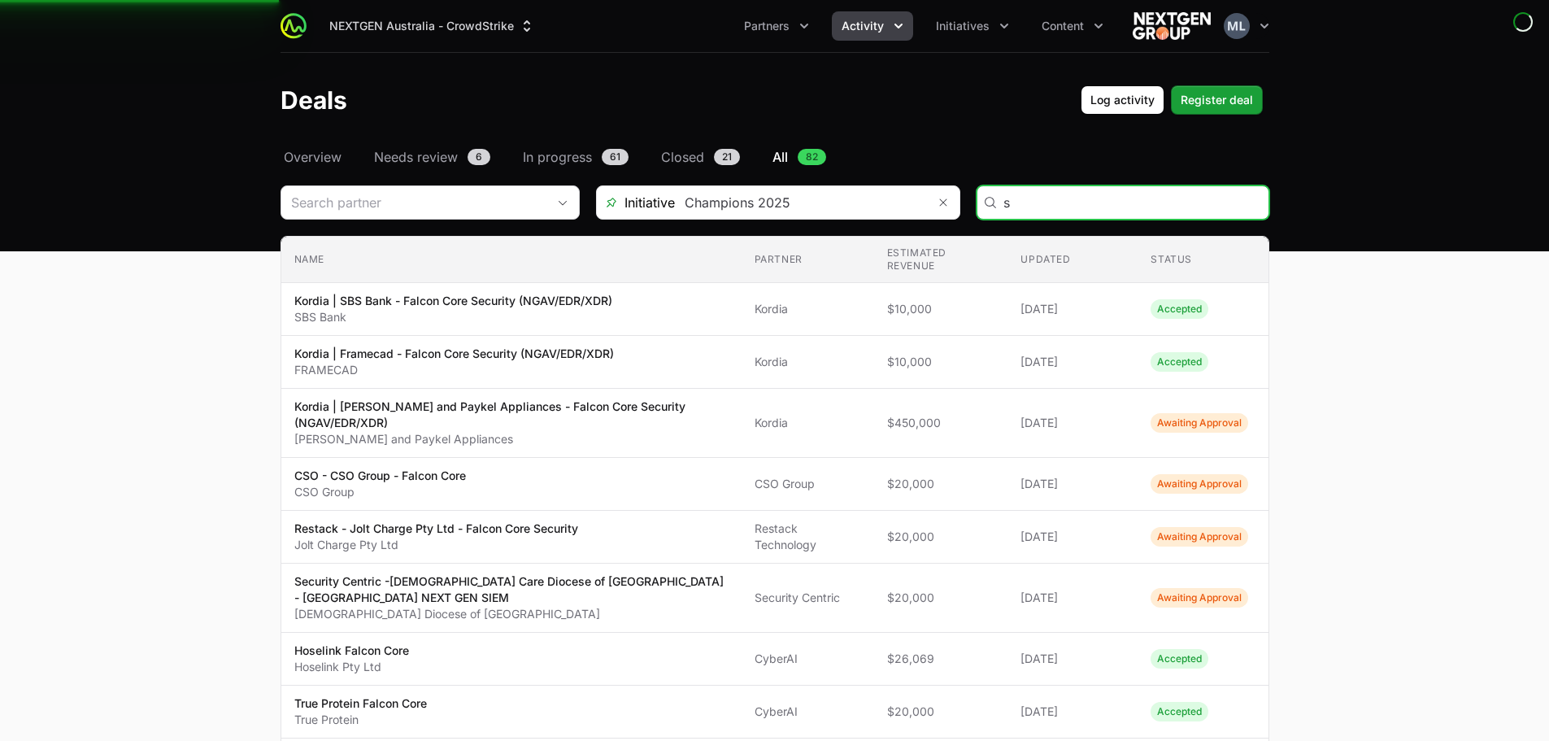
type input "s"
click at [398, 207] on input "Deals Filters" at bounding box center [413, 202] width 265 height 33
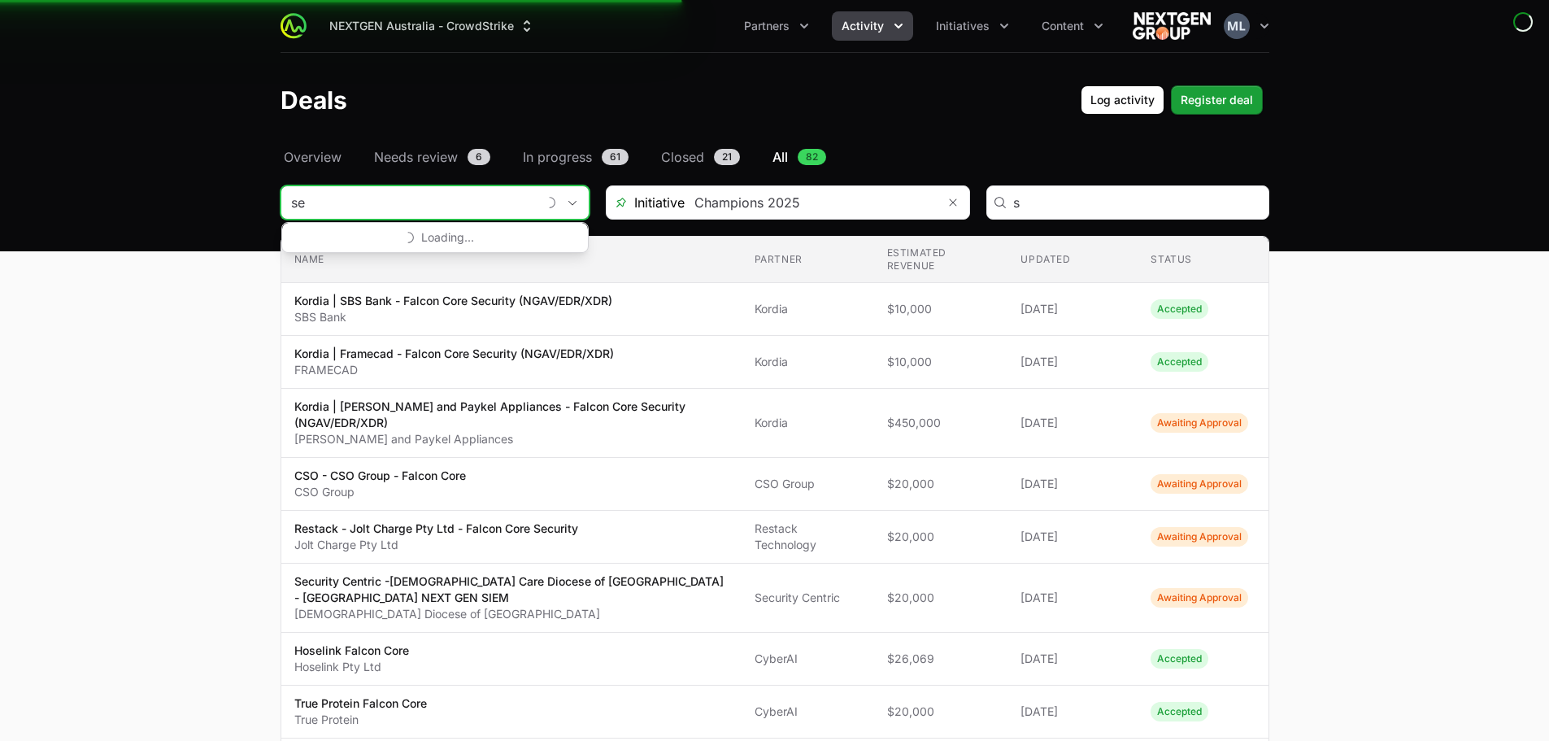
type input "se"
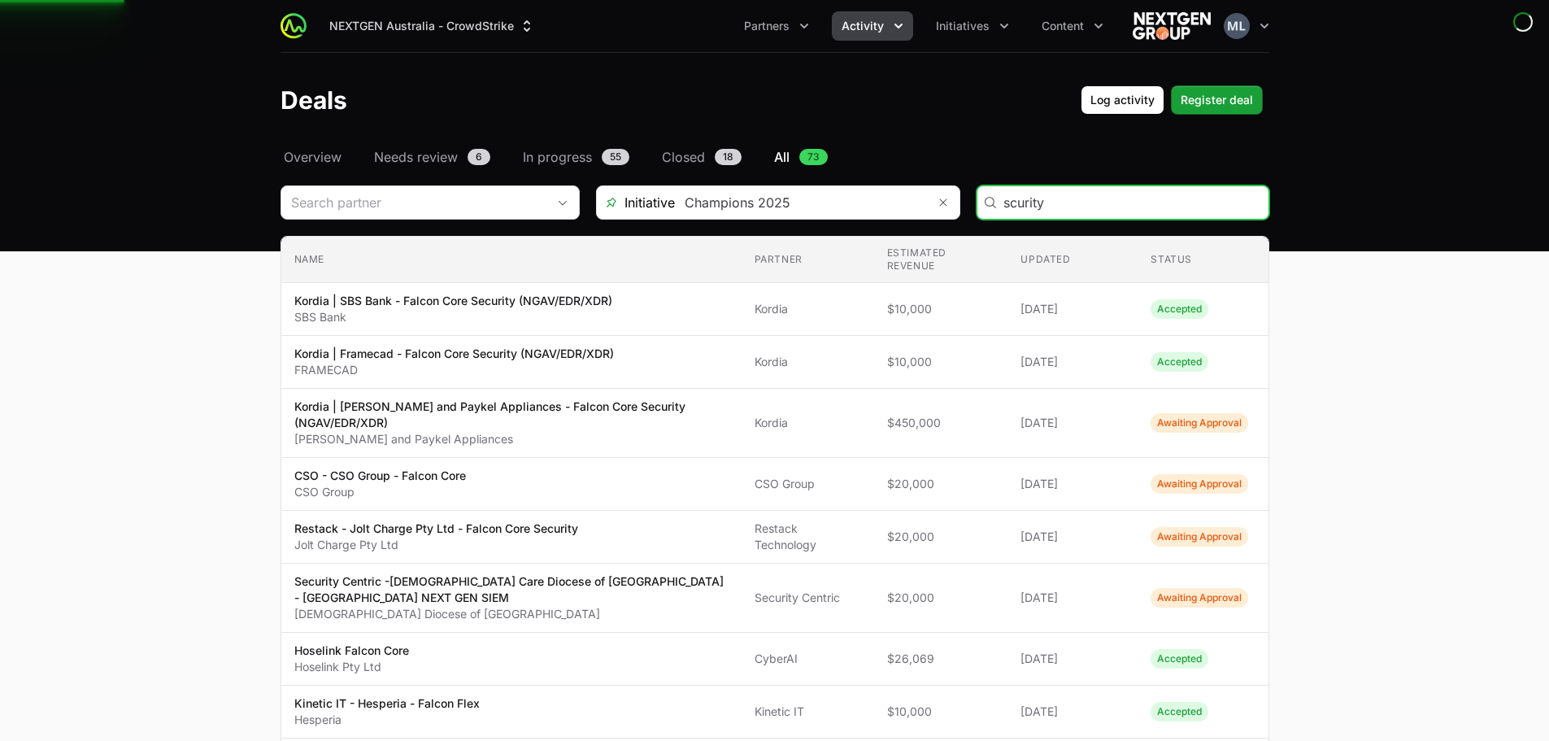
type input "scurity"
click at [429, 216] on input "Deals Filters" at bounding box center [413, 202] width 265 height 33
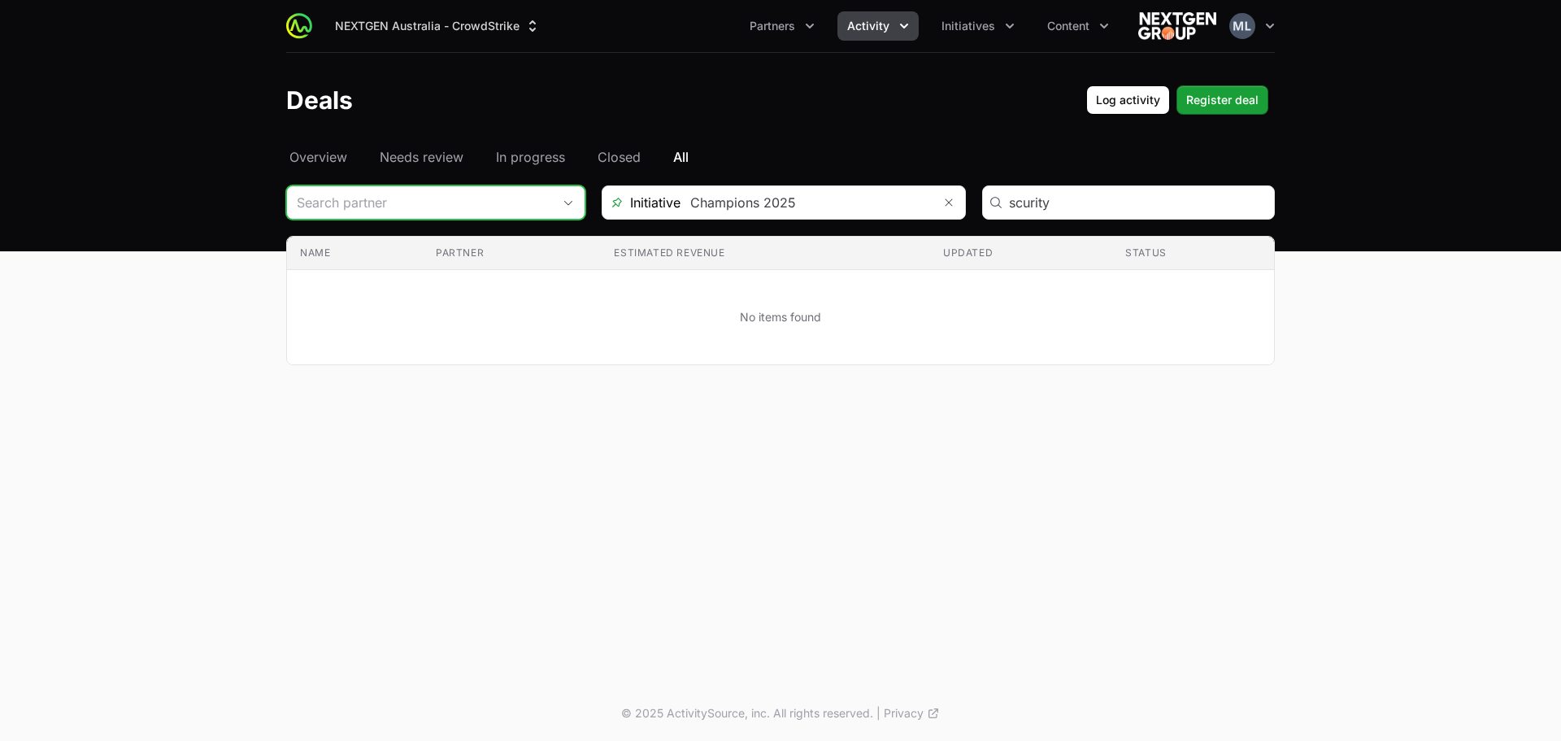
click at [433, 203] on input "Deals Filters" at bounding box center [419, 202] width 265 height 33
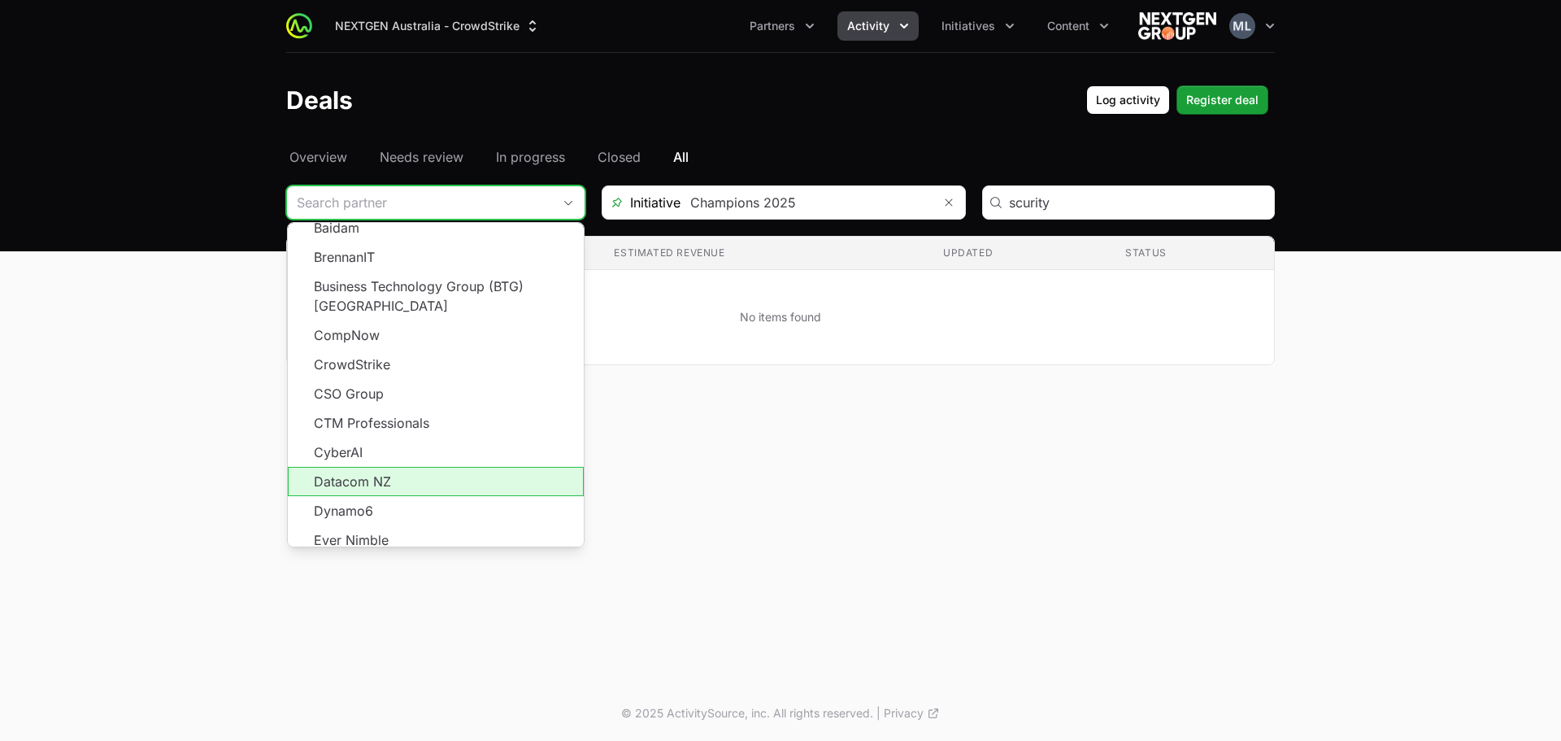
scroll to position [293, 0]
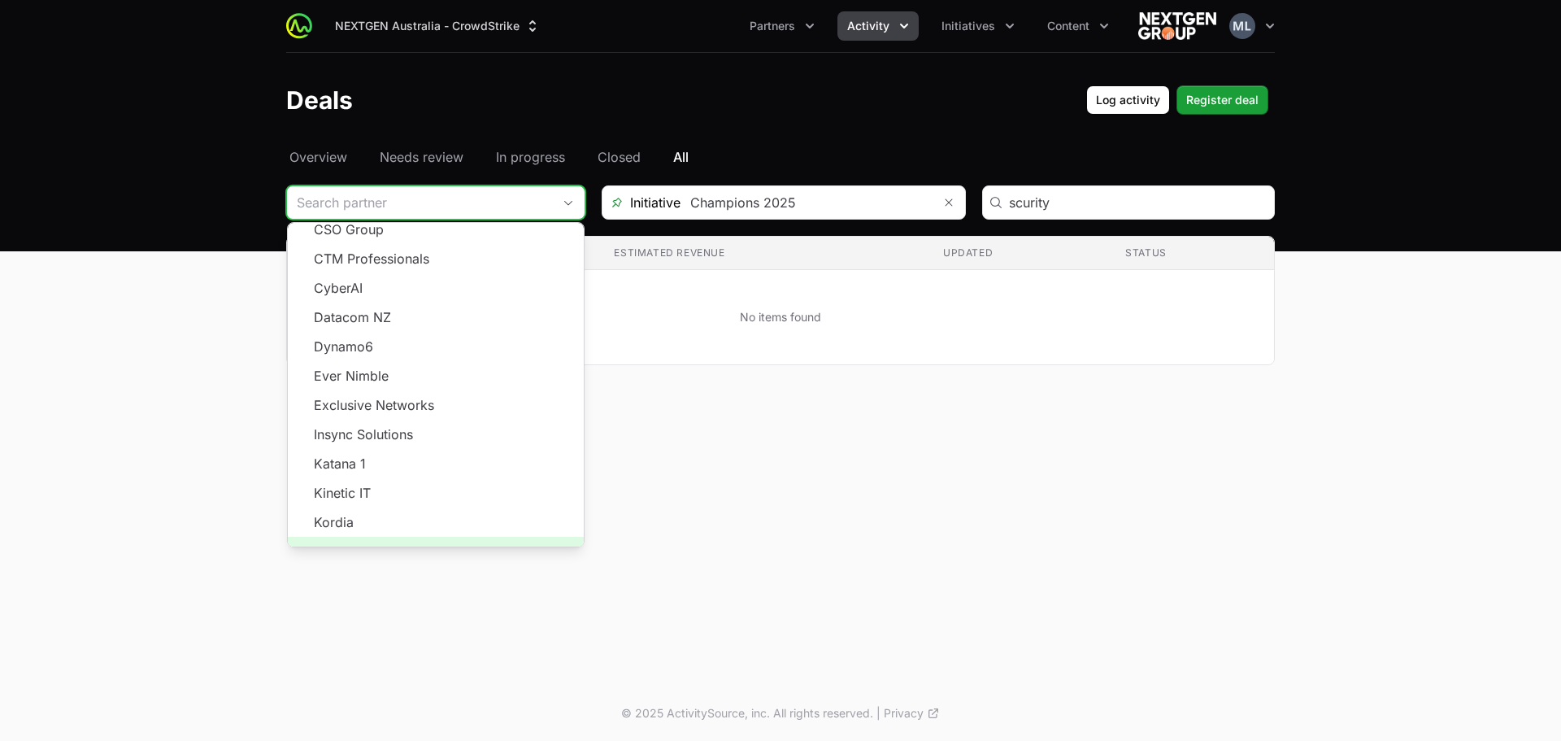
click at [414, 537] on span "Load more" at bounding box center [436, 551] width 296 height 29
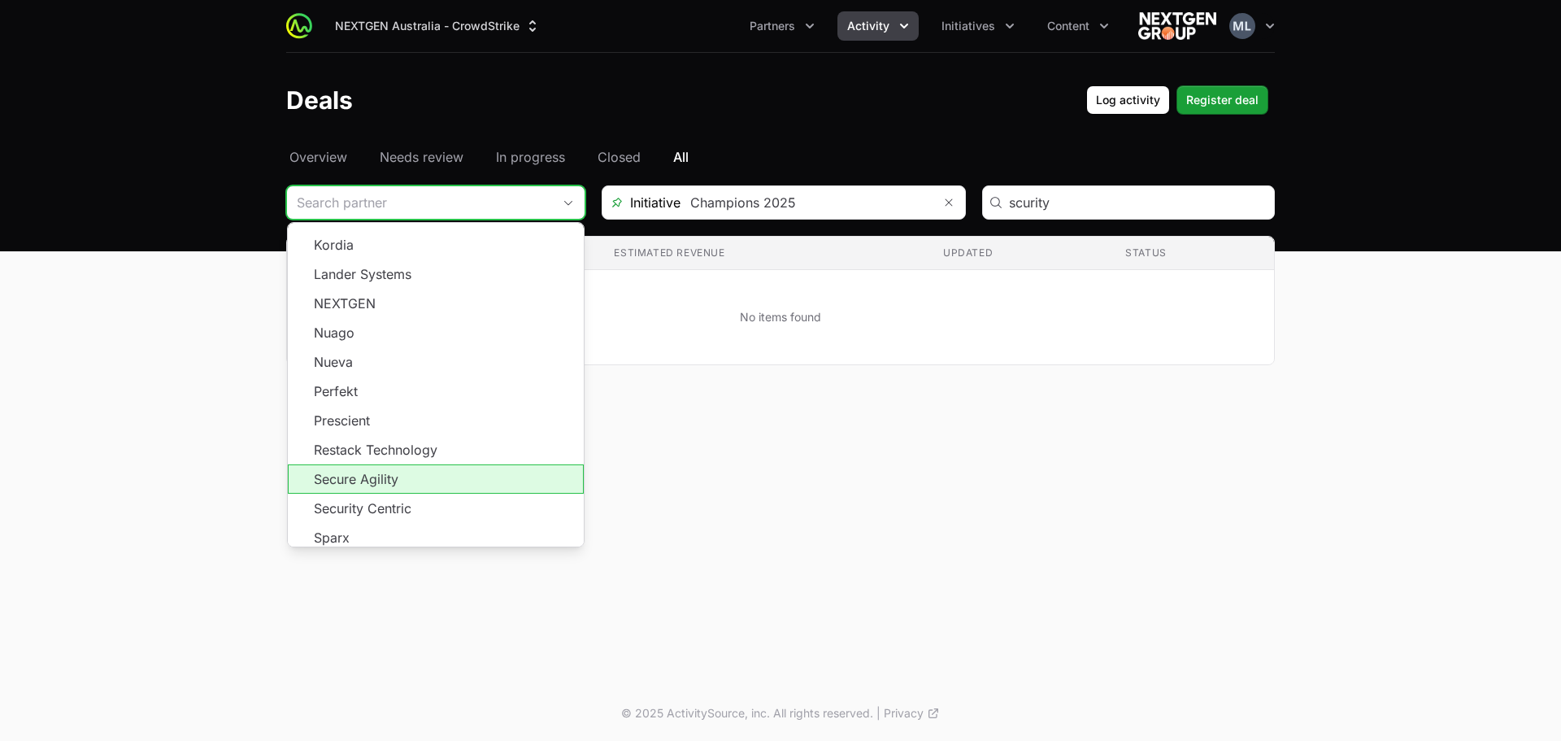
scroll to position [618, 0]
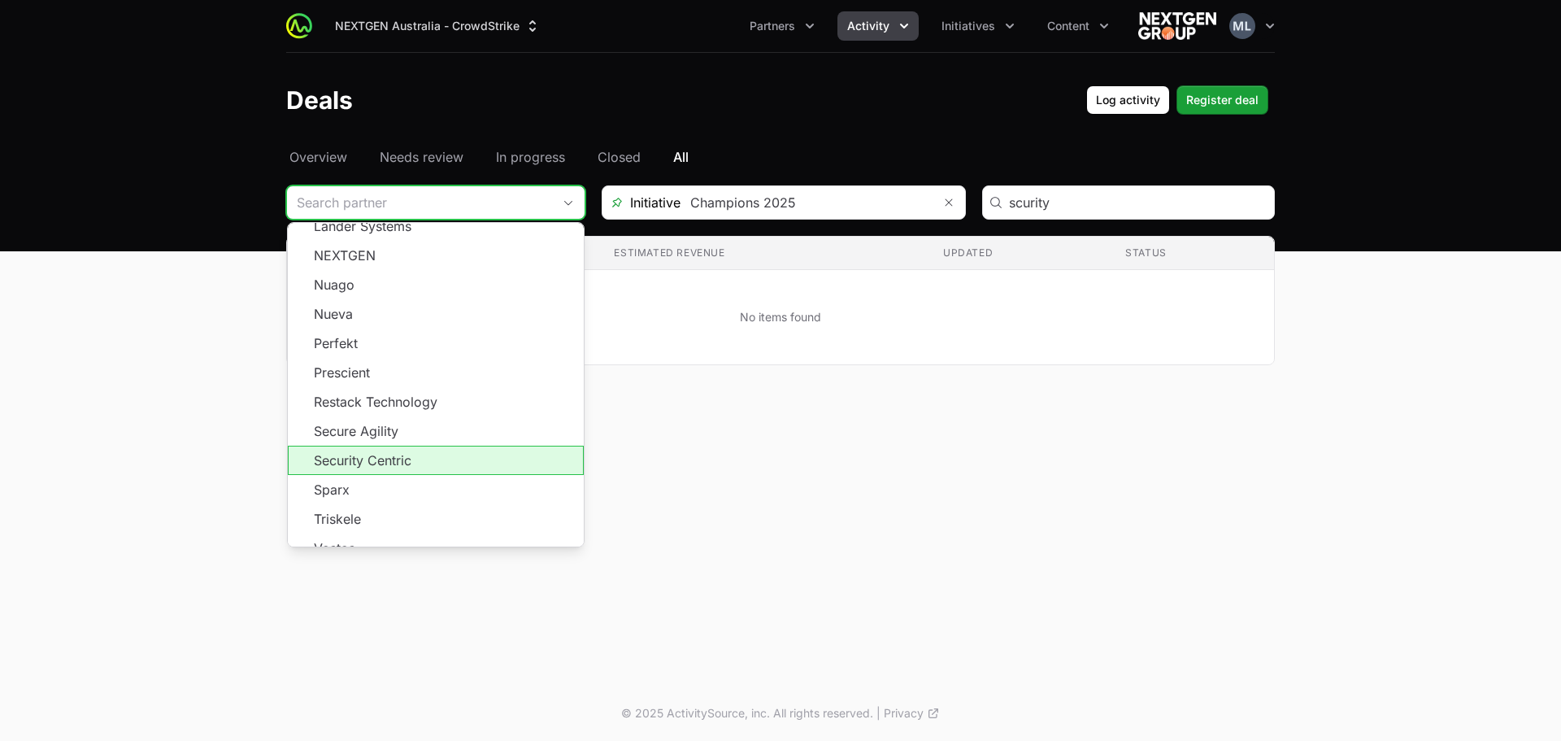
click at [373, 446] on li "Security Centric" at bounding box center [436, 460] width 296 height 29
type input "Security Centric"
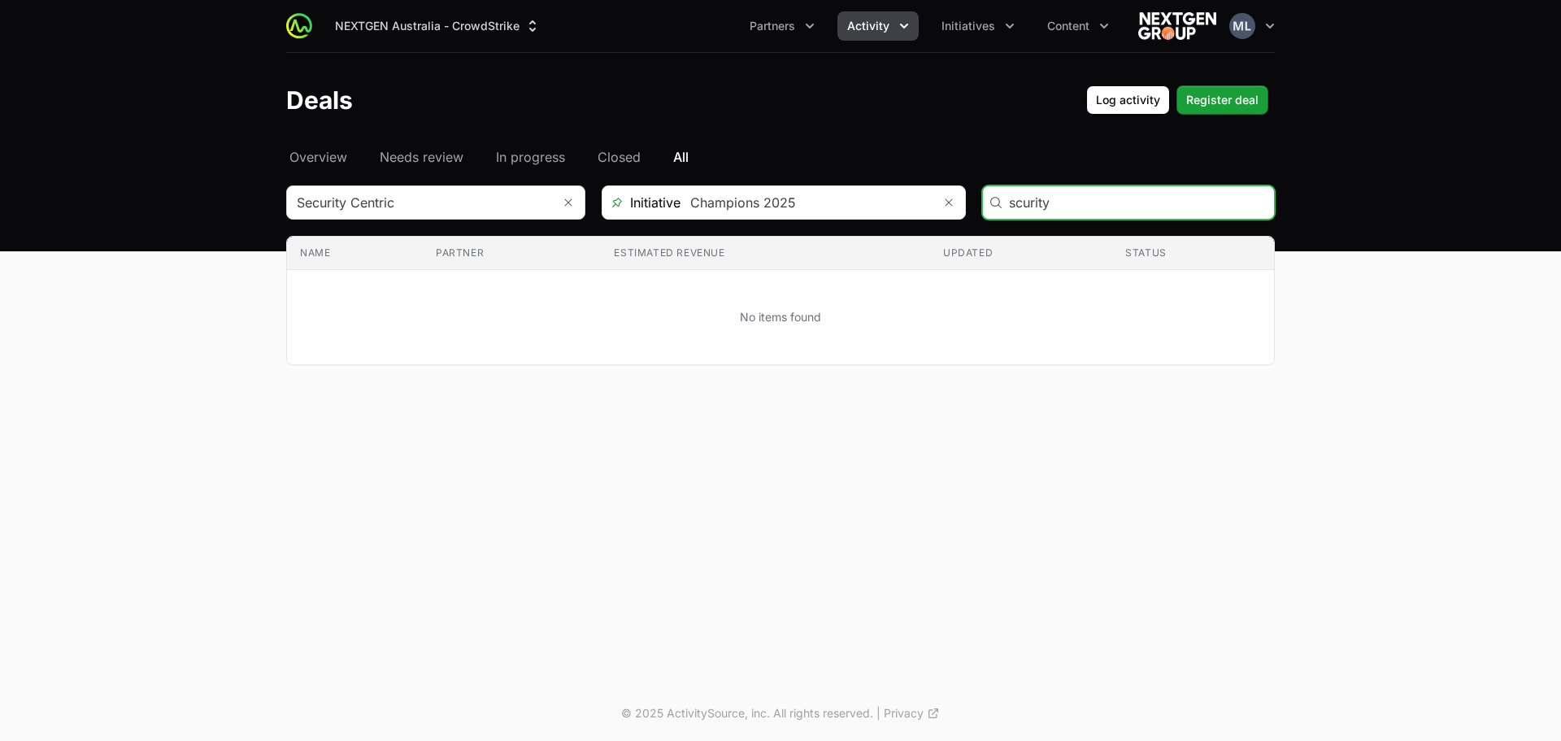
click at [1259, 195] on input "scurity" at bounding box center [1136, 203] width 255 height 20
click at [1260, 207] on input "scurity" at bounding box center [1136, 203] width 255 height 20
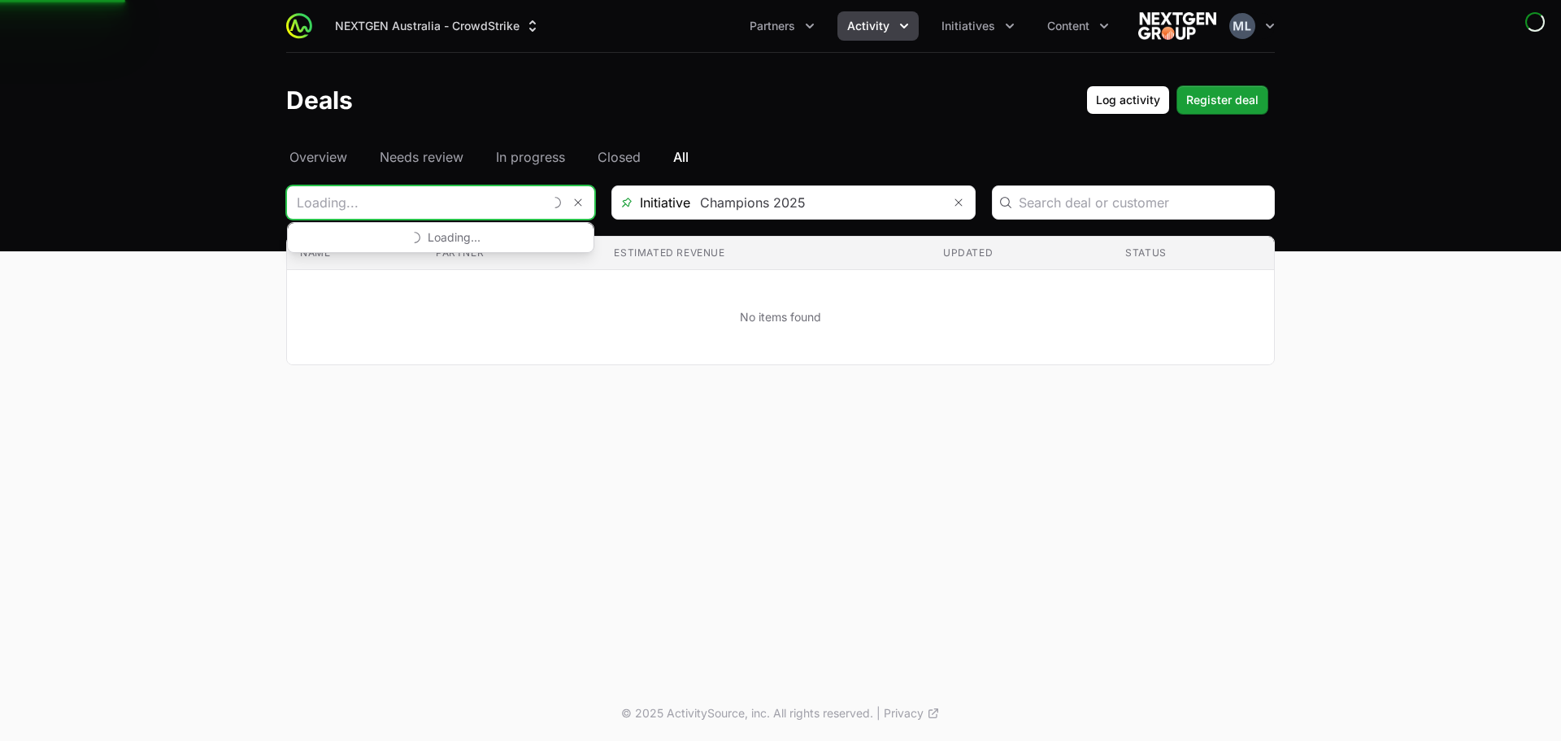
click at [474, 207] on input "Deals Filters" at bounding box center [414, 202] width 255 height 33
type input "Security Centric"
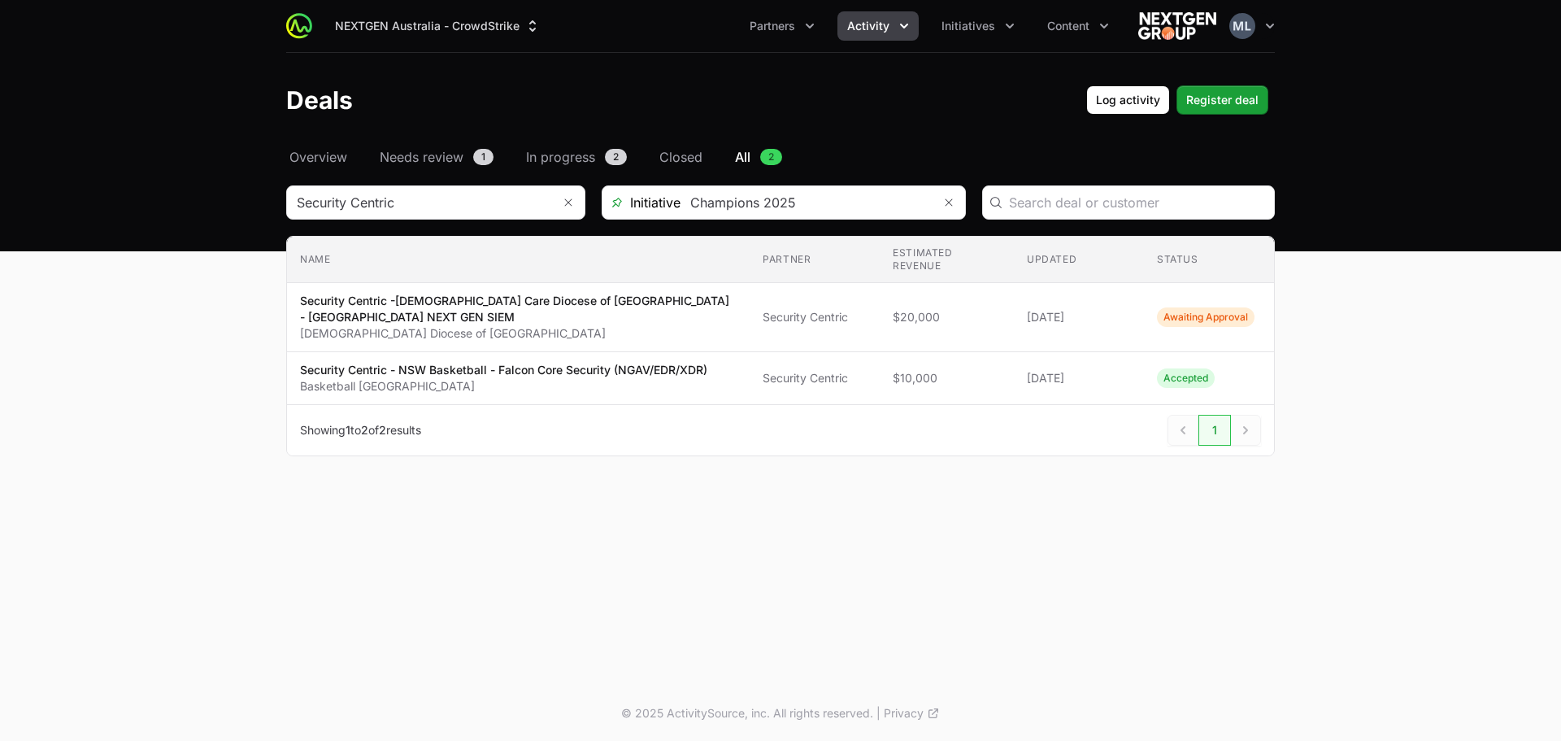
click at [558, 536] on div "NEXTGEN Australia - CrowdStrike Partners Activity Initiatives Content Open user…" at bounding box center [780, 343] width 1561 height 686
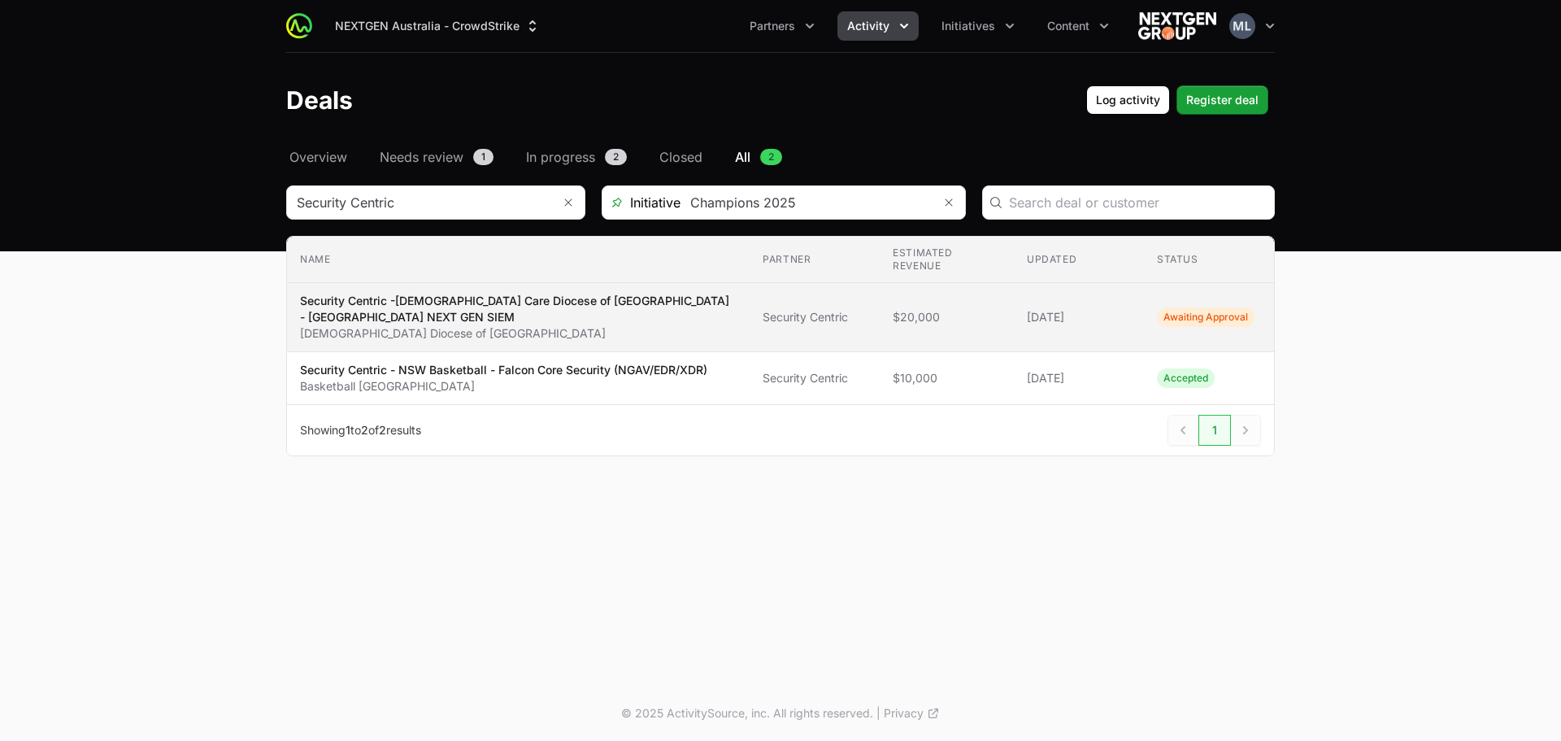
click at [532, 298] on p "Security Centric -[DEMOGRAPHIC_DATA] Care Diocese of [GEOGRAPHIC_DATA] - [GEOGR…" at bounding box center [518, 309] width 437 height 33
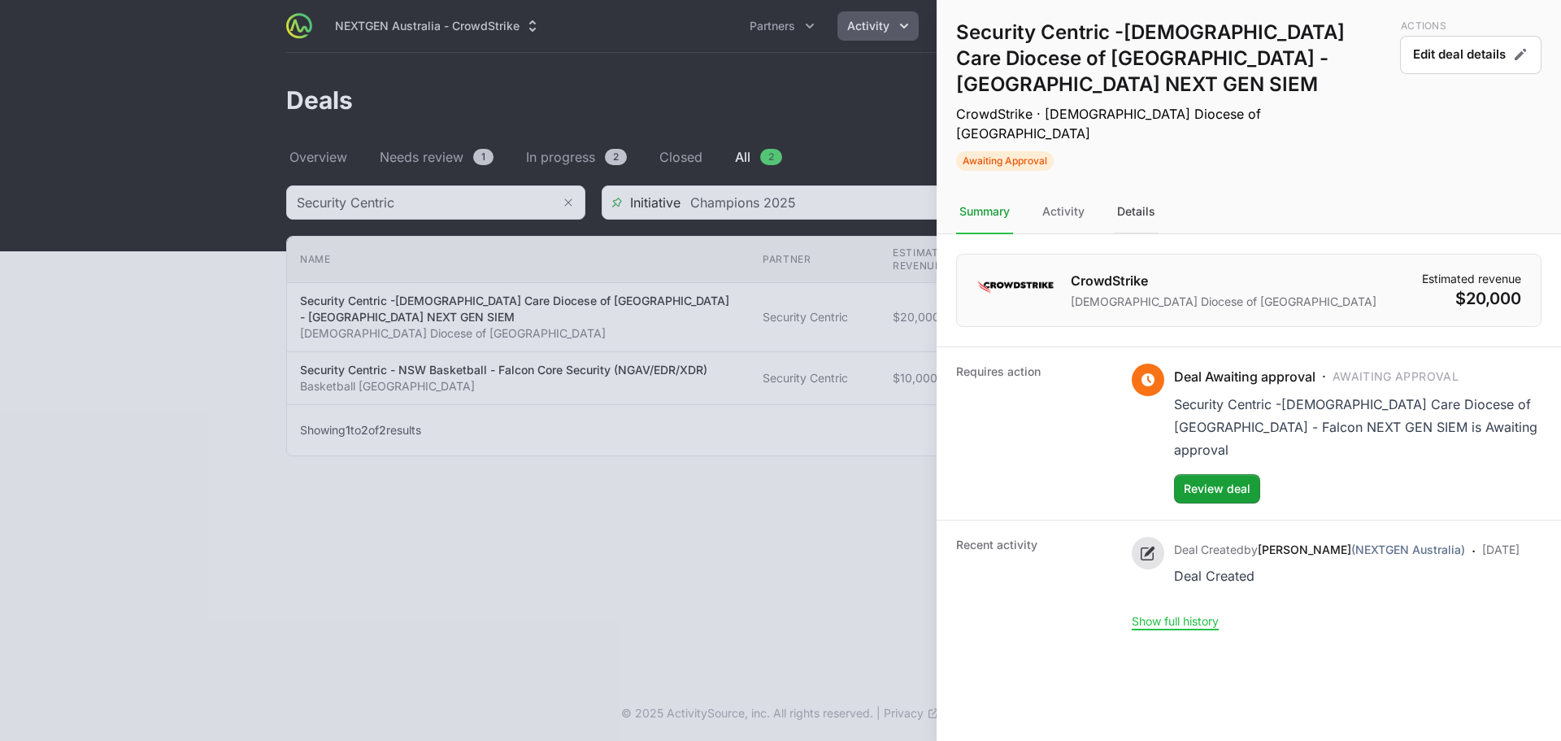
click at [1143, 190] on div "Details" at bounding box center [1136, 212] width 45 height 44
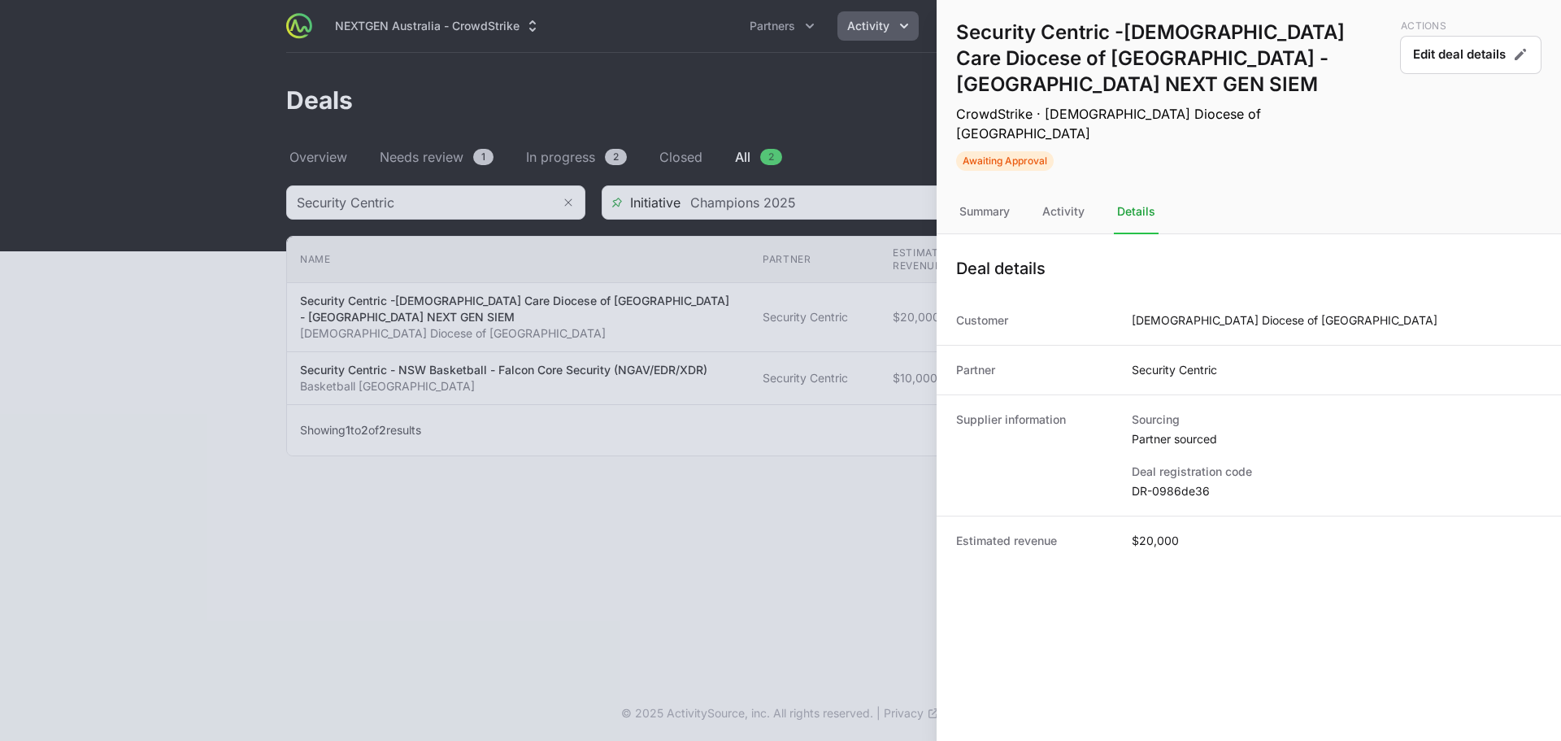
click at [1158, 483] on dd "DR-0986de36" at bounding box center [1337, 491] width 410 height 16
copy dl "DR-0986de36"
click at [679, 526] on div at bounding box center [780, 370] width 1561 height 741
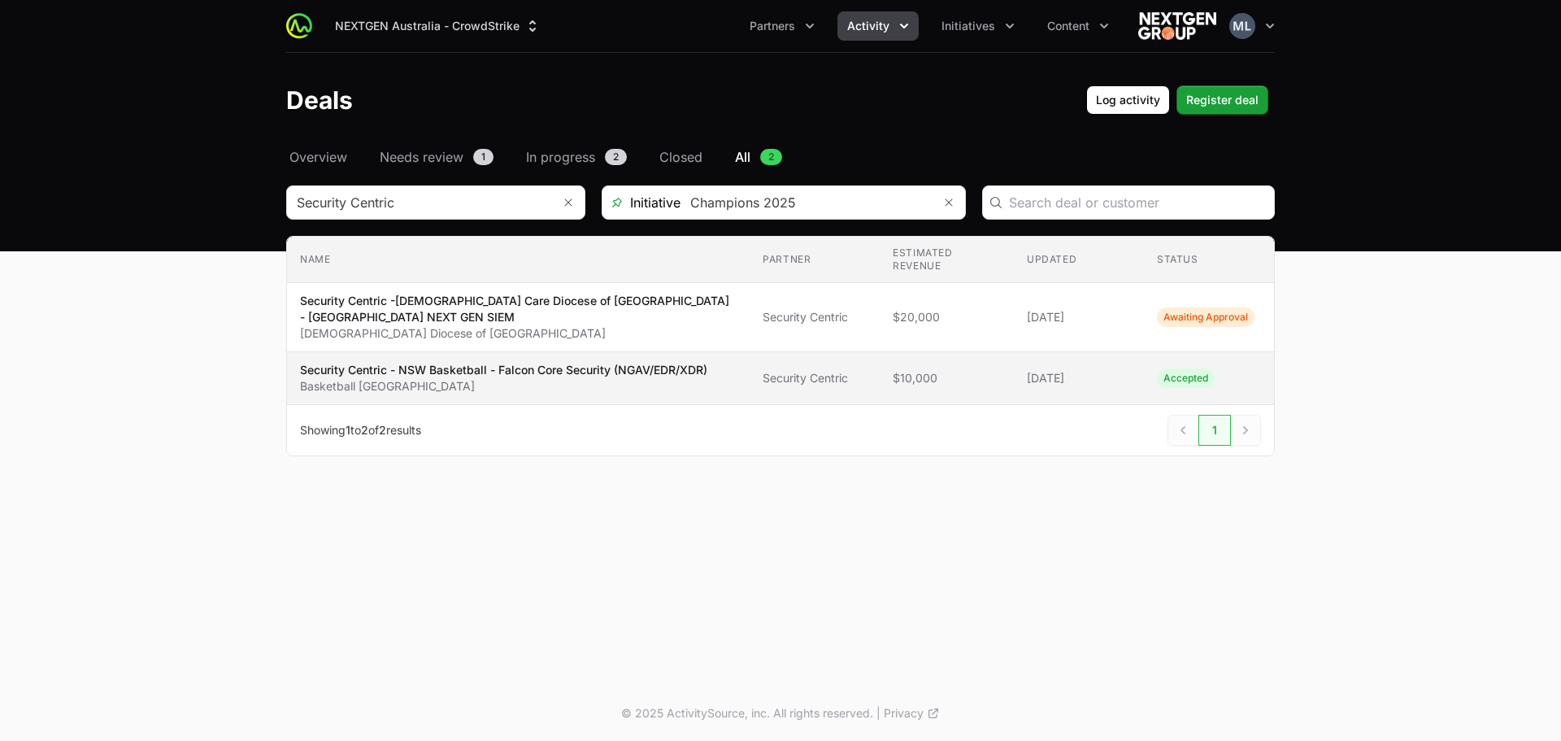
click at [645, 374] on p "Security Centric - NSW Basketball - Falcon Core Security (NGAV/EDR/XDR)" at bounding box center [503, 370] width 407 height 16
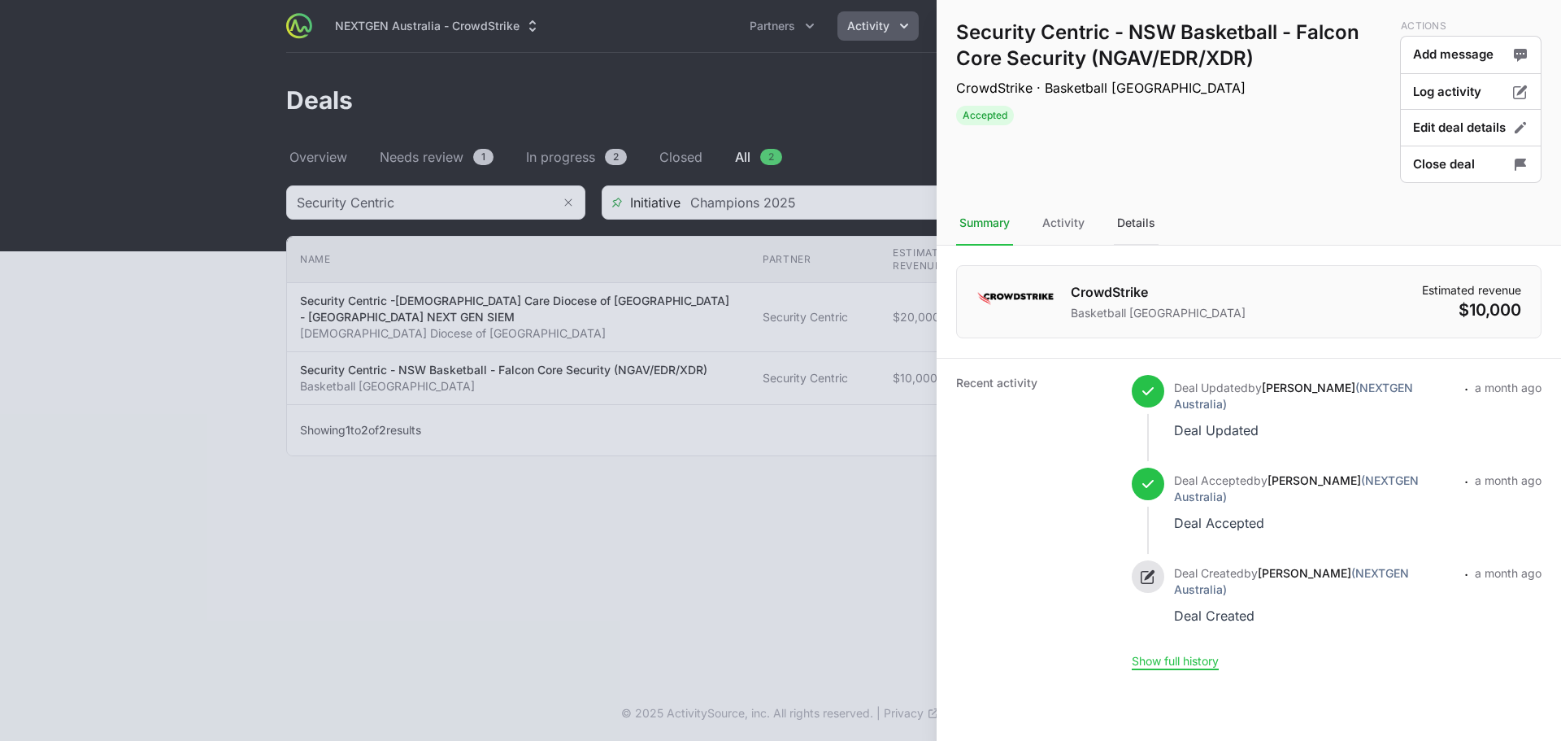
click at [1138, 234] on div "Details" at bounding box center [1136, 224] width 45 height 44
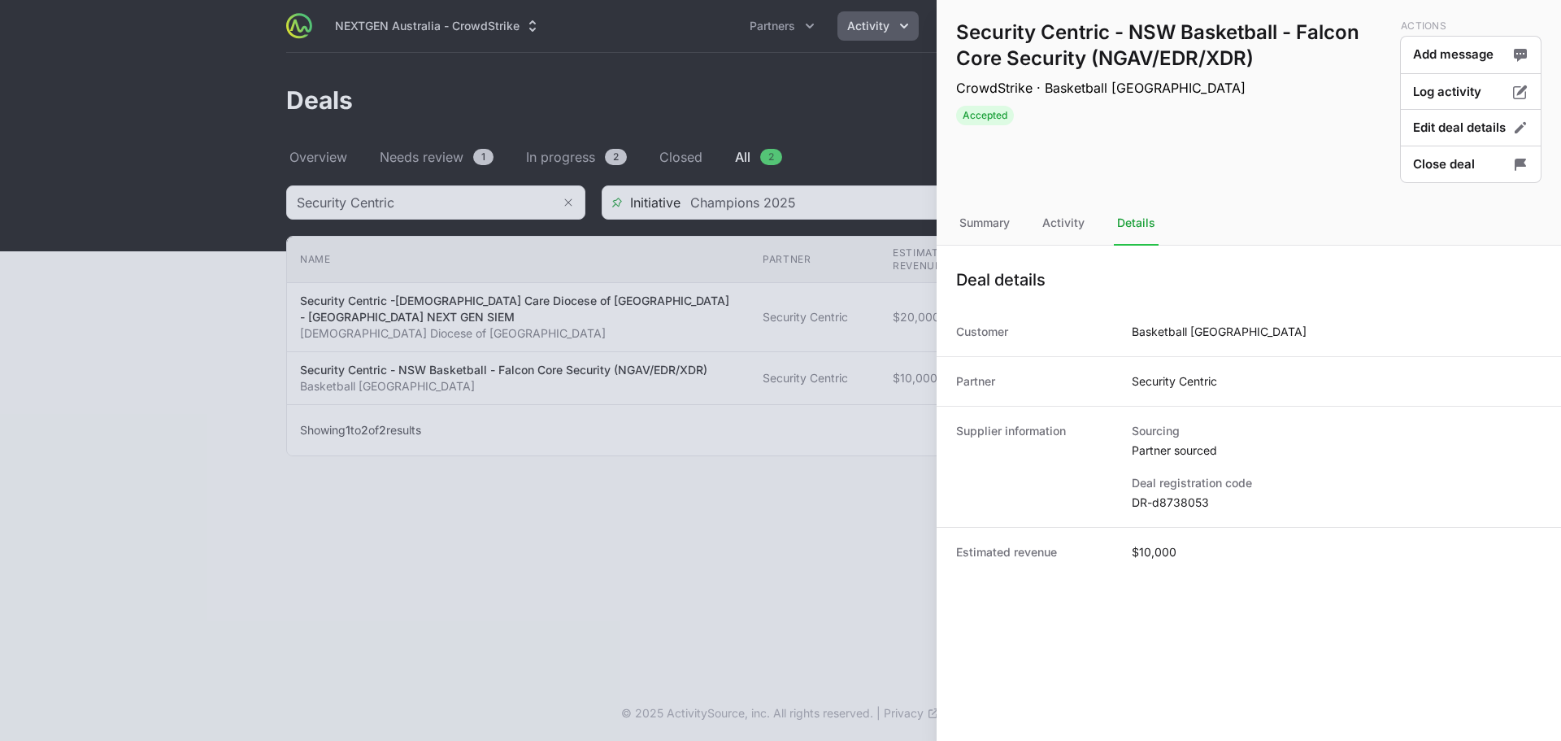
click at [1165, 504] on dd "DR-d8738053" at bounding box center [1337, 502] width 410 height 16
copy dl "DR-d8738053"
